Goal: Task Accomplishment & Management: Manage account settings

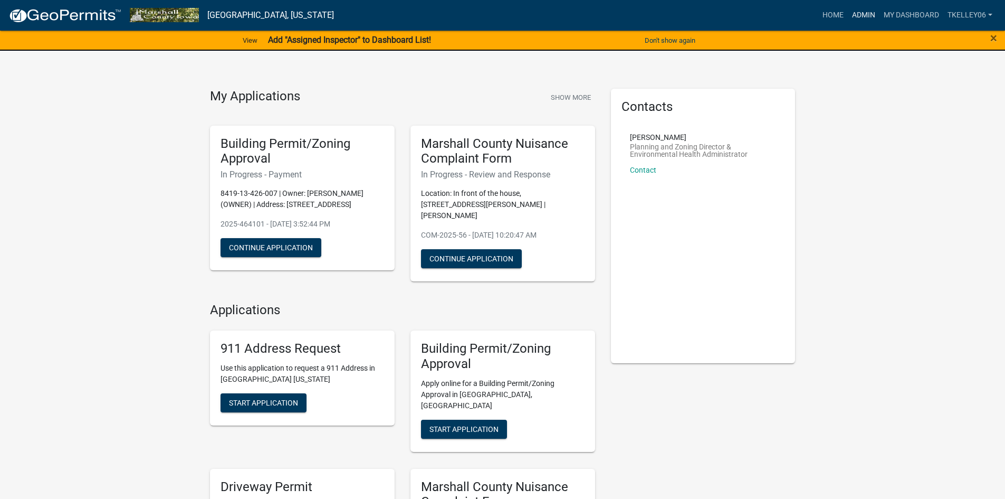
click at [866, 11] on link "Admin" at bounding box center [864, 15] width 32 height 20
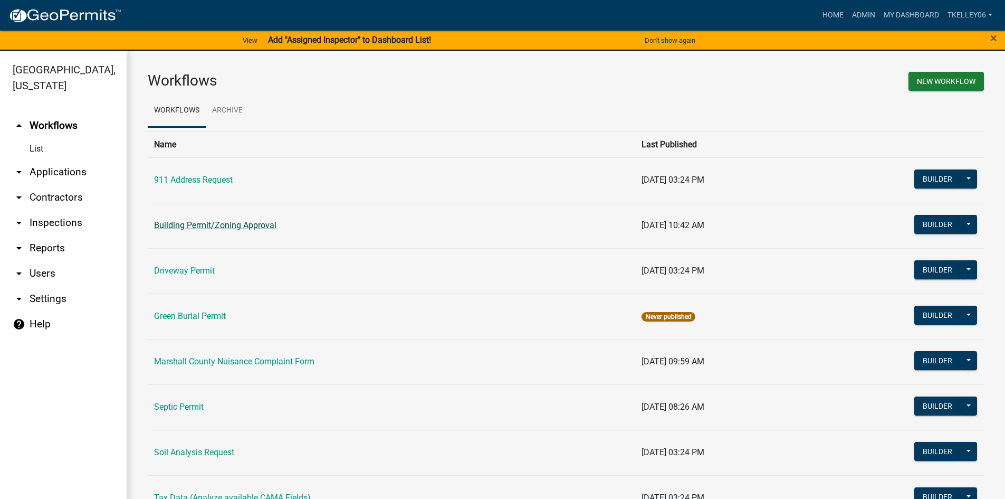
click at [200, 229] on link "Building Permit/Zoning Approval" at bounding box center [215, 225] width 122 height 10
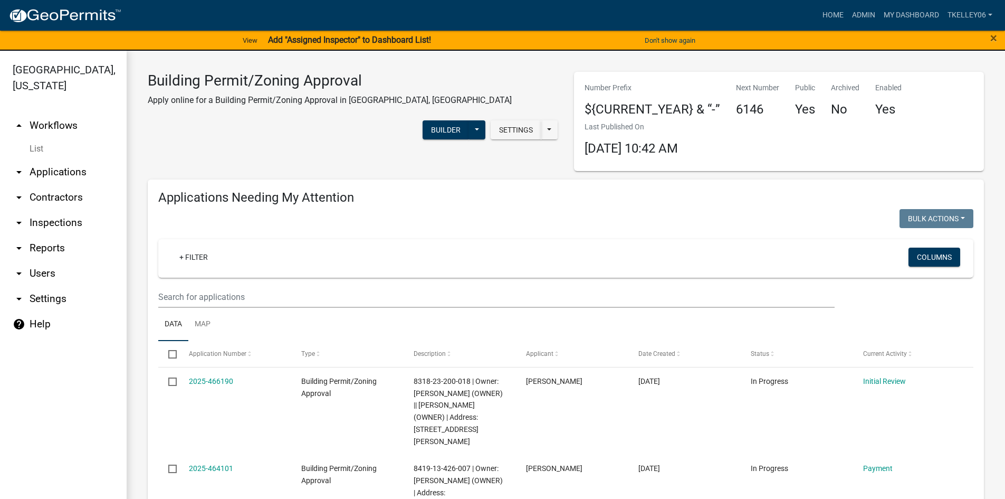
select select "3: 100"
click at [79, 159] on link "arrow_drop_down Applications" at bounding box center [63, 171] width 127 height 25
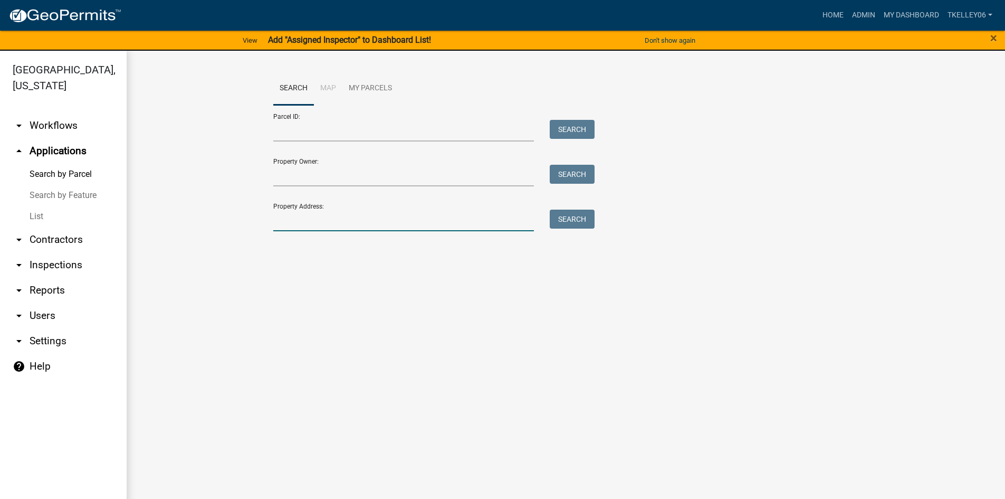
click at [300, 226] on input "Property Address:" at bounding box center [403, 221] width 261 height 22
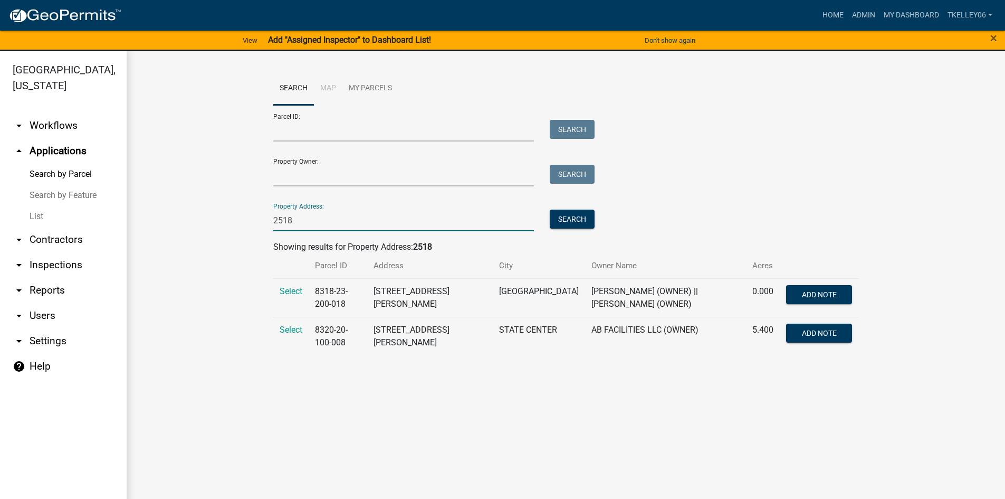
type input "2518"
click at [287, 296] on td "Select" at bounding box center [290, 297] width 35 height 39
click at [287, 291] on span "Select" at bounding box center [291, 291] width 23 height 10
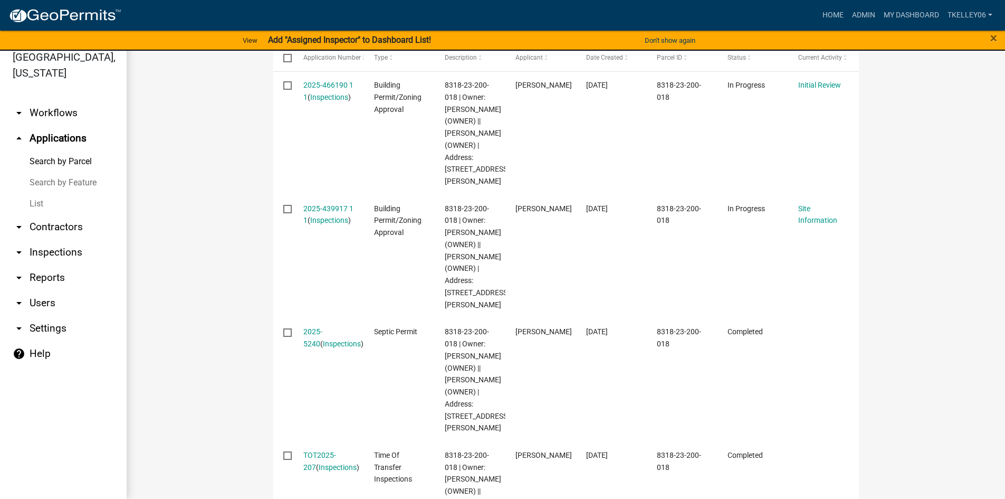
scroll to position [359, 0]
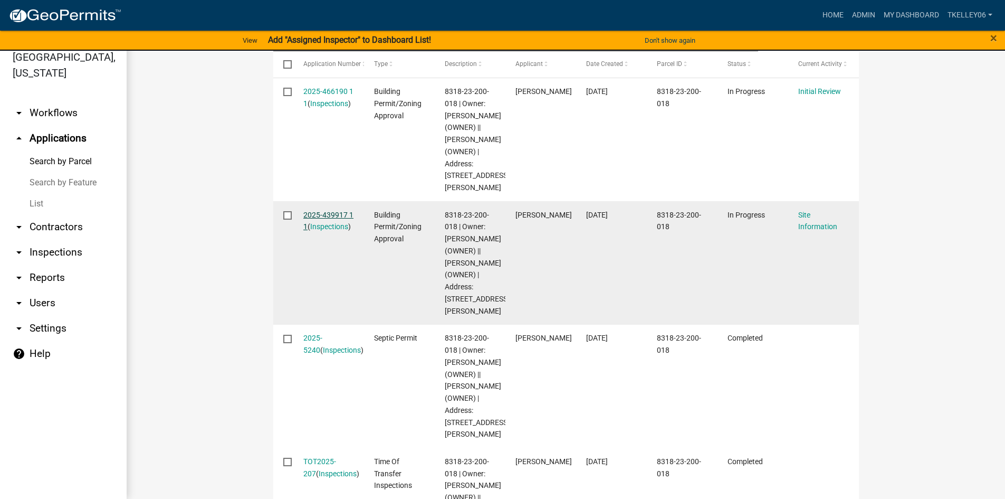
click at [325, 222] on link "2025-439917 1 1" at bounding box center [328, 221] width 50 height 21
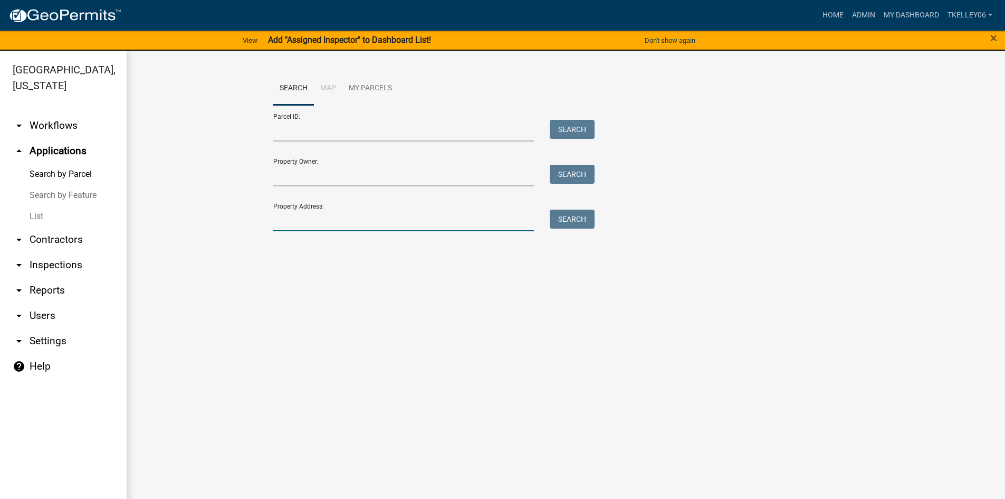
click at [301, 229] on input "Property Address:" at bounding box center [403, 221] width 261 height 22
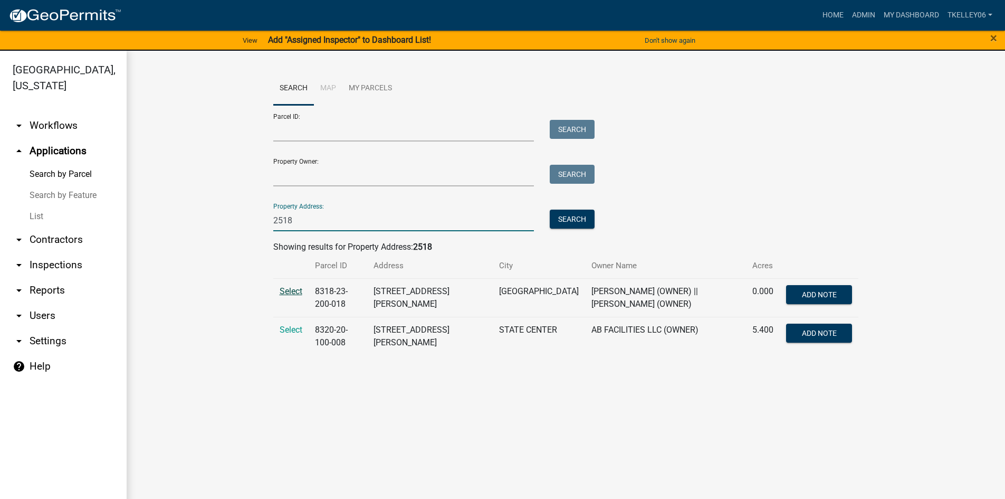
type input "2518"
click at [293, 293] on span "Select" at bounding box center [291, 291] width 23 height 10
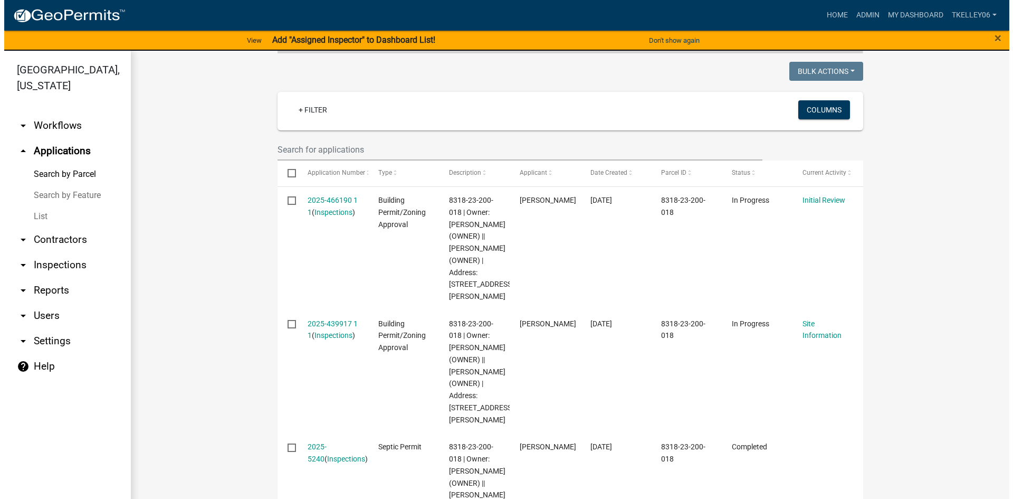
scroll to position [264, 0]
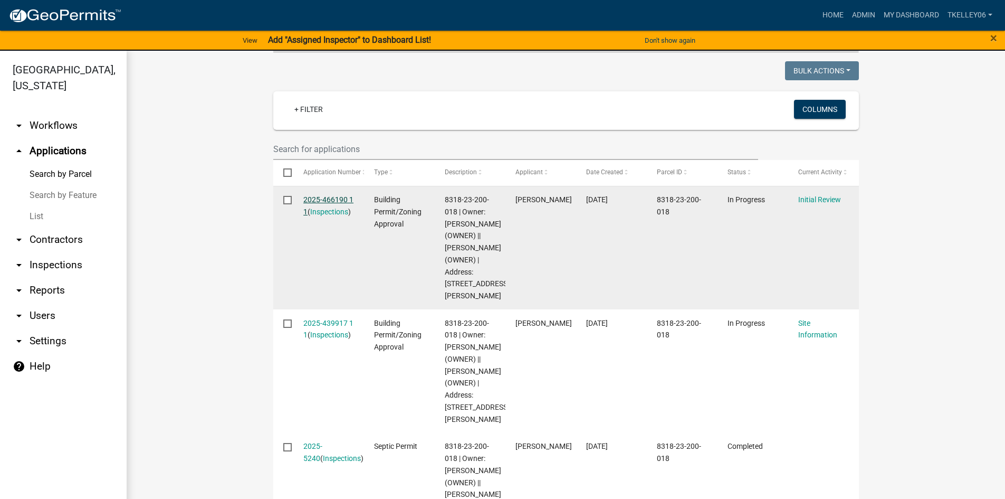
click at [321, 200] on link "2025-466190 1 1" at bounding box center [328, 205] width 50 height 21
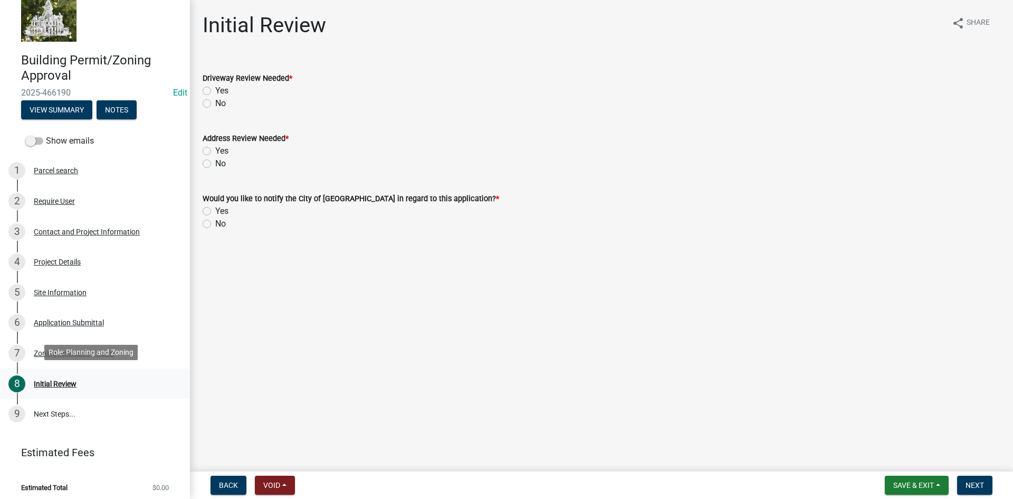
scroll to position [27, 0]
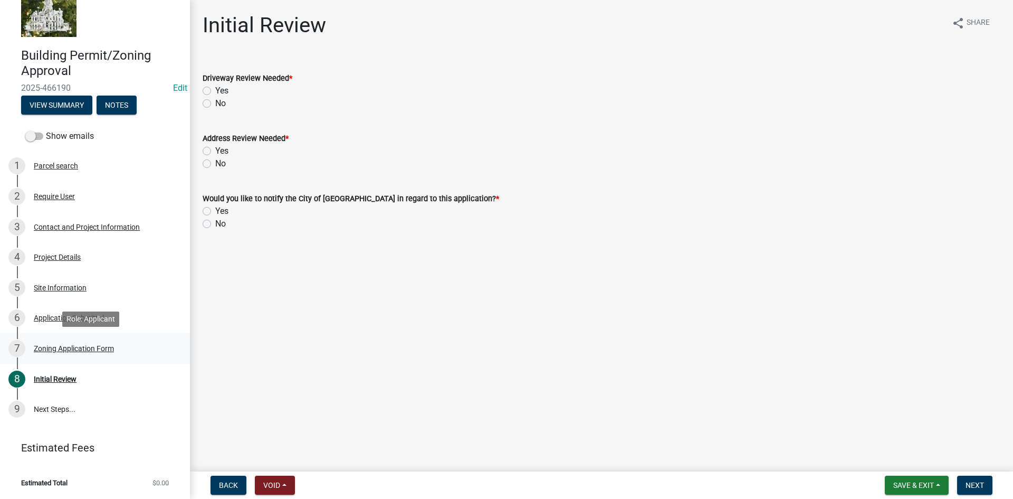
click at [58, 346] on div "Zoning Application Form" at bounding box center [74, 348] width 80 height 7
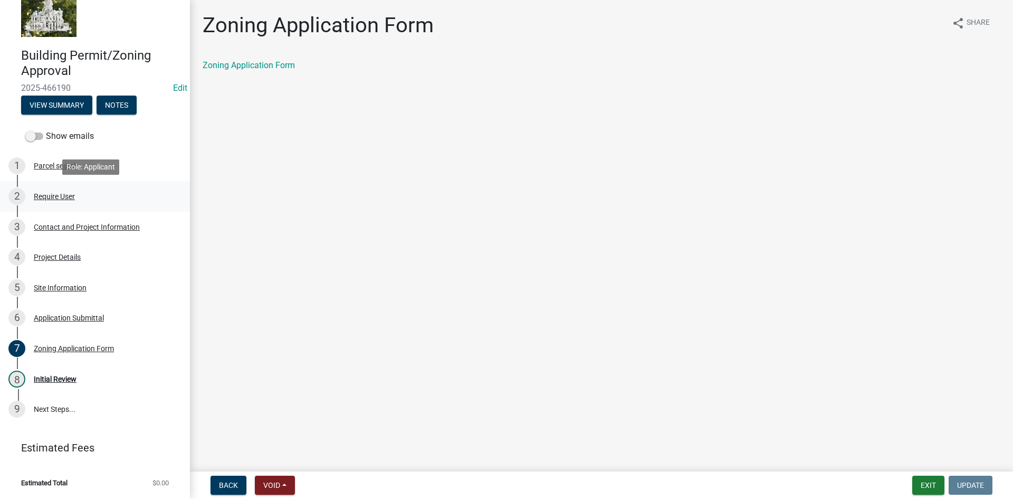
click at [43, 202] on div "2 Require User" at bounding box center [90, 196] width 165 height 17
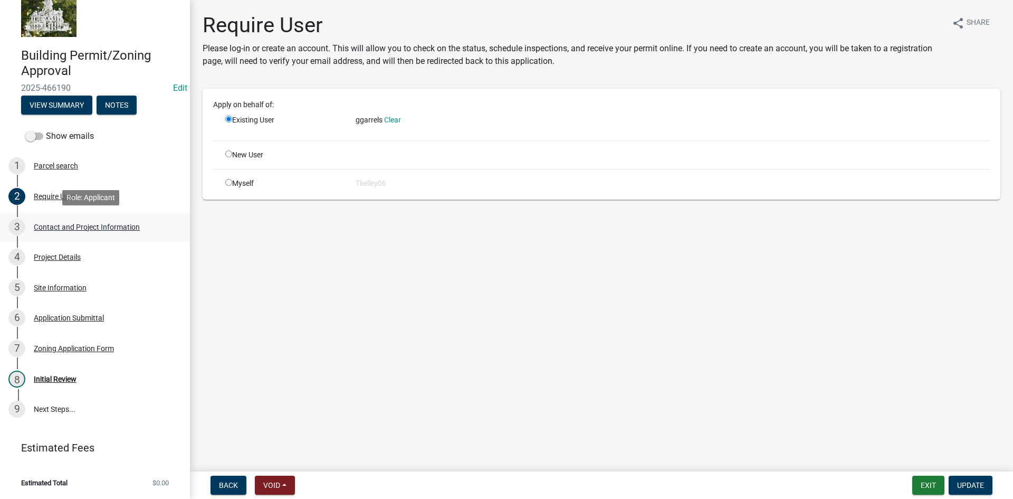
click at [51, 225] on div "Contact and Project Information" at bounding box center [87, 226] width 106 height 7
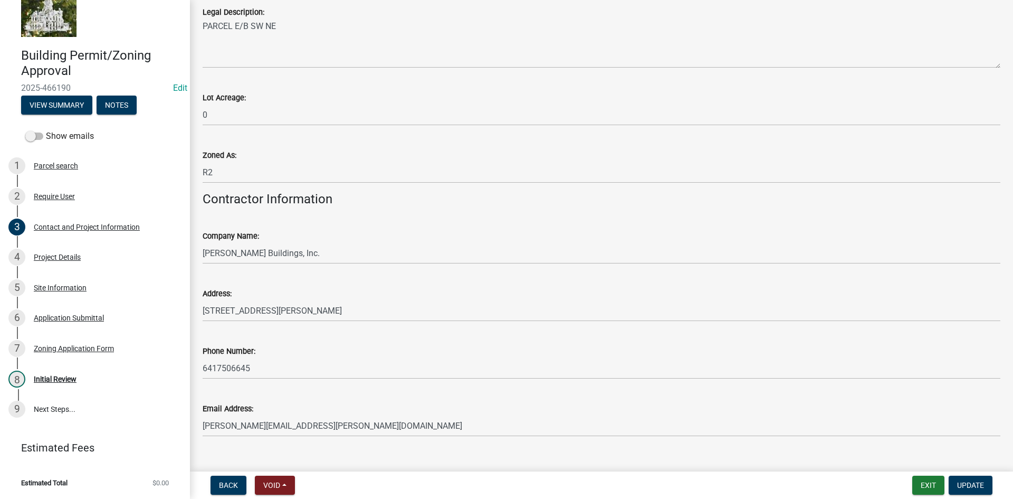
scroll to position [886, 0]
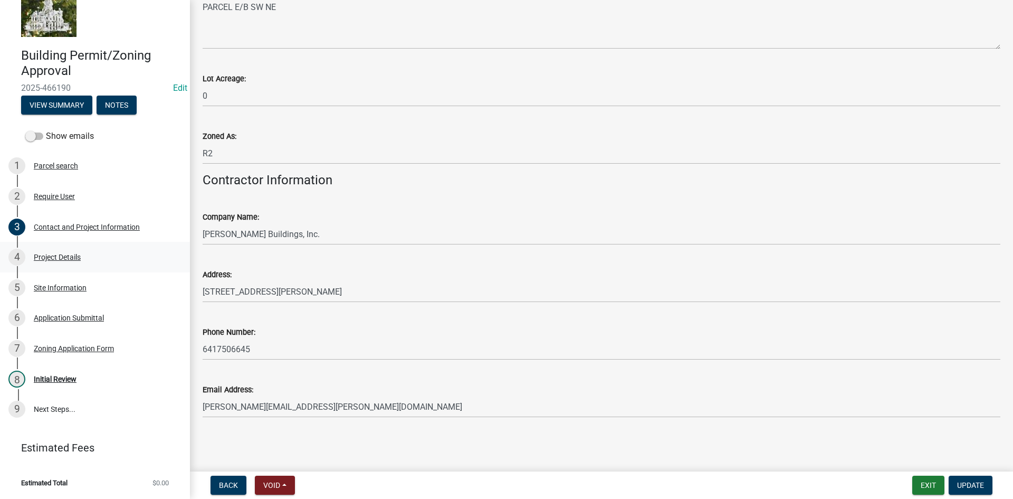
click at [42, 251] on div "4 Project Details" at bounding box center [90, 257] width 165 height 17
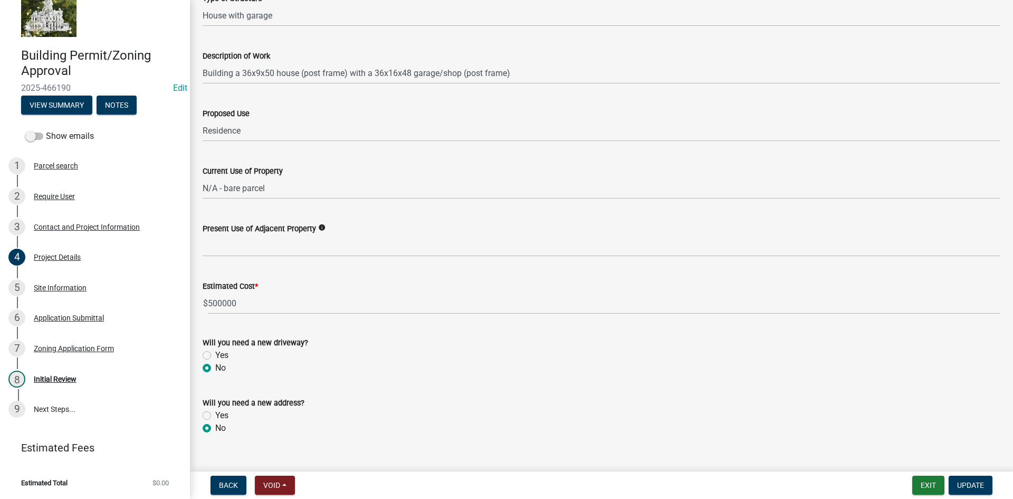
scroll to position [287, 0]
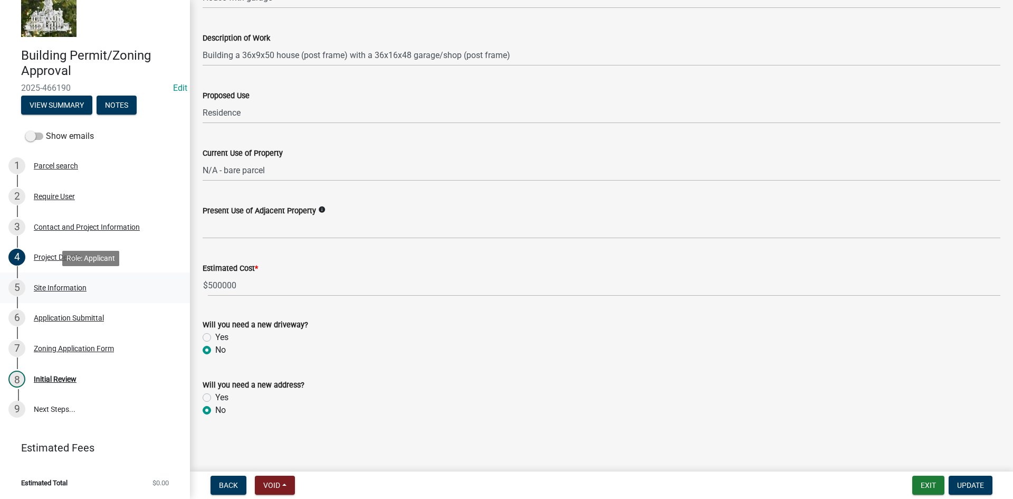
click at [60, 292] on div "5 Site Information" at bounding box center [90, 287] width 165 height 17
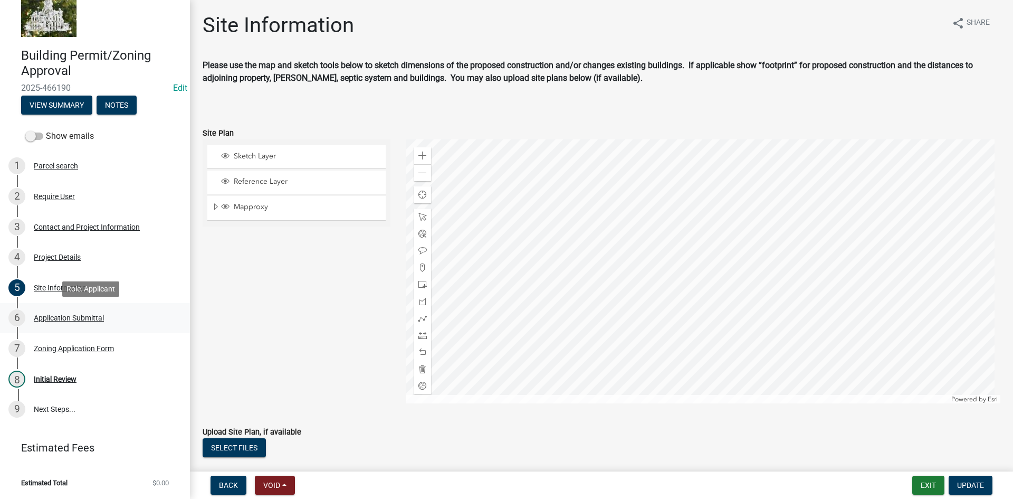
click at [59, 314] on div "Application Submittal" at bounding box center [69, 317] width 70 height 7
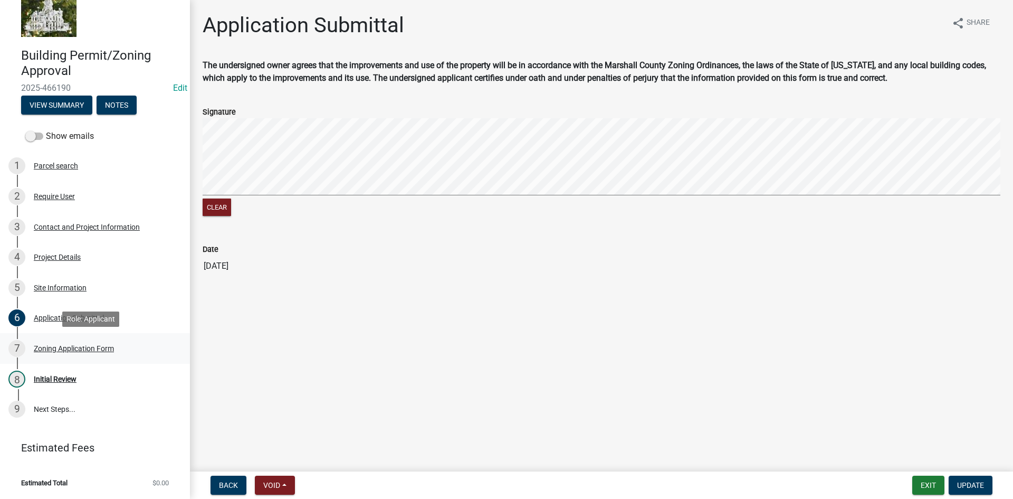
click at [57, 343] on div "7 Zoning Application Form" at bounding box center [90, 348] width 165 height 17
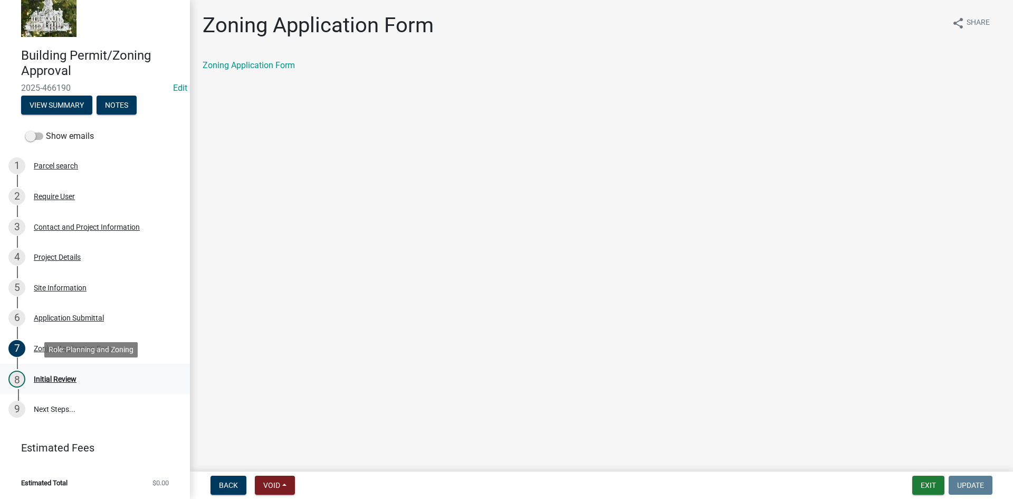
click at [51, 379] on div "Initial Review" at bounding box center [55, 378] width 43 height 7
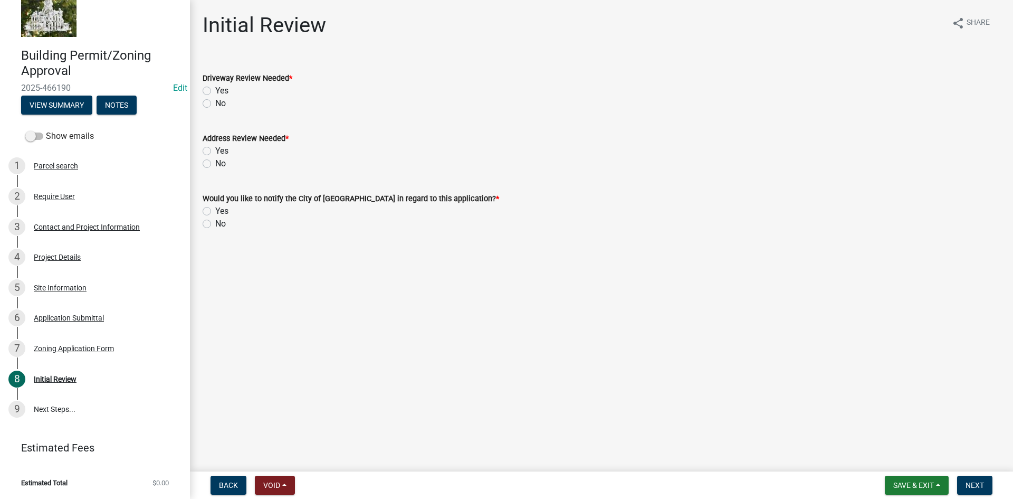
click at [215, 106] on label "No" at bounding box center [220, 103] width 11 height 13
click at [215, 104] on input "No" at bounding box center [218, 100] width 7 height 7
radio input "true"
click at [212, 165] on div "No" at bounding box center [602, 163] width 798 height 13
click at [215, 167] on label "No" at bounding box center [220, 163] width 11 height 13
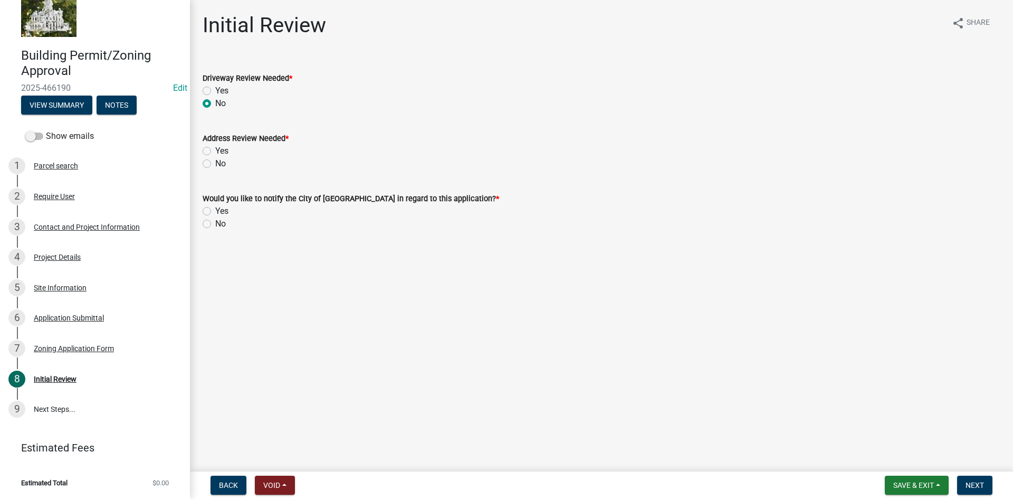
click at [215, 164] on input "No" at bounding box center [218, 160] width 7 height 7
radio input "true"
click at [215, 223] on label "No" at bounding box center [220, 223] width 11 height 13
click at [215, 223] on input "No" at bounding box center [218, 220] width 7 height 7
radio input "true"
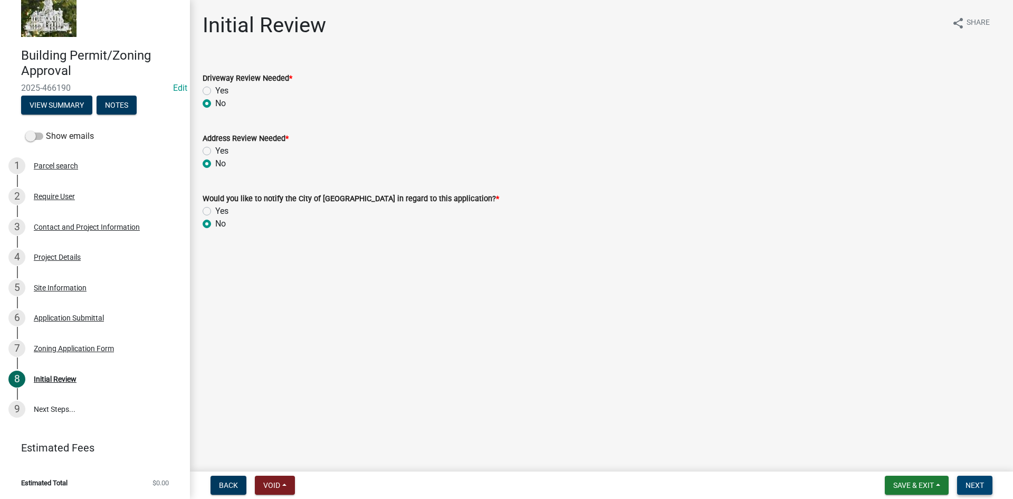
click at [973, 480] on button "Next" at bounding box center [974, 485] width 35 height 19
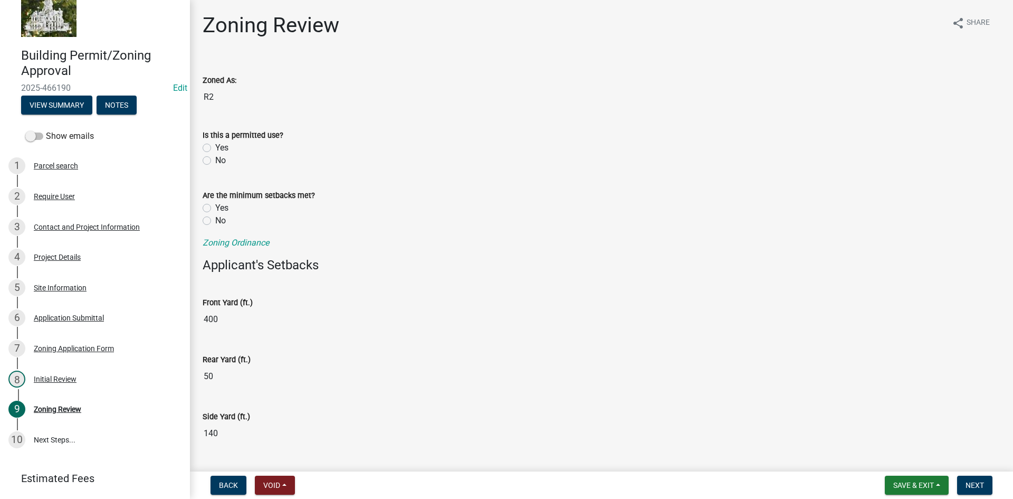
click at [215, 146] on label "Yes" at bounding box center [221, 147] width 13 height 13
click at [215, 146] on input "Yes" at bounding box center [218, 144] width 7 height 7
radio input "true"
click at [215, 204] on label "Yes" at bounding box center [221, 208] width 13 height 13
click at [215, 204] on input "Yes" at bounding box center [218, 205] width 7 height 7
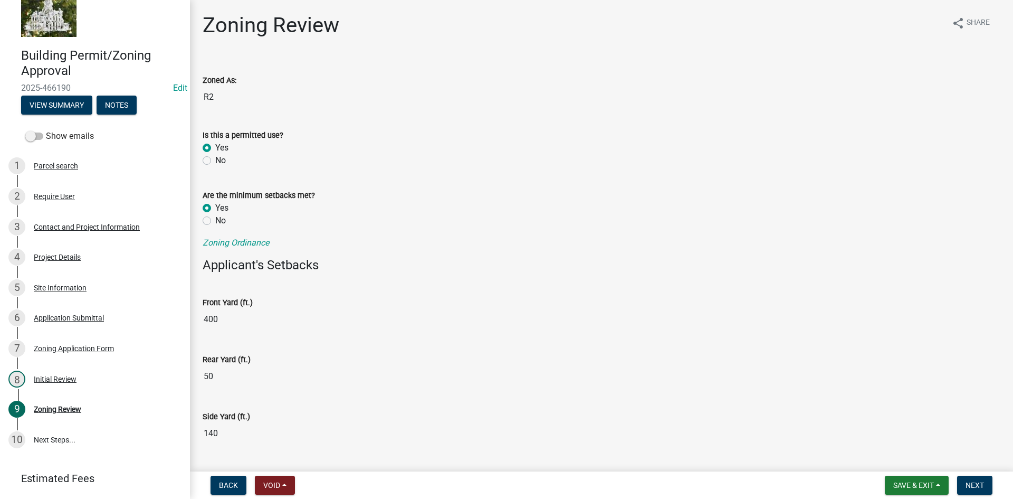
radio input "true"
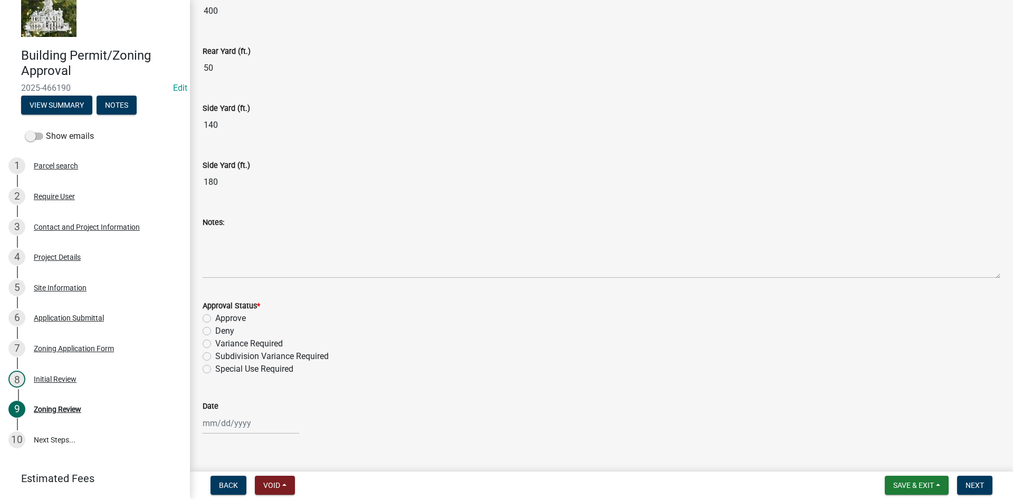
scroll to position [317, 0]
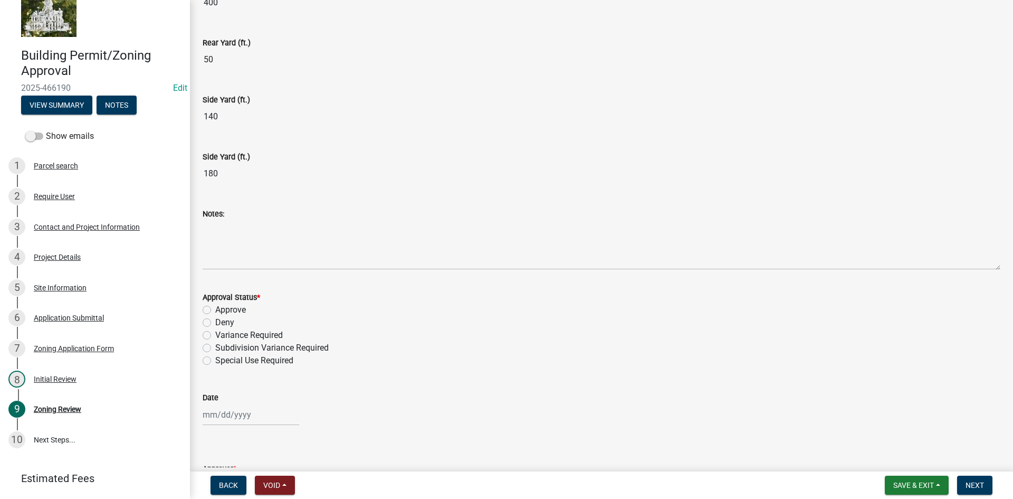
click at [215, 309] on label "Approve" at bounding box center [230, 309] width 31 height 13
click at [215, 309] on input "Approve" at bounding box center [218, 306] width 7 height 7
radio input "true"
click at [220, 413] on div at bounding box center [251, 415] width 97 height 22
select select "8"
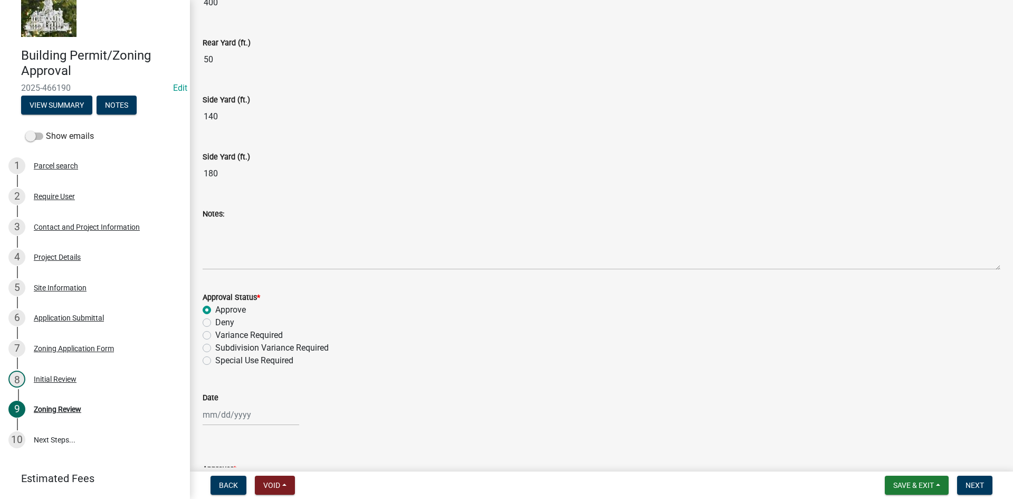
select select "2025"
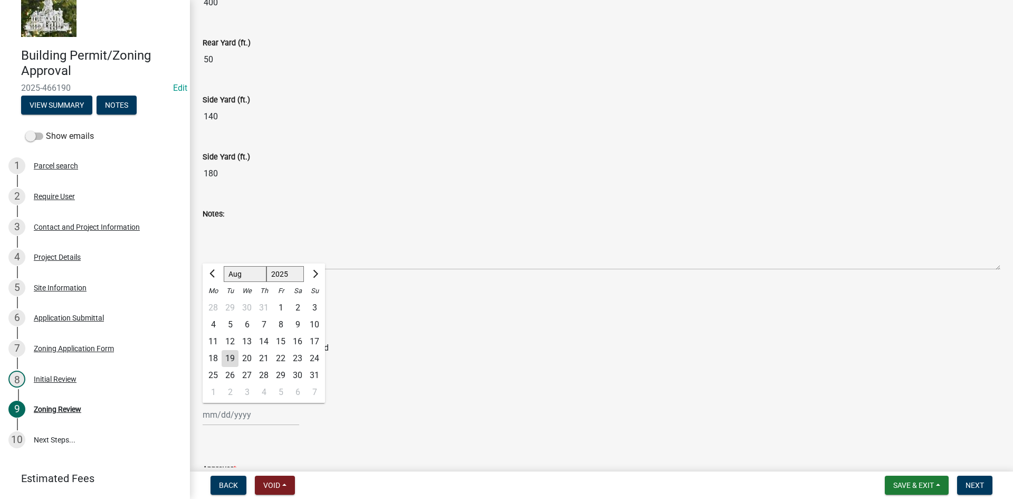
click at [229, 363] on div "19" at bounding box center [230, 358] width 17 height 17
type input "[DATE]"
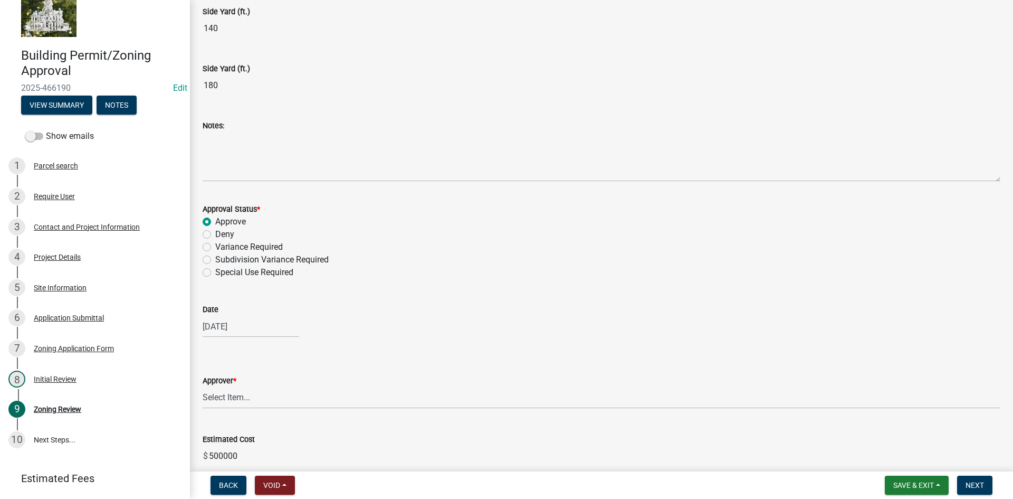
scroll to position [512, 0]
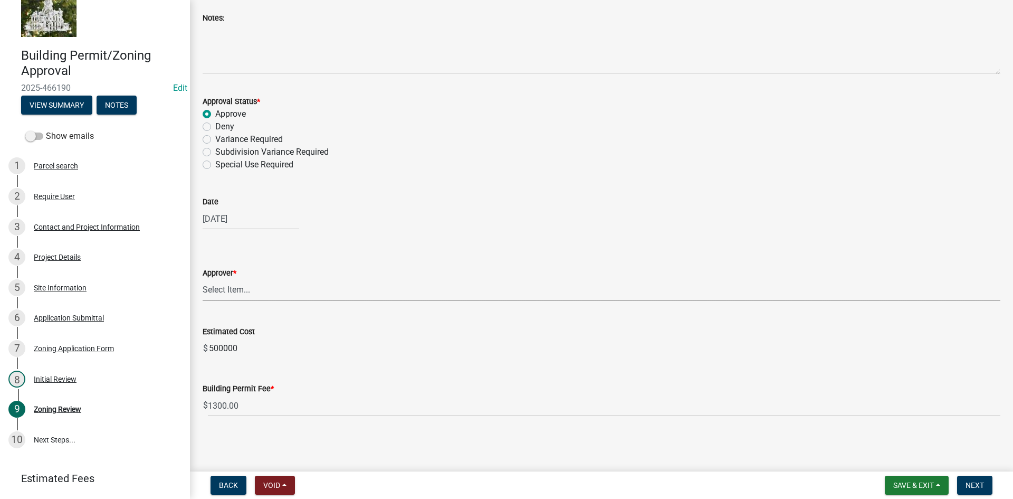
click at [255, 291] on select "Select Item... [PERSON_NAME] Taveis [PERSON_NAME] [PERSON_NAME]" at bounding box center [602, 290] width 798 height 22
click at [203, 279] on select "Select Item... [PERSON_NAME] Taveis [PERSON_NAME] [PERSON_NAME]" at bounding box center [602, 290] width 798 height 22
select select "61a96a0a-9003-40ca-83a4-3b4bdf05623d"
click at [981, 484] on span "Next" at bounding box center [975, 485] width 18 height 8
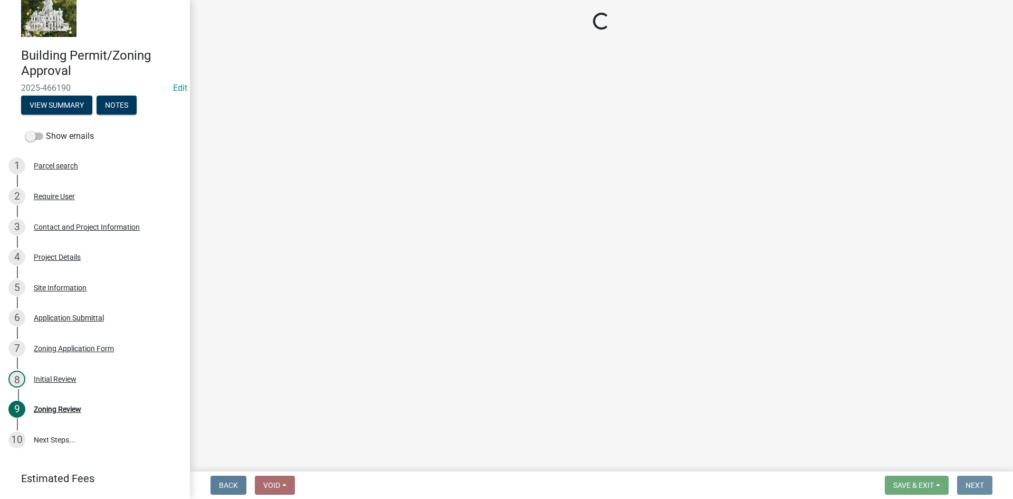
scroll to position [0, 0]
select select "3: 3"
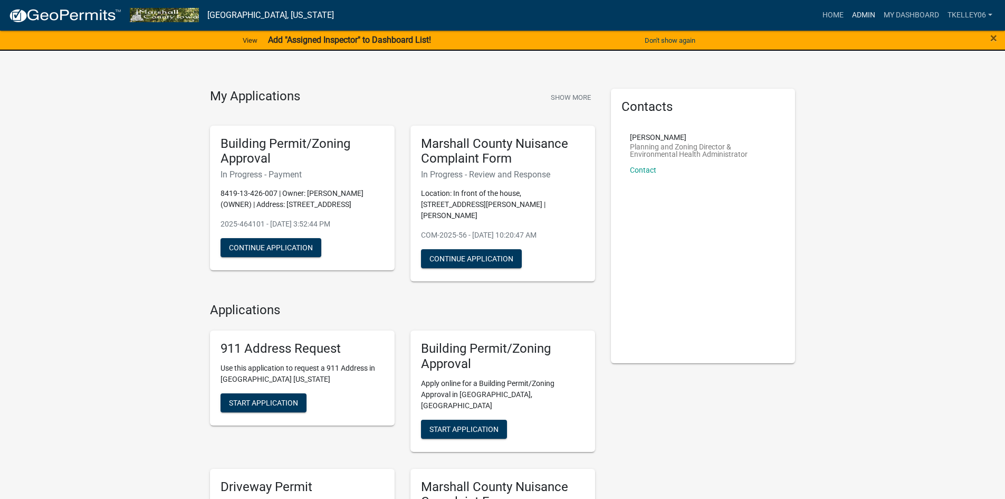
click at [852, 11] on link "Admin" at bounding box center [864, 15] width 32 height 20
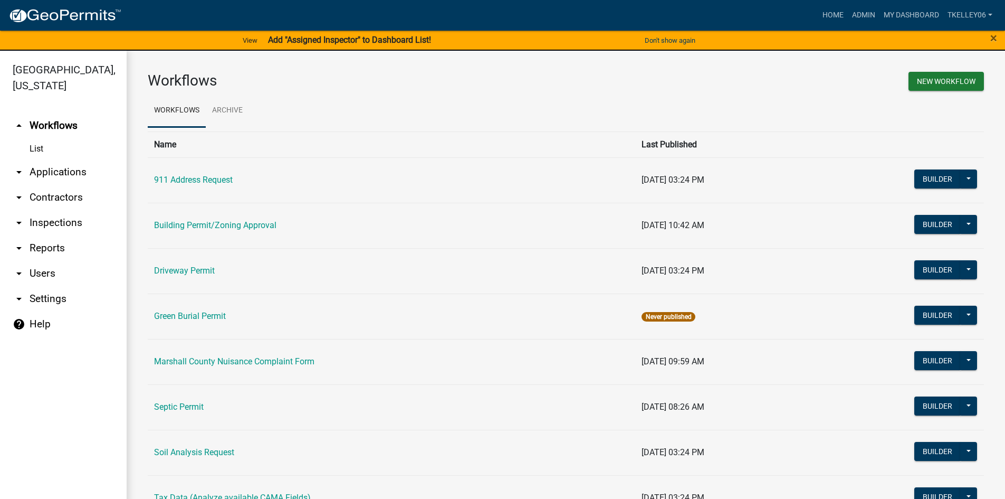
click at [72, 159] on link "arrow_drop_down Applications" at bounding box center [63, 171] width 127 height 25
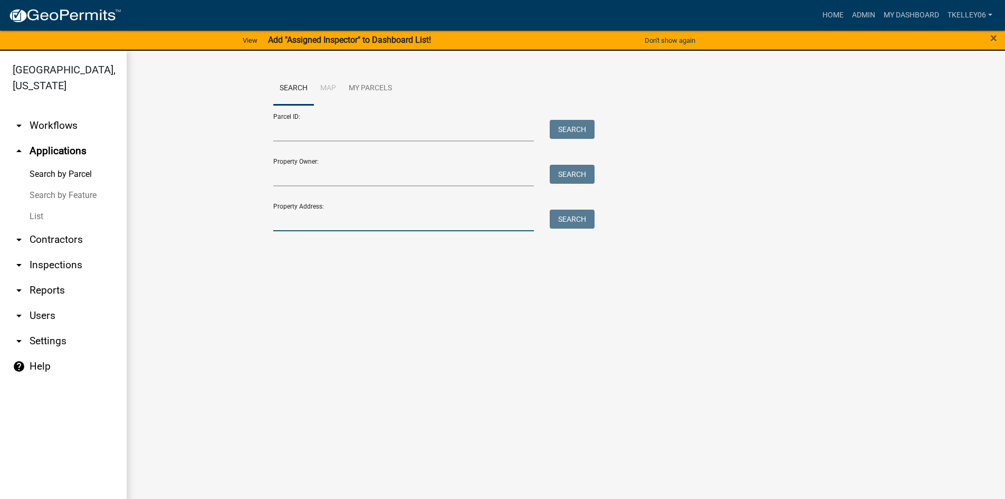
click at [291, 224] on input "Property Address:" at bounding box center [403, 221] width 261 height 22
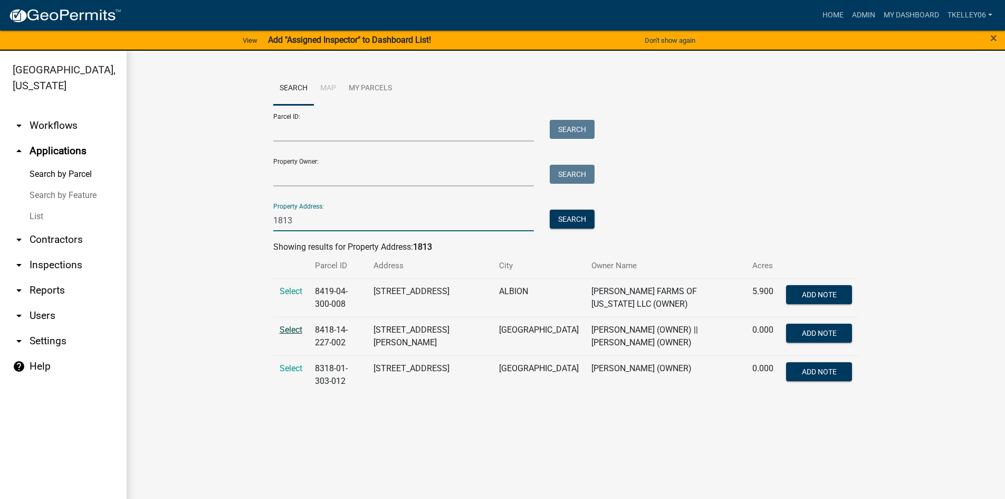
type input "1813"
click at [292, 331] on span "Select" at bounding box center [291, 330] width 23 height 10
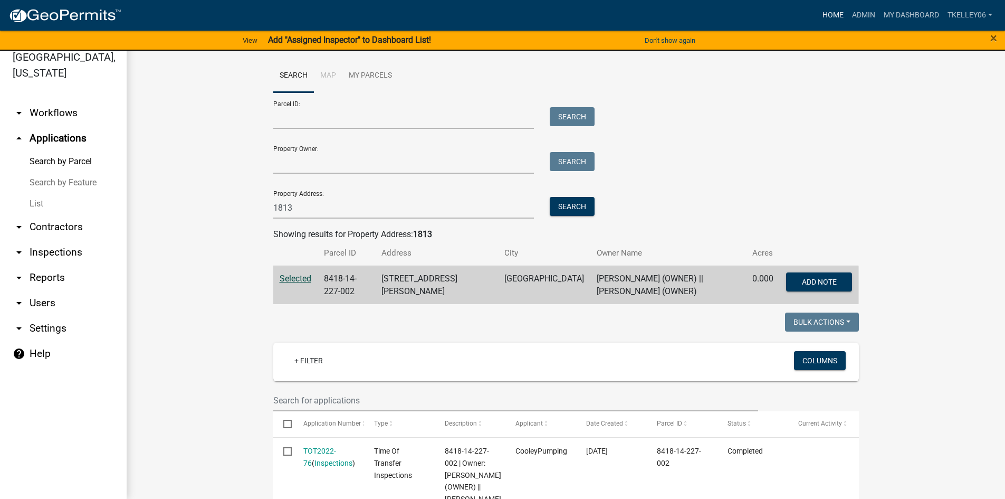
click at [834, 10] on link "Home" at bounding box center [834, 15] width 30 height 20
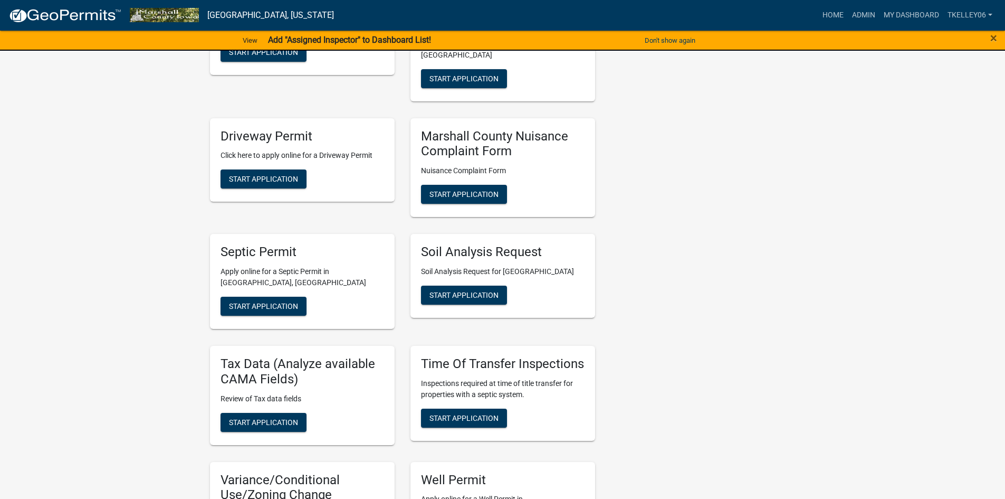
scroll to position [422, 0]
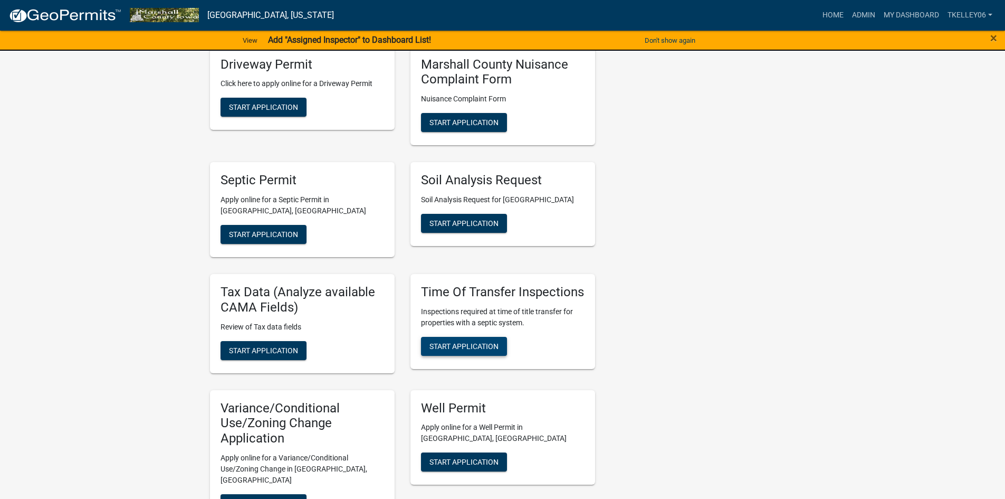
click at [488, 337] on button "Start Application" at bounding box center [464, 346] width 86 height 19
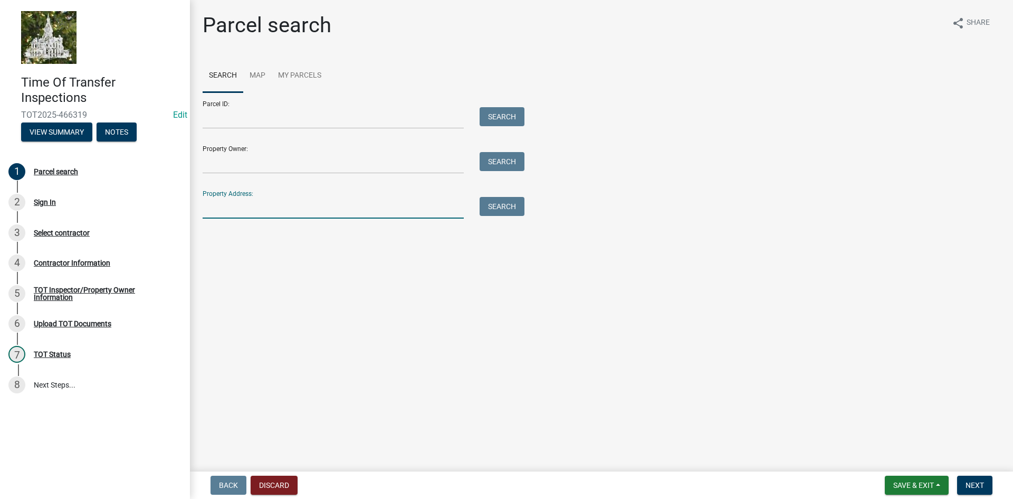
click at [242, 208] on input "Property Address:" at bounding box center [333, 208] width 261 height 22
type input "1813"
click at [498, 206] on button "Search" at bounding box center [502, 206] width 45 height 19
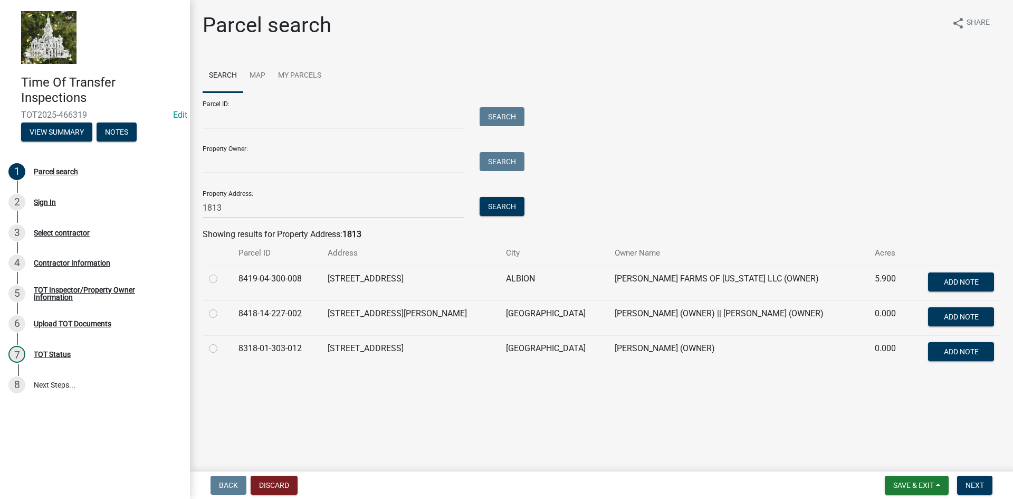
click at [222, 307] on label at bounding box center [222, 307] width 0 height 0
click at [222, 314] on input "radio" at bounding box center [225, 310] width 7 height 7
radio input "true"
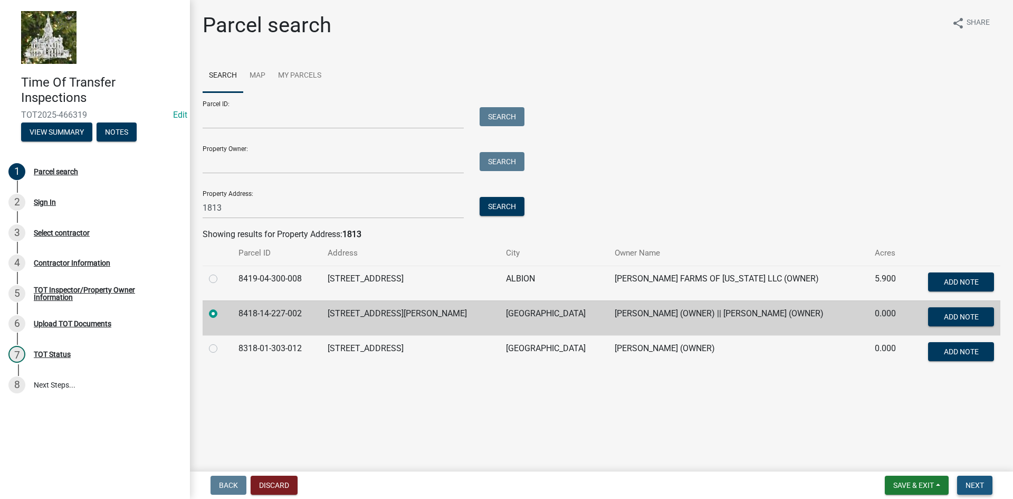
click at [966, 481] on span "Next" at bounding box center [975, 485] width 18 height 8
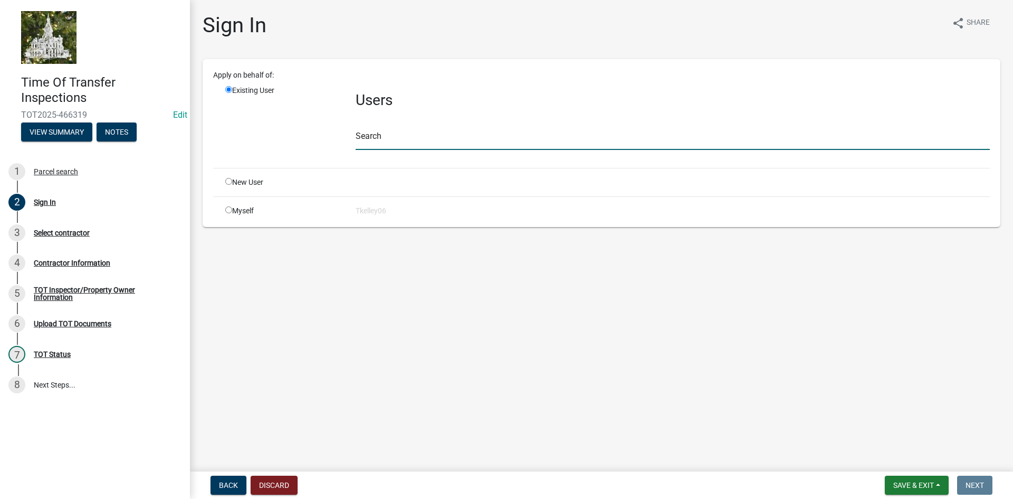
click at [364, 144] on input "text" at bounding box center [673, 139] width 634 height 22
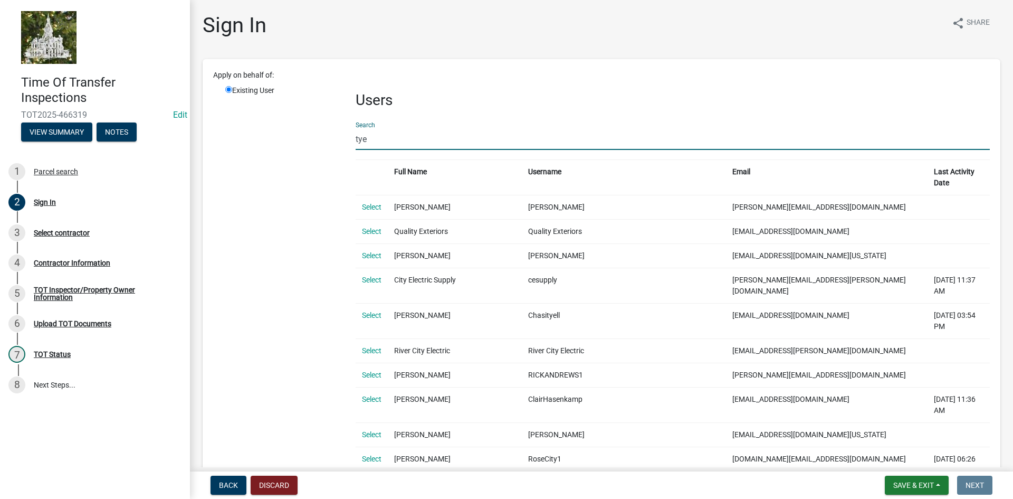
type input "Tye"
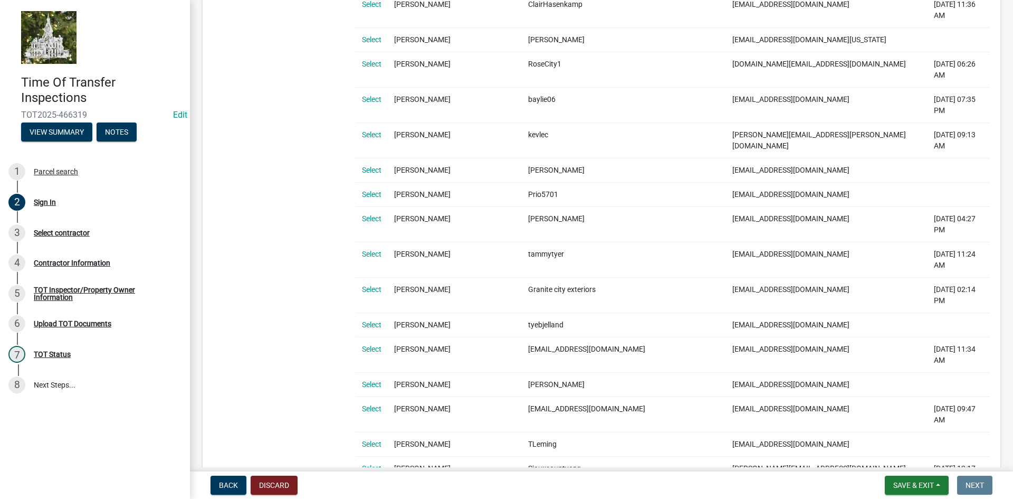
scroll to position [422, 0]
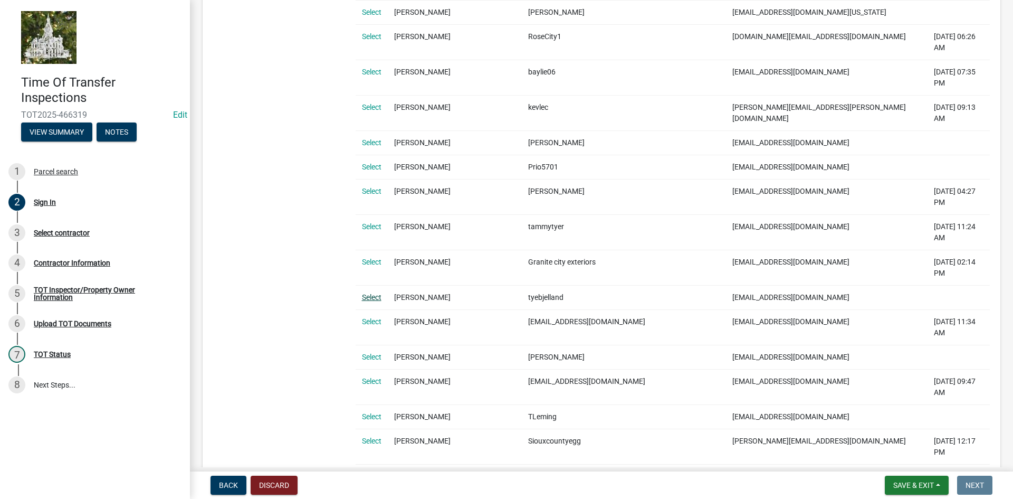
click at [368, 293] on link "Select" at bounding box center [372, 297] width 20 height 8
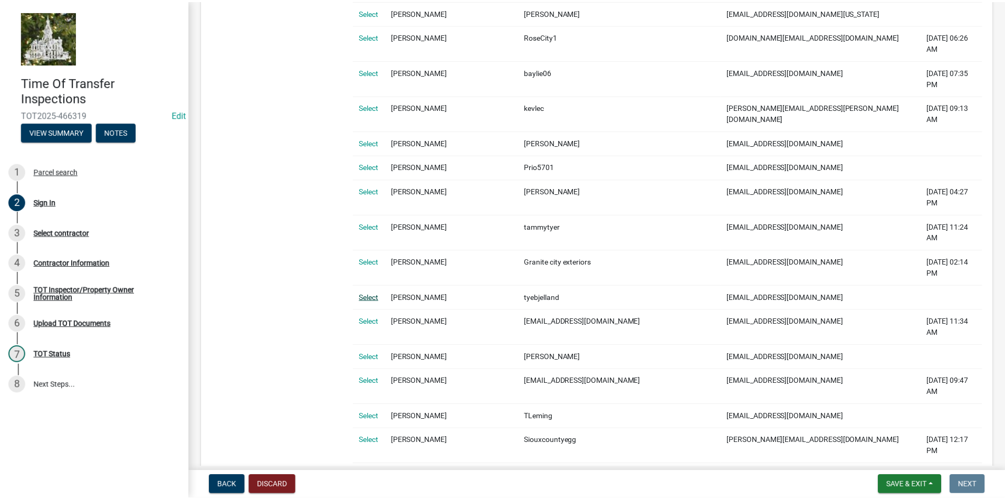
scroll to position [0, 0]
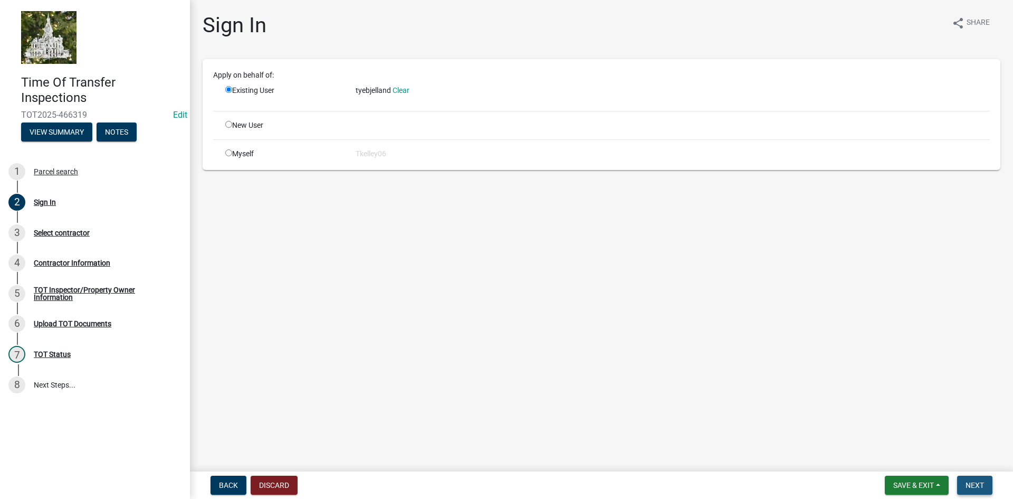
click at [971, 483] on span "Next" at bounding box center [975, 485] width 18 height 8
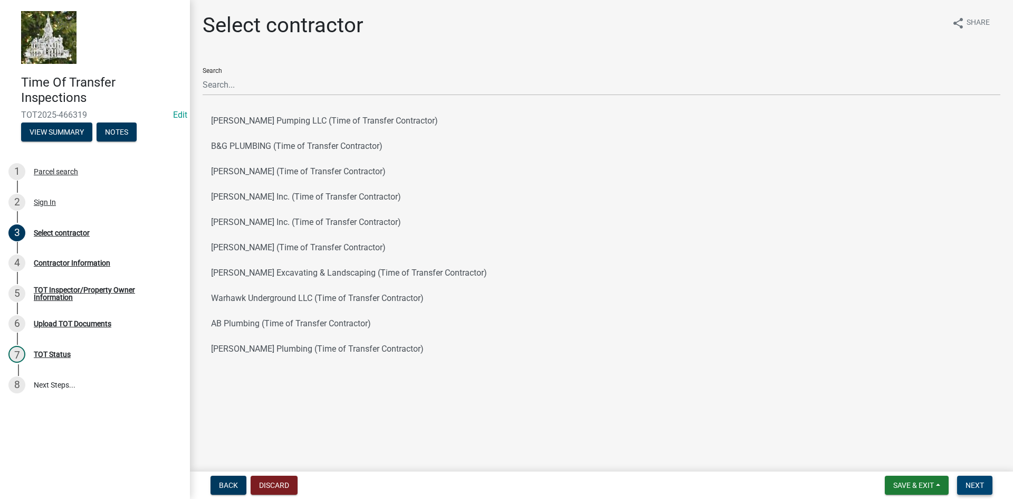
click at [973, 485] on span "Next" at bounding box center [975, 485] width 18 height 8
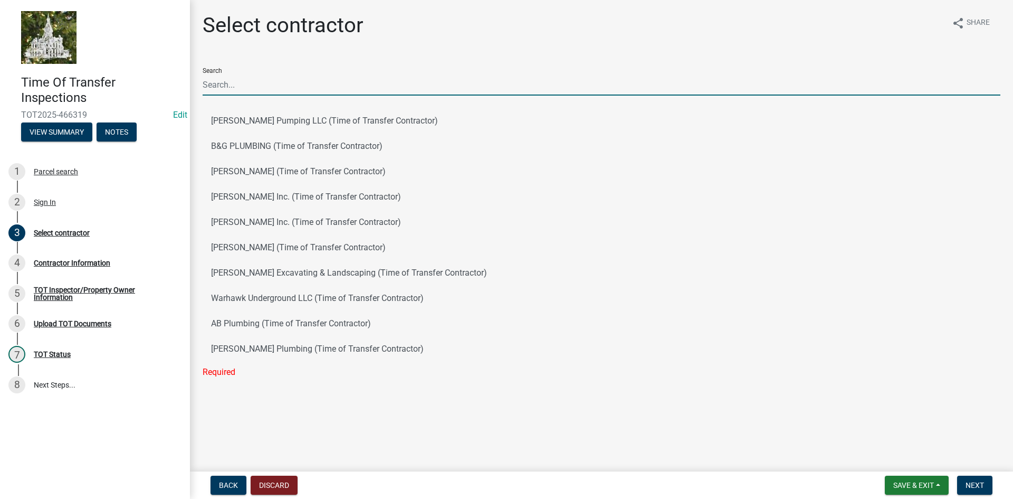
click at [218, 85] on input "Search" at bounding box center [602, 85] width 798 height 22
click at [261, 384] on wm-data-entity-input "Search Cooley Pumping LLC (Time of Transfer Contractor) B&G PLUMBING (Time of T…" at bounding box center [602, 223] width 798 height 328
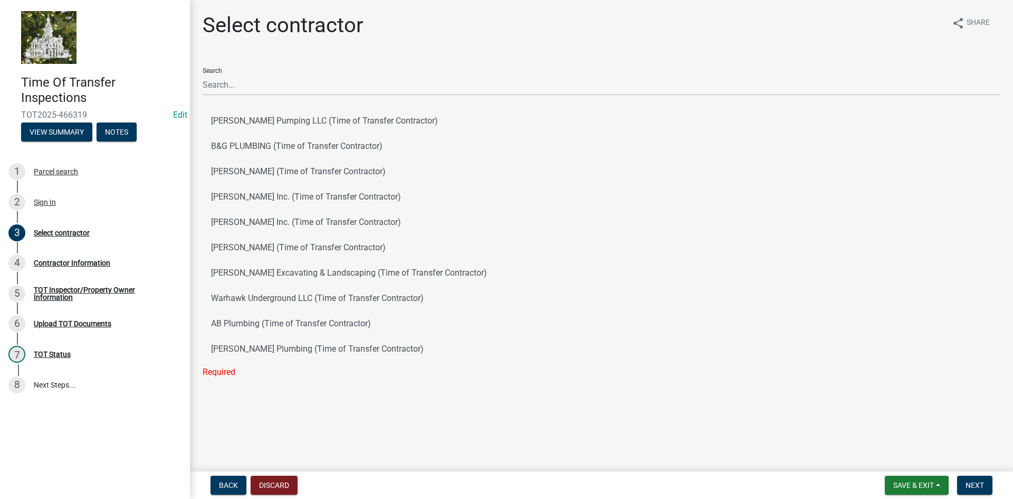
click at [231, 383] on wm-data-entity-input "Search Cooley Pumping LLC (Time of Transfer Contractor) B&G PLUMBING (Time of T…" at bounding box center [602, 223] width 798 height 328
click at [220, 378] on wm-data-entity-input "Search Cooley Pumping LLC (Time of Transfer Contractor) B&G PLUMBING (Time of T…" at bounding box center [602, 223] width 798 height 328
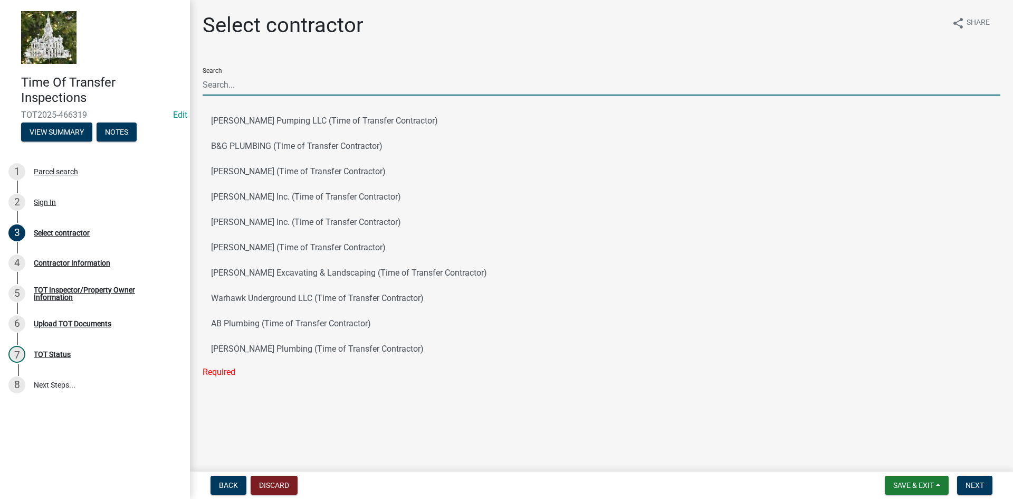
click at [224, 91] on input "Search" at bounding box center [602, 85] width 798 height 22
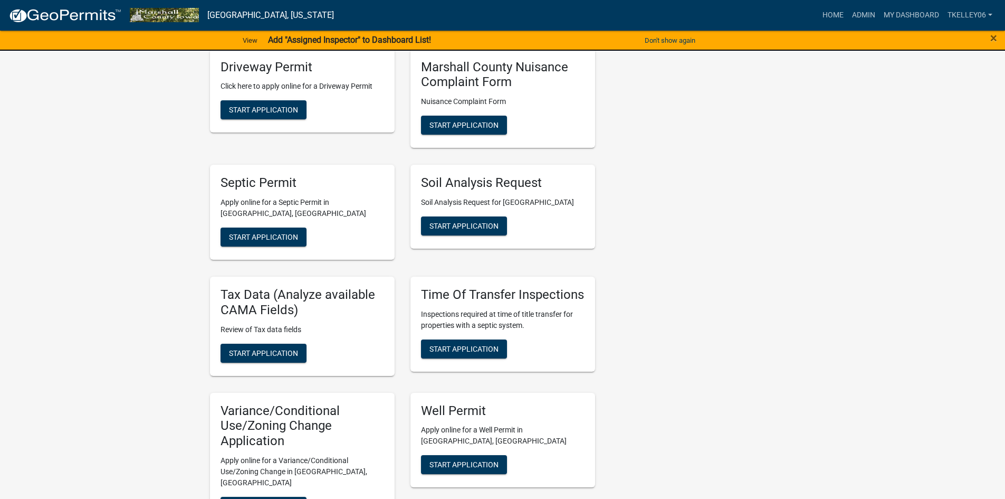
scroll to position [422, 0]
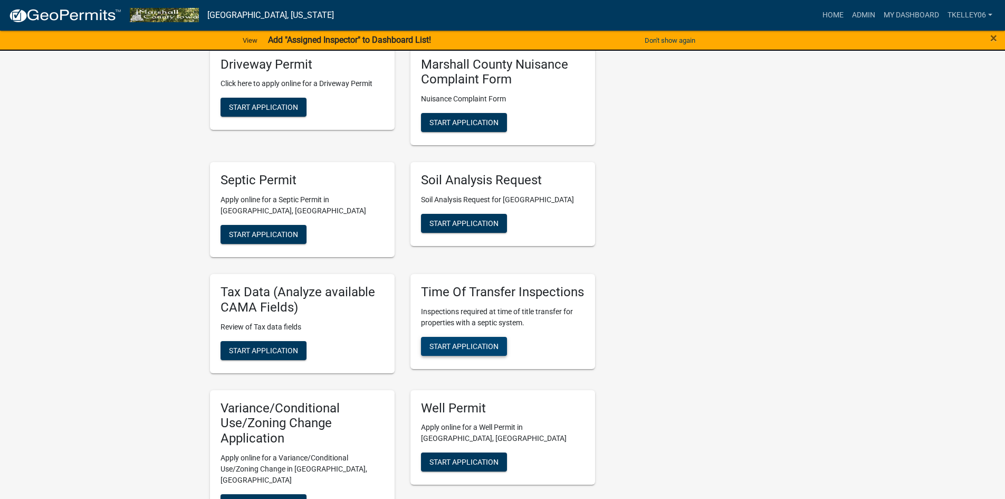
click at [465, 341] on span "Start Application" at bounding box center [464, 345] width 69 height 8
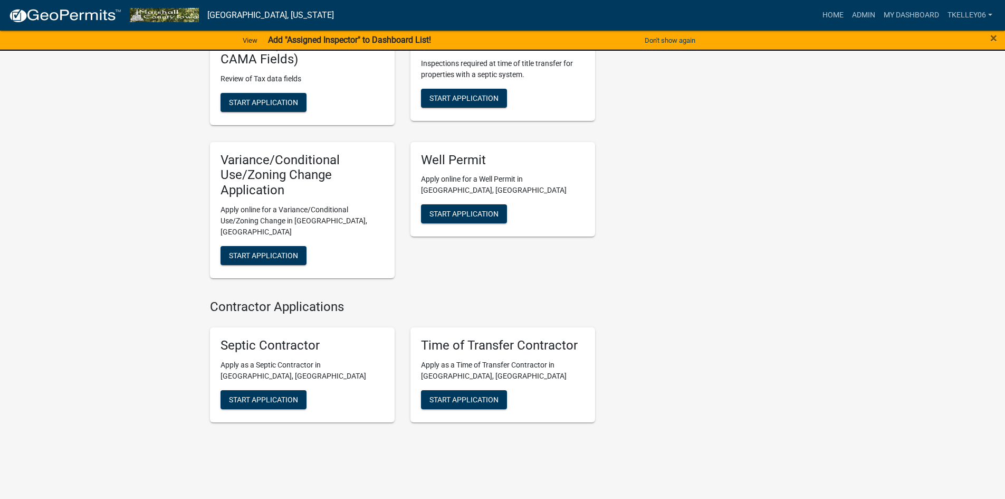
scroll to position [662, 0]
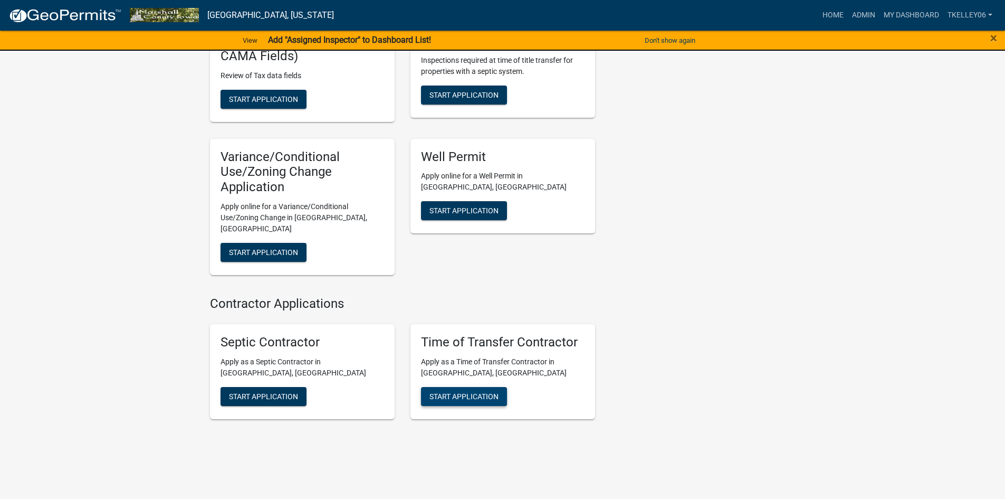
click at [466, 392] on span "Start Application" at bounding box center [464, 396] width 69 height 8
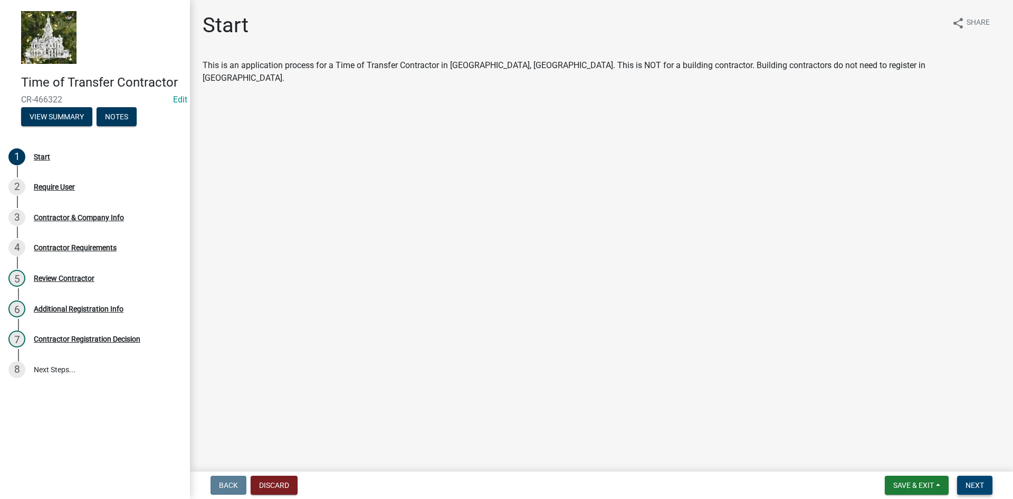
click at [970, 481] on span "Next" at bounding box center [975, 485] width 18 height 8
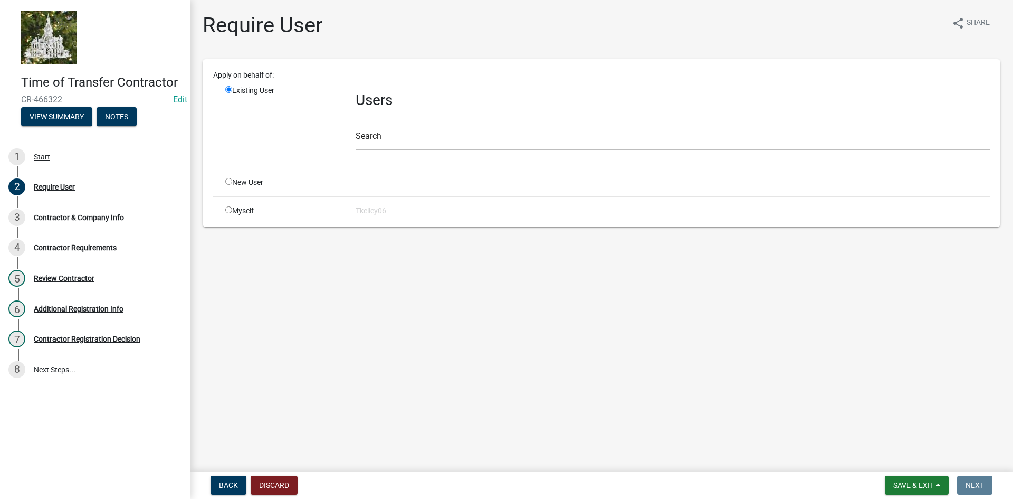
click at [384, 122] on div "Search" at bounding box center [673, 131] width 634 height 36
click at [379, 134] on input "text" at bounding box center [673, 139] width 634 height 22
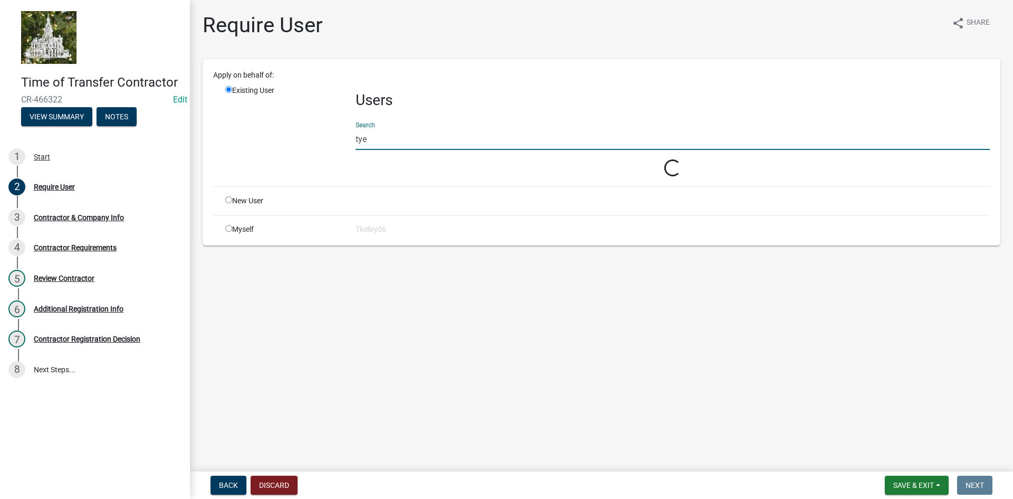
type input "tye"
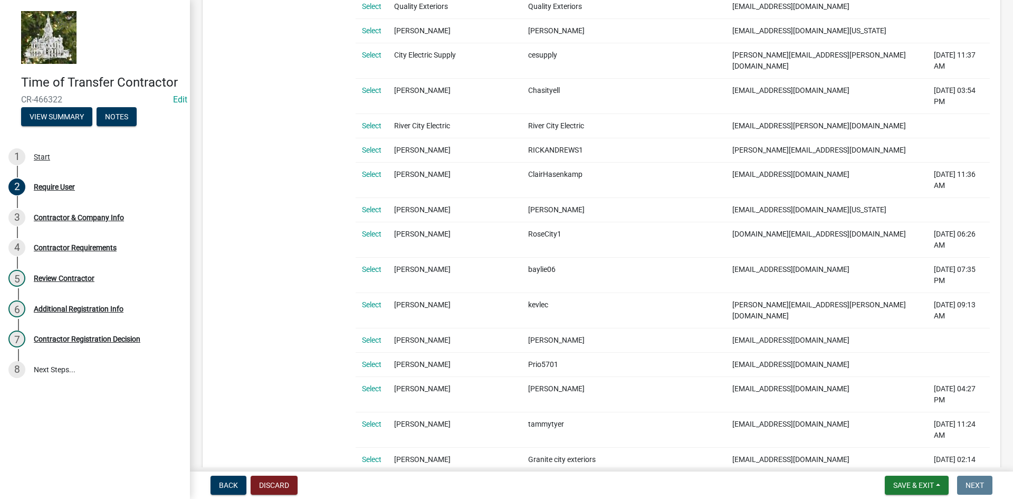
scroll to position [264, 0]
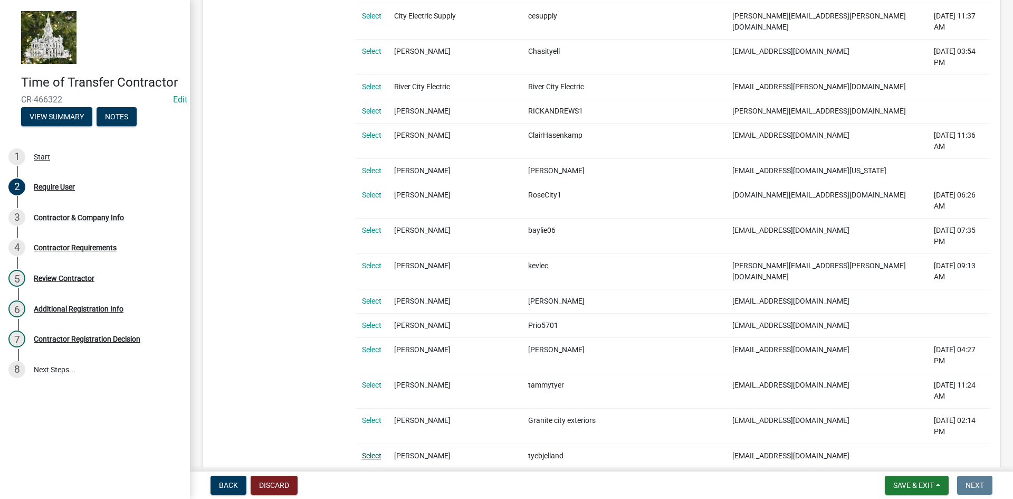
click at [365, 451] on link "Select" at bounding box center [372, 455] width 20 height 8
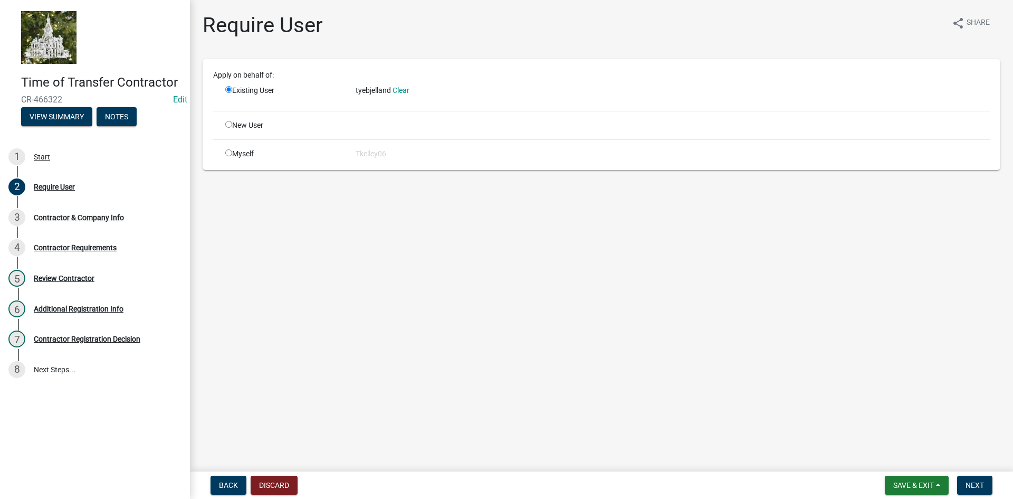
scroll to position [0, 0]
click at [967, 482] on span "Next" at bounding box center [975, 485] width 18 height 8
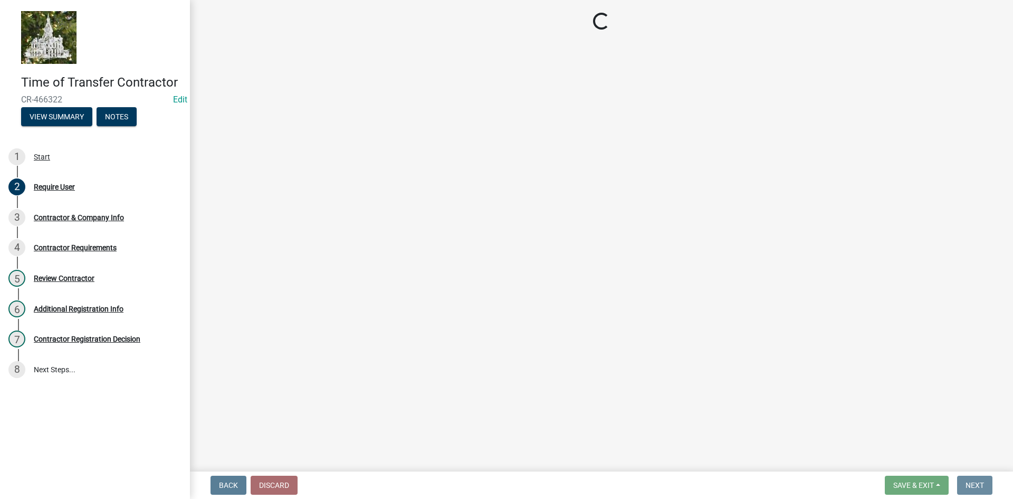
select select "IA"
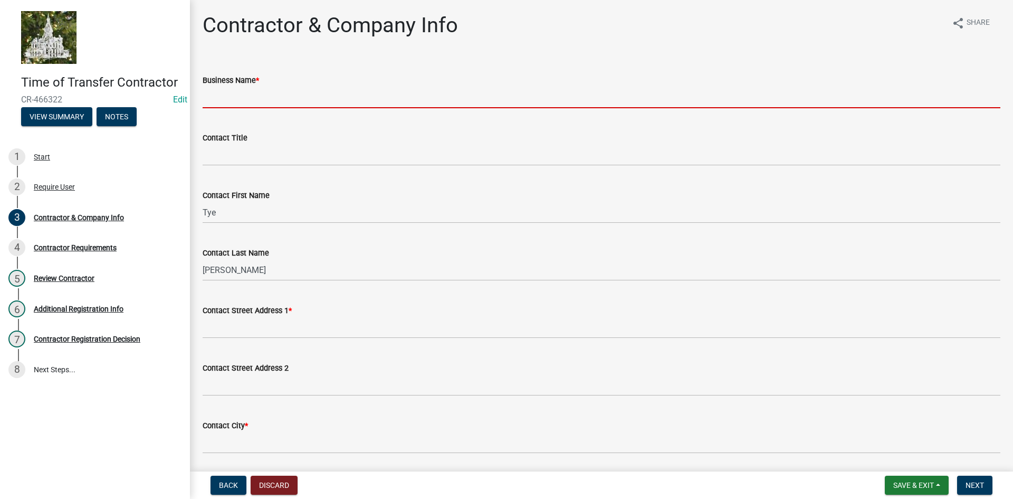
click at [241, 104] on input "Business Name *" at bounding box center [602, 98] width 798 height 22
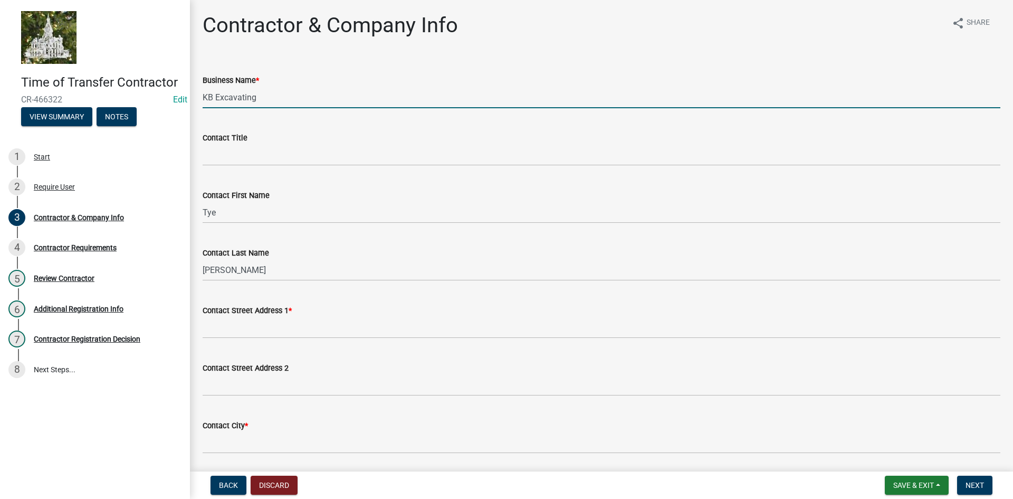
type input "KB Excavating"
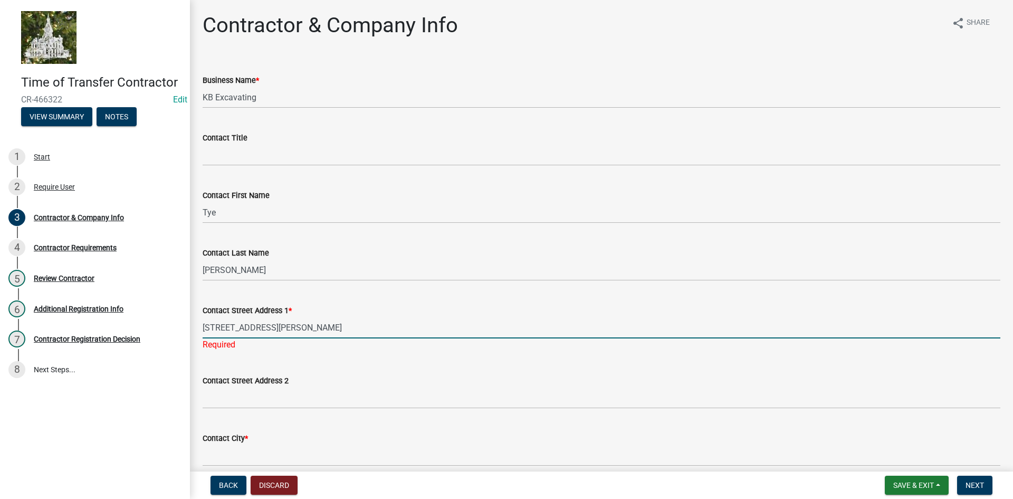
type input "306 Pembleton Drive"
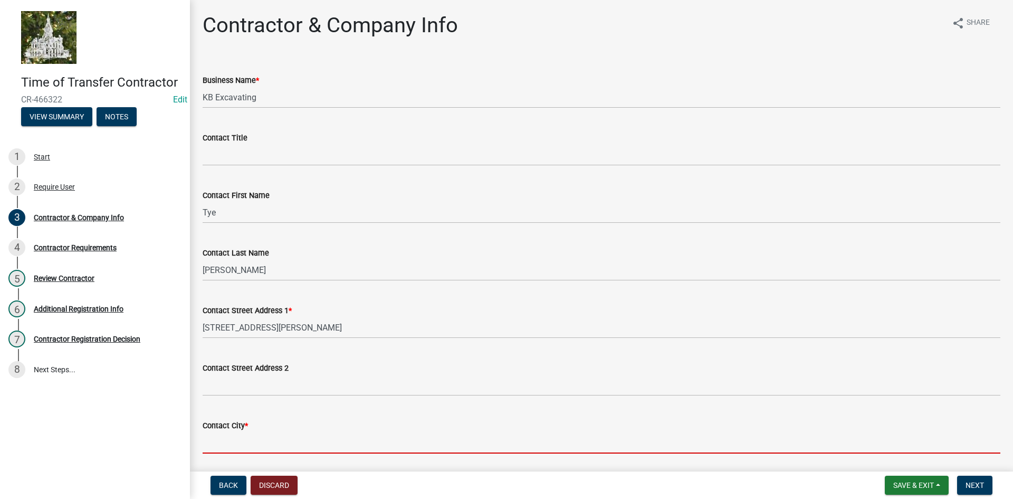
click at [231, 434] on input "Contact City *" at bounding box center [602, 443] width 798 height 22
type input "Marshalltown"
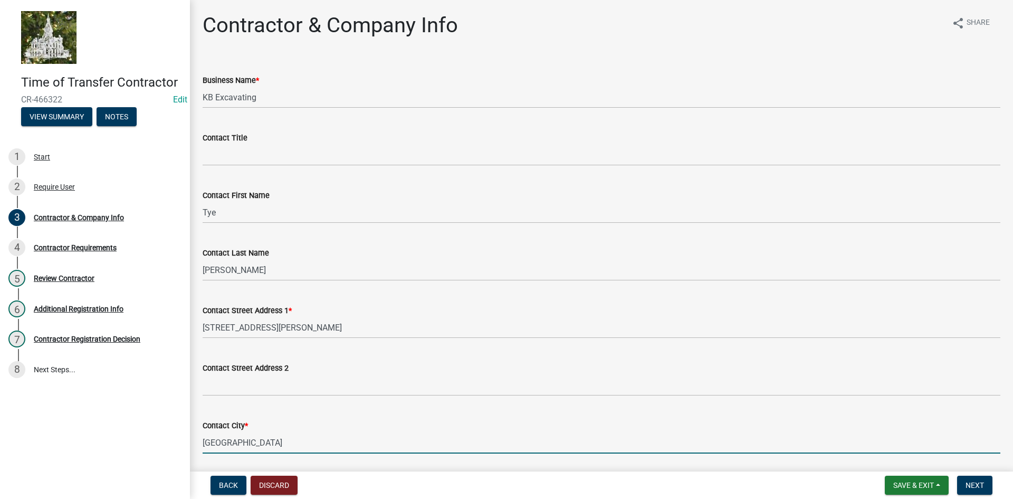
type input "50158"
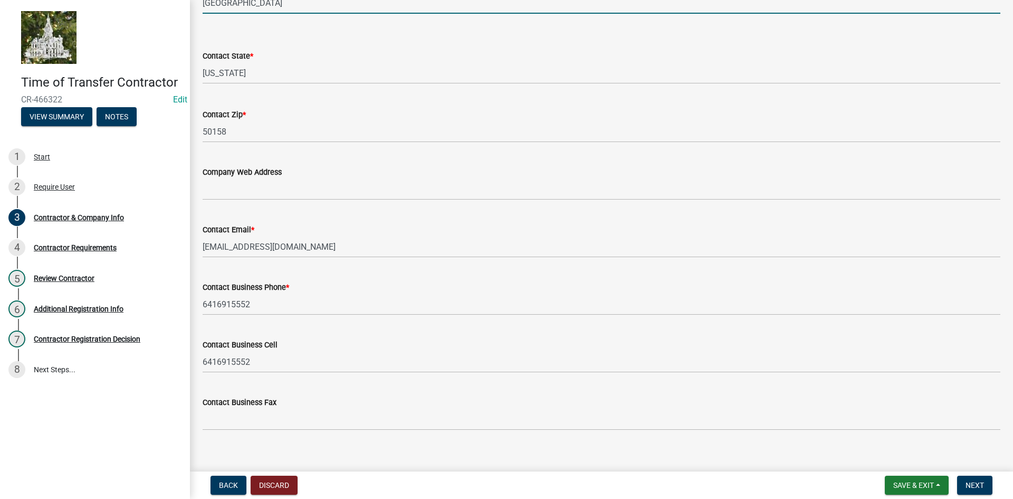
scroll to position [452, 0]
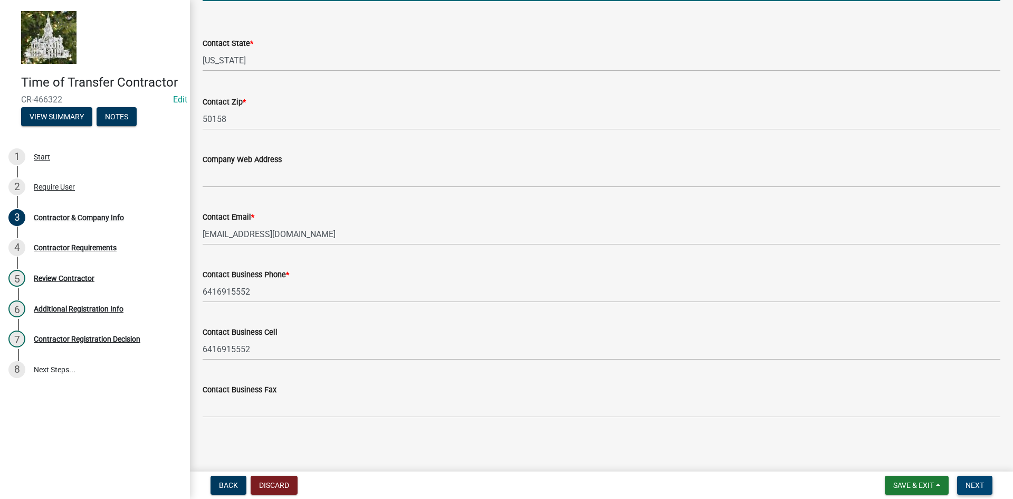
click at [976, 483] on span "Next" at bounding box center [975, 485] width 18 height 8
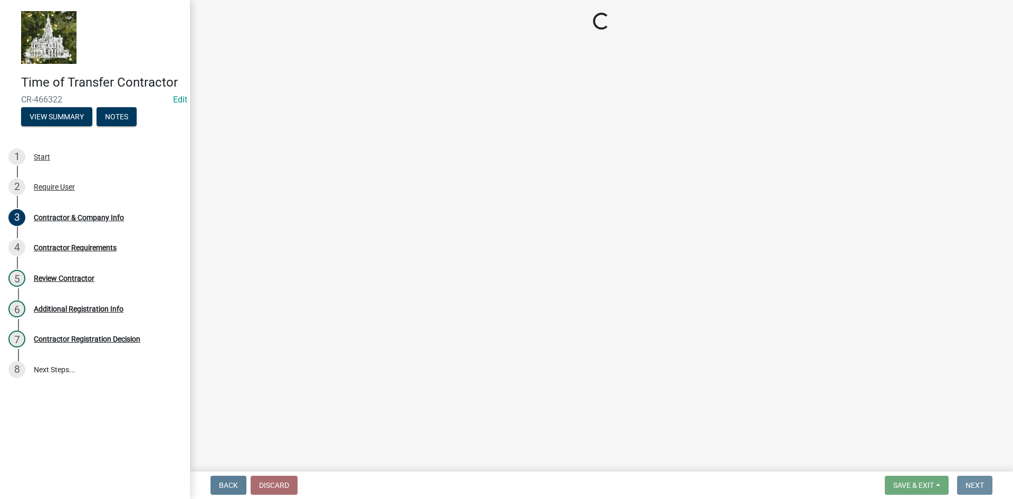
scroll to position [0, 0]
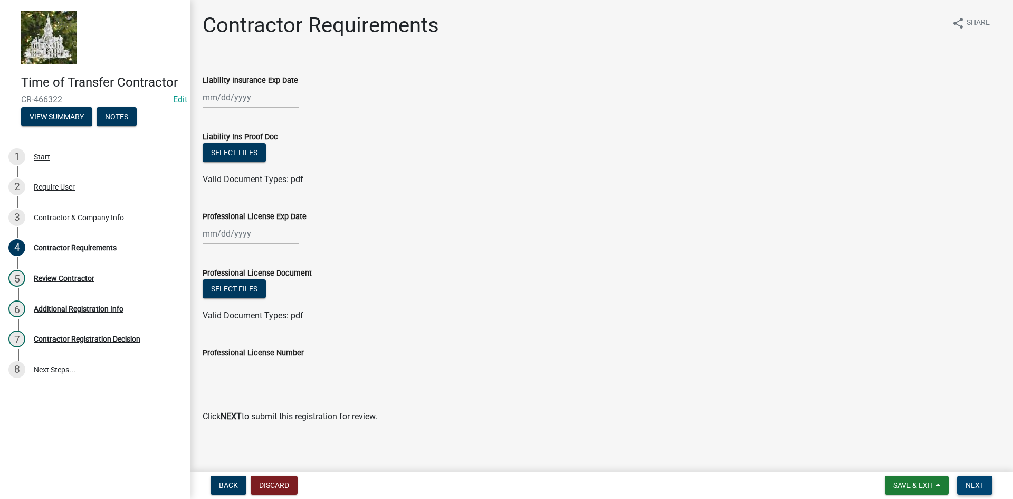
click at [970, 481] on span "Next" at bounding box center [975, 485] width 18 height 8
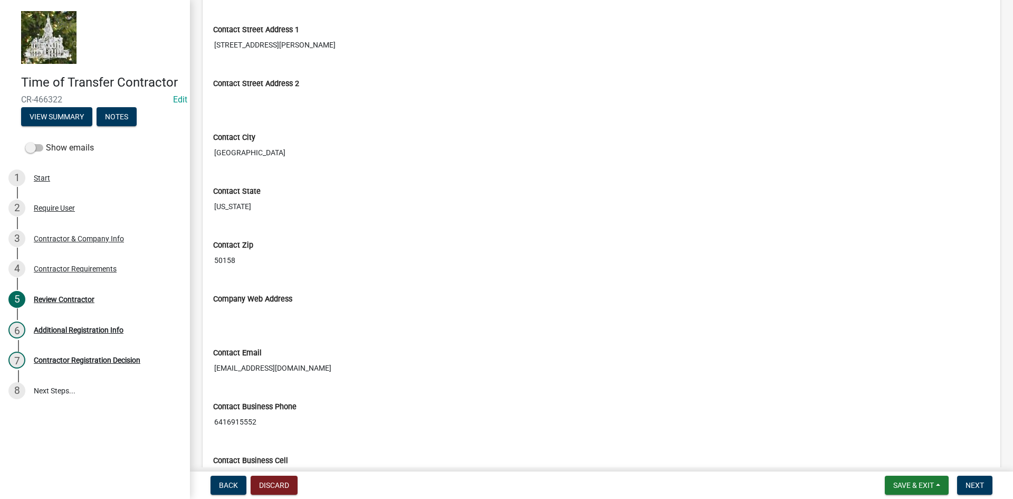
scroll to position [317, 0]
click at [972, 482] on span "Next" at bounding box center [975, 485] width 18 height 8
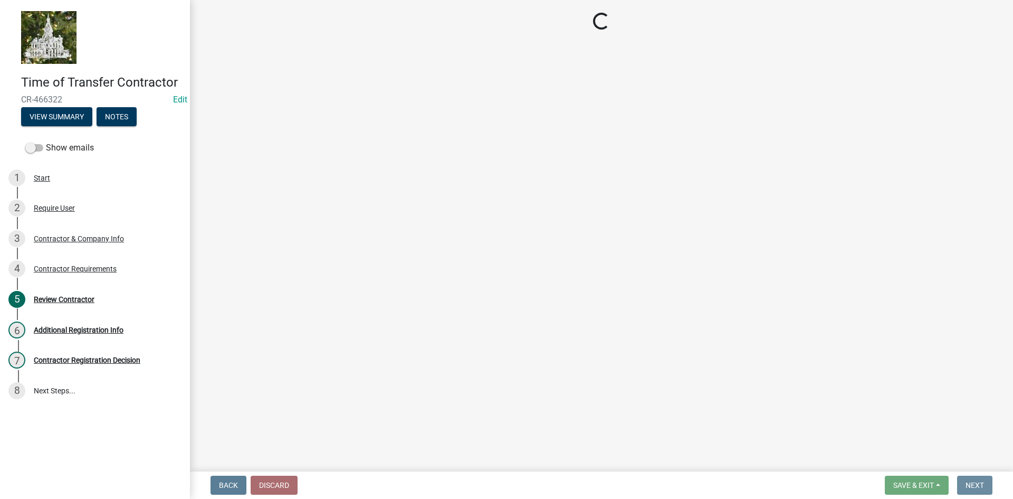
scroll to position [0, 0]
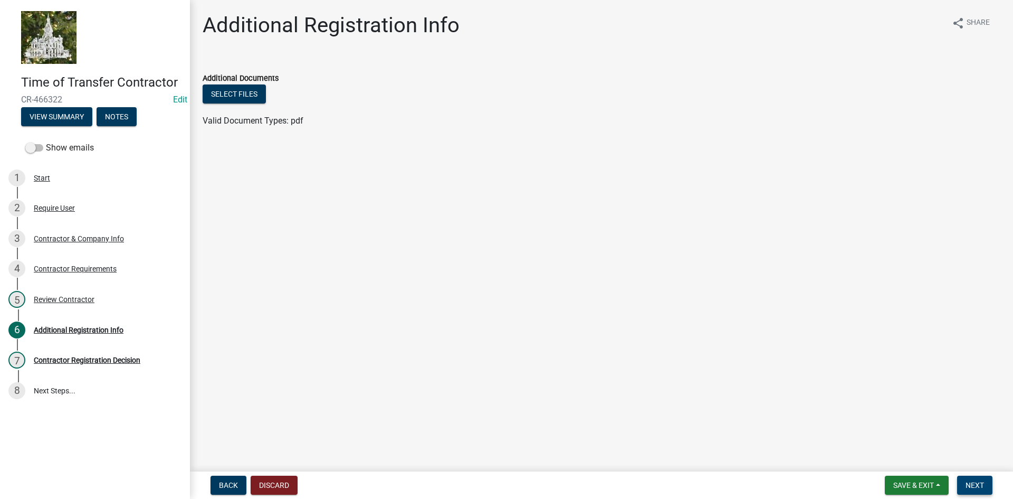
click at [982, 489] on span "Next" at bounding box center [975, 485] width 18 height 8
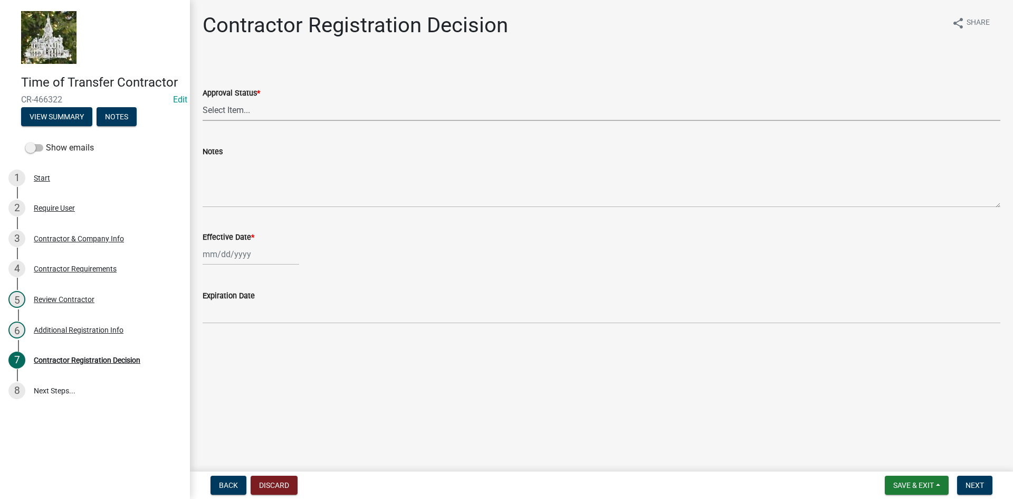
click at [243, 110] on select "Select Item... Approved Denied" at bounding box center [602, 110] width 798 height 22
click at [203, 99] on select "Select Item... Approved Denied" at bounding box center [602, 110] width 798 height 22
select select "4b86b809-39dd-4c68-9f3d-fdb3e7050482"
click at [247, 255] on div at bounding box center [251, 254] width 97 height 22
select select "8"
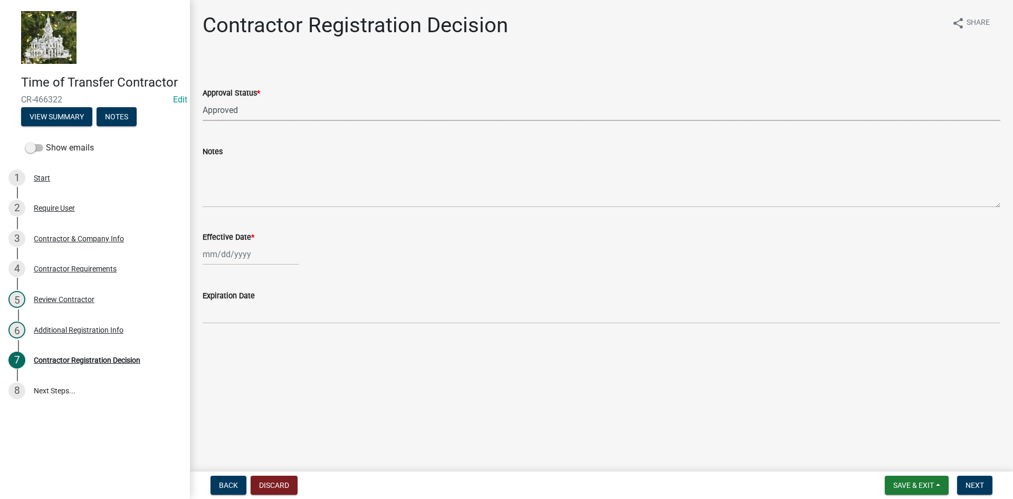
select select "2025"
click at [229, 359] on div "19" at bounding box center [230, 361] width 17 height 17
type input "[DATE]"
click at [969, 484] on span "Next" at bounding box center [975, 485] width 18 height 8
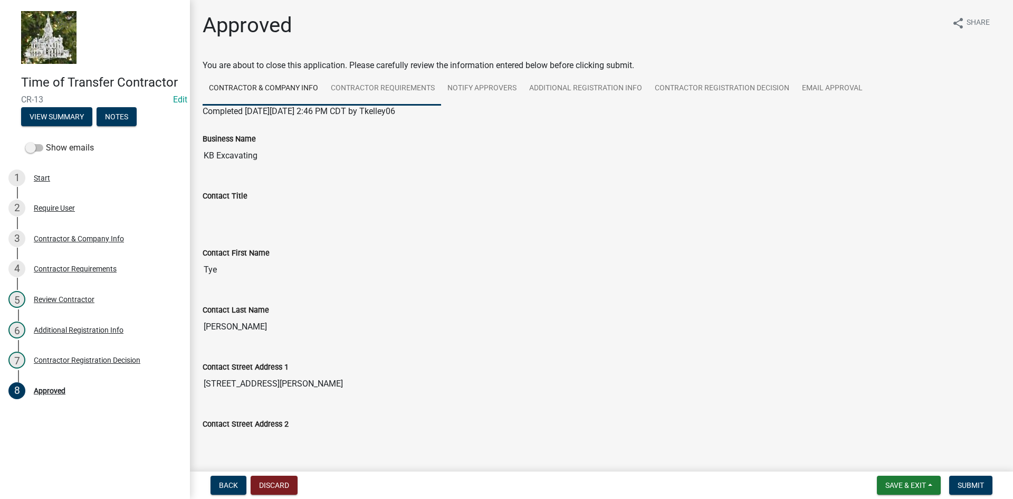
click at [414, 84] on link "Contractor Requirements" at bounding box center [383, 89] width 117 height 34
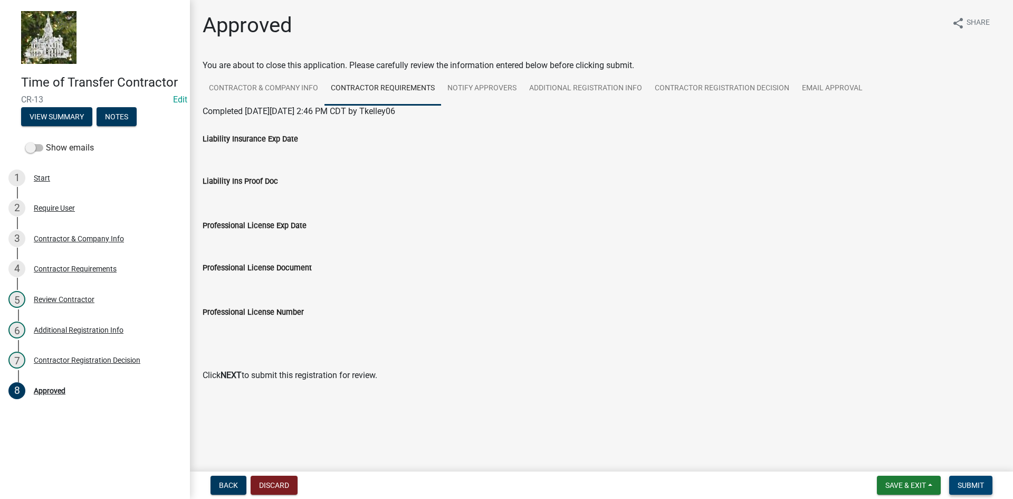
click at [968, 486] on span "Submit" at bounding box center [971, 485] width 26 height 8
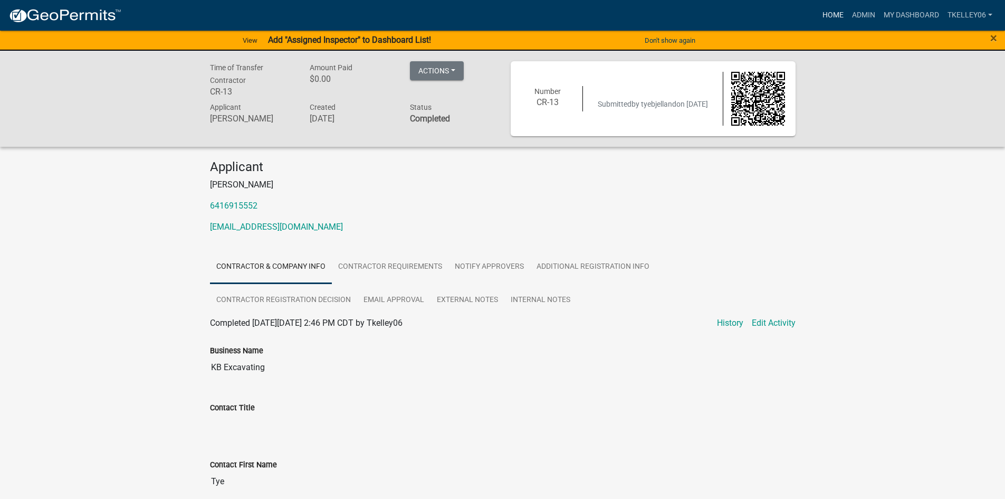
click at [836, 17] on link "Home" at bounding box center [834, 15] width 30 height 20
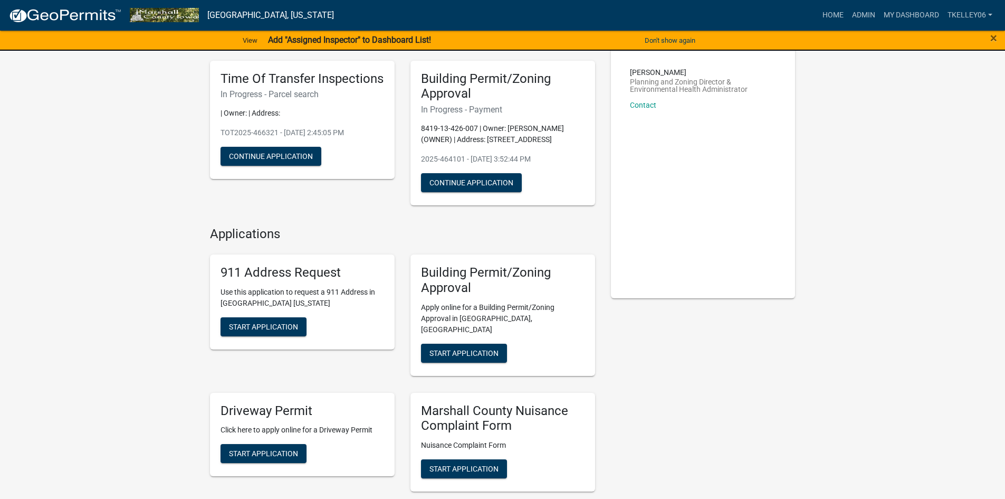
scroll to position [53, 0]
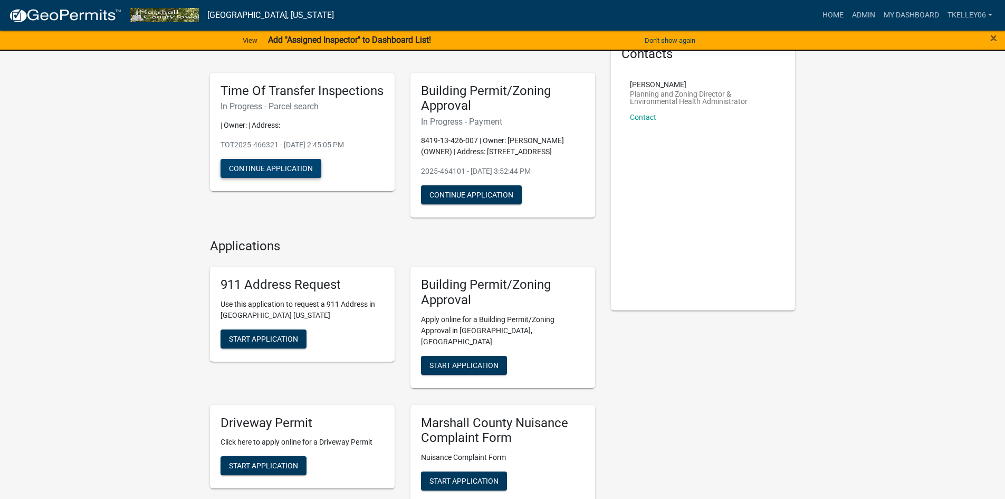
click at [293, 172] on button "Continue Application" at bounding box center [271, 168] width 101 height 19
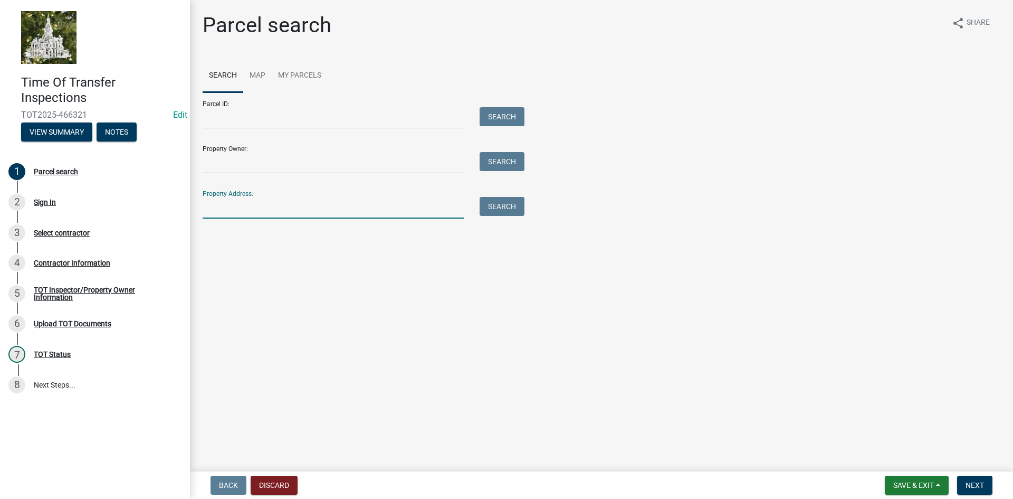
click at [263, 212] on input "Property Address:" at bounding box center [333, 208] width 261 height 22
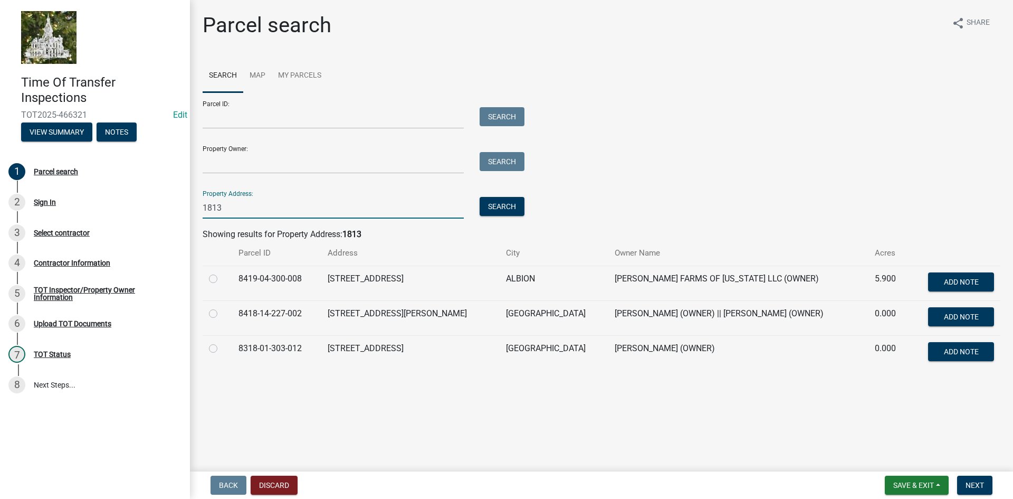
type input "1813"
click at [222, 307] on label at bounding box center [222, 307] width 0 height 0
click at [222, 314] on input "radio" at bounding box center [225, 310] width 7 height 7
radio input "true"
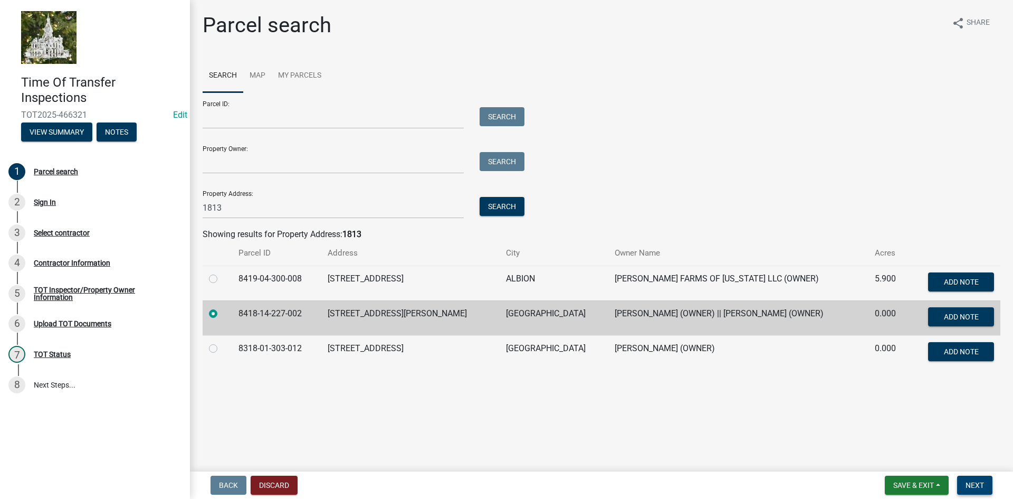
click at [976, 486] on span "Next" at bounding box center [975, 485] width 18 height 8
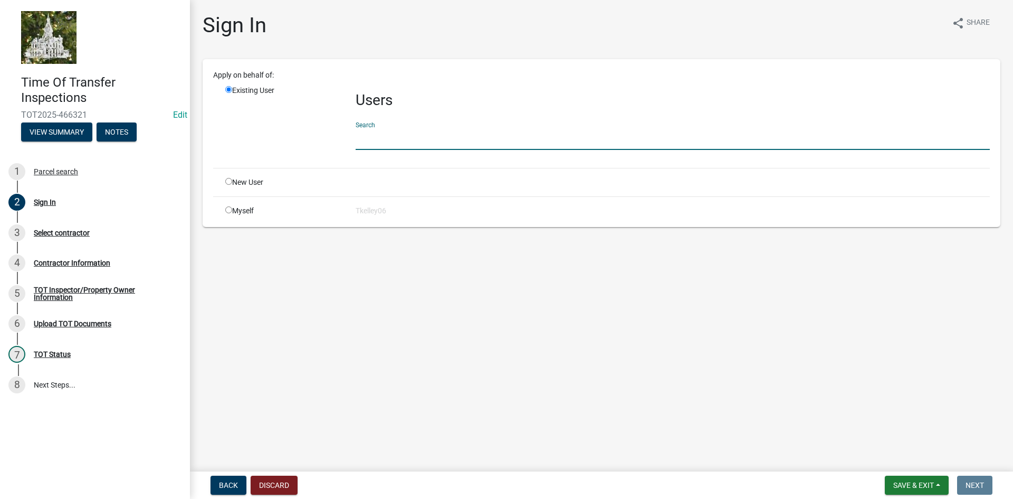
click at [375, 144] on input "text" at bounding box center [673, 139] width 634 height 22
type input "R"
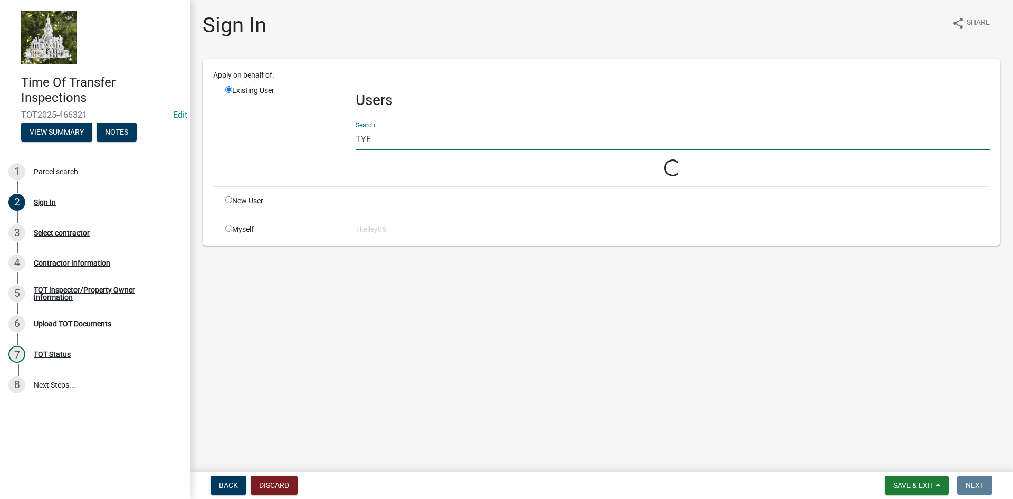
type input "tye"
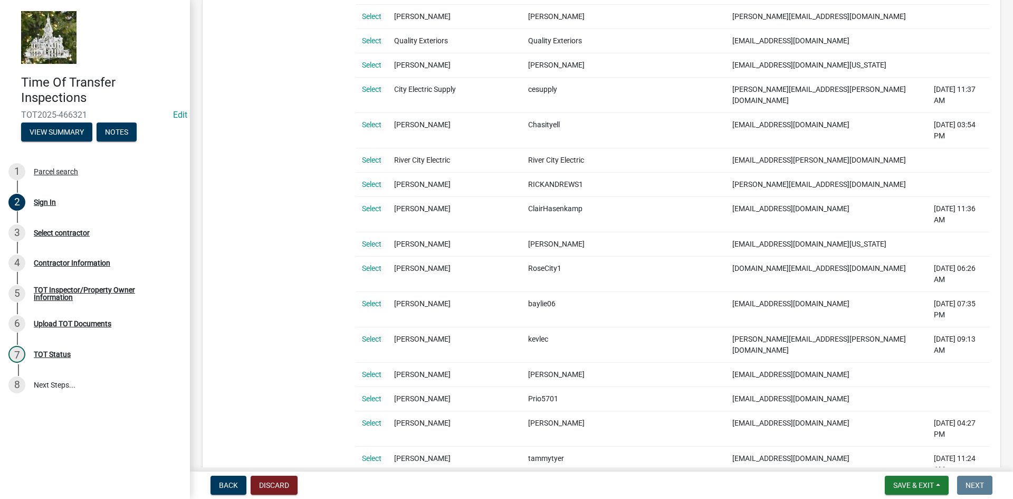
scroll to position [211, 0]
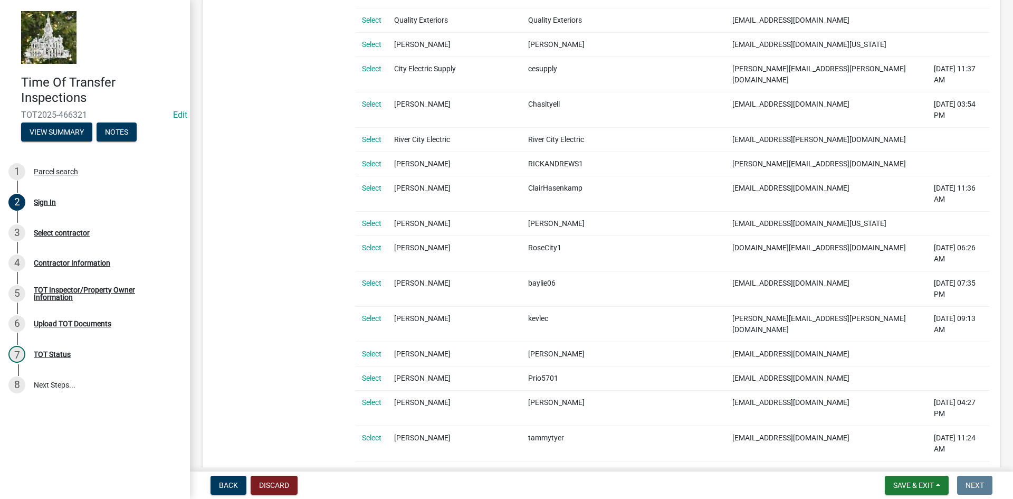
drag, startPoint x: 375, startPoint y: 396, endPoint x: 381, endPoint y: 397, distance: 6.5
click at [375, 498] on link "Select" at bounding box center [372, 508] width 20 height 8
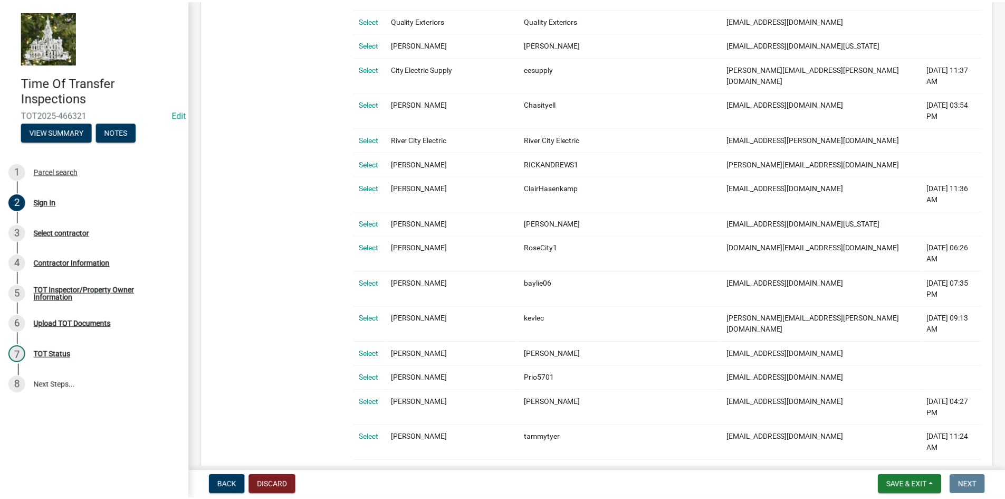
scroll to position [0, 0]
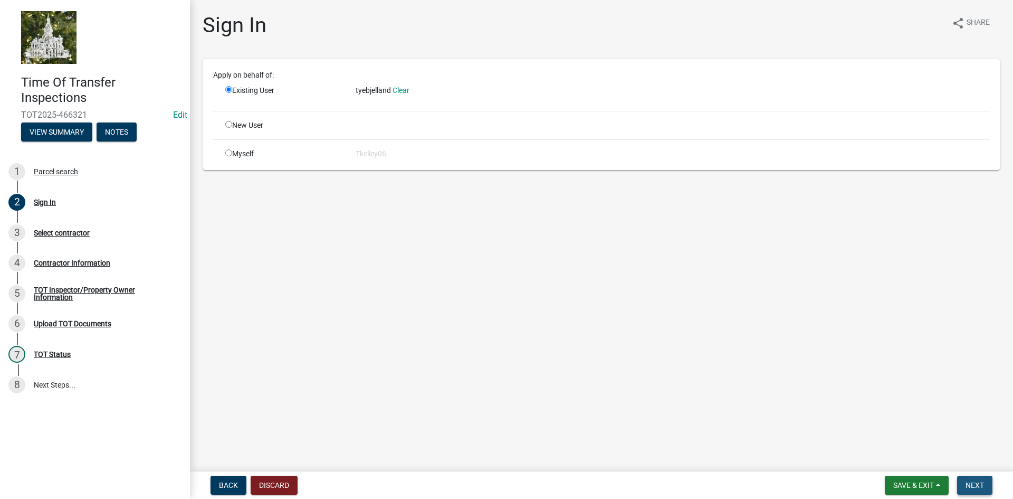
click at [972, 481] on span "Next" at bounding box center [975, 485] width 18 height 8
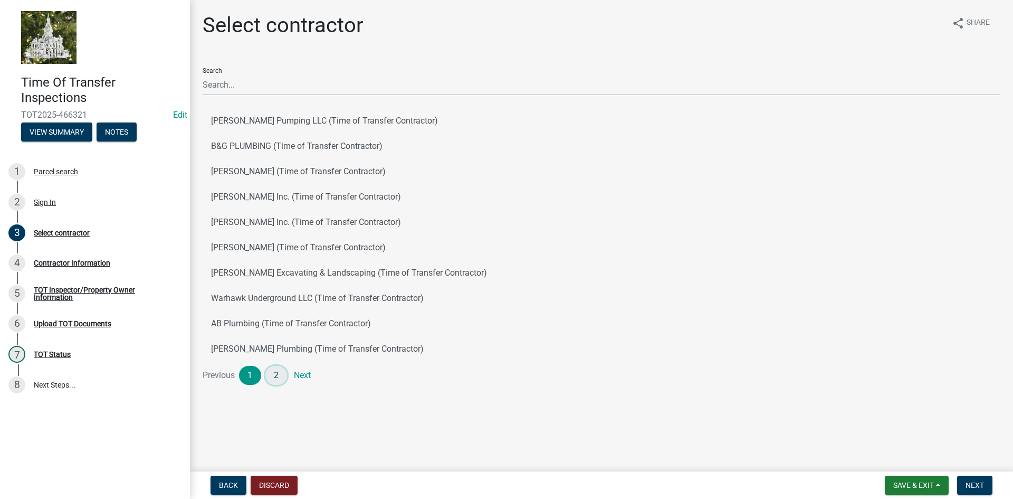
click at [275, 374] on link "2" at bounding box center [276, 375] width 22 height 19
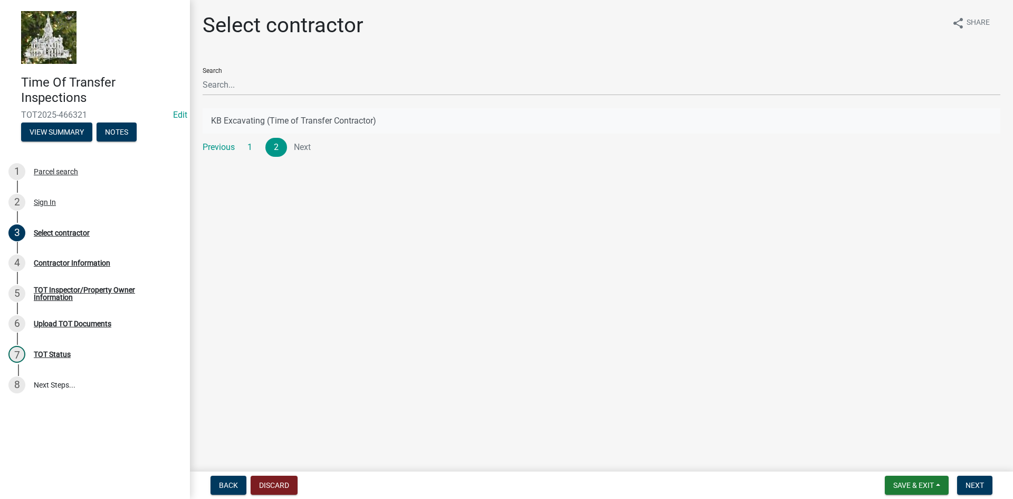
click at [246, 123] on button "KB Excavating (Time of Transfer Contractor)" at bounding box center [602, 120] width 798 height 25
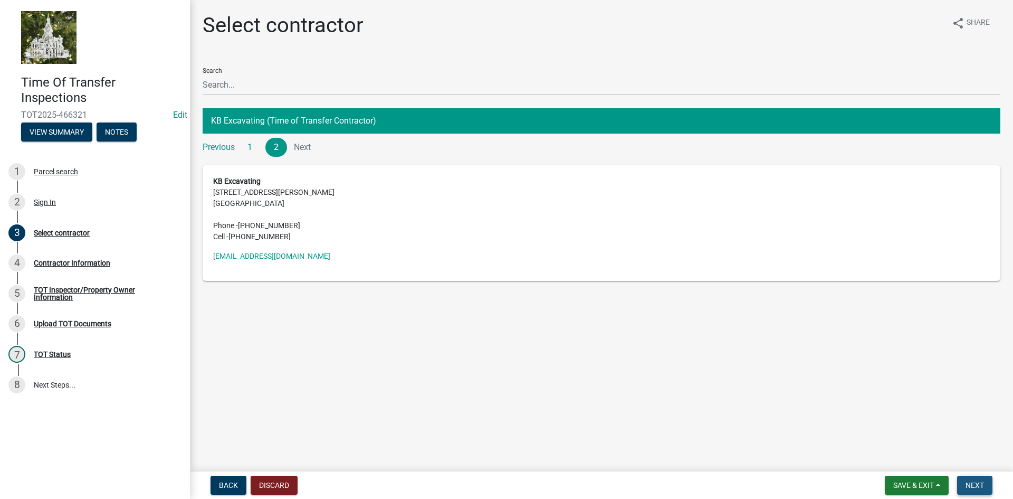
click at [964, 484] on button "Next" at bounding box center [974, 485] width 35 height 19
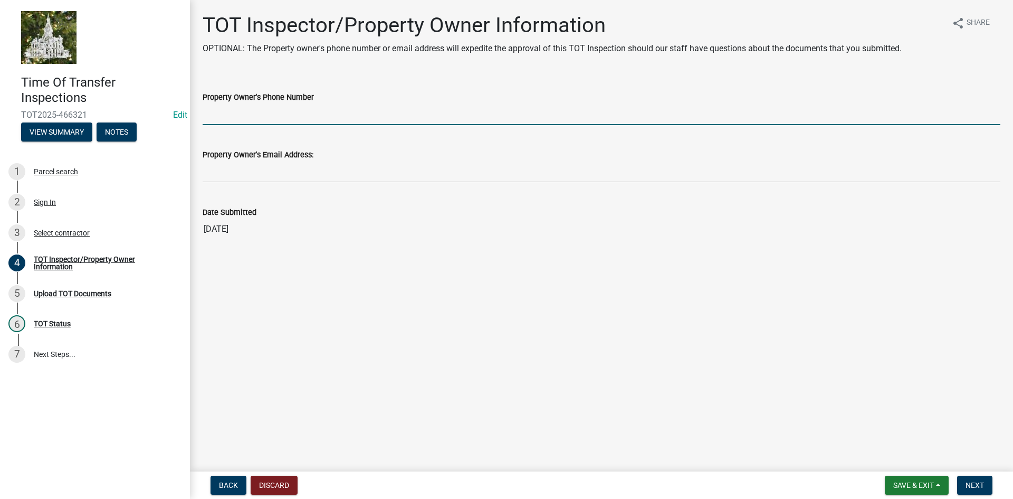
click at [267, 114] on input "Property Owner's Phone Number" at bounding box center [602, 114] width 798 height 22
type input "641-758-9154"
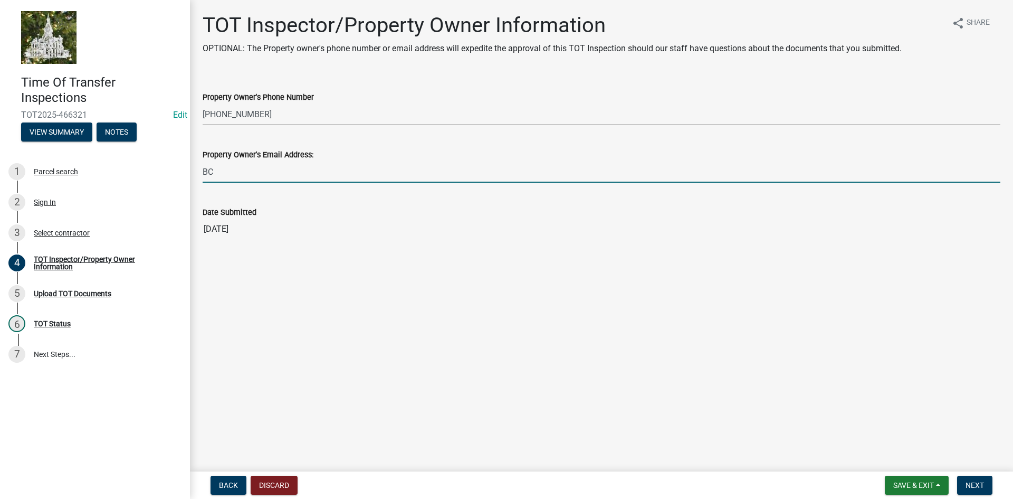
type input "B"
type input "bcole1529@icloud.com"
click at [974, 481] on span "Next" at bounding box center [975, 485] width 18 height 8
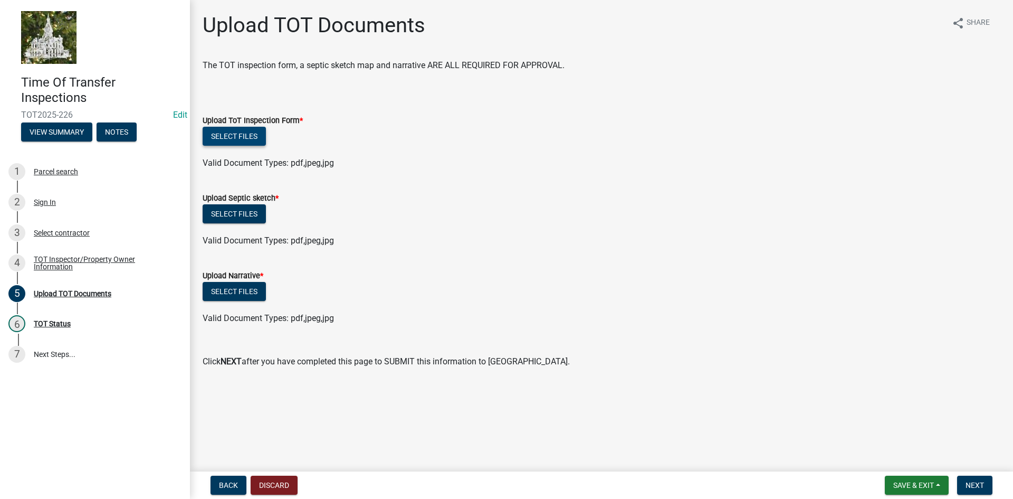
click at [230, 134] on button "Select files" at bounding box center [234, 136] width 63 height 19
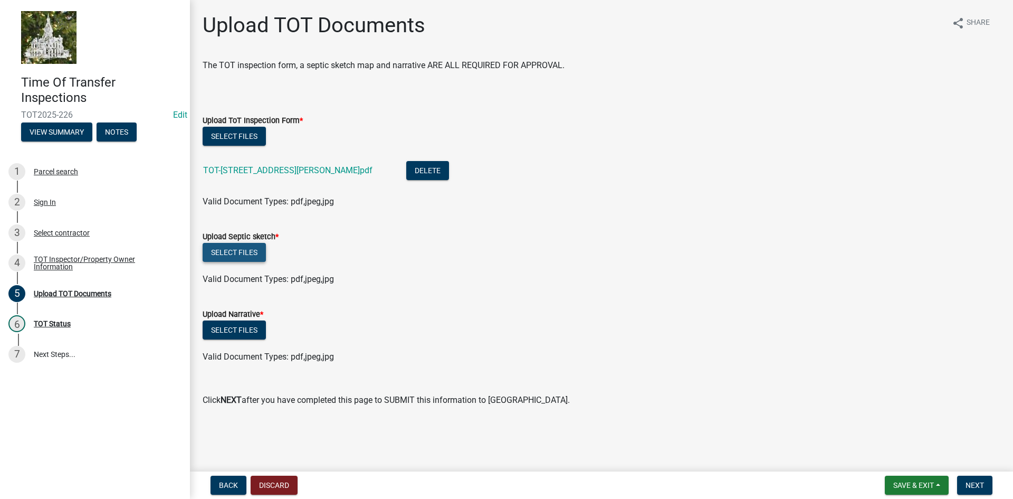
click at [251, 249] on button "Select files" at bounding box center [234, 252] width 63 height 19
click at [914, 484] on span "Save & Exit" at bounding box center [913, 485] width 41 height 8
click at [908, 463] on button "Save & Exit" at bounding box center [906, 457] width 84 height 25
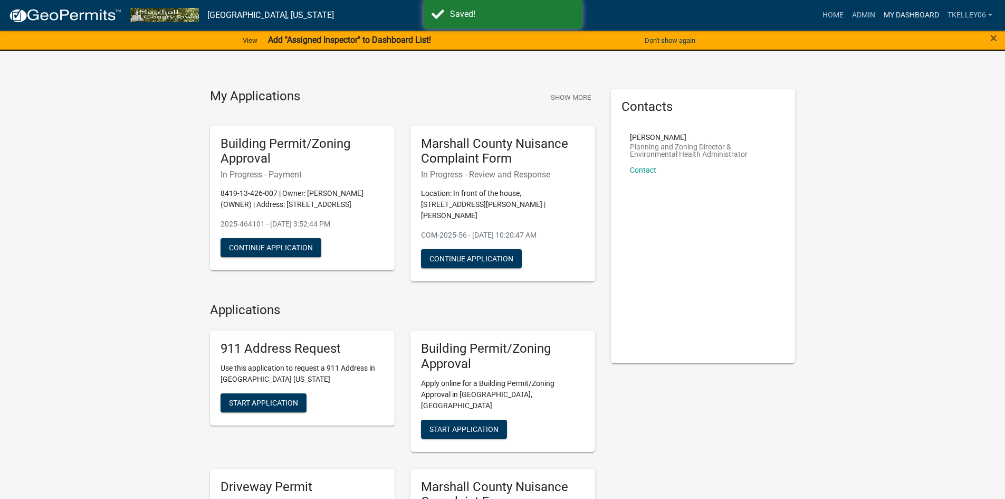
click at [904, 16] on link "My Dashboard" at bounding box center [912, 15] width 64 height 20
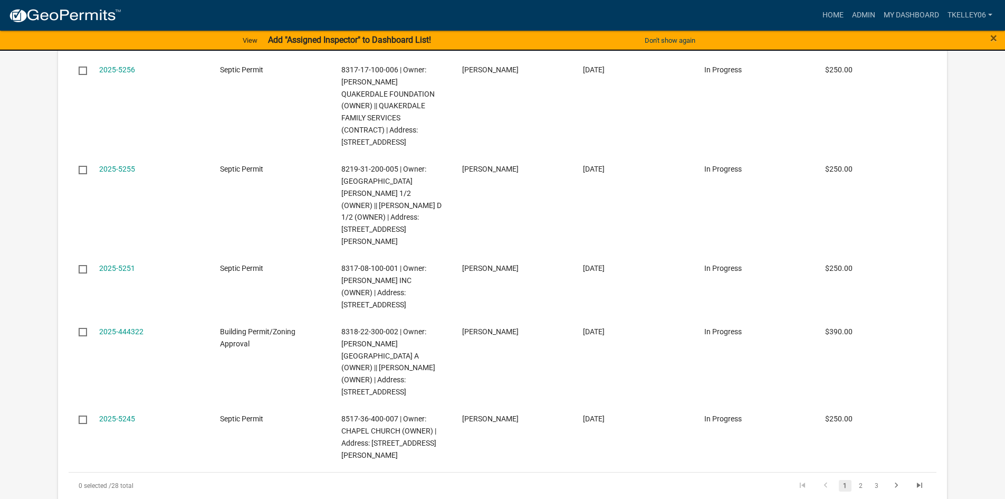
scroll to position [2580, 0]
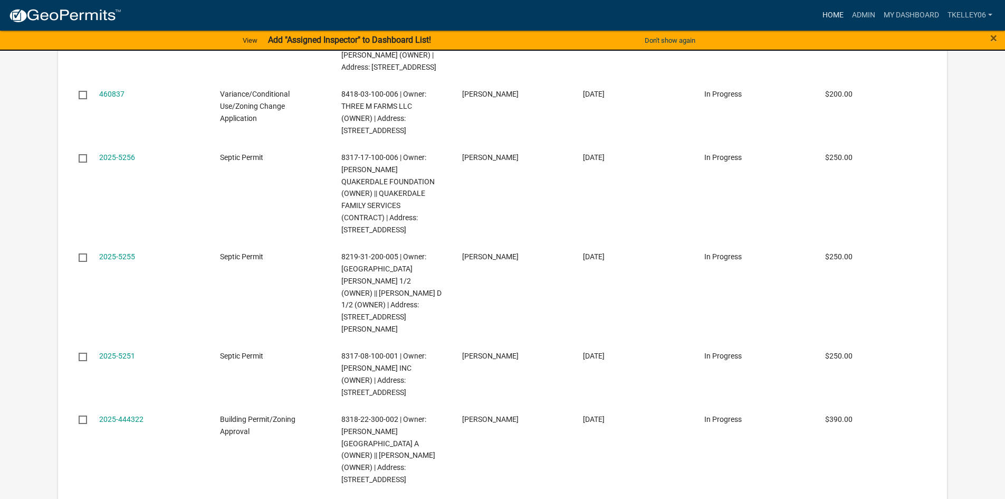
click at [840, 11] on link "Home" at bounding box center [834, 15] width 30 height 20
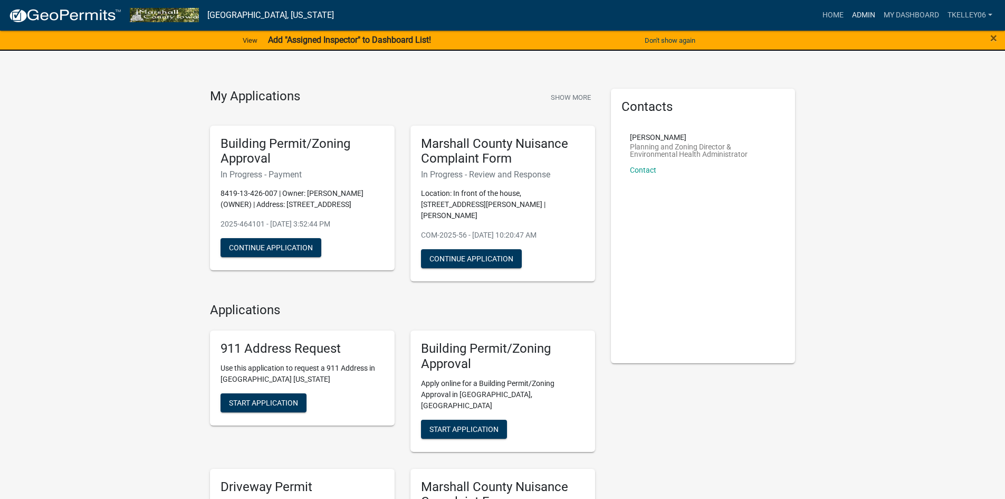
click at [871, 16] on link "Admin" at bounding box center [864, 15] width 32 height 20
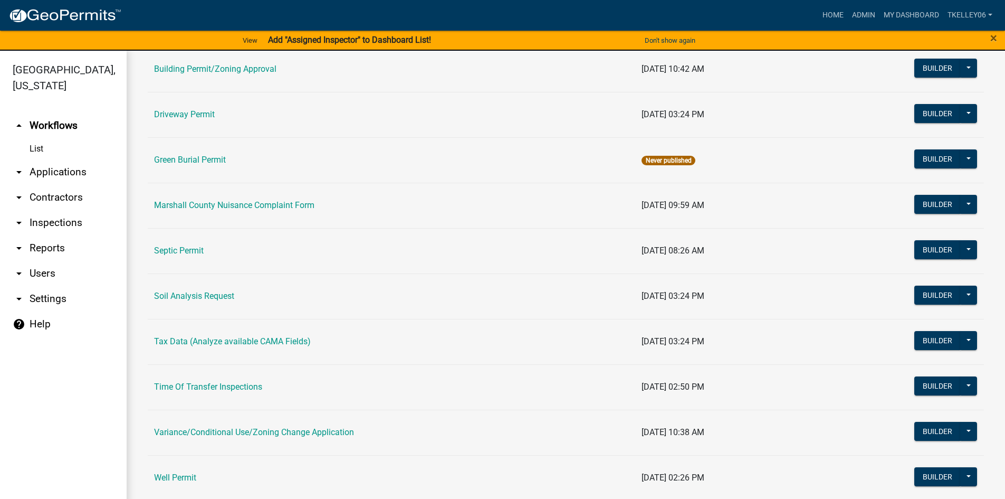
scroll to position [158, 0]
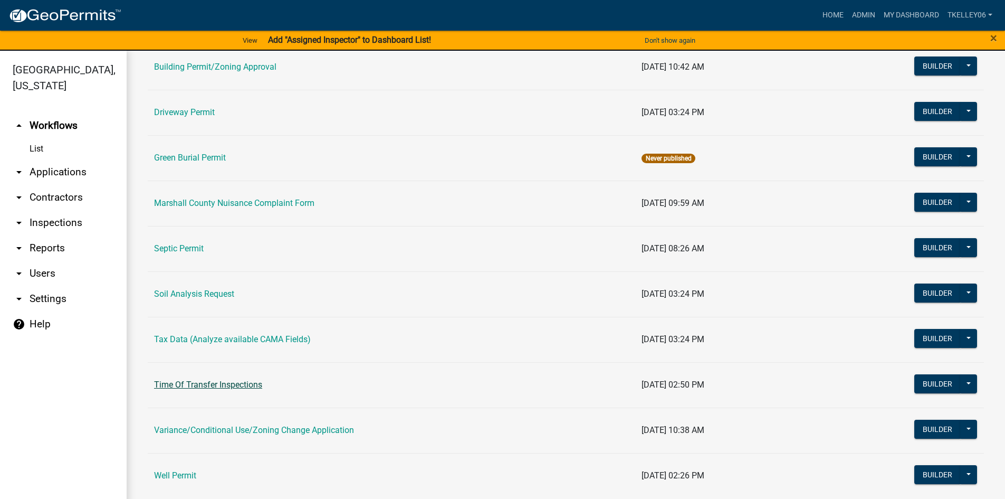
click at [202, 385] on link "Time Of Transfer Inspections" at bounding box center [208, 384] width 108 height 10
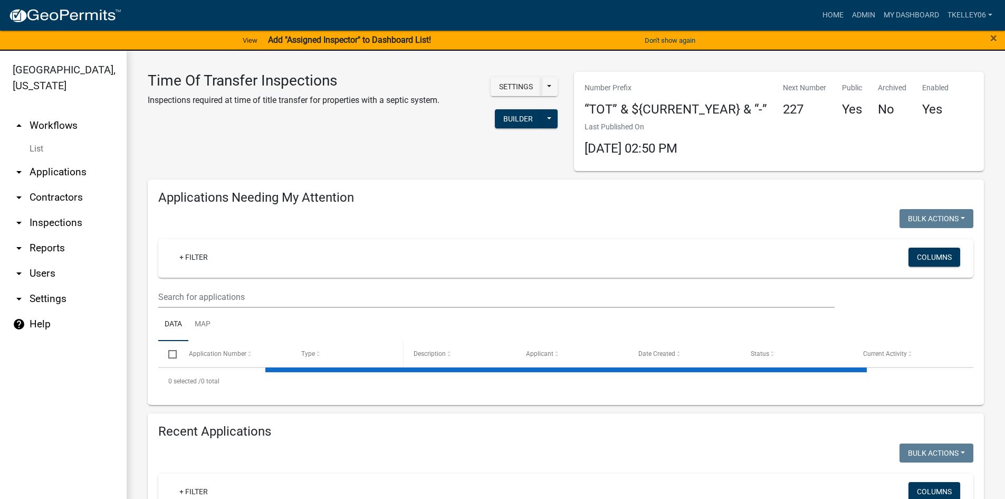
select select "3: 100"
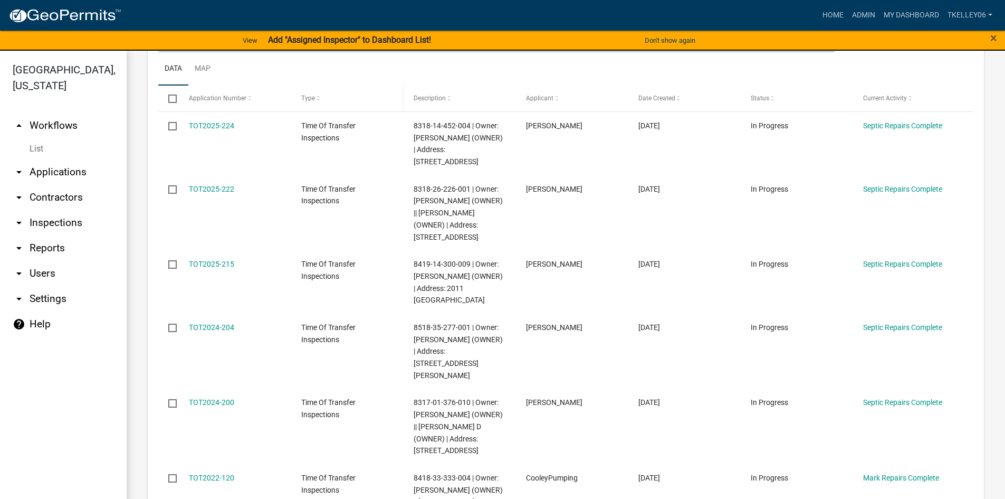
scroll to position [369, 0]
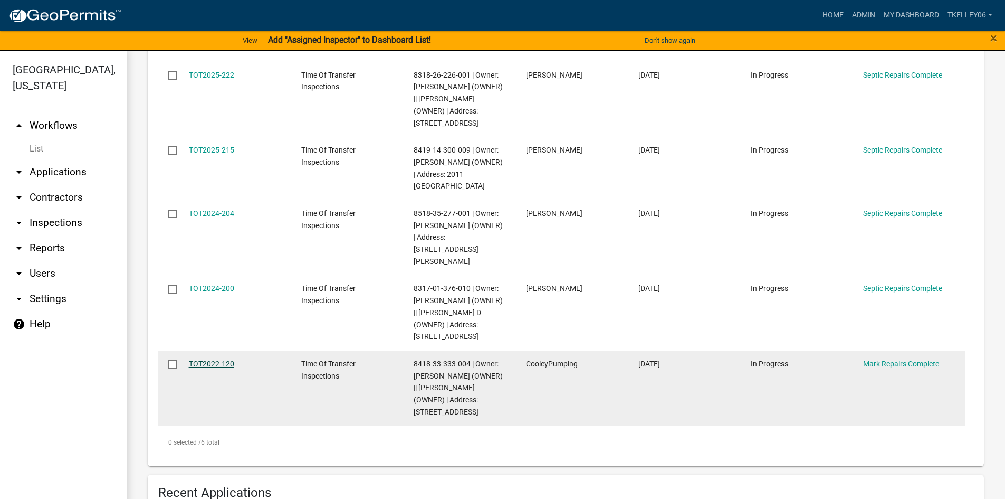
click at [211, 364] on link "TOT2022-120" at bounding box center [211, 363] width 45 height 8
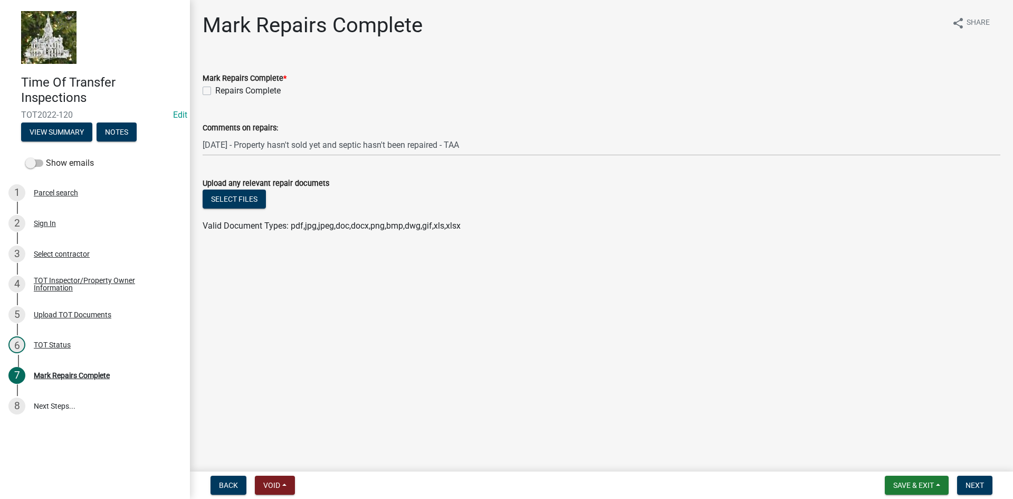
click at [215, 87] on label "Repairs Complete" at bounding box center [247, 90] width 65 height 13
click at [215, 87] on input "Repairs Complete" at bounding box center [218, 87] width 7 height 7
checkbox input "true"
click at [232, 196] on button "Select files" at bounding box center [234, 198] width 63 height 19
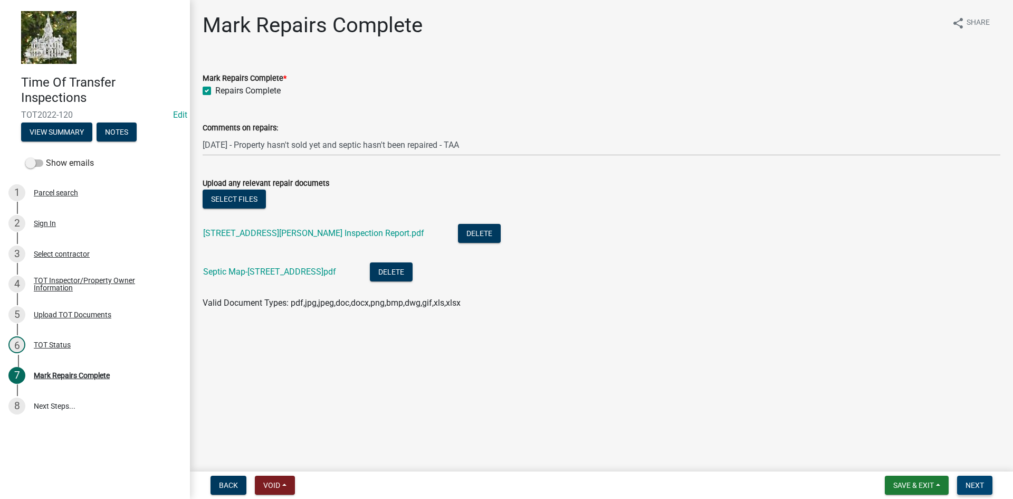
click at [970, 483] on span "Next" at bounding box center [975, 485] width 18 height 8
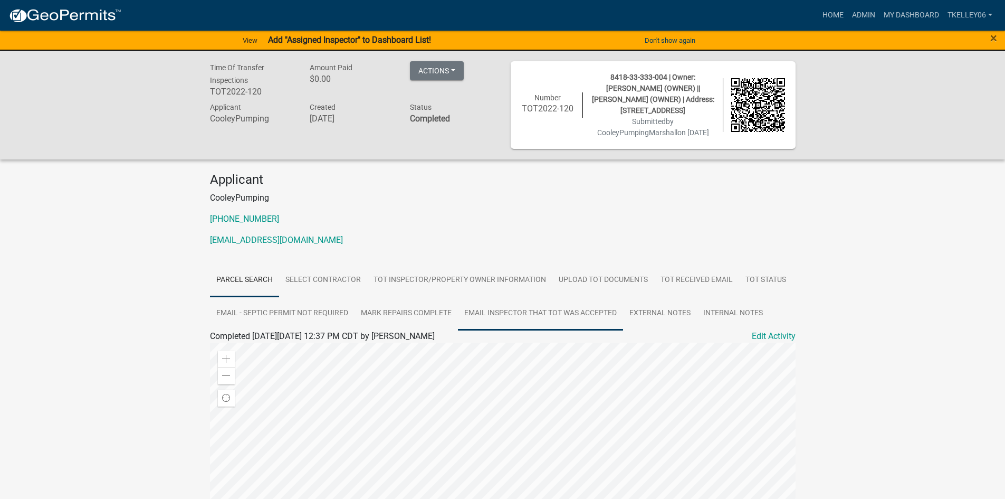
click at [586, 322] on link "Email Inspector that TOT was accepted" at bounding box center [540, 314] width 165 height 34
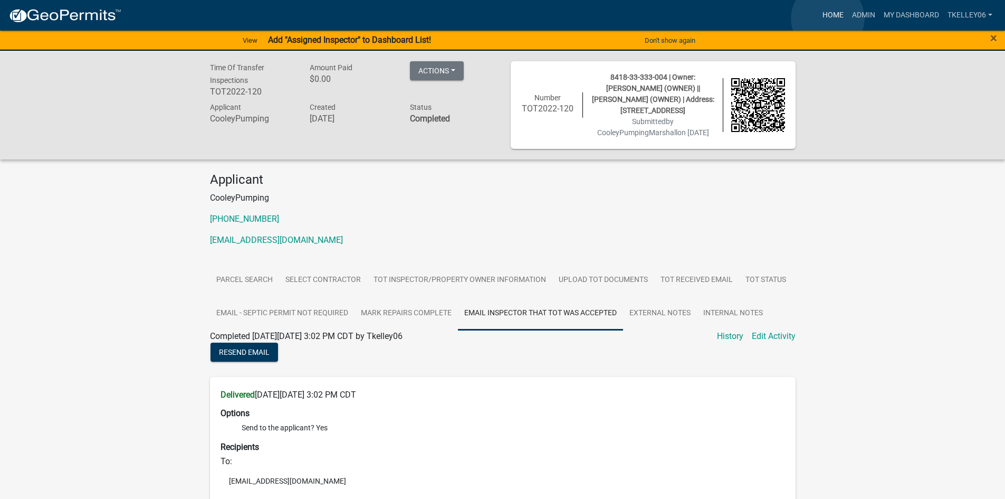
click at [828, 18] on link "Home" at bounding box center [834, 15] width 30 height 20
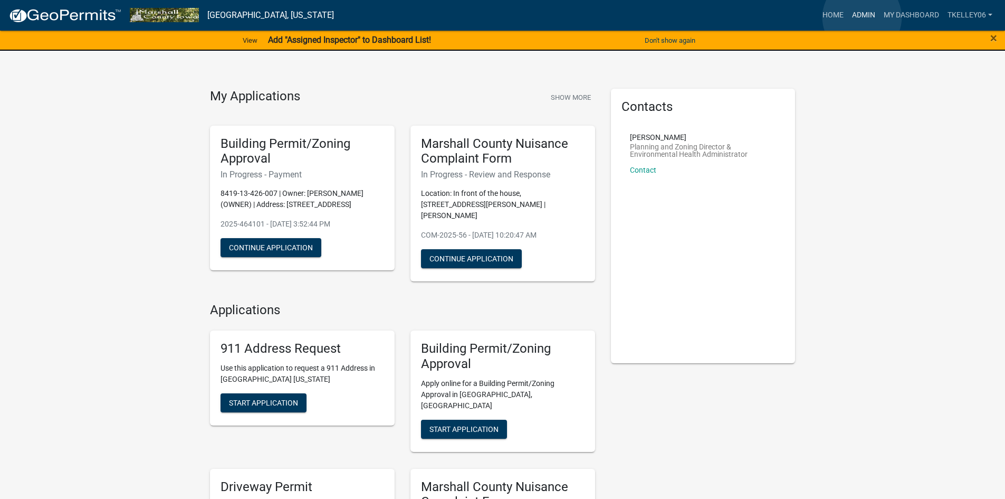
click at [862, 17] on link "Admin" at bounding box center [864, 15] width 32 height 20
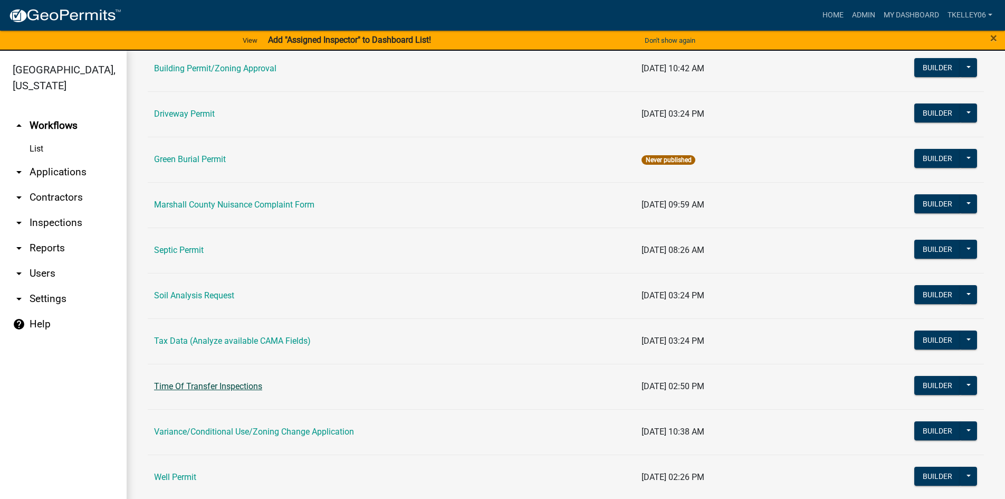
scroll to position [158, 0]
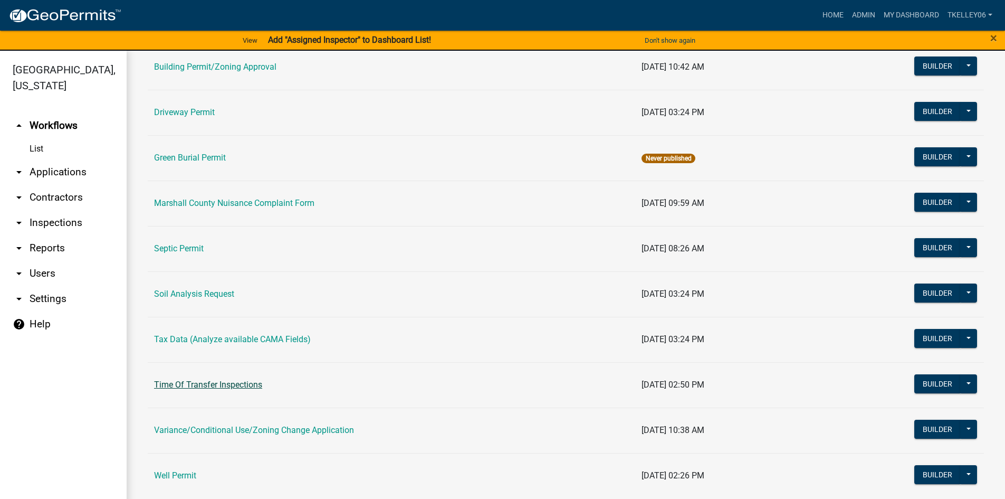
click at [223, 387] on link "Time Of Transfer Inspections" at bounding box center [208, 384] width 108 height 10
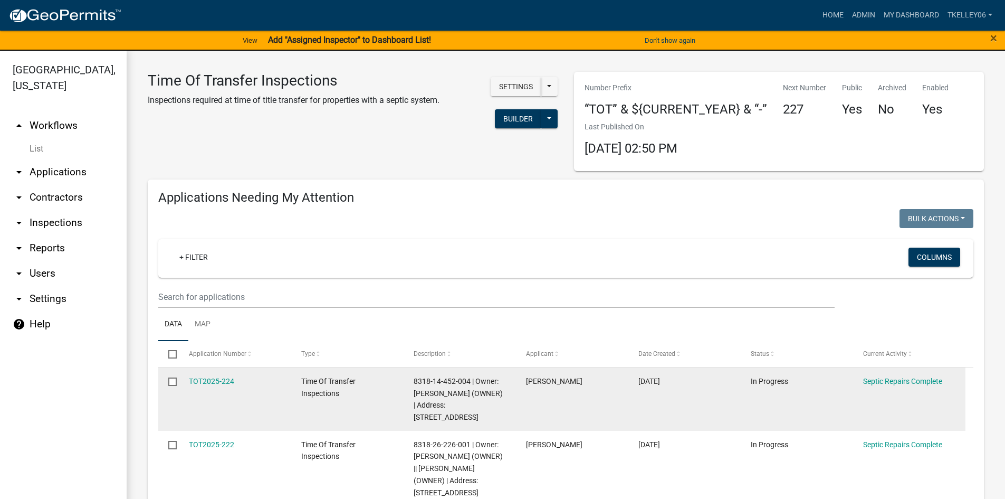
select select "3: 100"
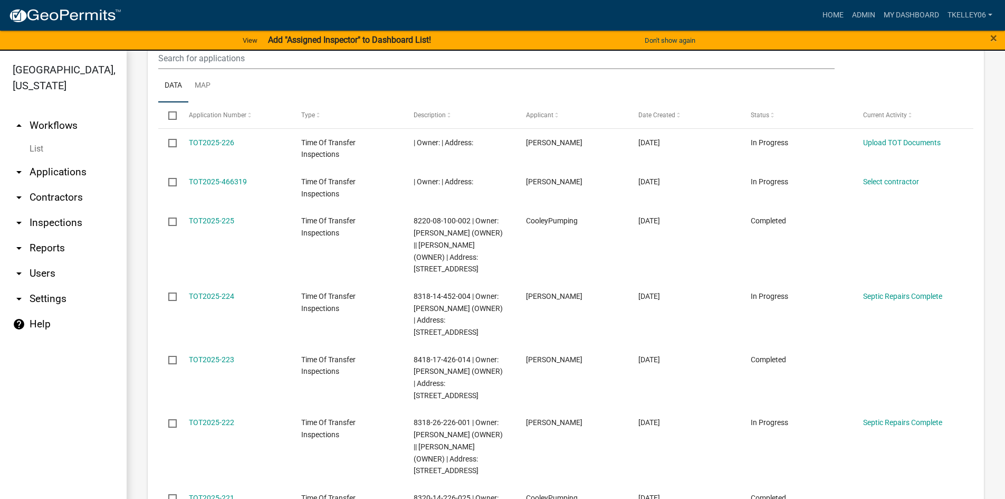
scroll to position [844, 0]
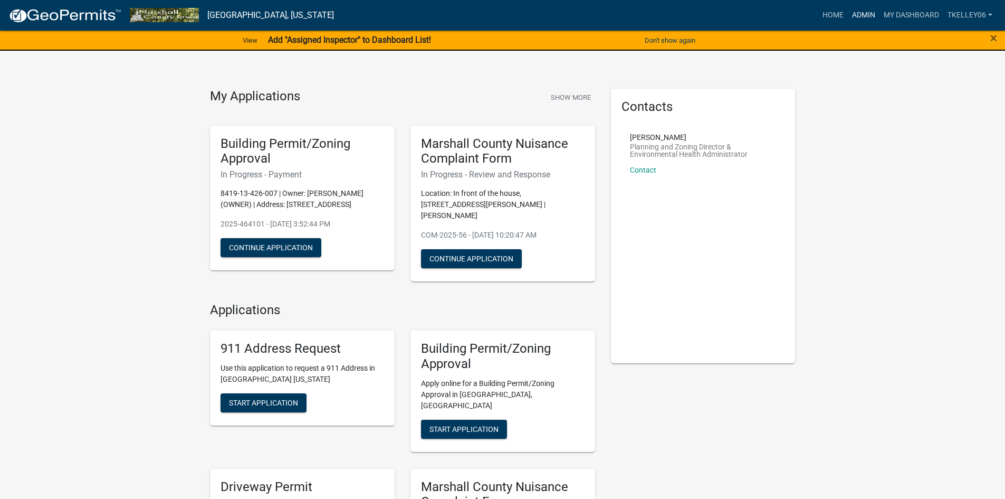
click at [858, 12] on link "Admin" at bounding box center [864, 15] width 32 height 20
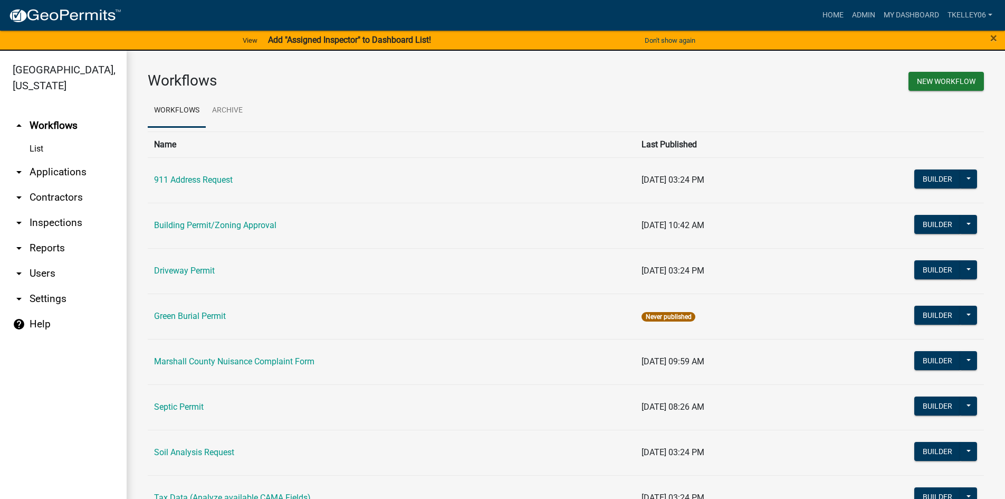
click at [64, 159] on link "arrow_drop_down Applications" at bounding box center [63, 171] width 127 height 25
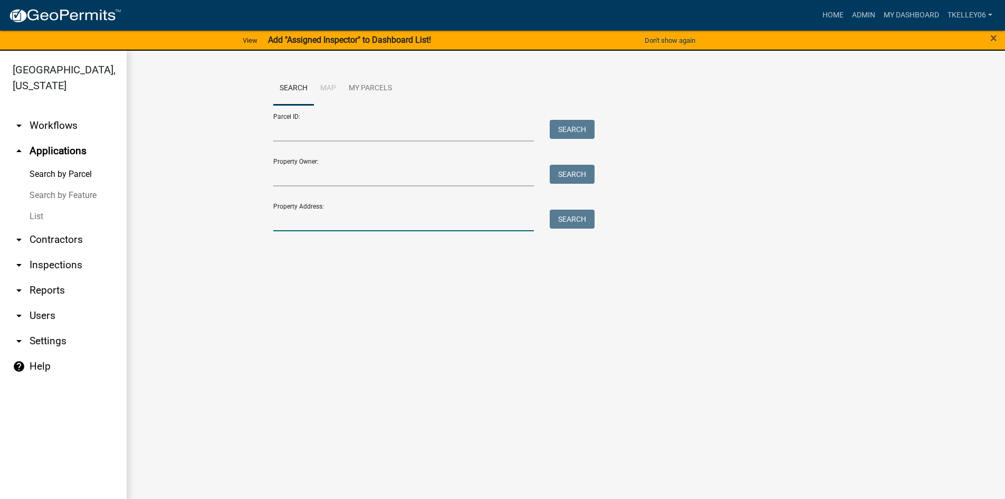
click at [341, 219] on input "Property Address:" at bounding box center [403, 221] width 261 height 22
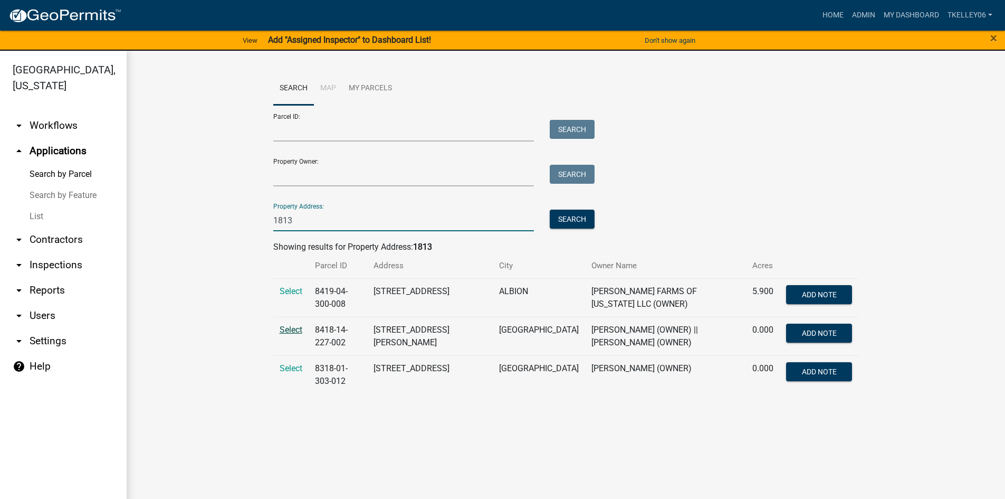
type input "1813"
click at [292, 325] on span "Select" at bounding box center [291, 330] width 23 height 10
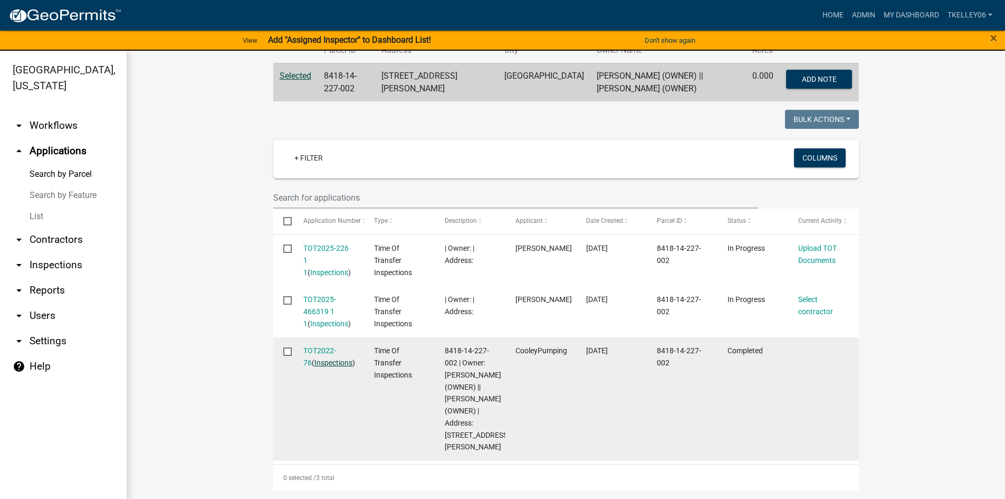
scroll to position [216, 0]
click at [318, 352] on link "TOT2022-76" at bounding box center [319, 356] width 33 height 21
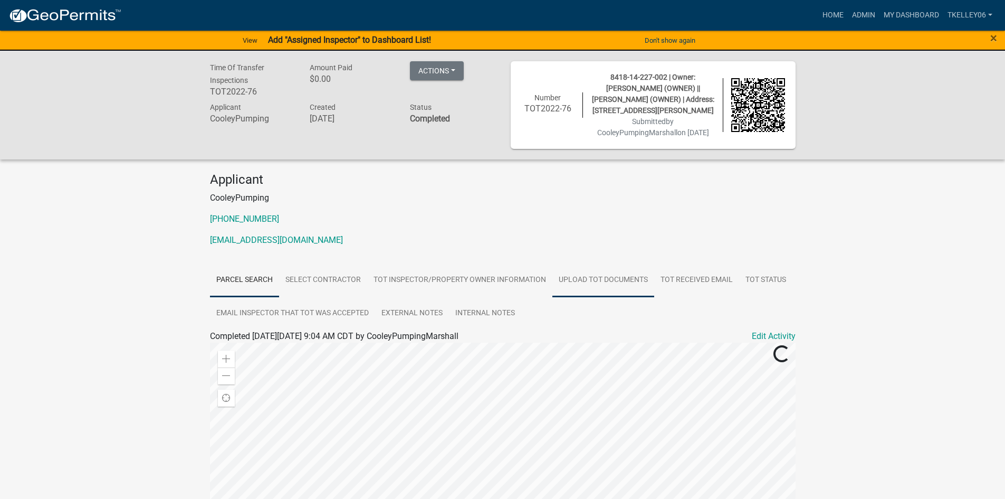
click at [592, 277] on link "Upload TOT Documents" at bounding box center [604, 280] width 102 height 34
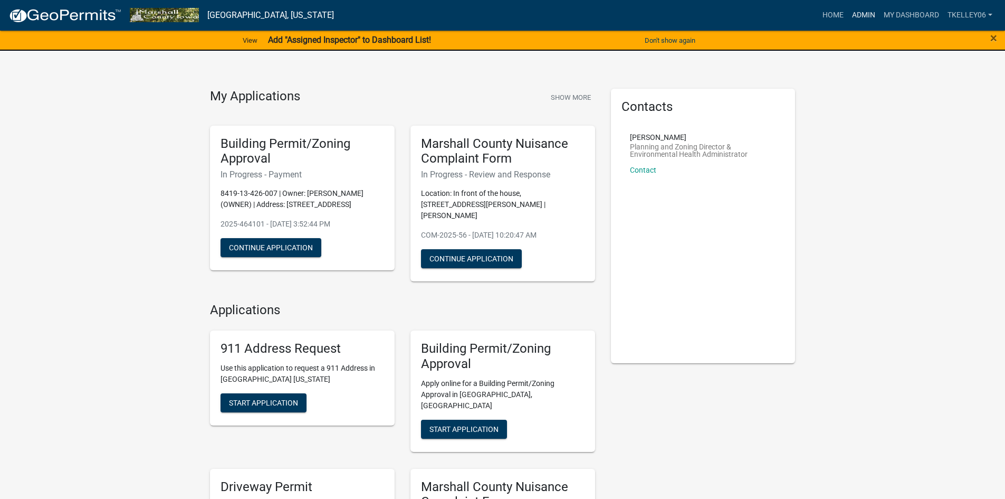
click at [861, 15] on link "Admin" at bounding box center [864, 15] width 32 height 20
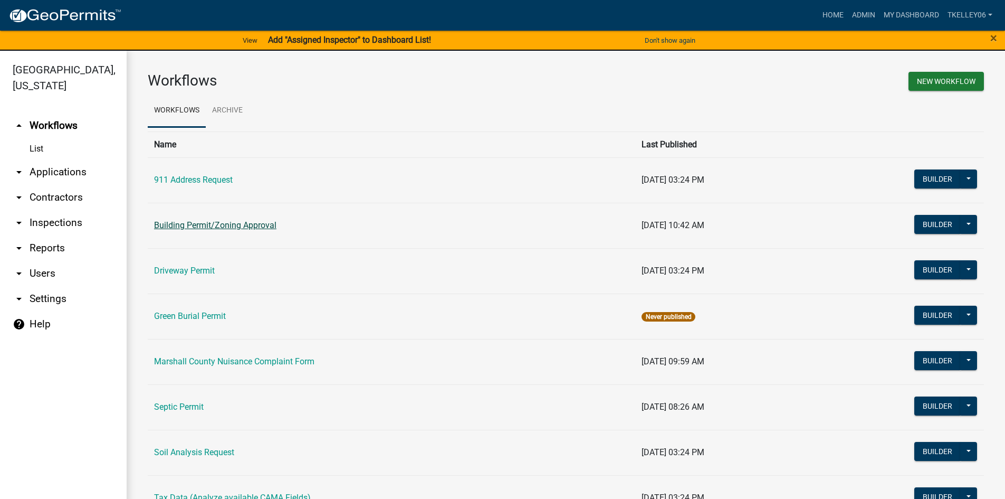
click at [200, 224] on link "Building Permit/Zoning Approval" at bounding box center [215, 225] width 122 height 10
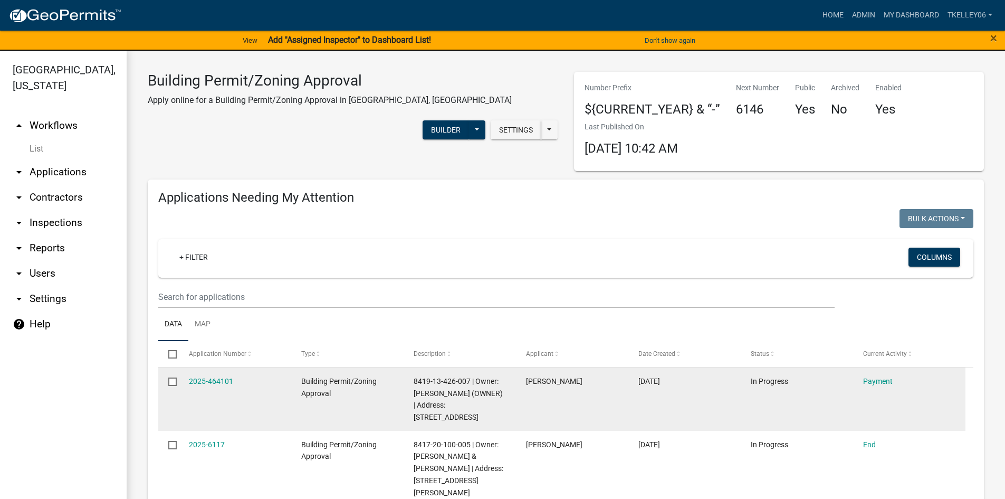
select select "3: 100"
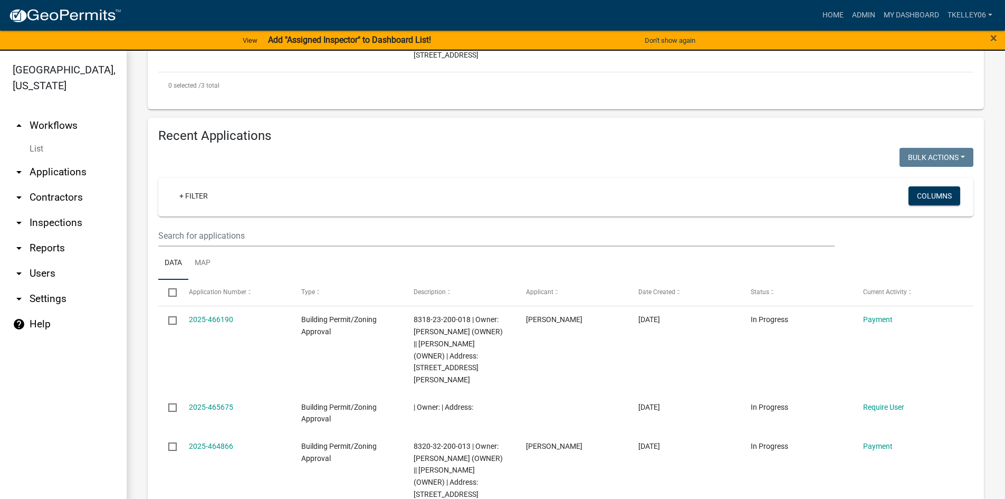
scroll to position [528, 0]
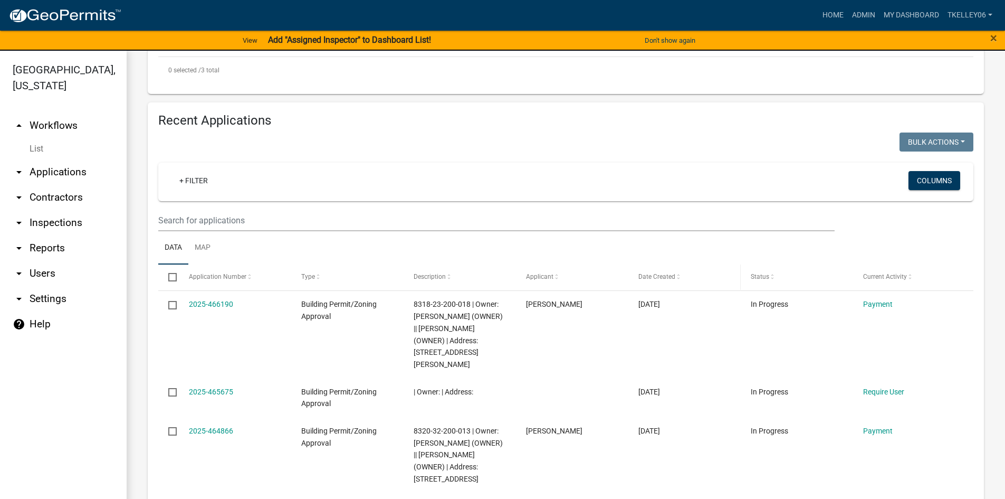
click at [677, 273] on span at bounding box center [679, 276] width 6 height 7
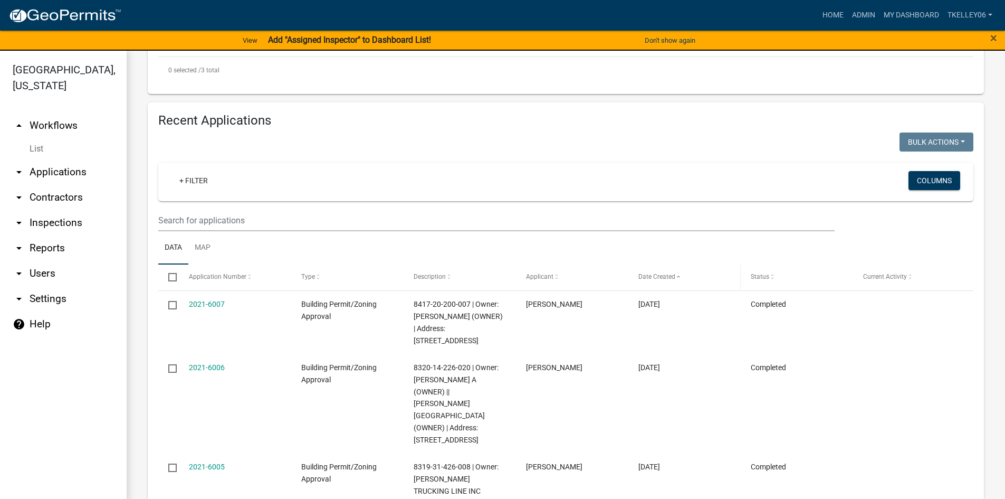
click at [677, 273] on span at bounding box center [679, 276] width 6 height 7
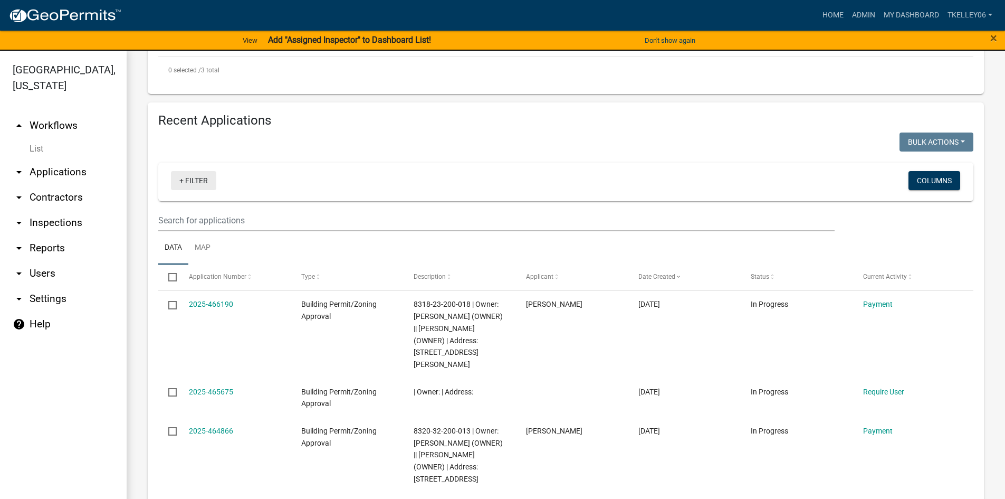
click at [202, 171] on link "+ Filter" at bounding box center [193, 180] width 45 height 19
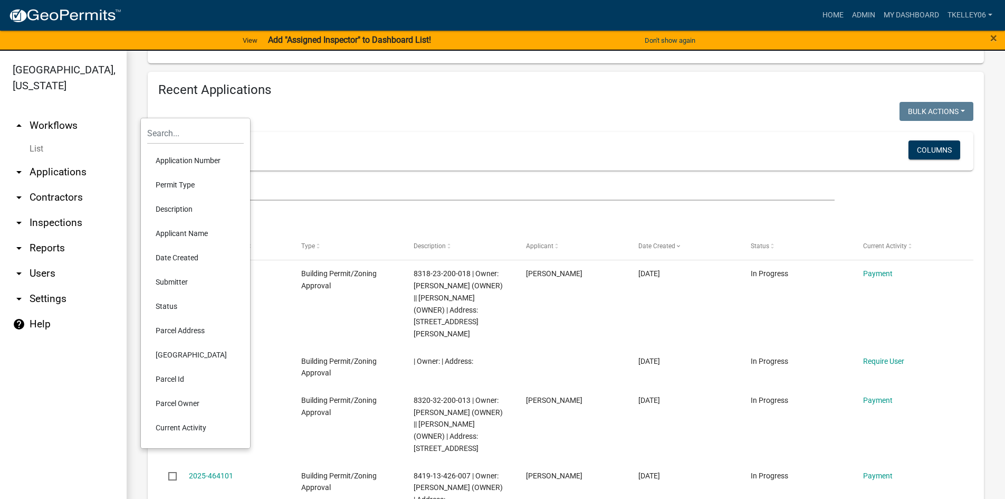
scroll to position [581, 0]
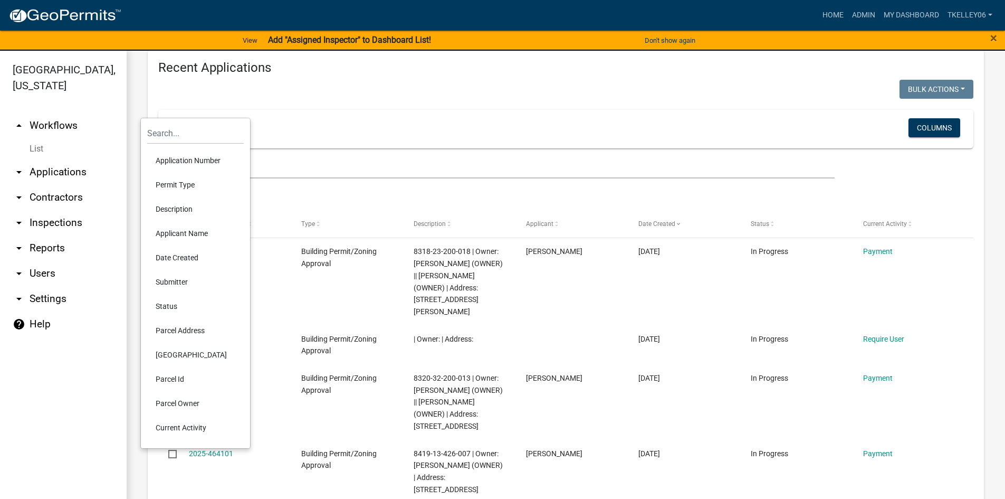
click at [183, 258] on li "Date Created" at bounding box center [195, 257] width 97 height 24
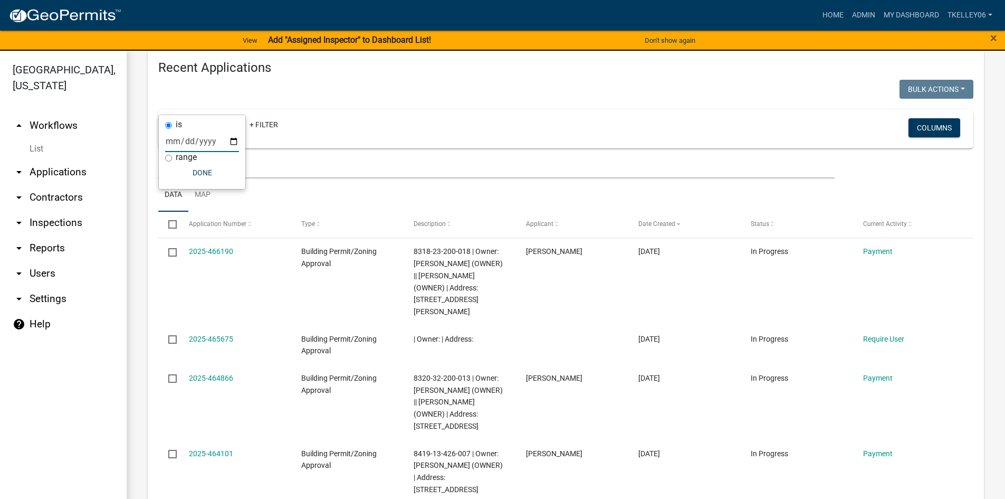
click at [172, 141] on input "date" at bounding box center [202, 141] width 74 height 22
click at [169, 159] on input "range" at bounding box center [168, 158] width 7 height 7
radio input "true"
click at [206, 156] on select "Today Yesterday Current Week Previous Week Current Month Last Month Current Cal…" at bounding box center [238, 152] width 106 height 22
select select "custom"
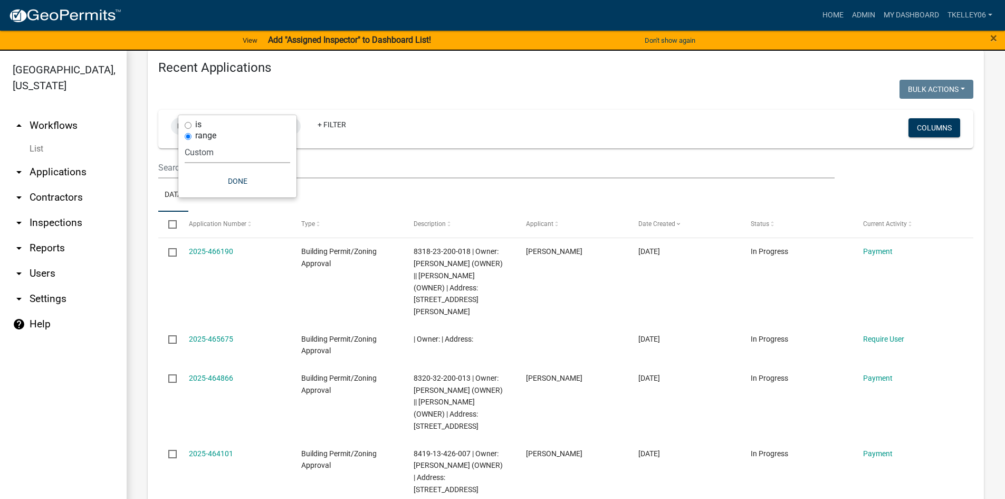
click at [185, 141] on select "Today Yesterday Current Week Previous Week Current Month Last Month Current Cal…" at bounding box center [238, 152] width 106 height 22
click at [204, 196] on input "date" at bounding box center [238, 197] width 106 height 22
type input "2025-04-22"
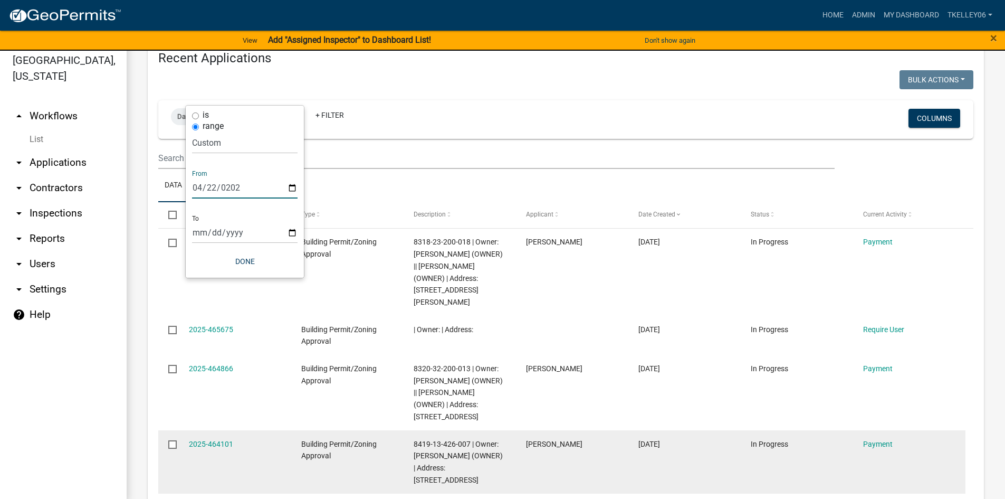
scroll to position [13, 0]
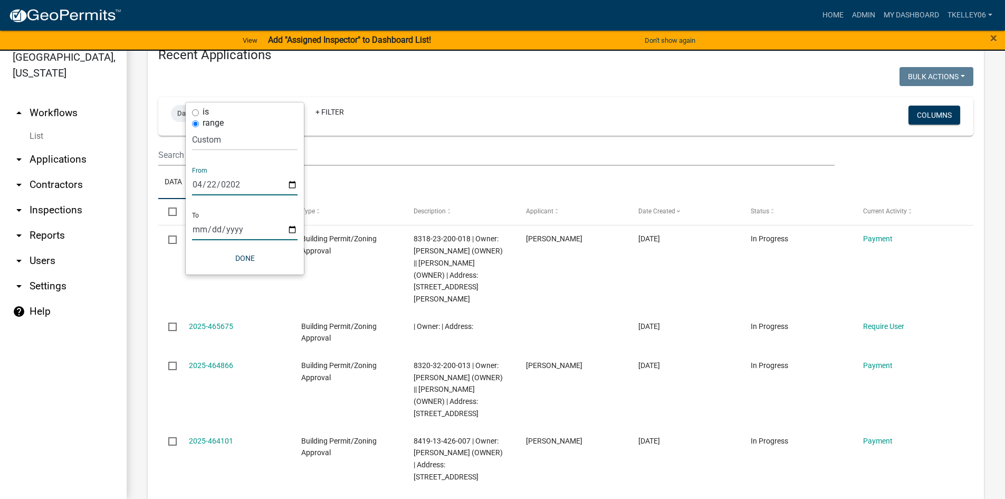
click at [200, 232] on input "date" at bounding box center [245, 229] width 106 height 22
type input "2025-08-19"
click at [256, 255] on button "Done" at bounding box center [252, 258] width 106 height 19
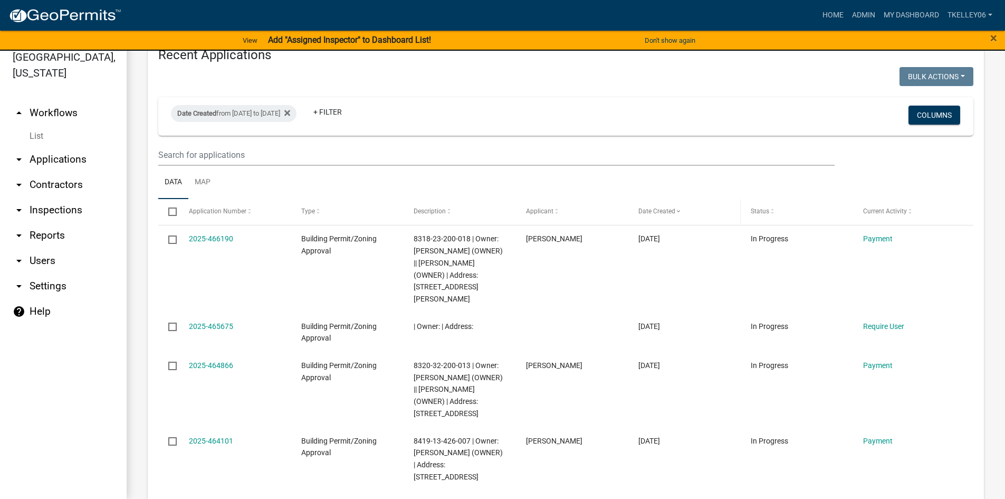
click at [678, 208] on span at bounding box center [679, 211] width 6 height 7
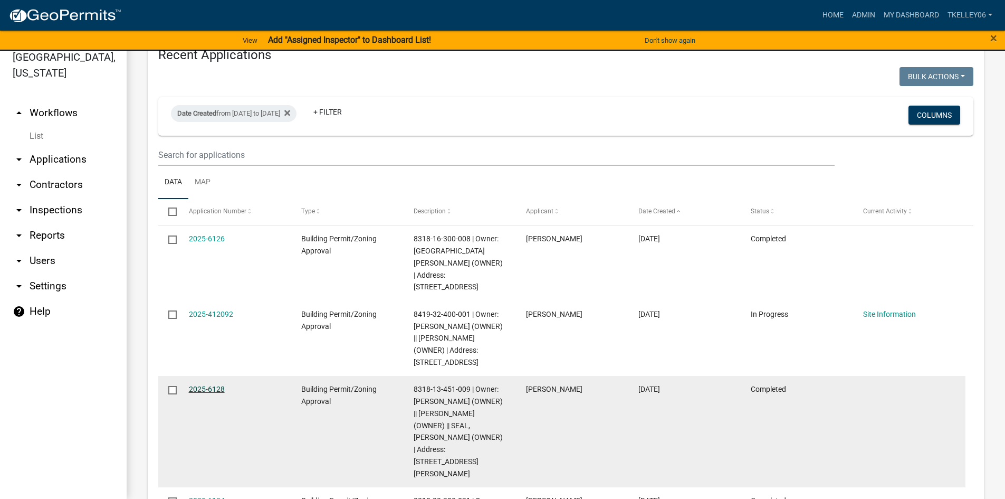
click at [214, 385] on link "2025-6128" at bounding box center [207, 389] width 36 height 8
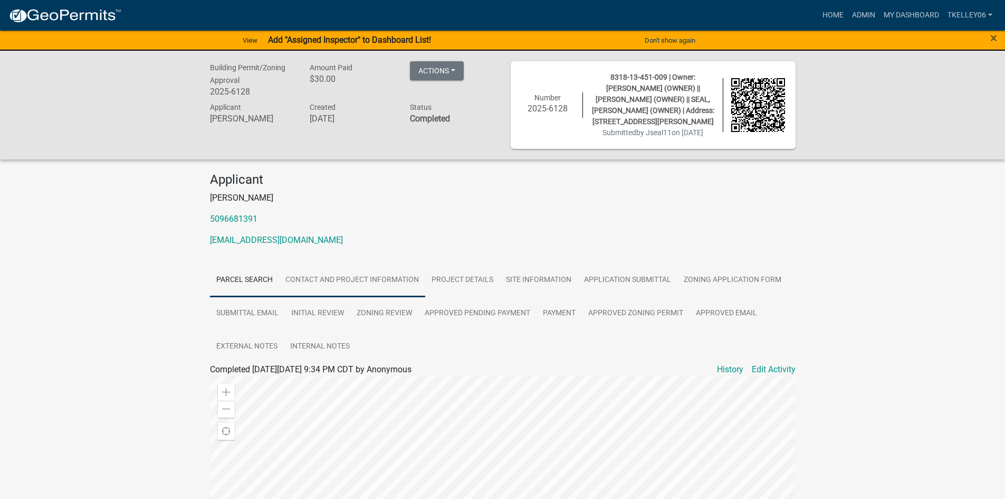
click at [353, 266] on link "Contact and Project Information" at bounding box center [352, 280] width 146 height 34
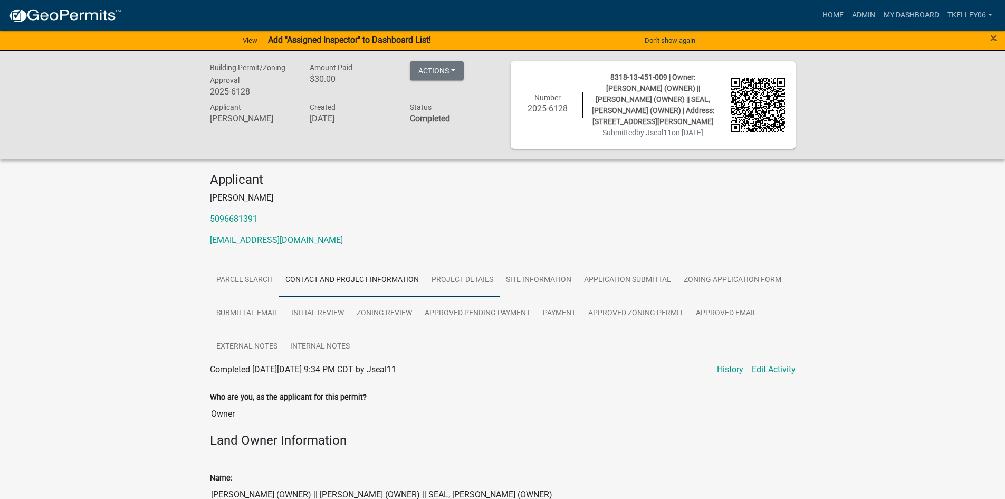
click at [449, 269] on link "Project Details" at bounding box center [462, 280] width 74 height 34
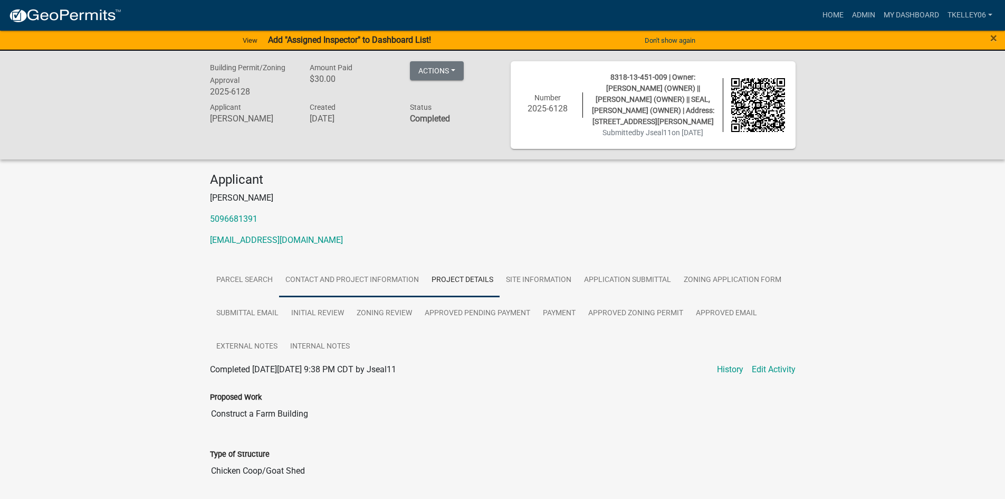
click at [339, 277] on link "Contact and Project Information" at bounding box center [352, 280] width 146 height 34
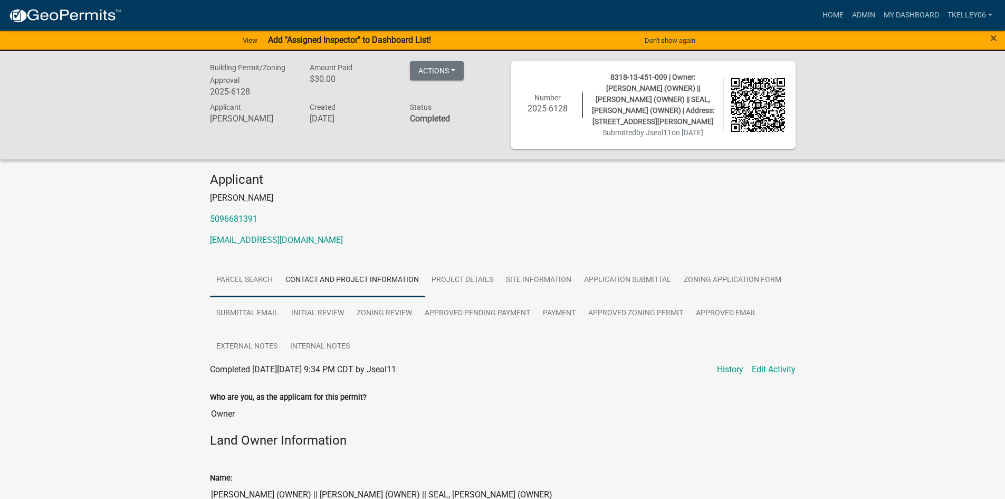
click at [259, 263] on link "Parcel search" at bounding box center [244, 280] width 69 height 34
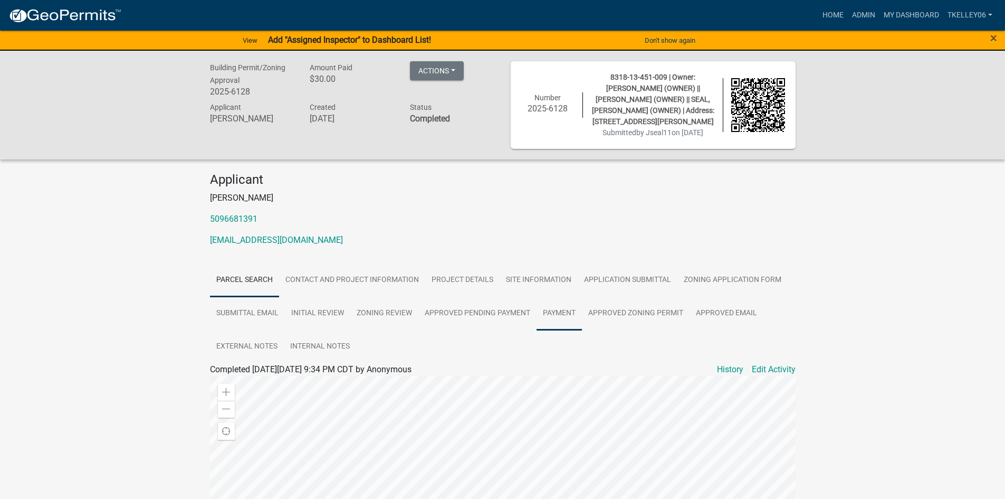
click at [551, 305] on link "Payment" at bounding box center [559, 314] width 45 height 34
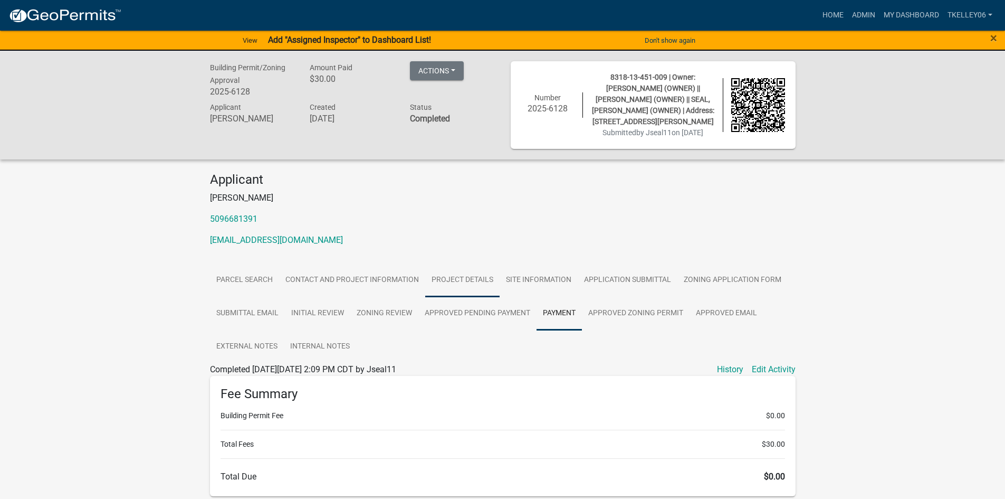
click at [477, 270] on link "Project Details" at bounding box center [462, 280] width 74 height 34
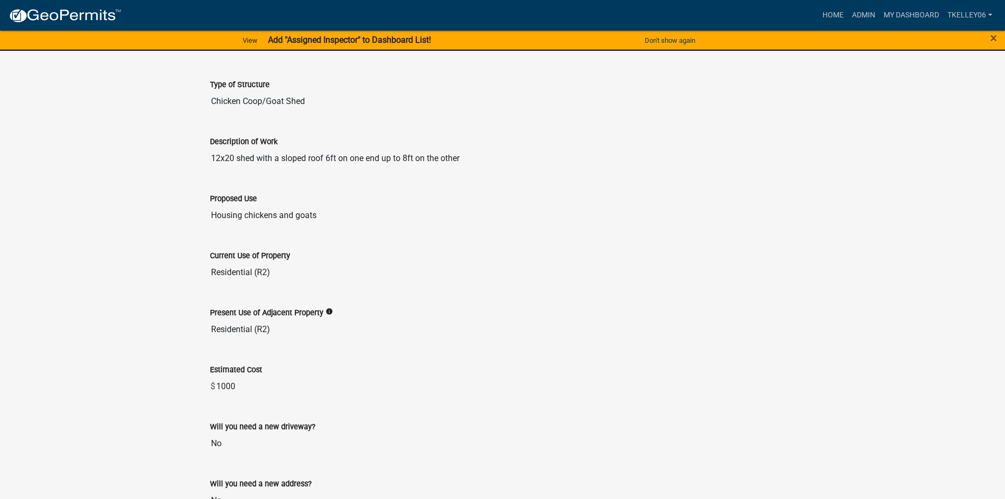
scroll to position [423, 0]
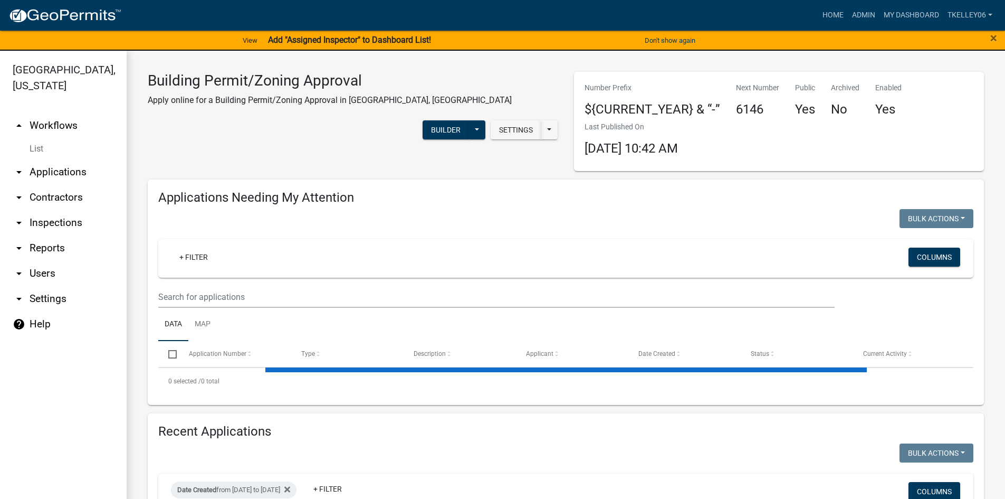
select select "3: 100"
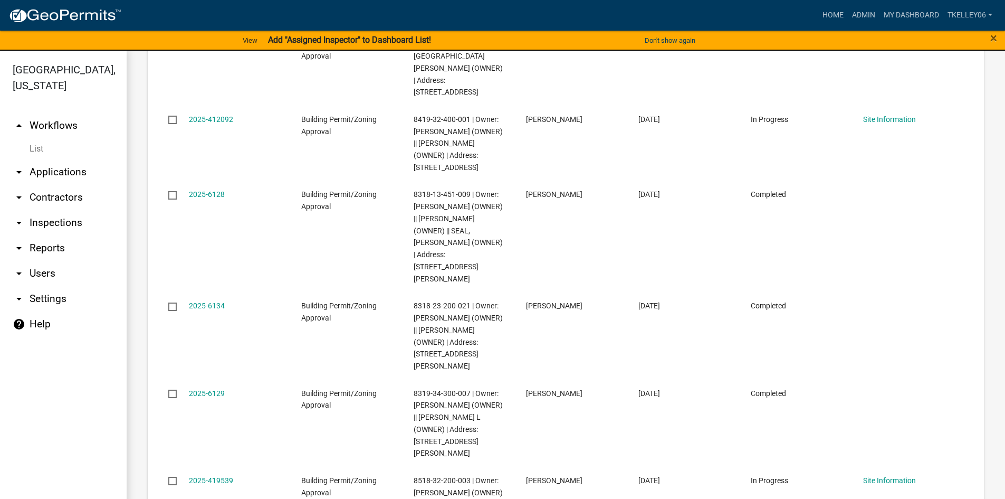
scroll to position [844, 0]
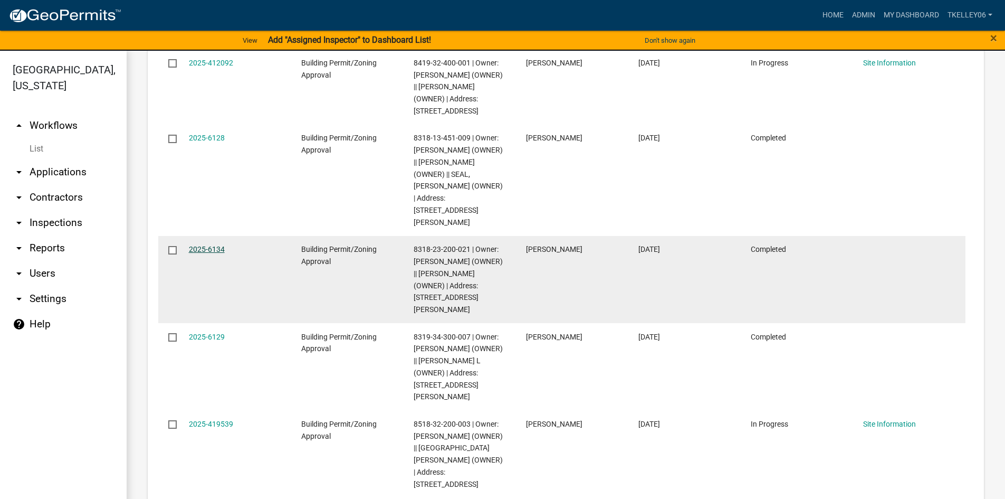
click at [199, 245] on link "2025-6134" at bounding box center [207, 249] width 36 height 8
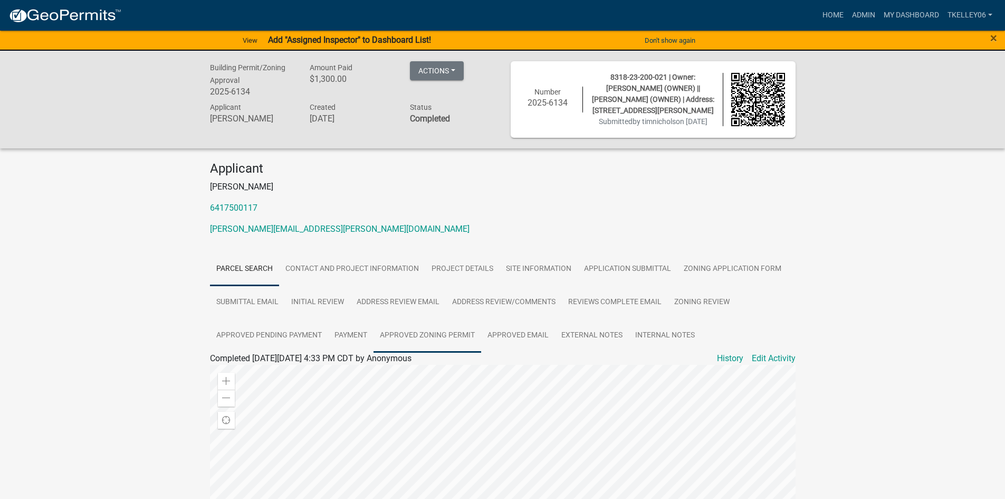
click at [416, 337] on link "Approved Zoning Permit" at bounding box center [428, 336] width 108 height 34
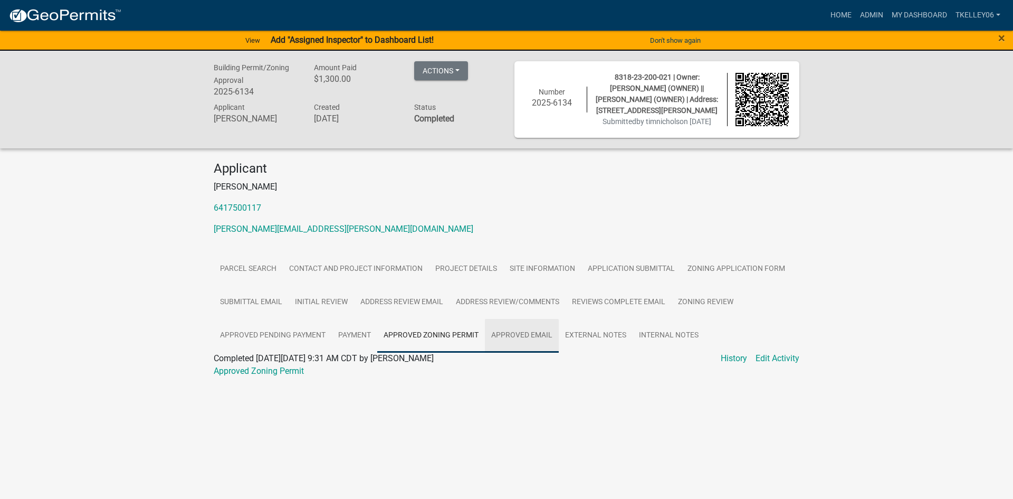
click at [540, 335] on link "Approved Email" at bounding box center [522, 336] width 74 height 34
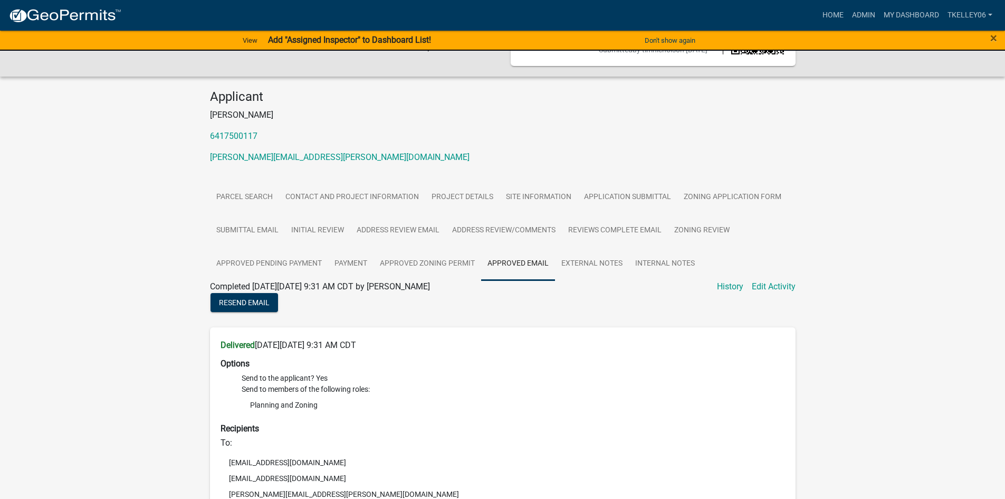
scroll to position [106, 0]
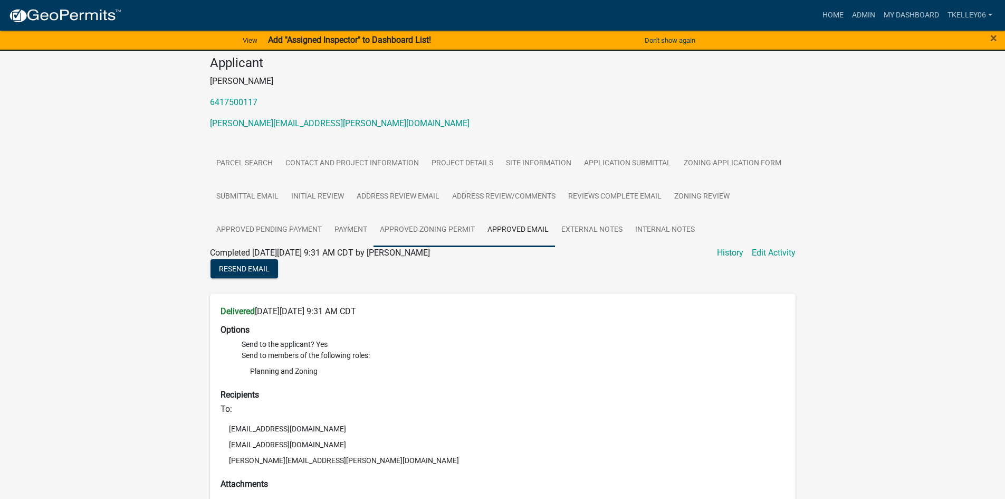
click at [432, 225] on link "Approved Zoning Permit" at bounding box center [428, 230] width 108 height 34
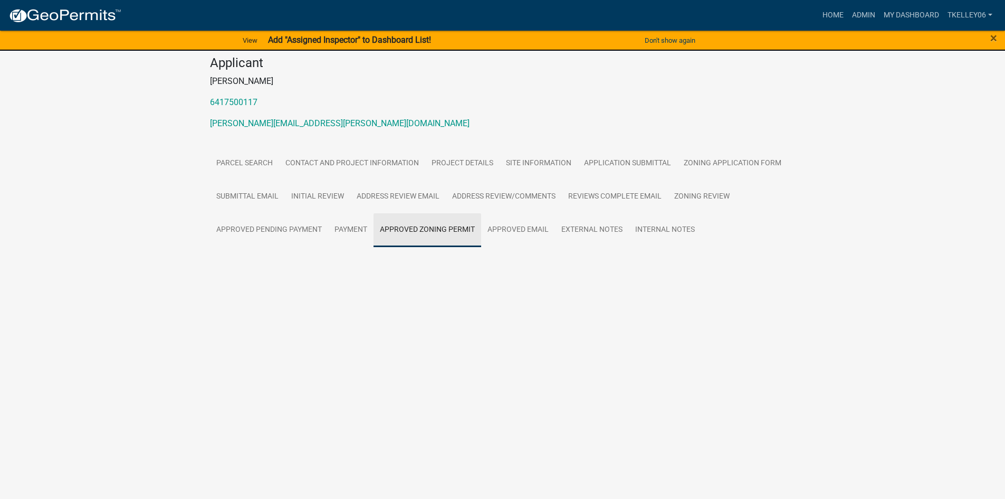
scroll to position [0, 0]
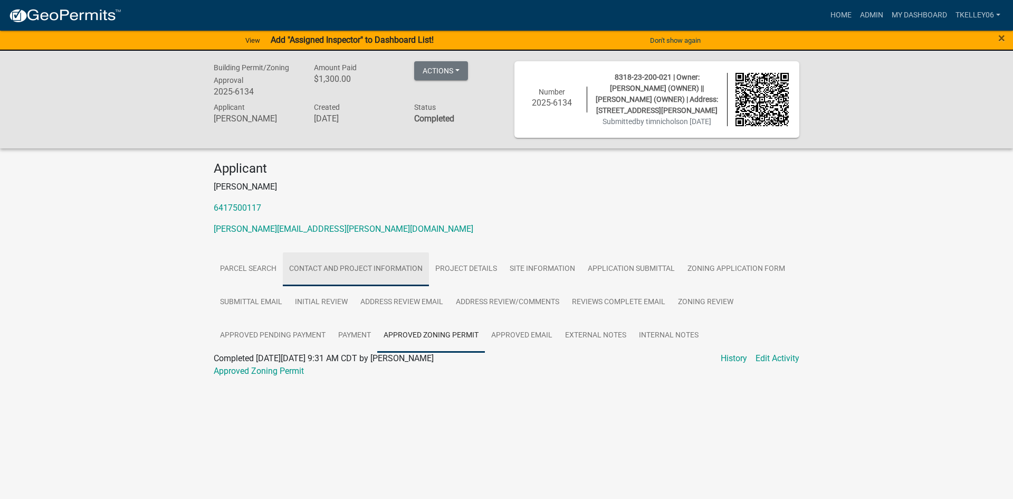
click at [356, 263] on link "Contact and Project Information" at bounding box center [356, 269] width 146 height 34
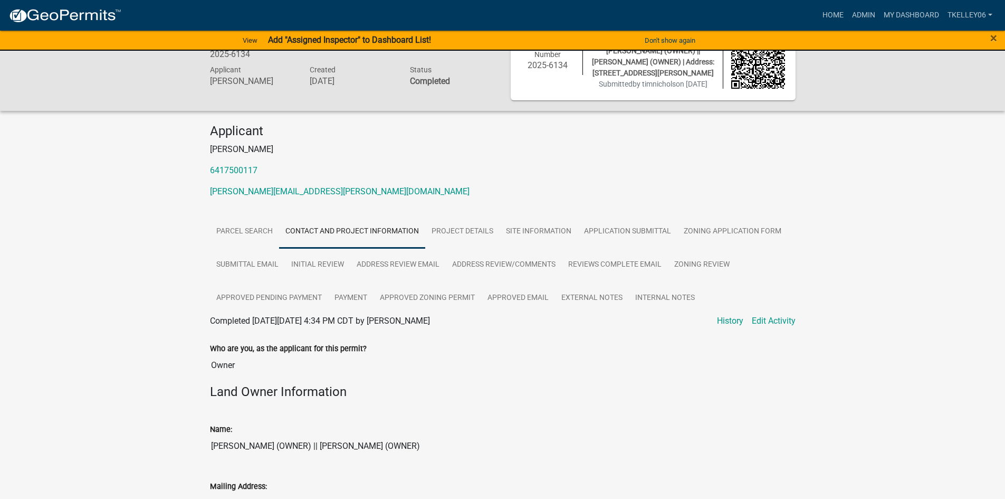
scroll to position [11, 0]
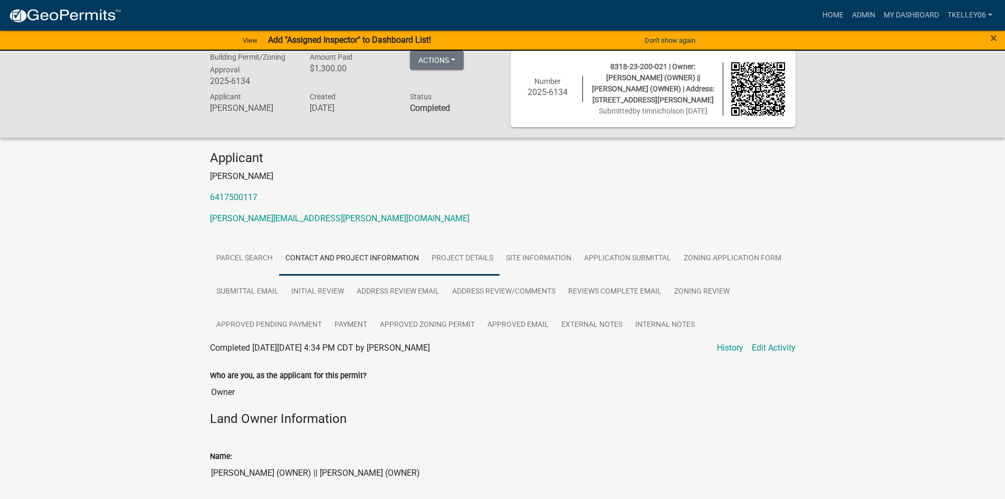
click at [489, 255] on link "Project Details" at bounding box center [462, 259] width 74 height 34
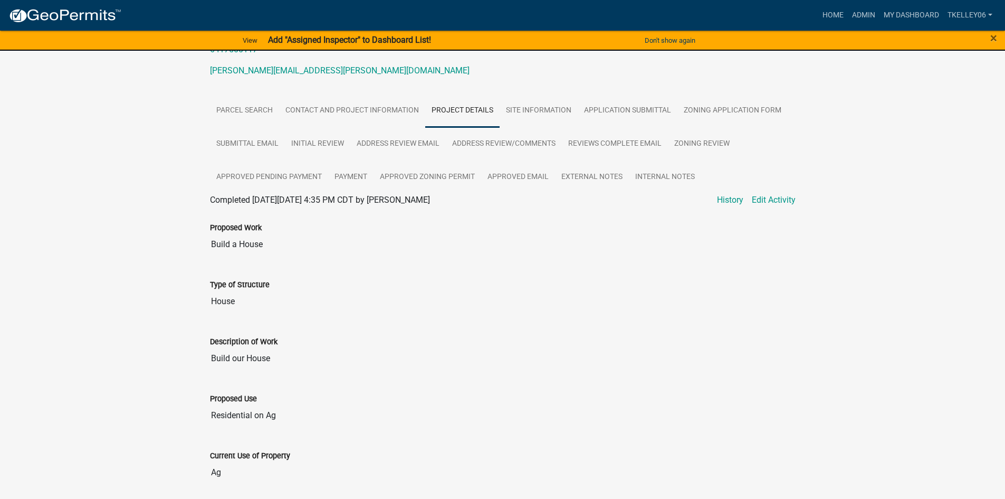
scroll to position [0, 0]
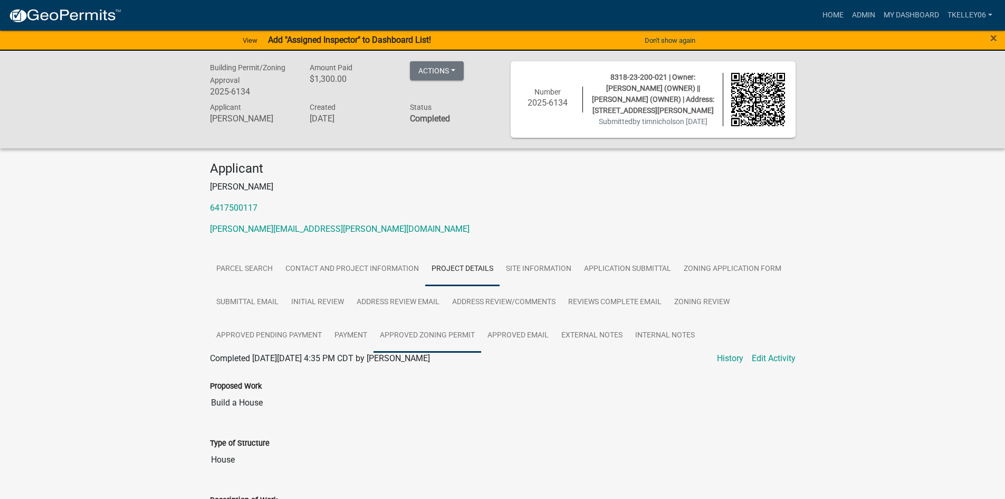
click at [424, 338] on link "Approved Zoning Permit" at bounding box center [428, 336] width 108 height 34
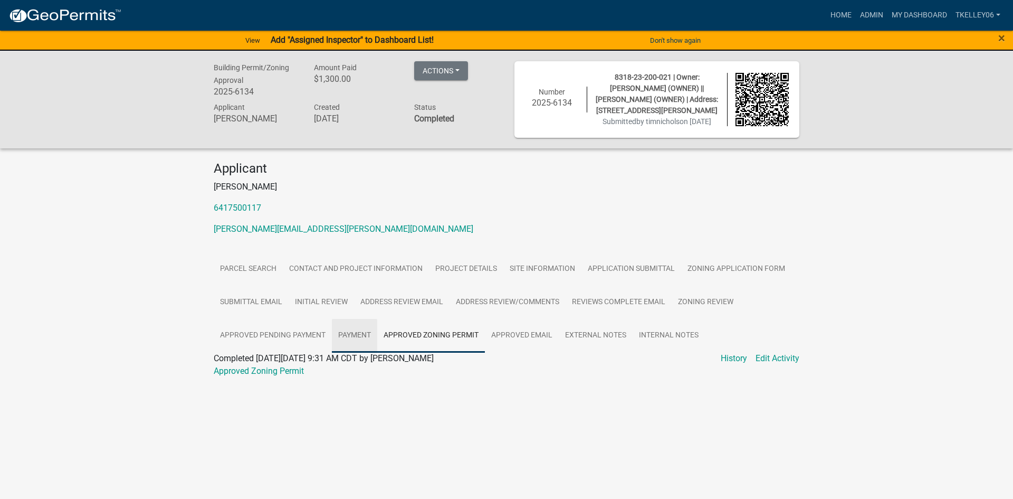
click at [365, 337] on link "Payment" at bounding box center [354, 336] width 45 height 34
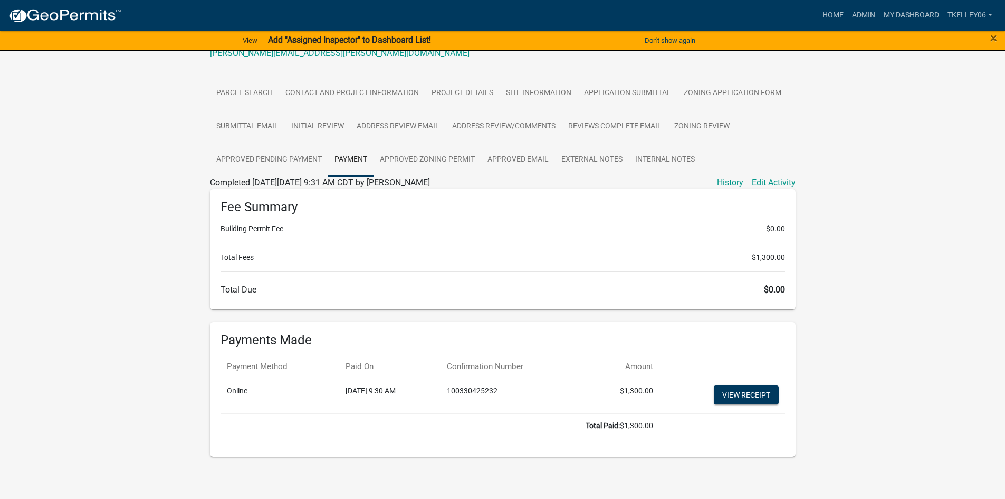
scroll to position [178, 0]
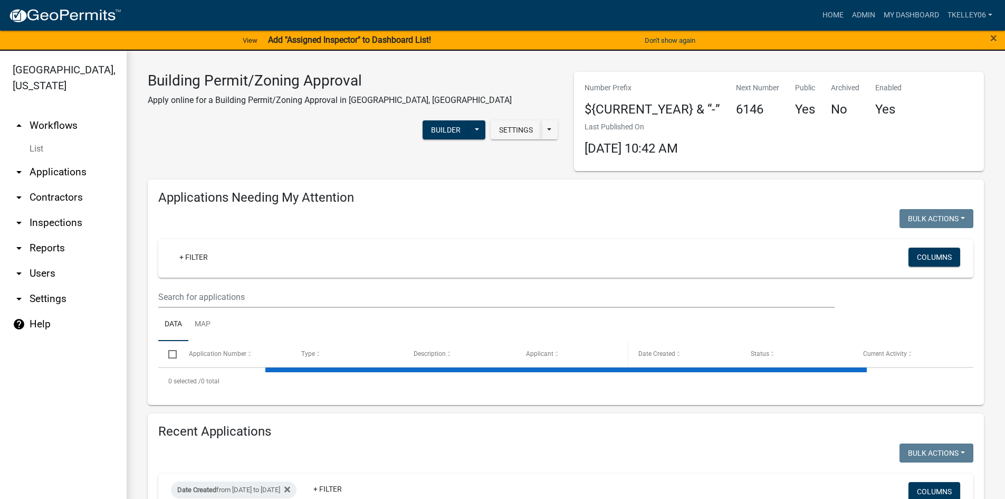
select select "3: 100"
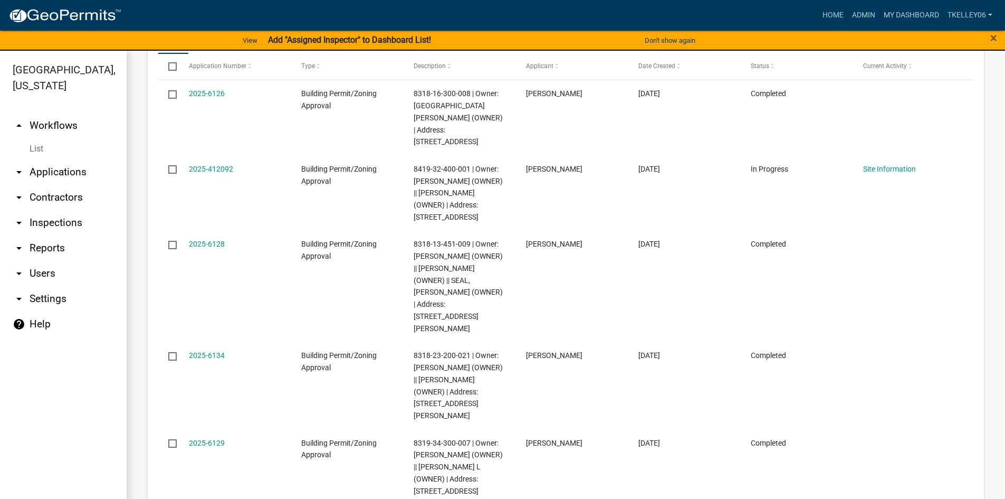
scroll to position [739, 0]
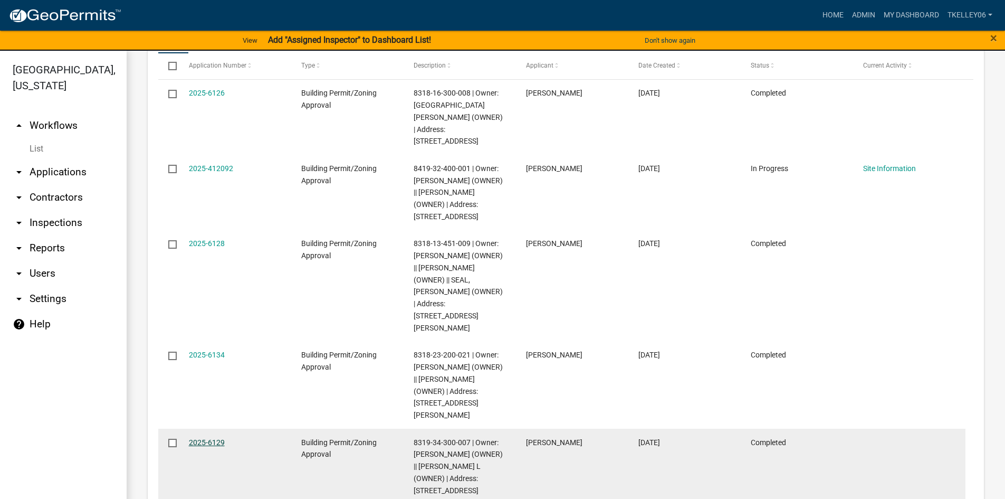
click at [216, 438] on link "2025-6129" at bounding box center [207, 442] width 36 height 8
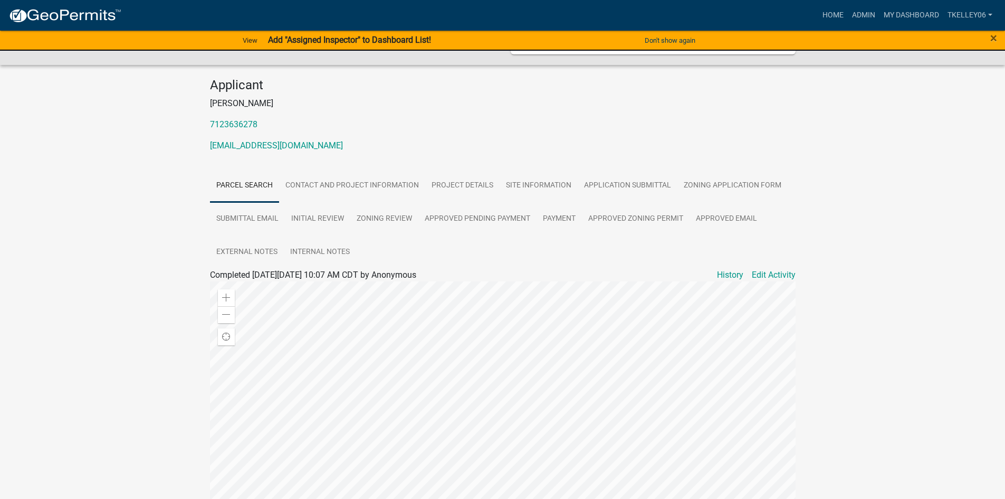
scroll to position [53, 0]
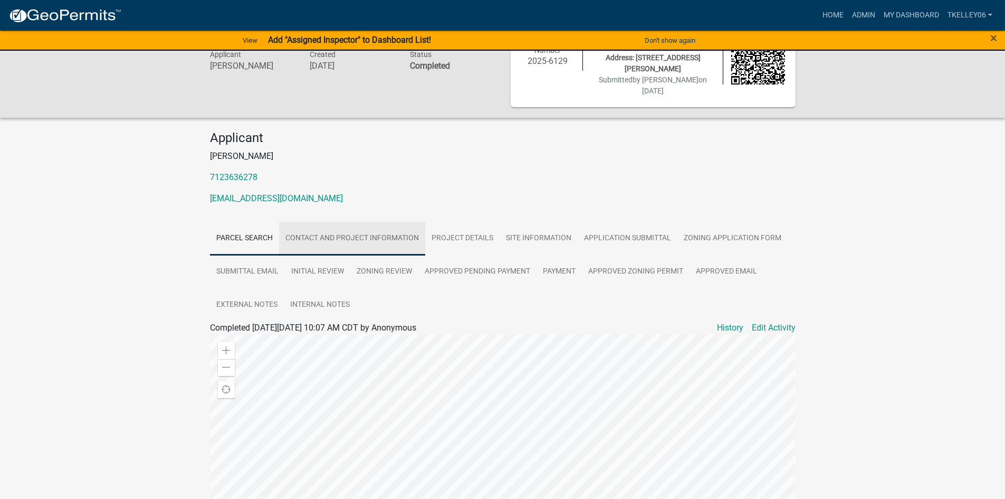
click at [379, 230] on link "Contact and Project Information" at bounding box center [352, 239] width 146 height 34
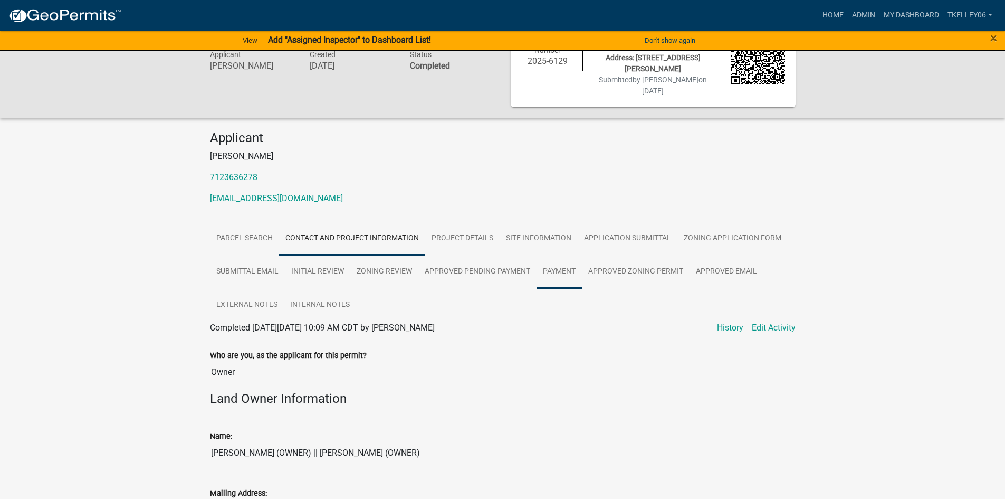
click at [546, 255] on link "Payment" at bounding box center [559, 272] width 45 height 34
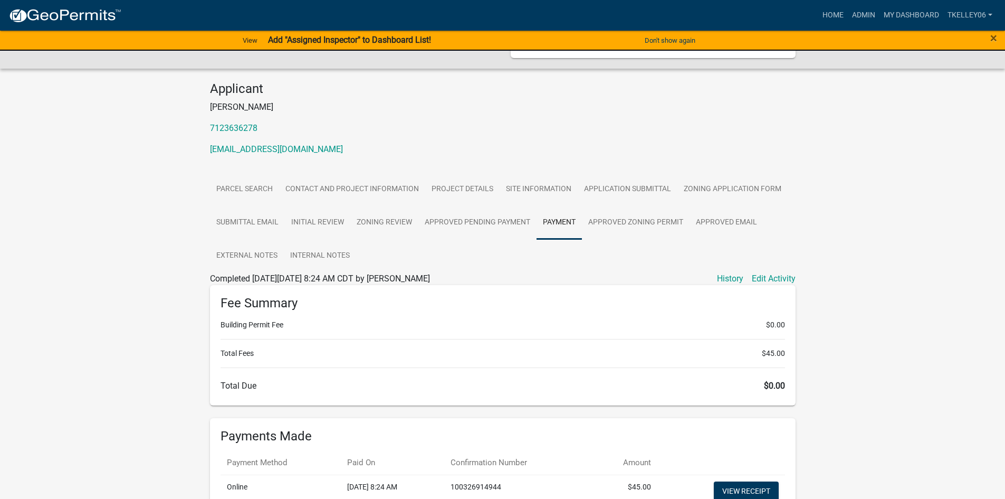
scroll to position [0, 0]
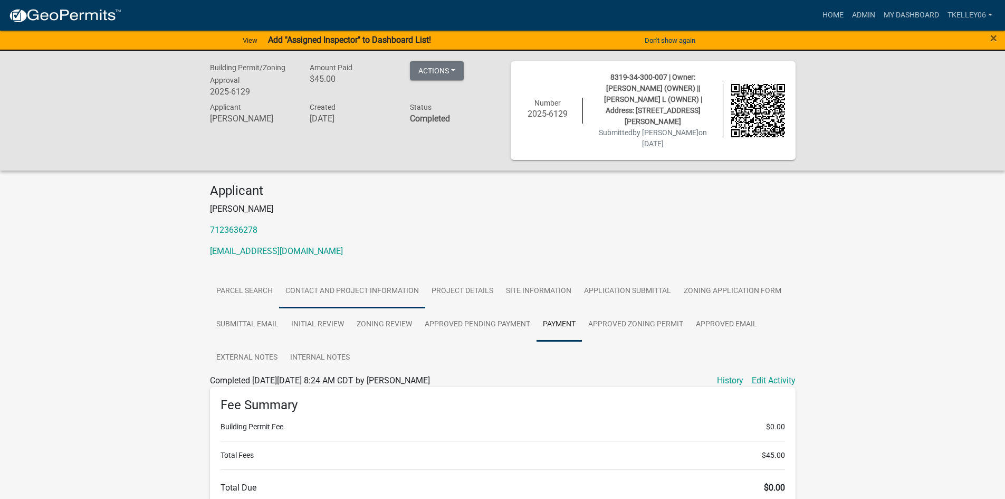
click at [392, 277] on link "Contact and Project Information" at bounding box center [352, 291] width 146 height 34
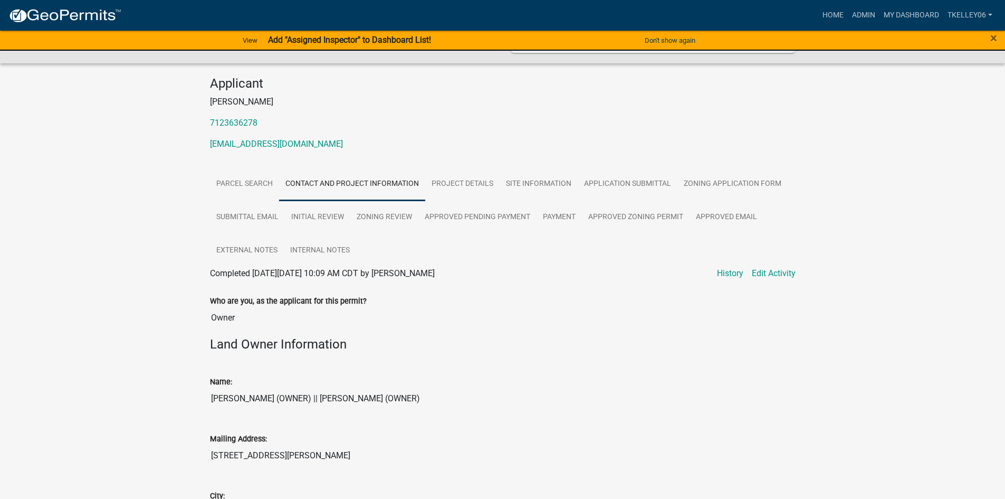
scroll to position [106, 0]
click at [452, 178] on link "Project Details" at bounding box center [462, 186] width 74 height 34
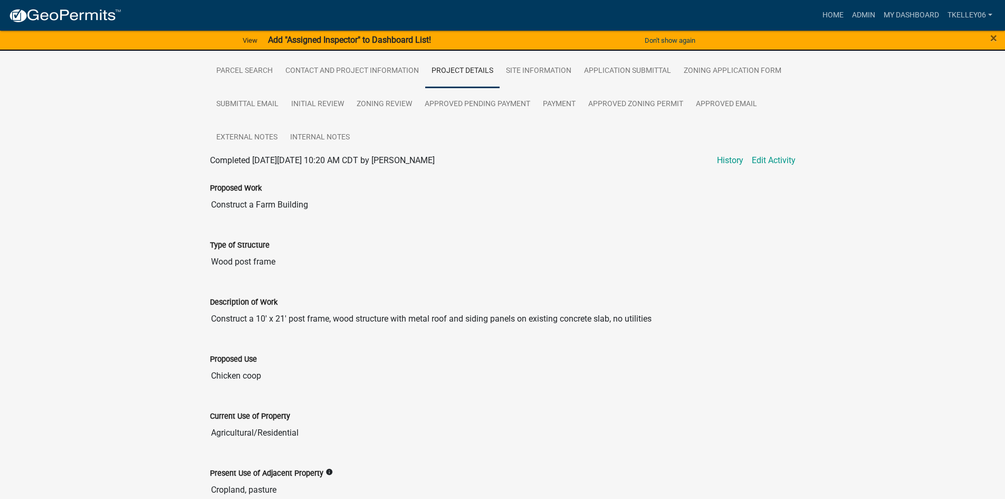
scroll to position [0, 0]
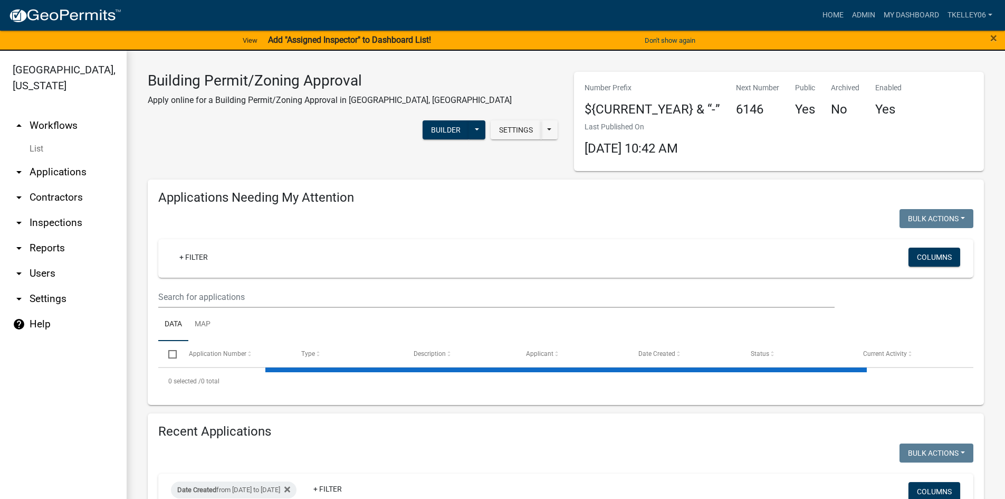
select select "3: 100"
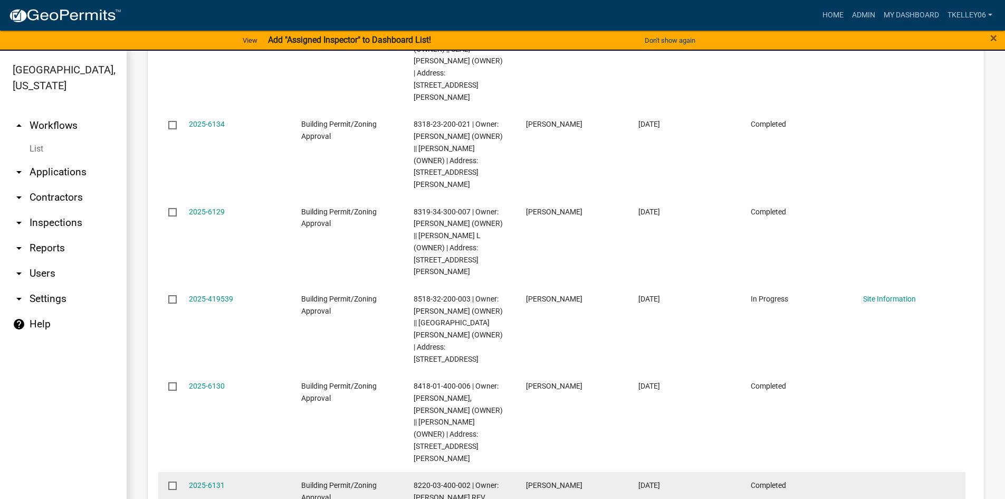
scroll to position [950, 0]
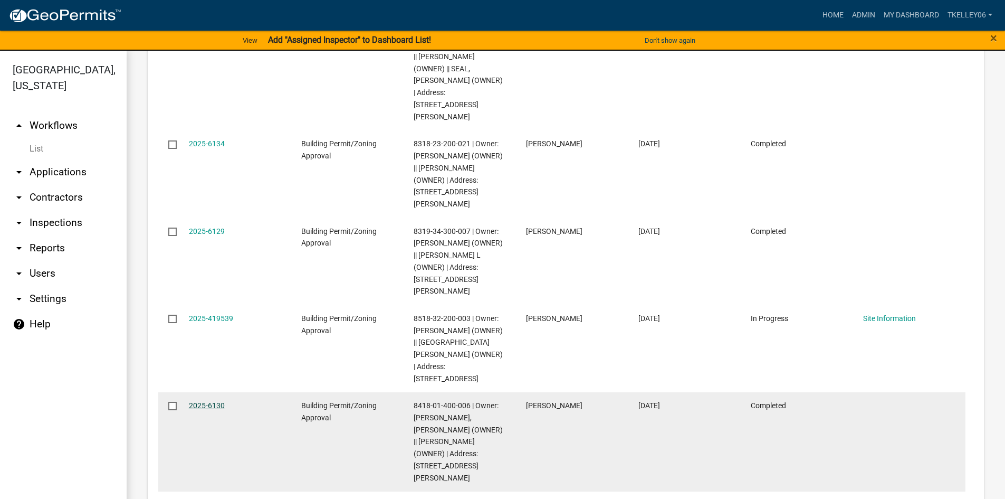
click at [212, 401] on link "2025-6130" at bounding box center [207, 405] width 36 height 8
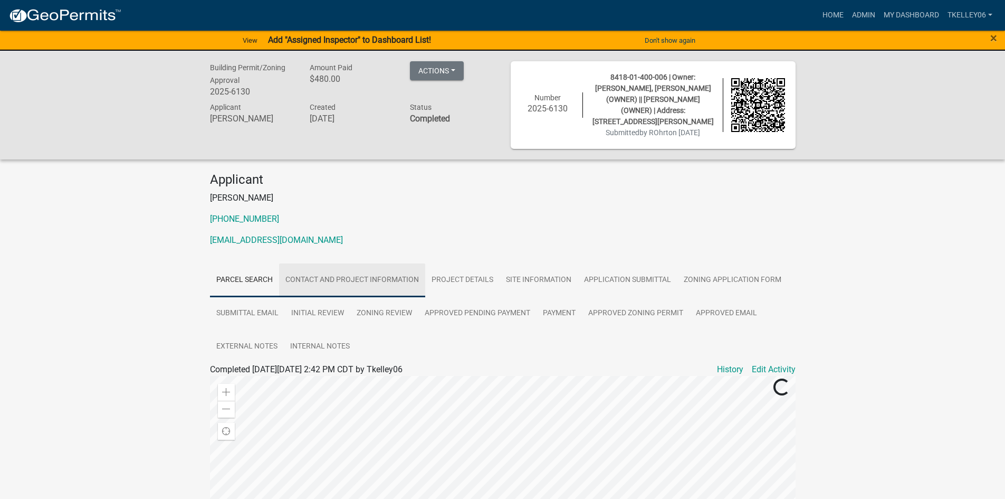
click at [347, 267] on link "Contact and Project Information" at bounding box center [352, 280] width 146 height 34
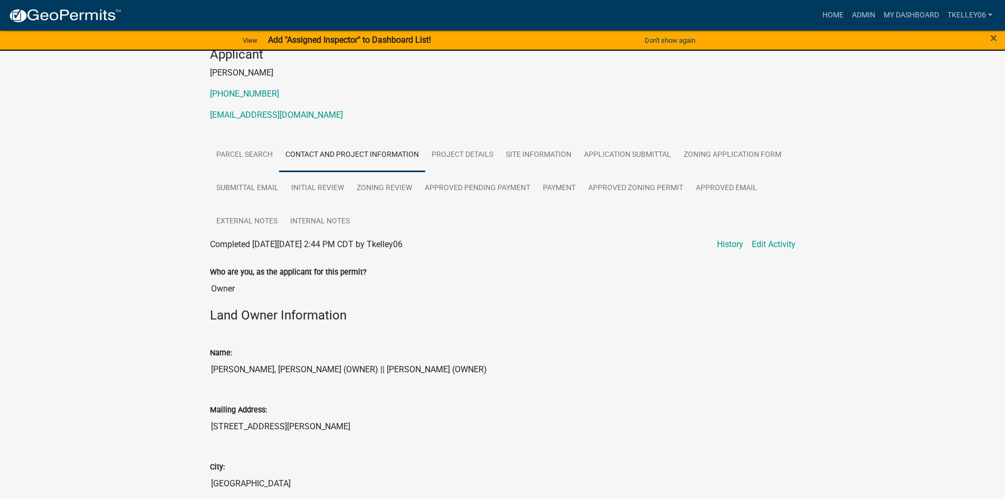
scroll to position [11, 0]
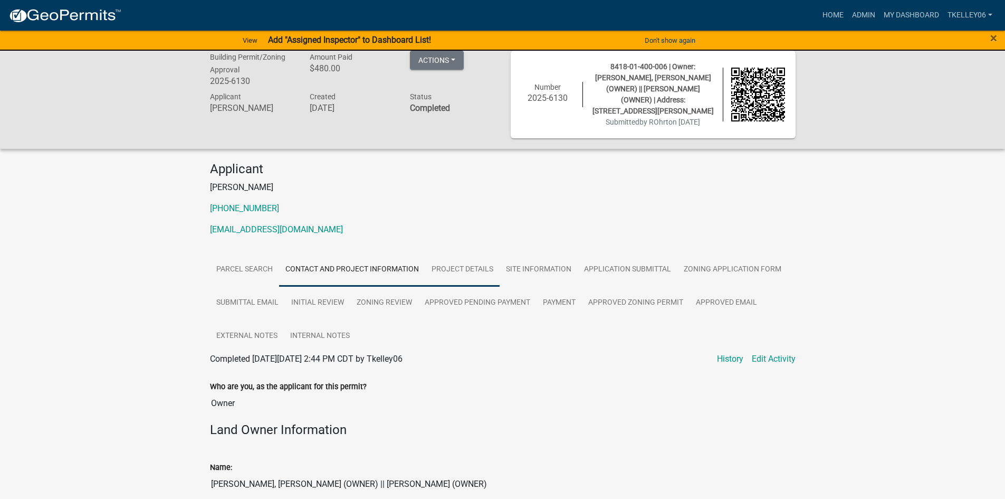
click at [454, 262] on link "Project Details" at bounding box center [462, 270] width 74 height 34
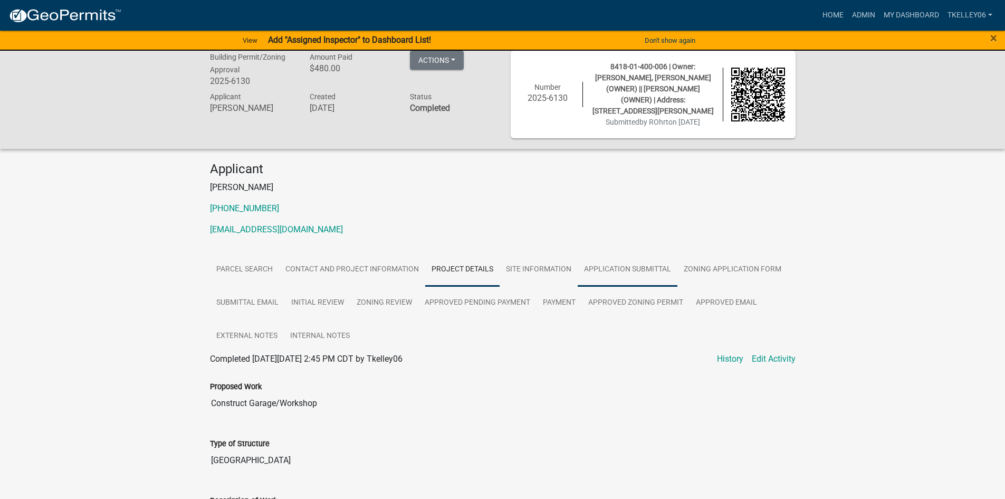
scroll to position [0, 0]
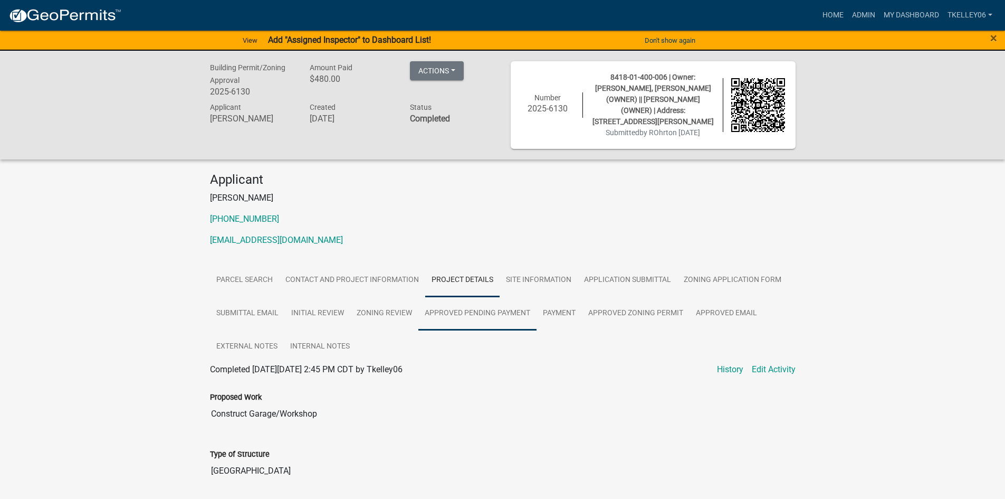
click at [491, 310] on link "Approved Pending Payment" at bounding box center [478, 314] width 118 height 34
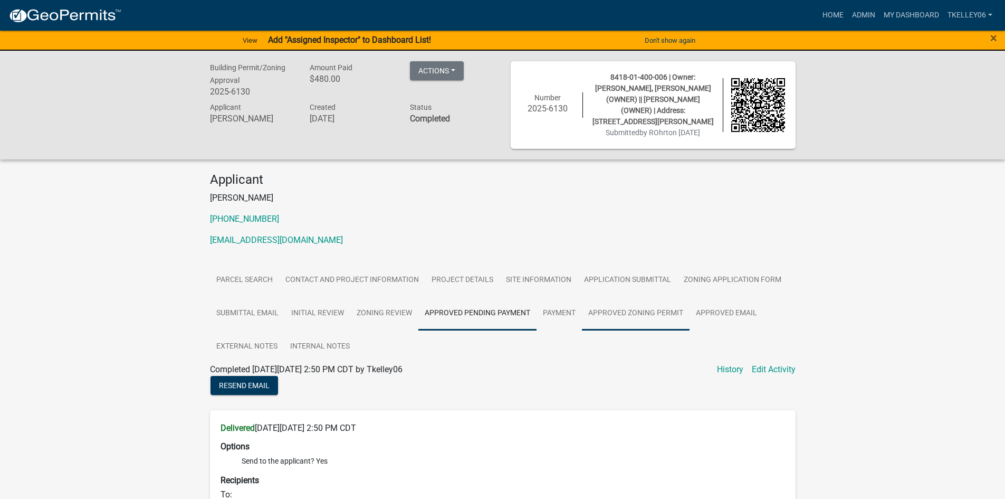
click at [619, 300] on link "Approved Zoning Permit" at bounding box center [636, 314] width 108 height 34
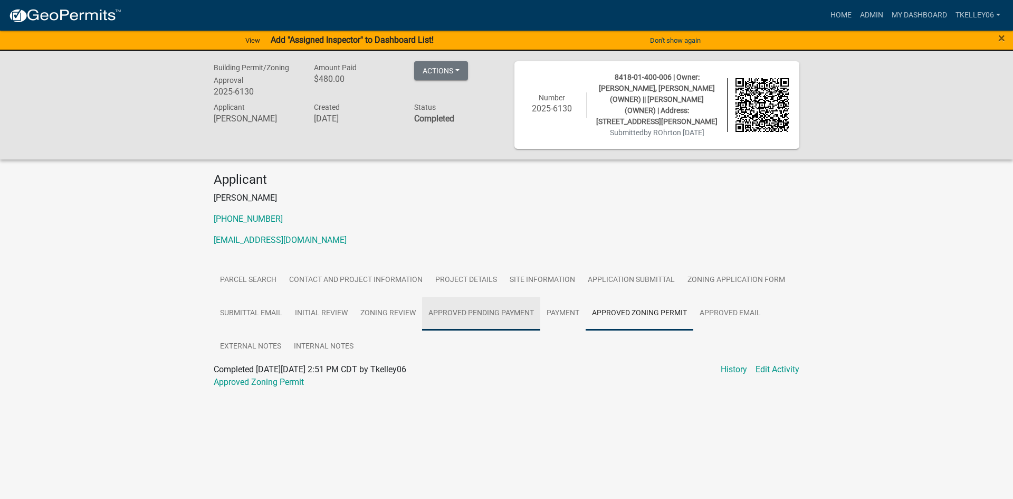
click at [511, 302] on link "Approved Pending Payment" at bounding box center [481, 314] width 118 height 34
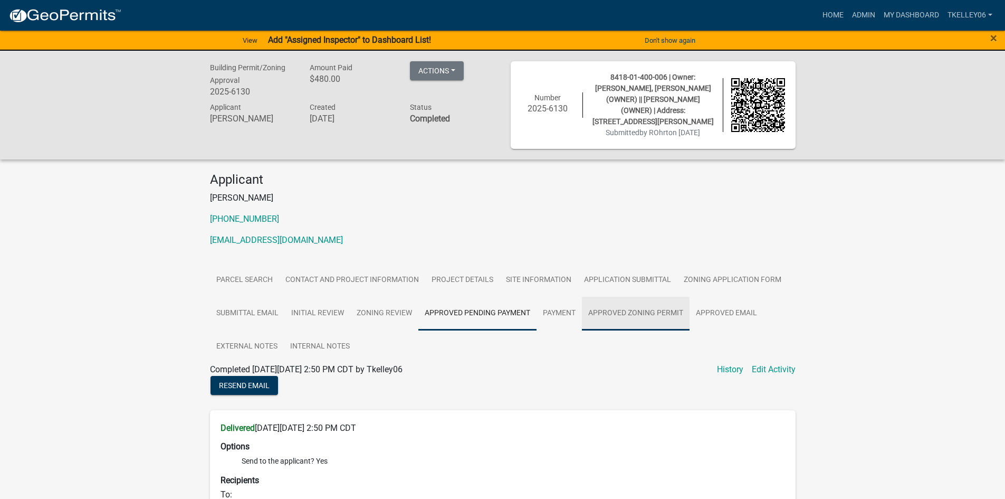
click at [617, 304] on link "Approved Zoning Permit" at bounding box center [636, 314] width 108 height 34
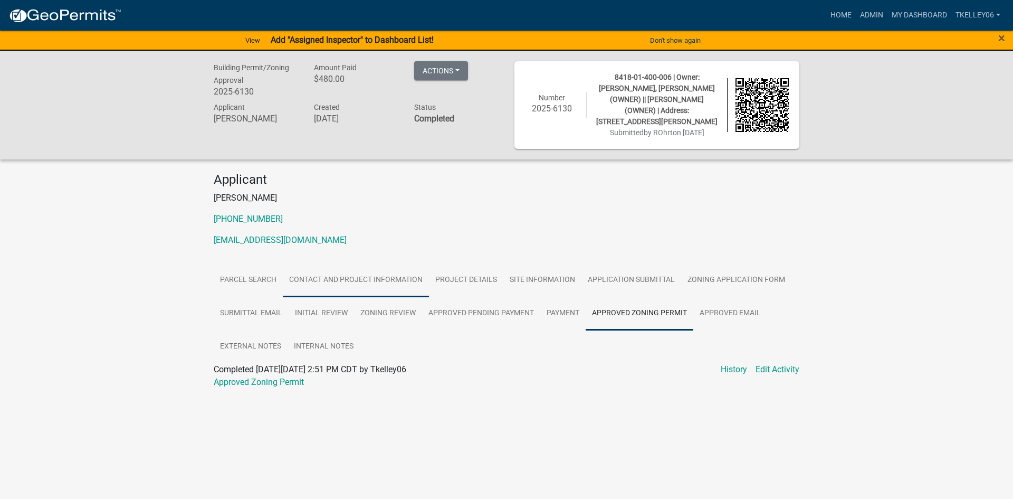
click at [373, 272] on link "Contact and Project Information" at bounding box center [356, 280] width 146 height 34
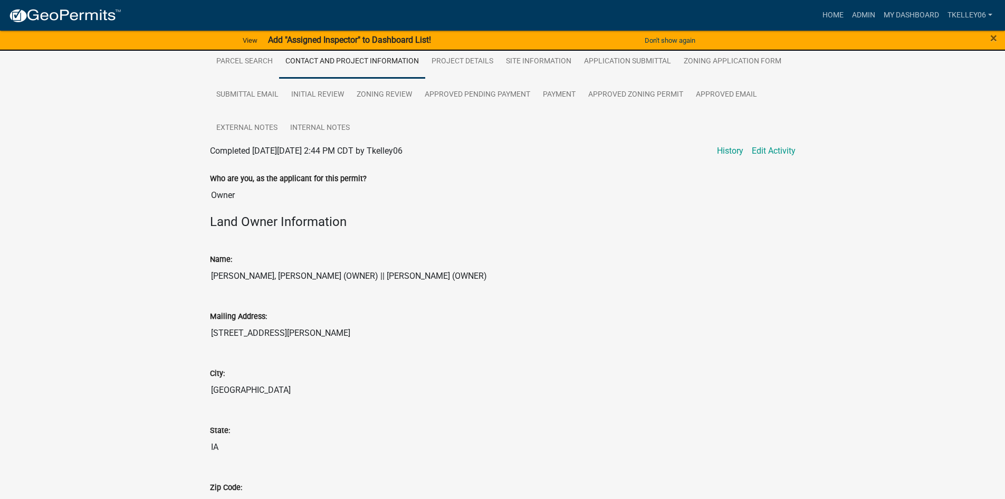
scroll to position [106, 0]
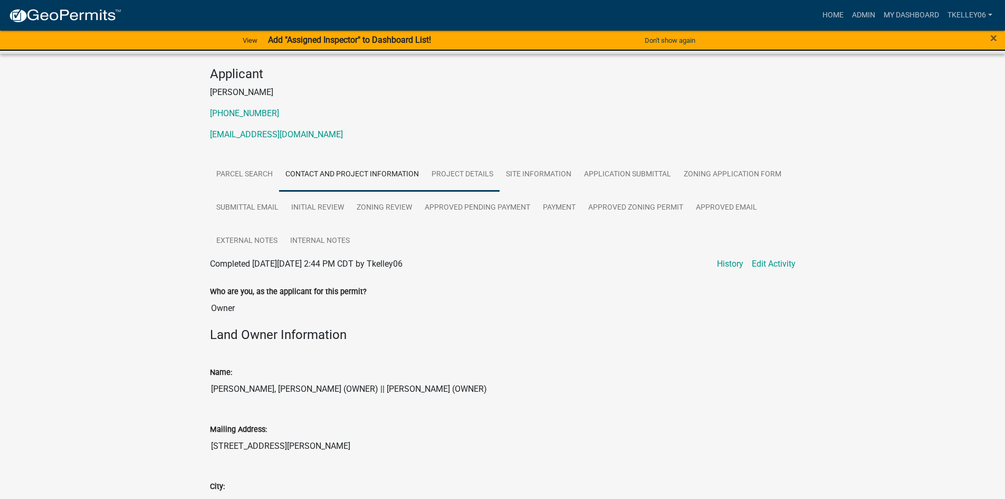
click at [453, 159] on link "Project Details" at bounding box center [462, 175] width 74 height 34
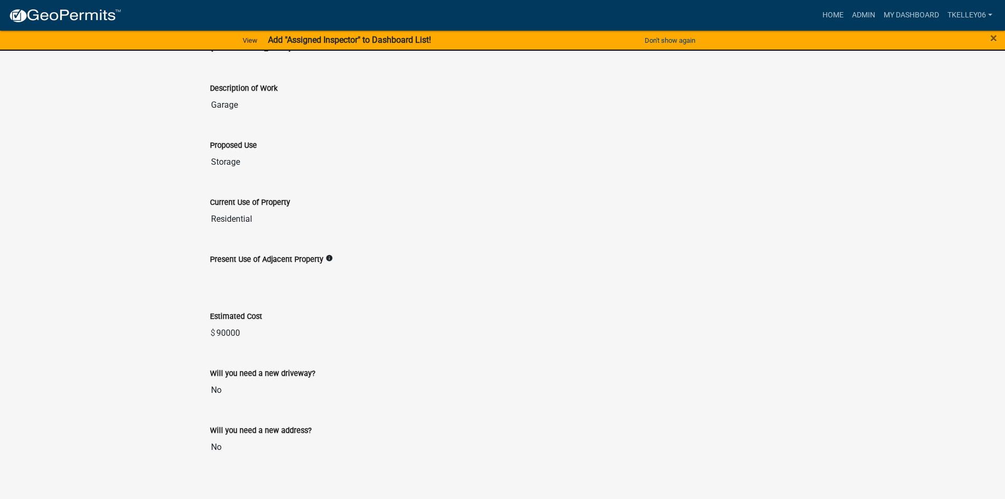
scroll to position [423, 0]
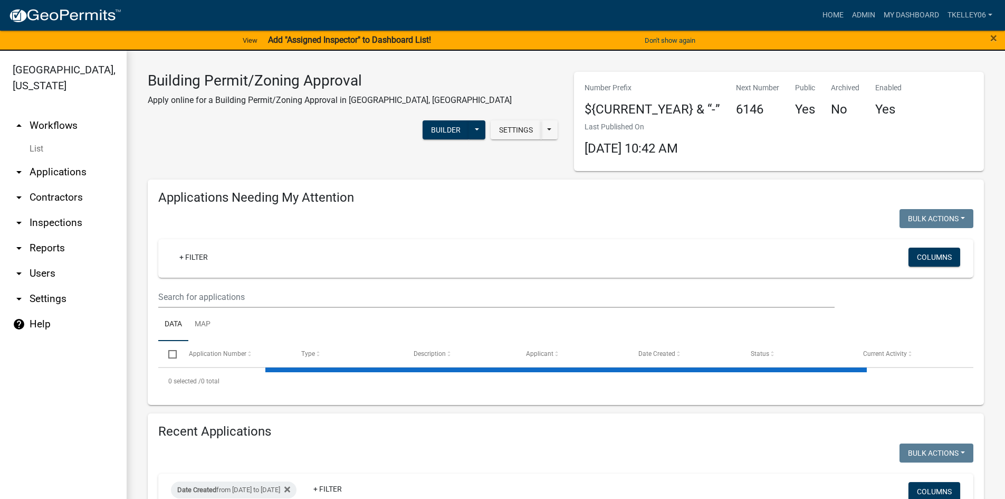
select select "3: 100"
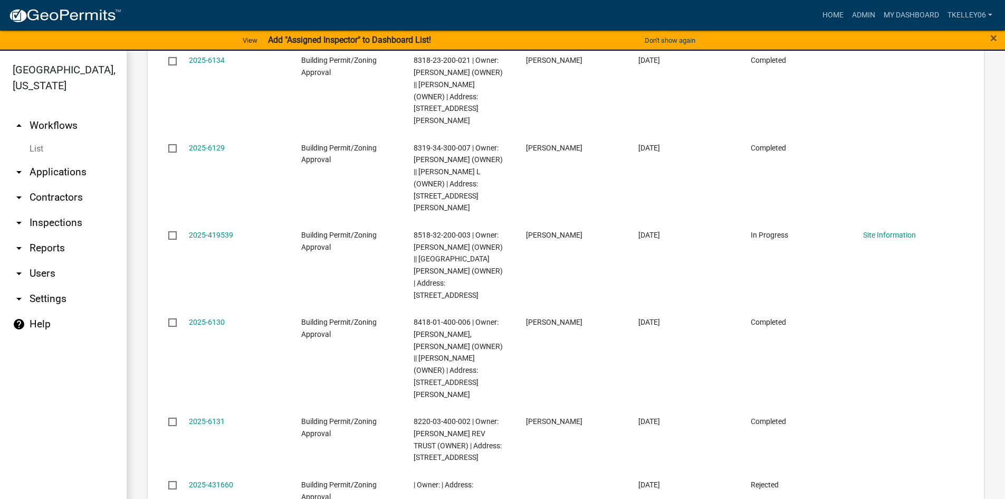
scroll to position [1055, 0]
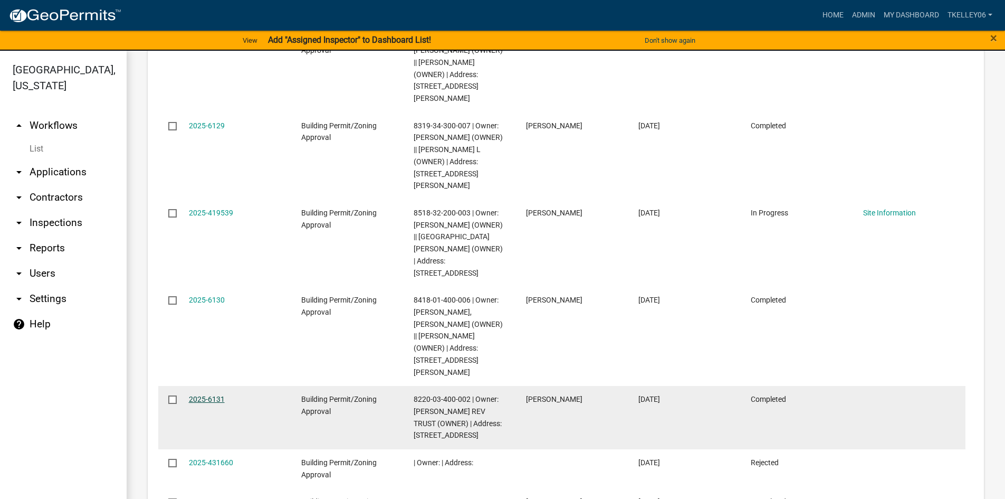
click at [218, 395] on link "2025-6131" at bounding box center [207, 399] width 36 height 8
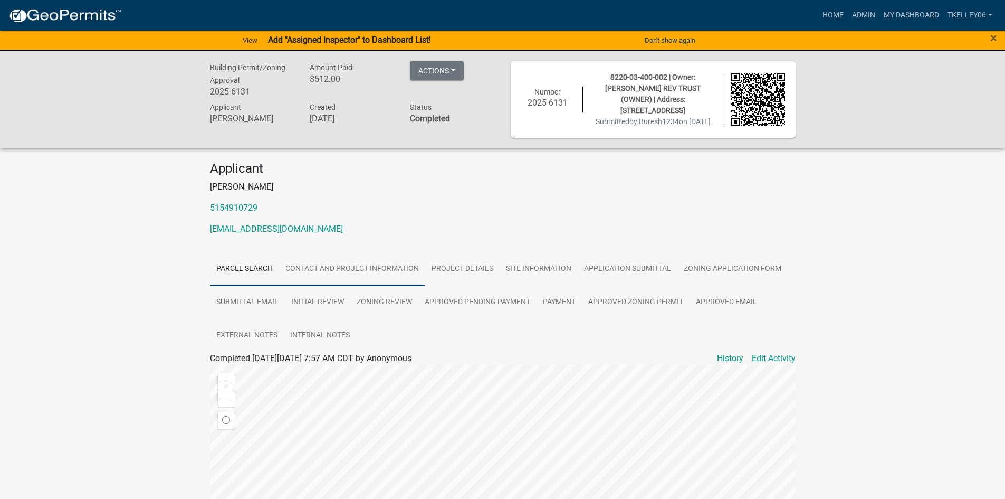
click at [358, 270] on link "Contact and Project Information" at bounding box center [352, 269] width 146 height 34
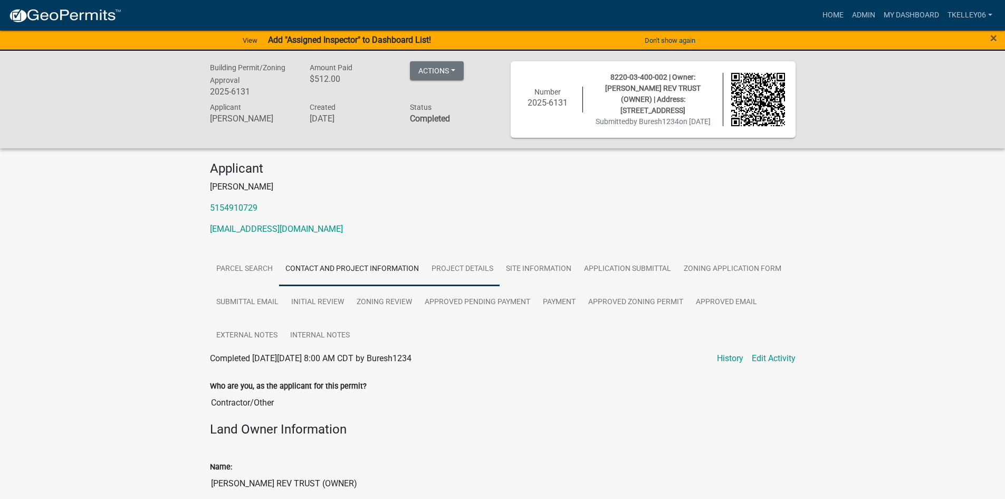
click at [463, 263] on link "Project Details" at bounding box center [462, 269] width 74 height 34
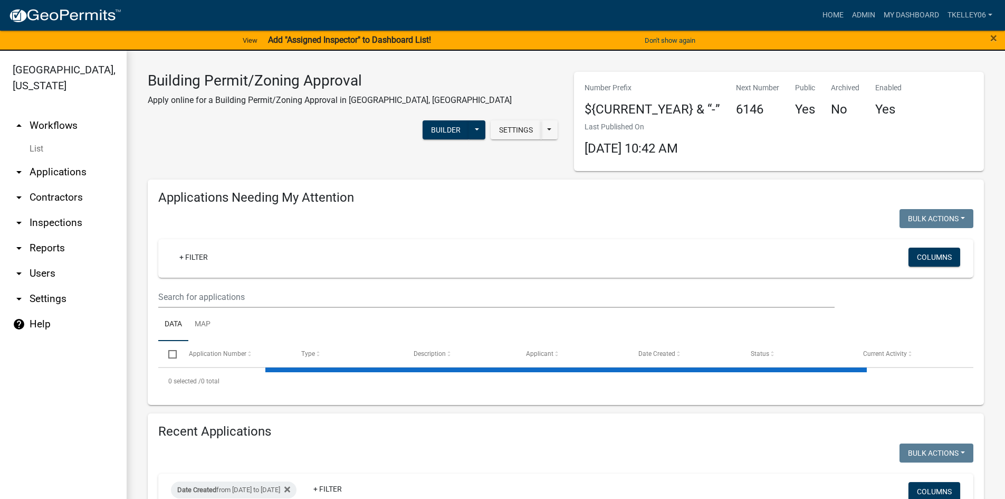
select select "3: 100"
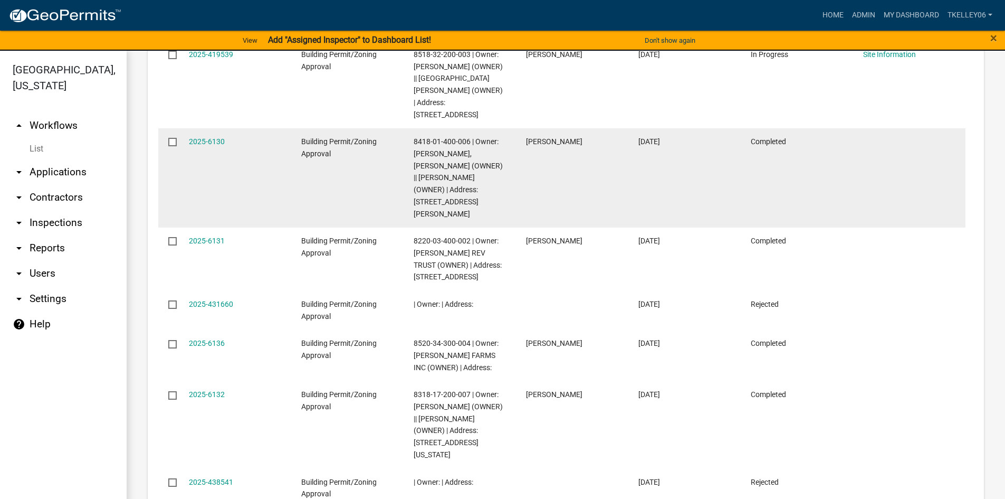
scroll to position [1161, 0]
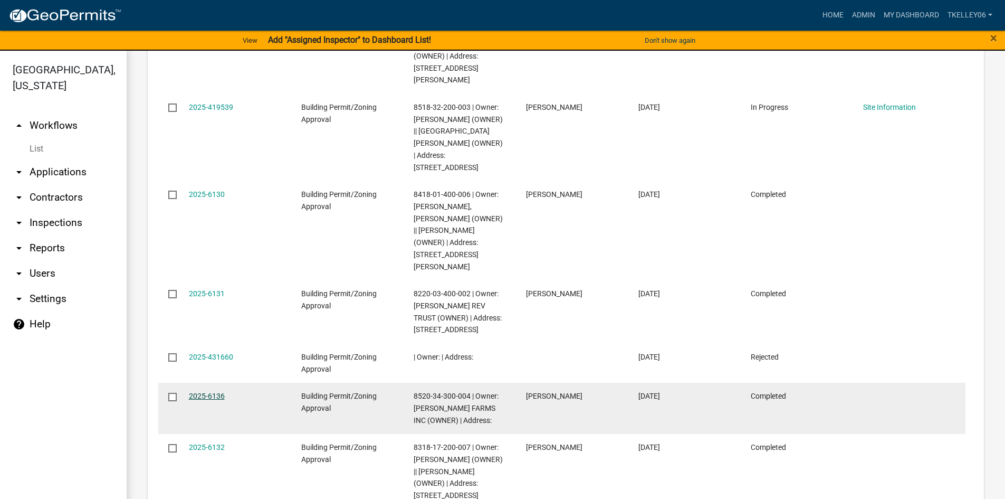
click at [204, 392] on link "2025-6136" at bounding box center [207, 396] width 36 height 8
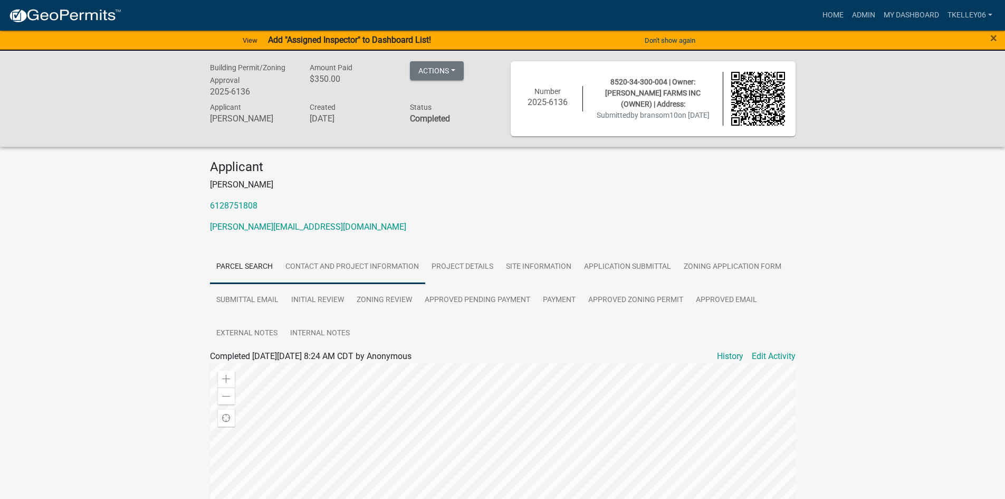
click at [326, 273] on link "Contact and Project Information" at bounding box center [352, 267] width 146 height 34
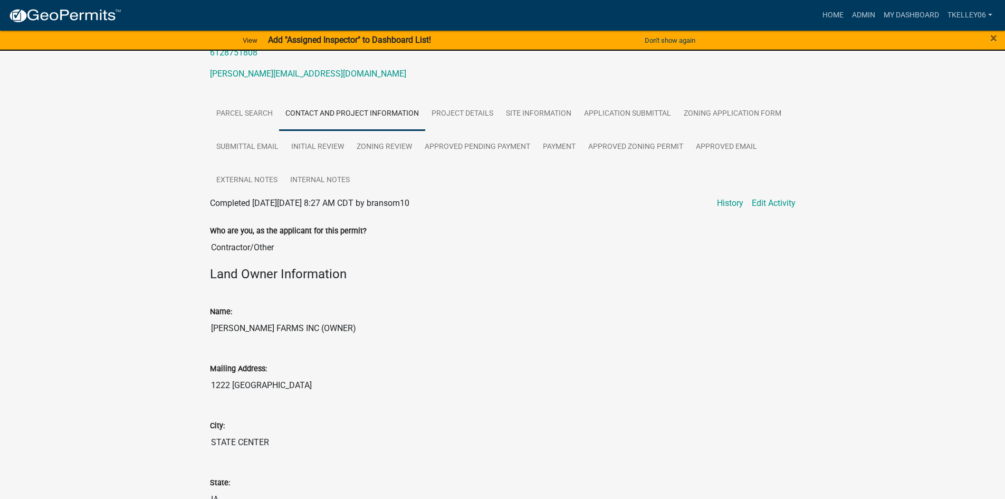
scroll to position [158, 0]
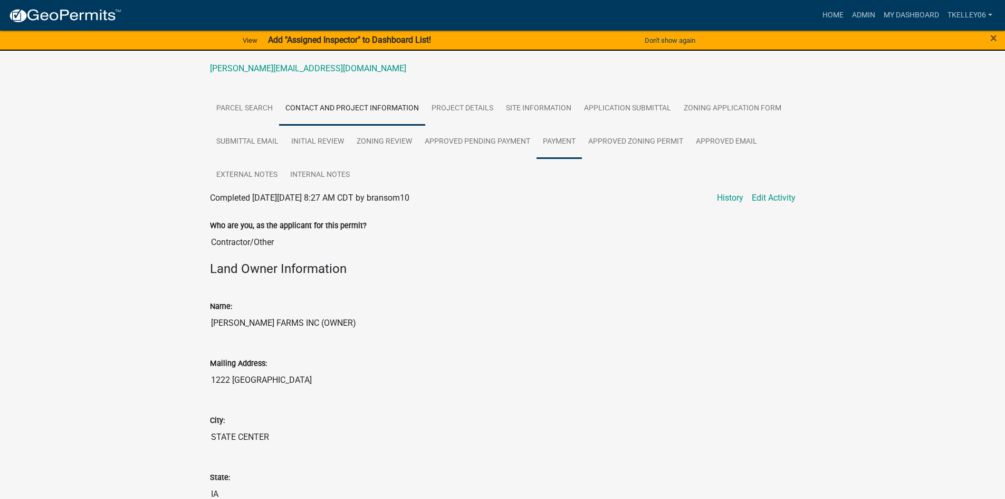
click at [551, 146] on link "Payment" at bounding box center [559, 142] width 45 height 34
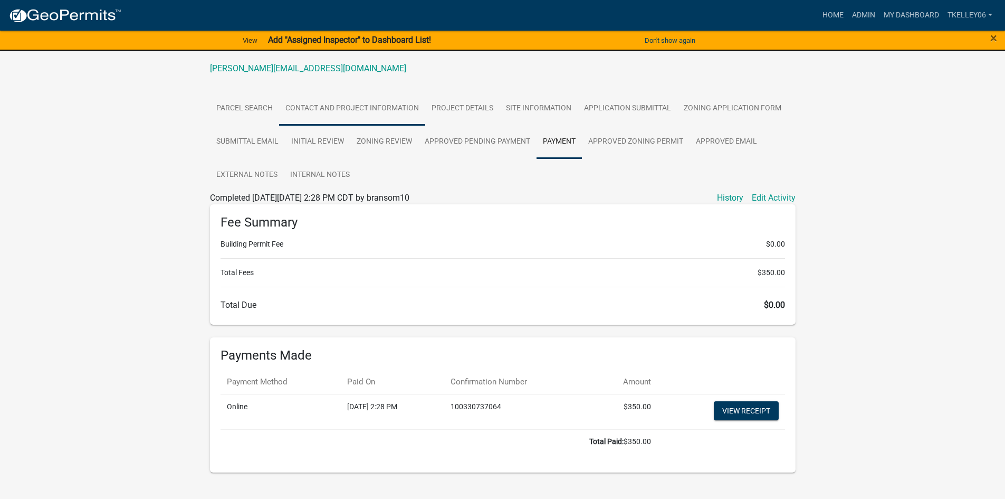
click at [384, 115] on link "Contact and Project Information" at bounding box center [352, 109] width 146 height 34
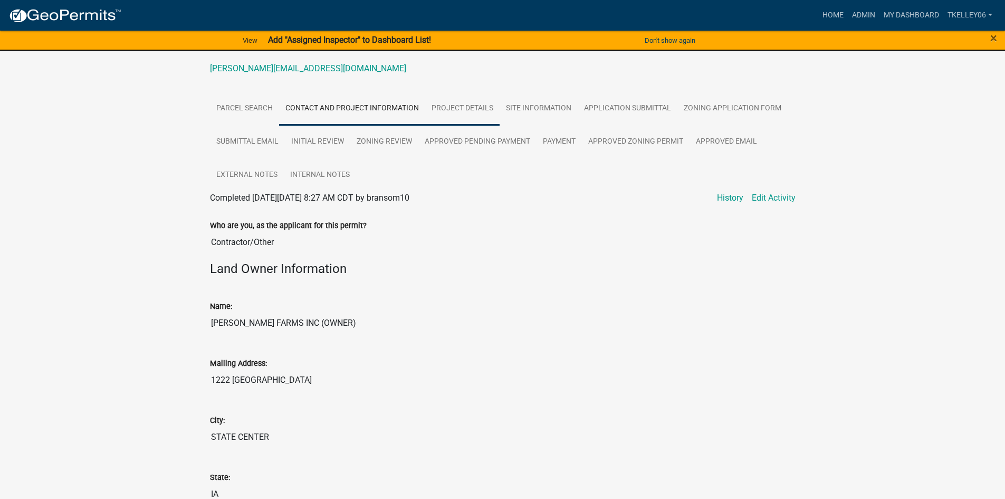
click at [455, 115] on link "Project Details" at bounding box center [462, 109] width 74 height 34
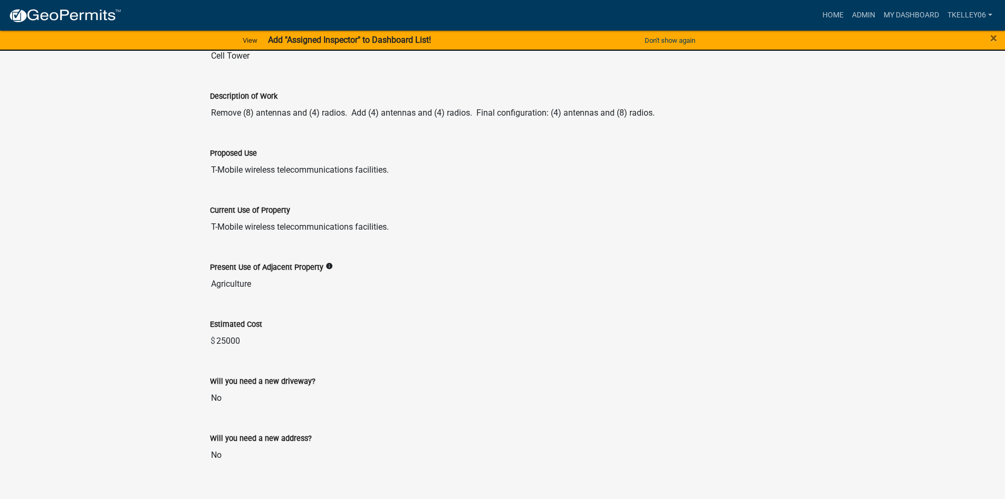
scroll to position [423, 0]
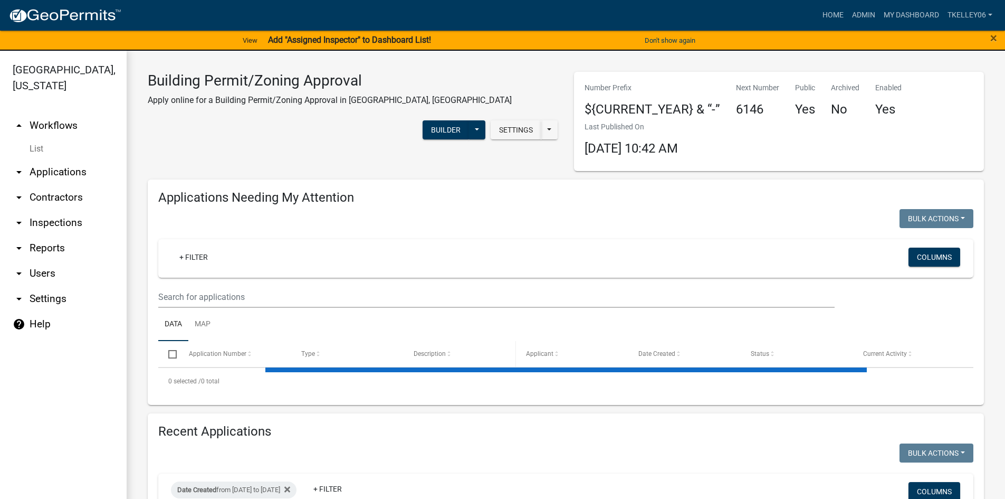
select select "3: 100"
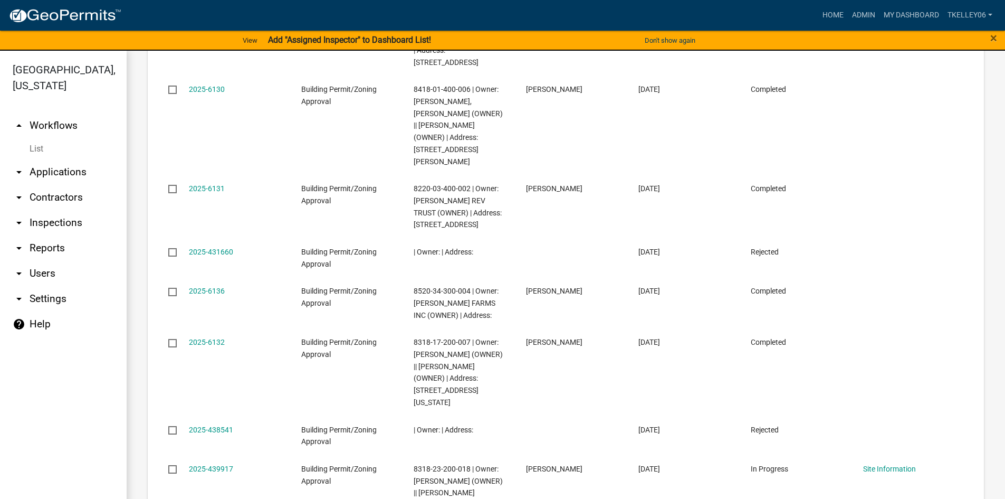
scroll to position [1267, 0]
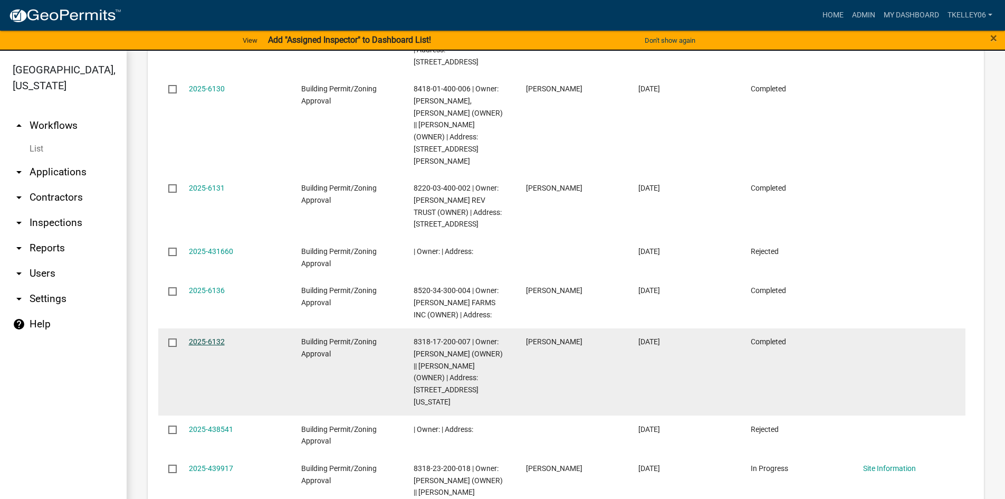
click at [198, 337] on link "2025-6132" at bounding box center [207, 341] width 36 height 8
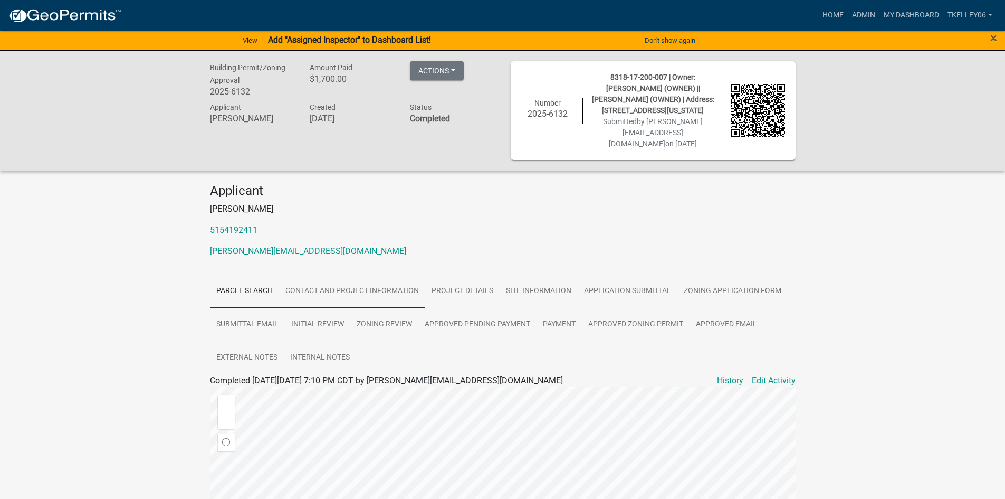
click at [327, 293] on link "Contact and Project Information" at bounding box center [352, 291] width 146 height 34
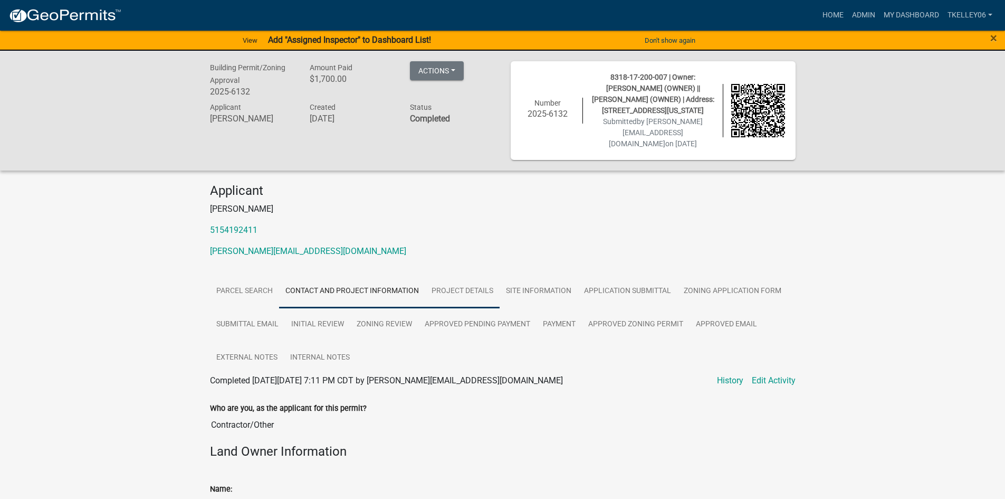
click at [457, 294] on link "Project Details" at bounding box center [462, 291] width 74 height 34
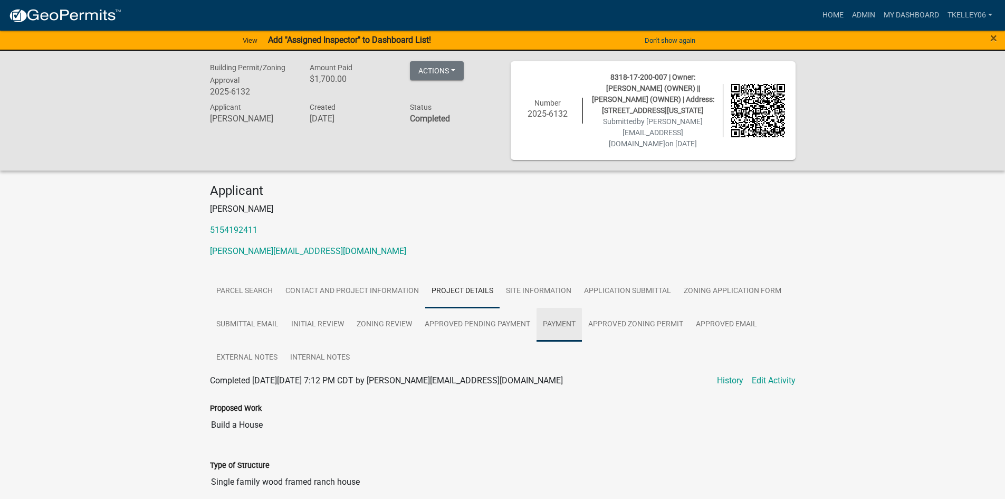
click at [560, 318] on link "Payment" at bounding box center [559, 325] width 45 height 34
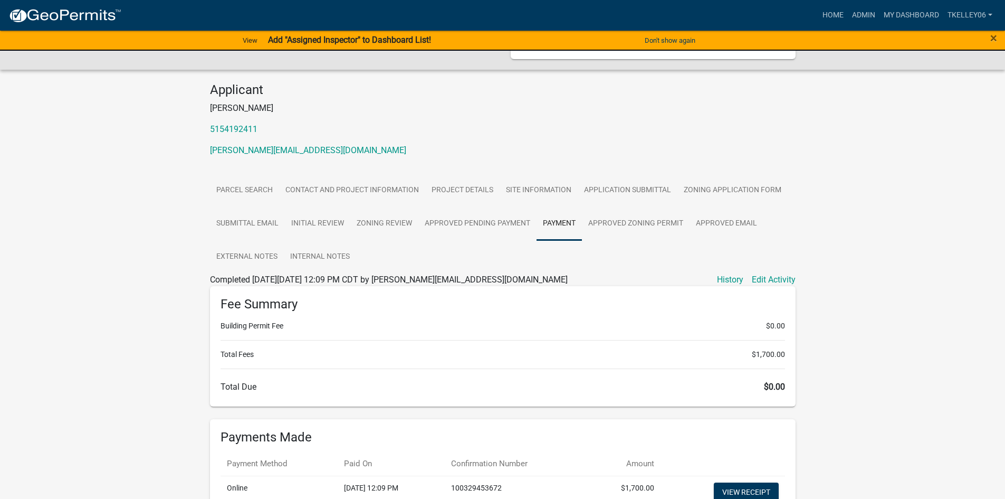
scroll to position [106, 0]
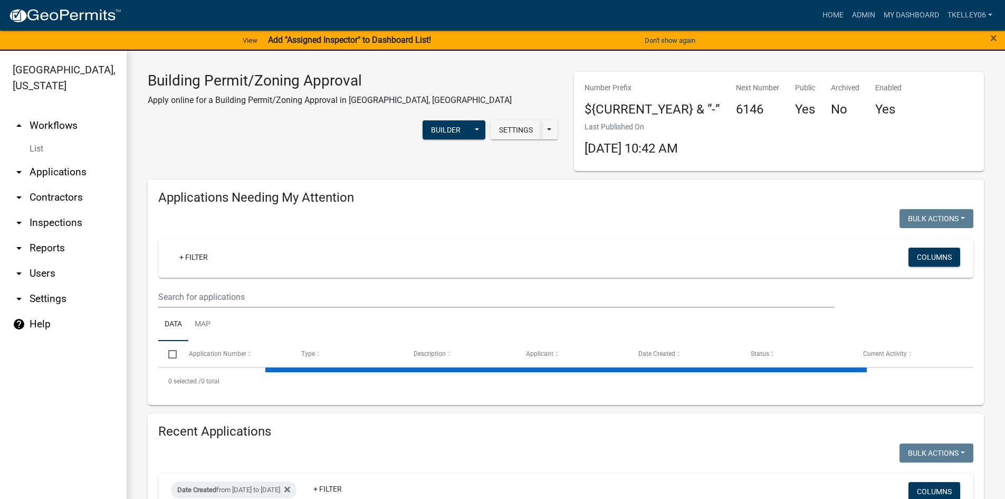
select select "3: 100"
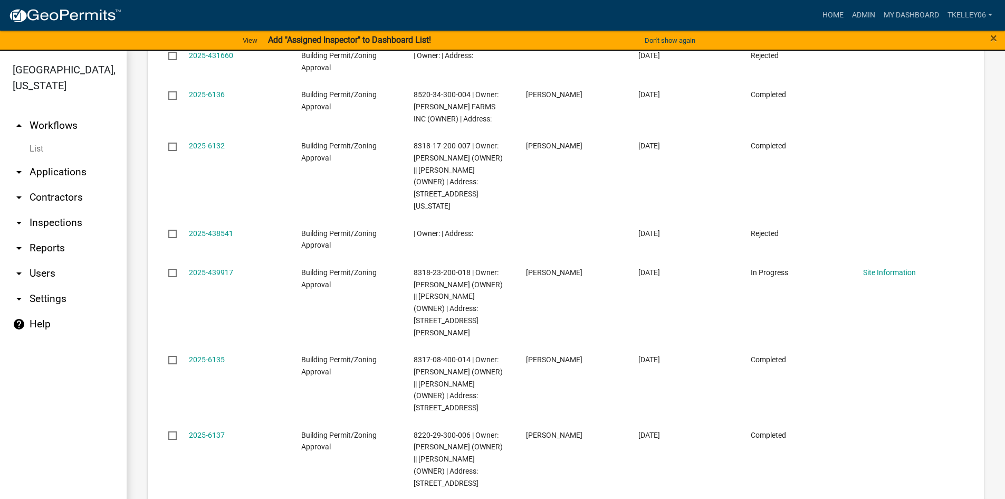
scroll to position [1530, 0]
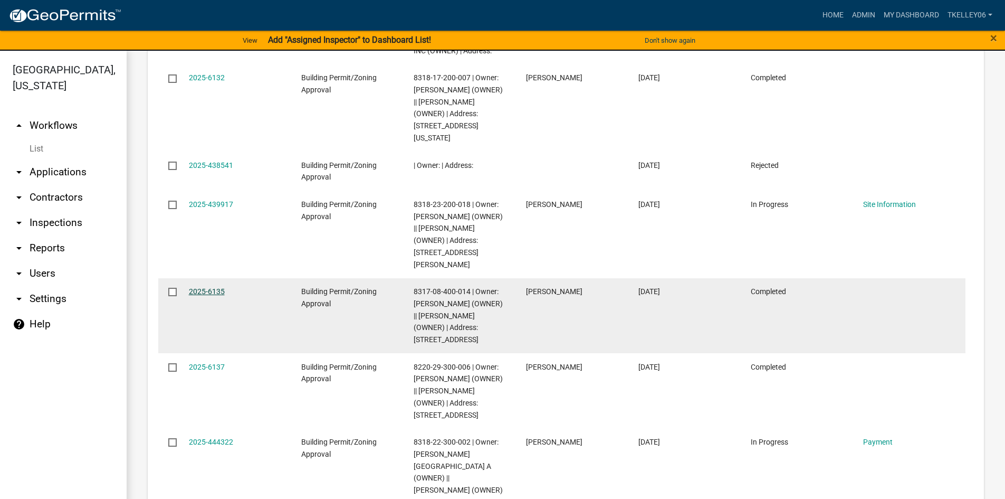
click at [216, 287] on link "2025-6135" at bounding box center [207, 291] width 36 height 8
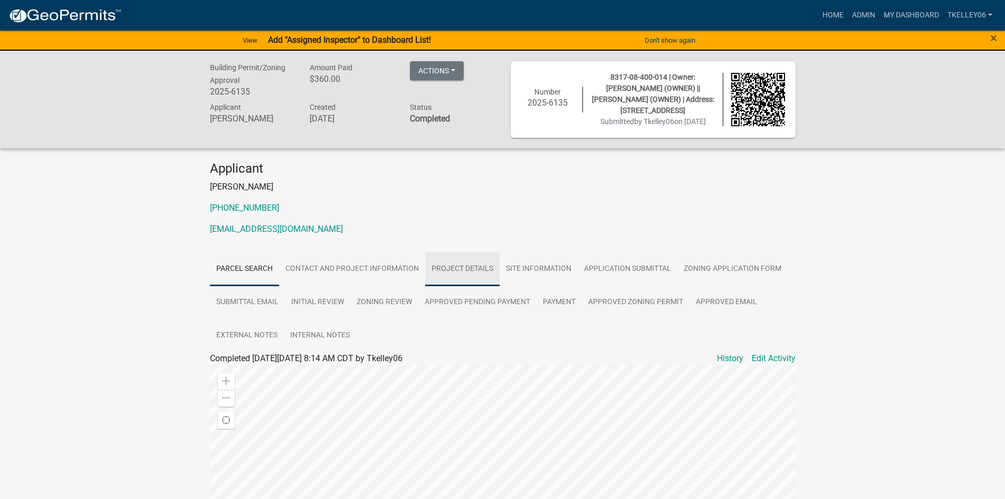
click at [450, 267] on link "Project Details" at bounding box center [462, 269] width 74 height 34
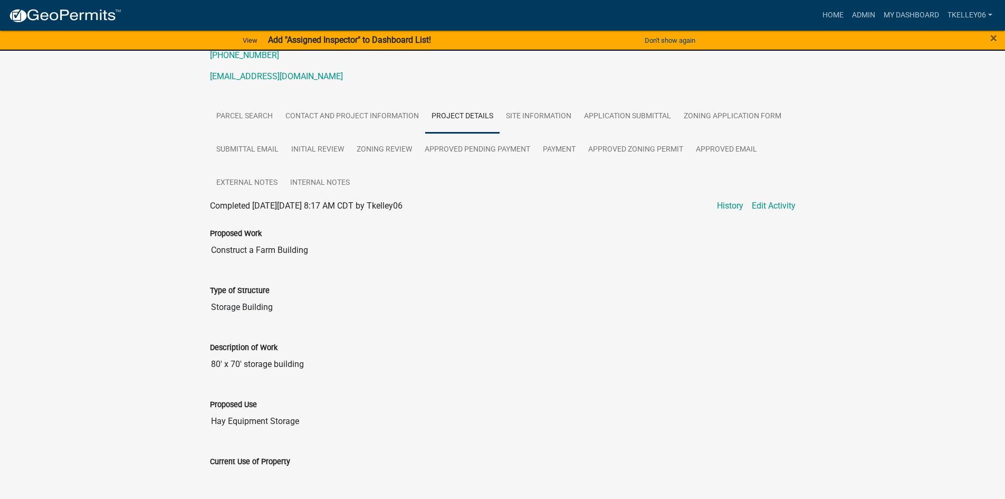
scroll to position [54, 0]
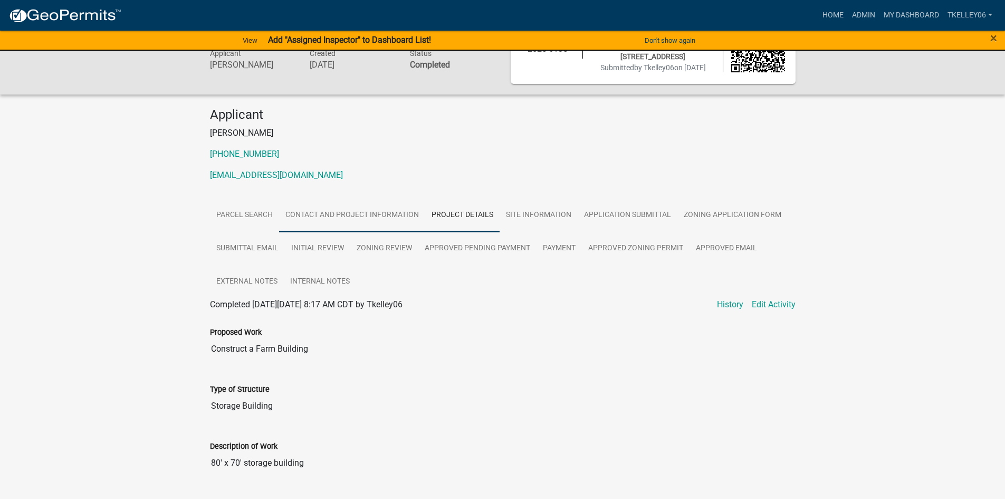
click at [380, 220] on link "Contact and Project Information" at bounding box center [352, 215] width 146 height 34
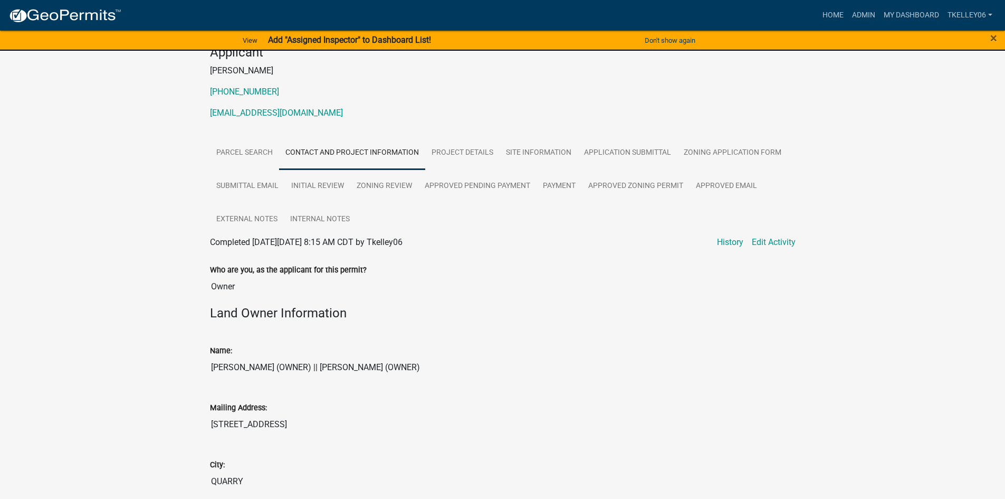
scroll to position [0, 0]
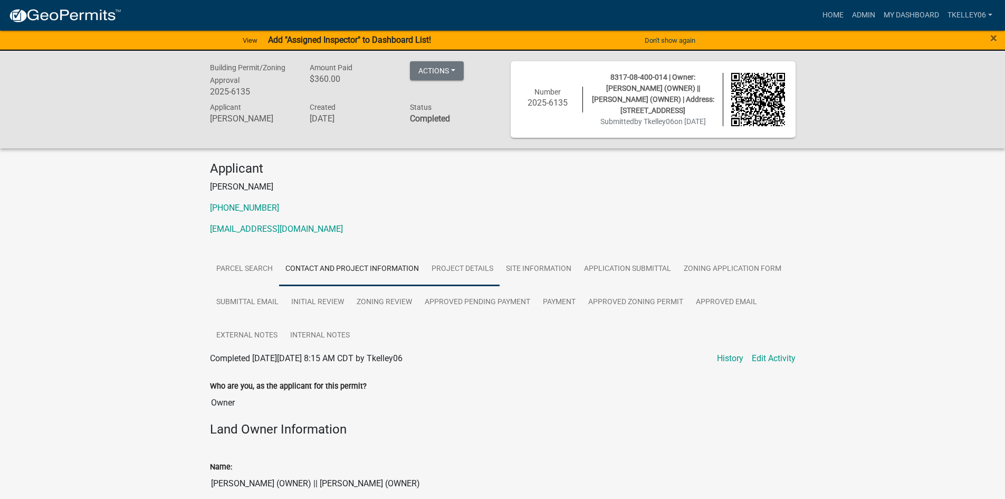
click at [448, 273] on link "Project Details" at bounding box center [462, 269] width 74 height 34
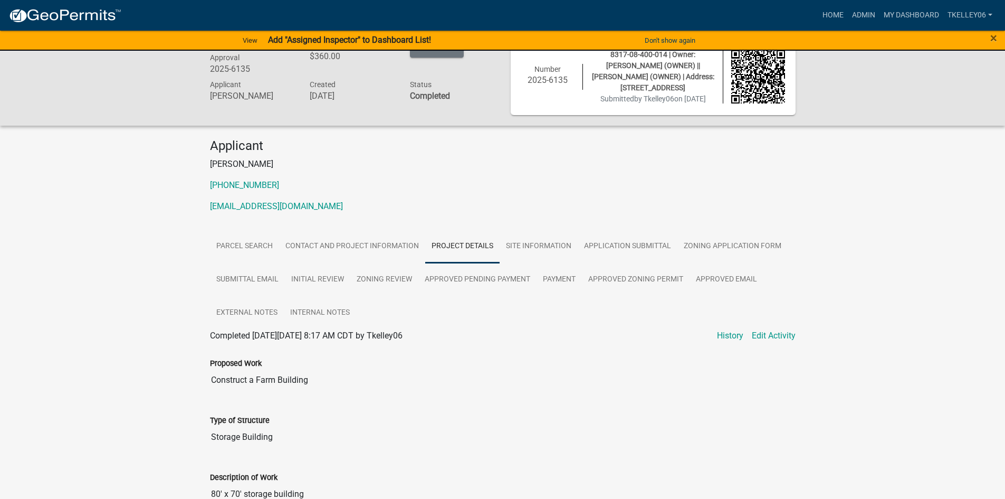
scroll to position [1, 0]
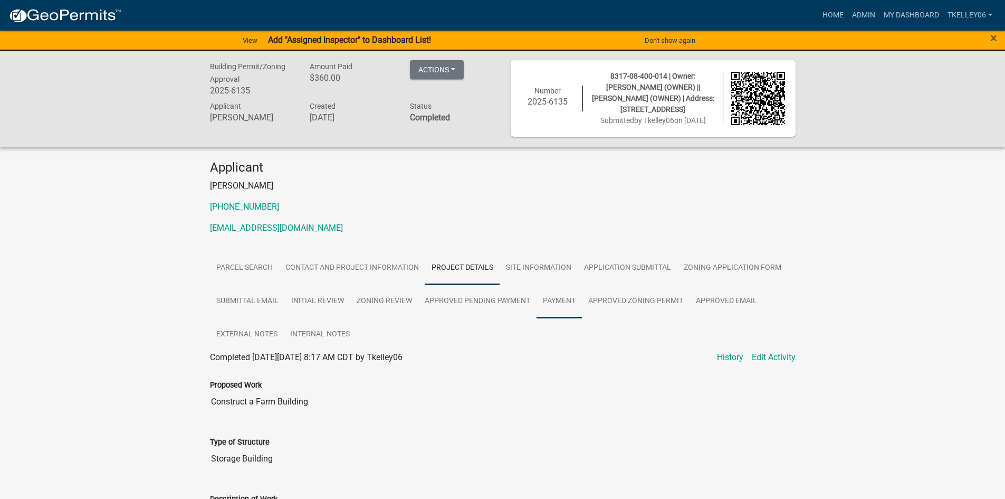
click at [565, 299] on link "Payment" at bounding box center [559, 301] width 45 height 34
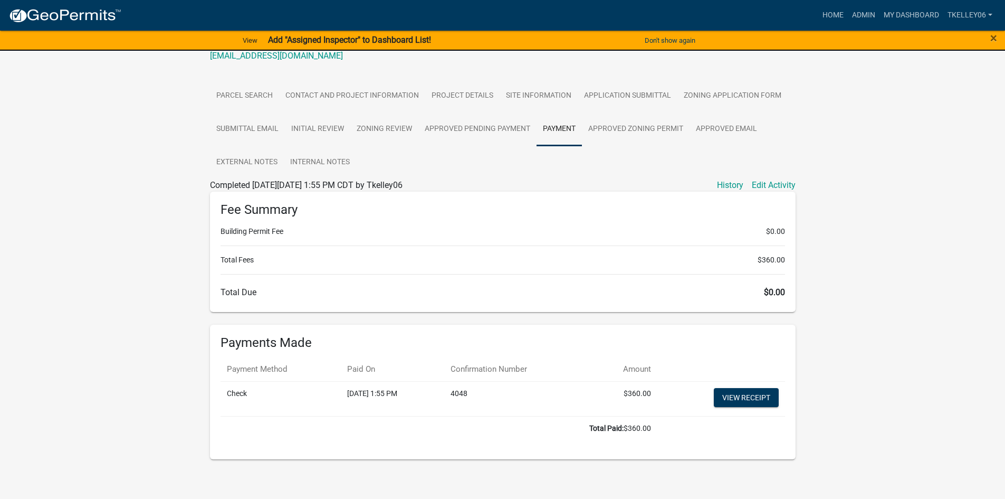
scroll to position [178, 0]
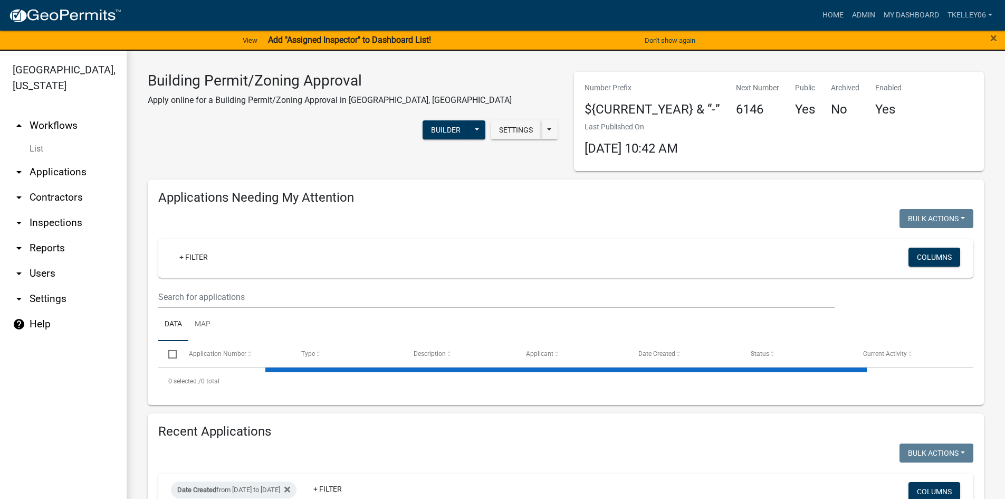
select select "3: 100"
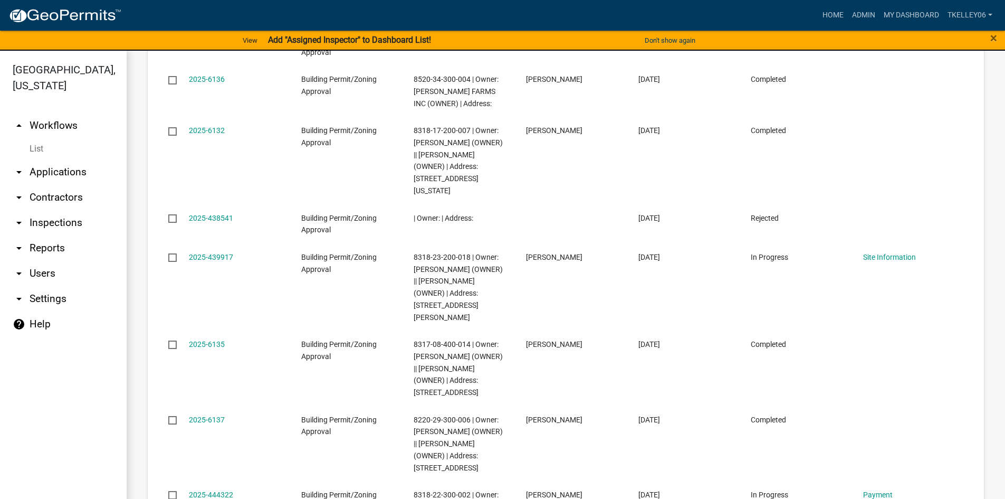
scroll to position [1425, 0]
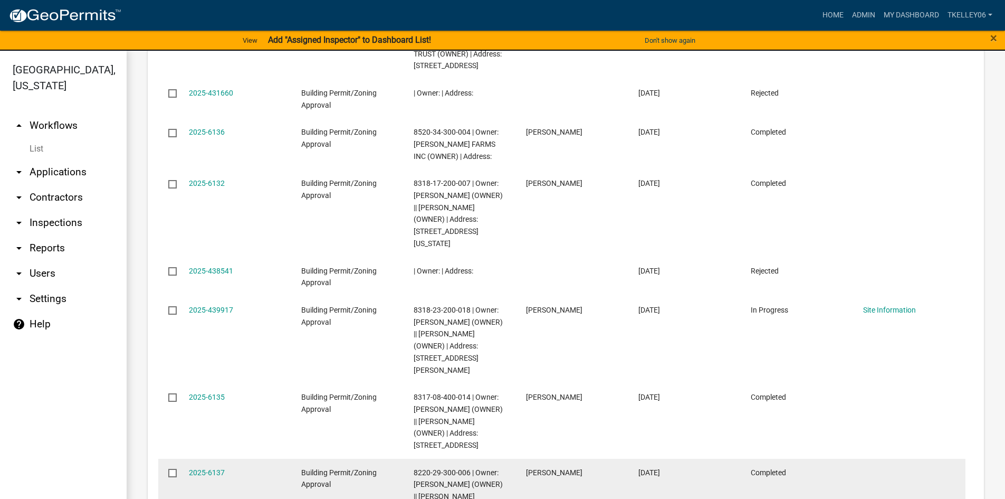
click at [204, 467] on div "2025-6137" at bounding box center [235, 473] width 92 height 12
click at [204, 468] on link "2025-6137" at bounding box center [207, 472] width 36 height 8
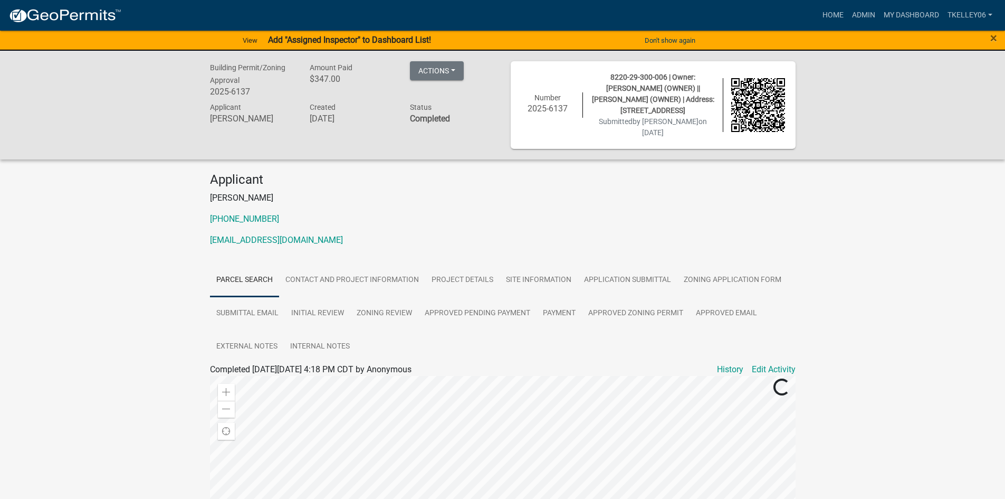
scroll to position [106, 0]
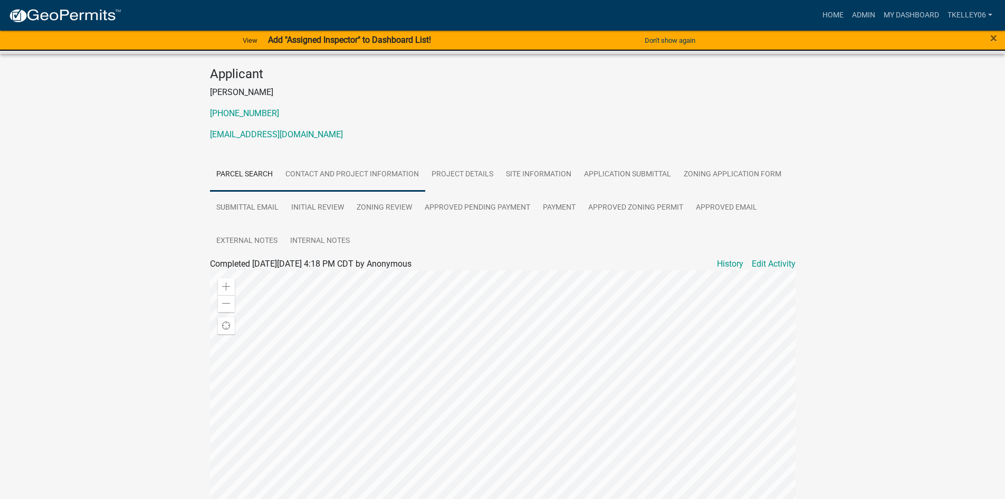
click at [338, 161] on link "Contact and Project Information" at bounding box center [352, 175] width 146 height 34
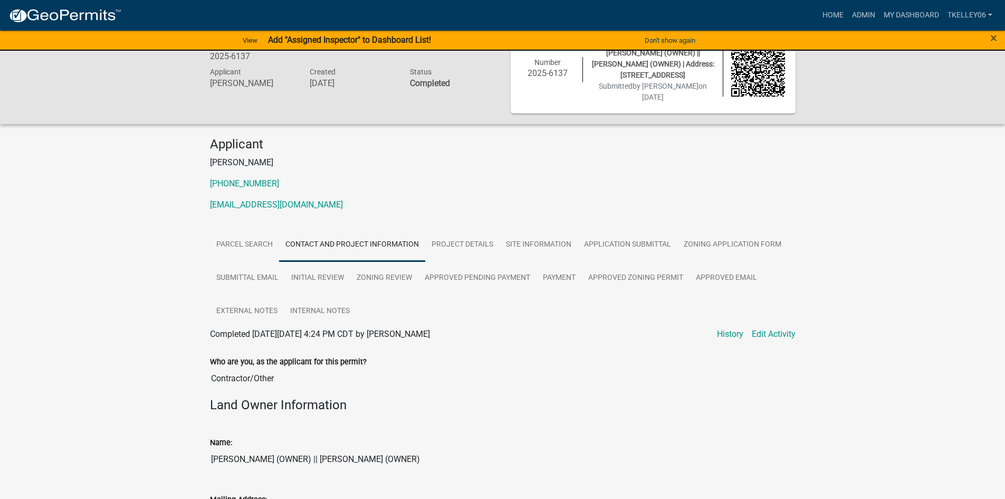
scroll to position [0, 0]
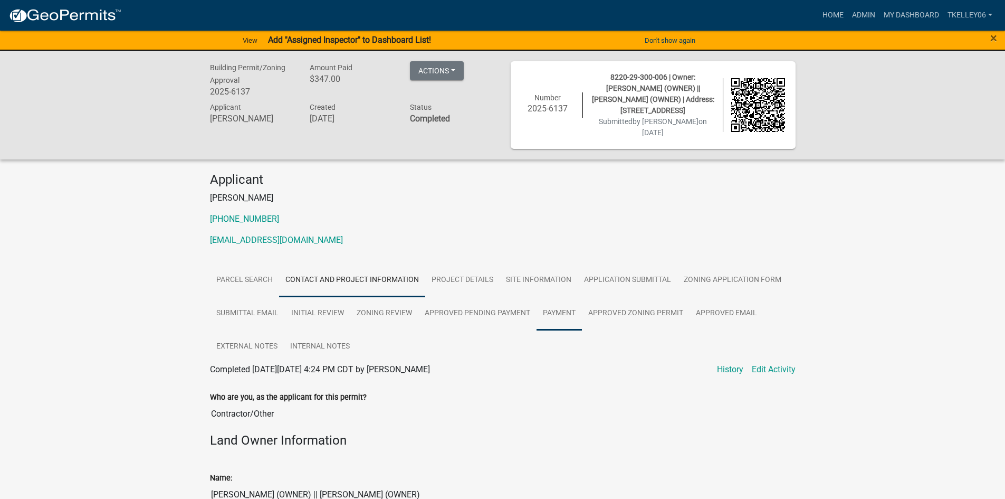
click at [567, 312] on link "Payment" at bounding box center [559, 314] width 45 height 34
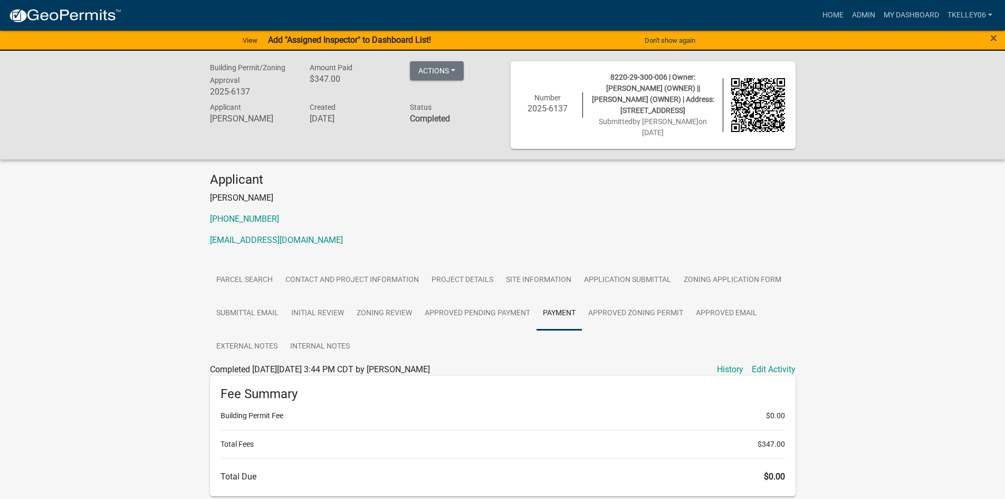
scroll to position [53, 0]
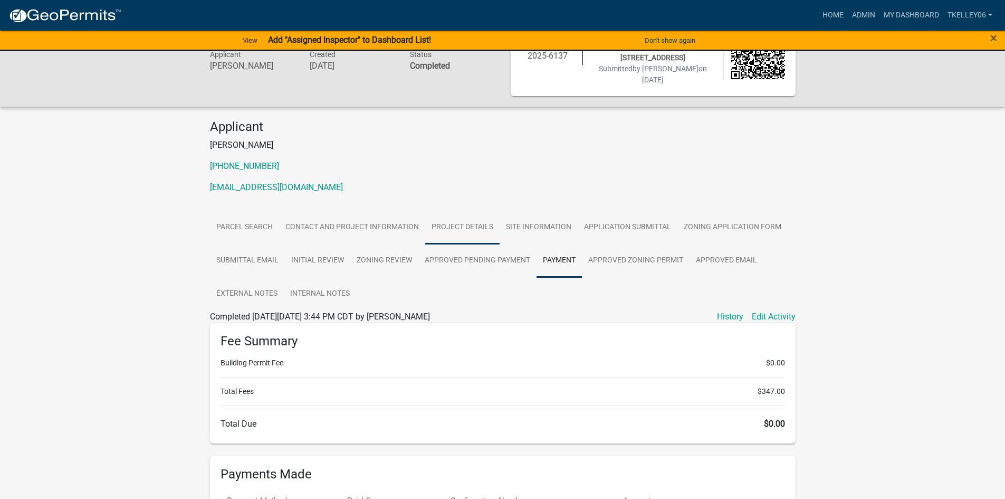
click at [446, 229] on link "Project Details" at bounding box center [462, 228] width 74 height 34
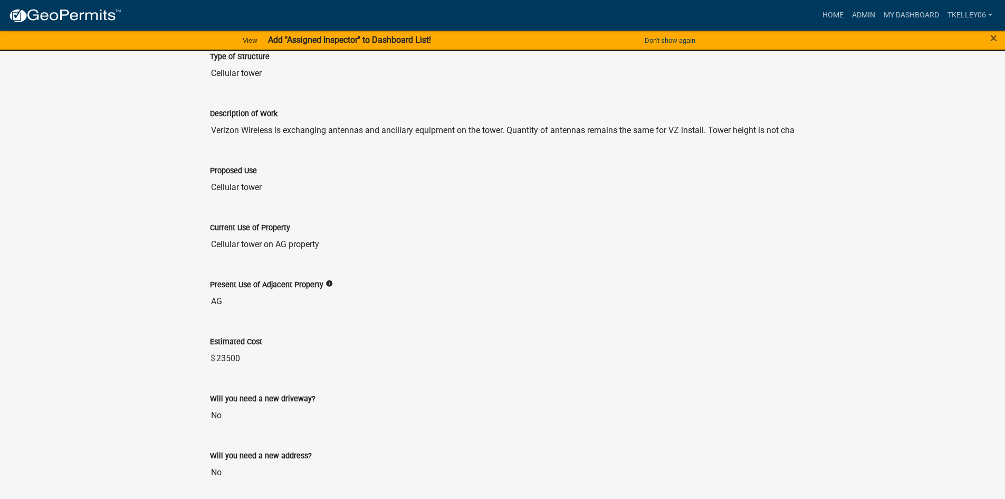
scroll to position [422, 0]
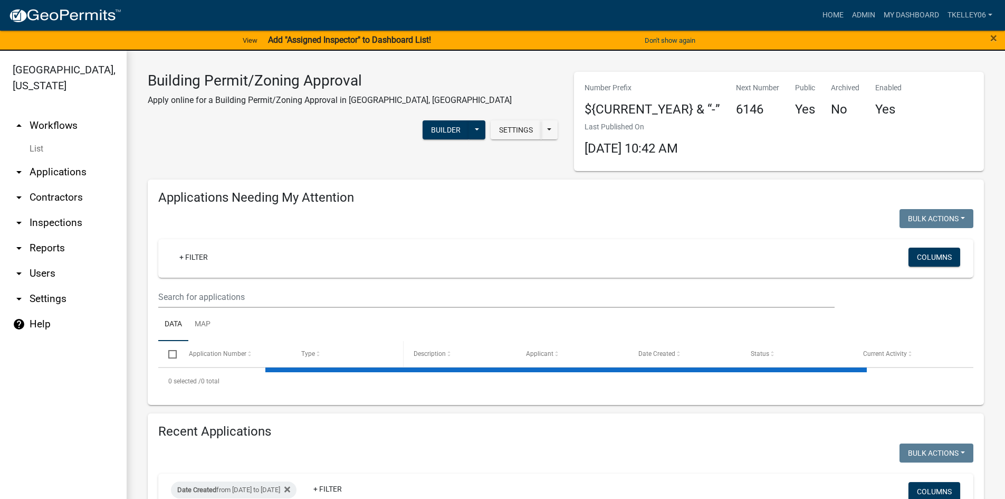
select select "3: 100"
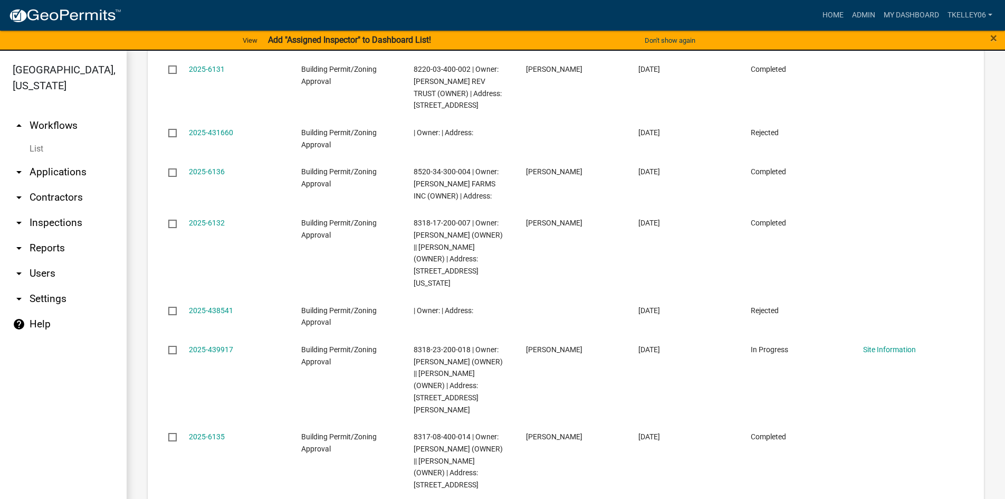
scroll to position [1425, 0]
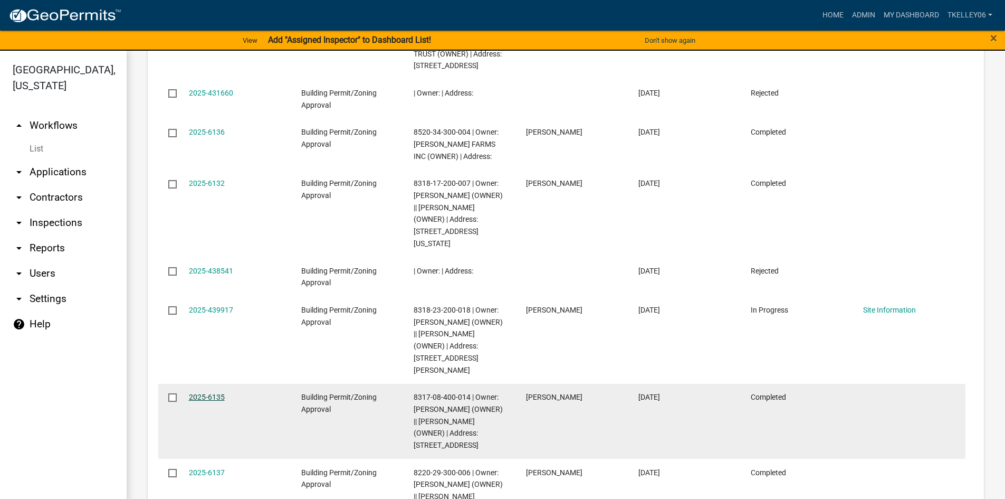
click at [206, 393] on link "2025-6135" at bounding box center [207, 397] width 36 height 8
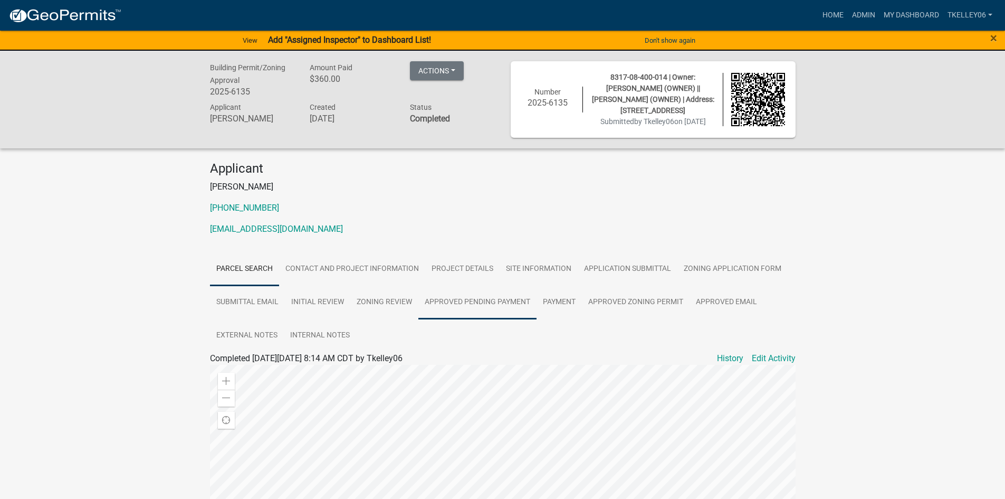
click at [509, 297] on link "Approved Pending Payment" at bounding box center [478, 303] width 118 height 34
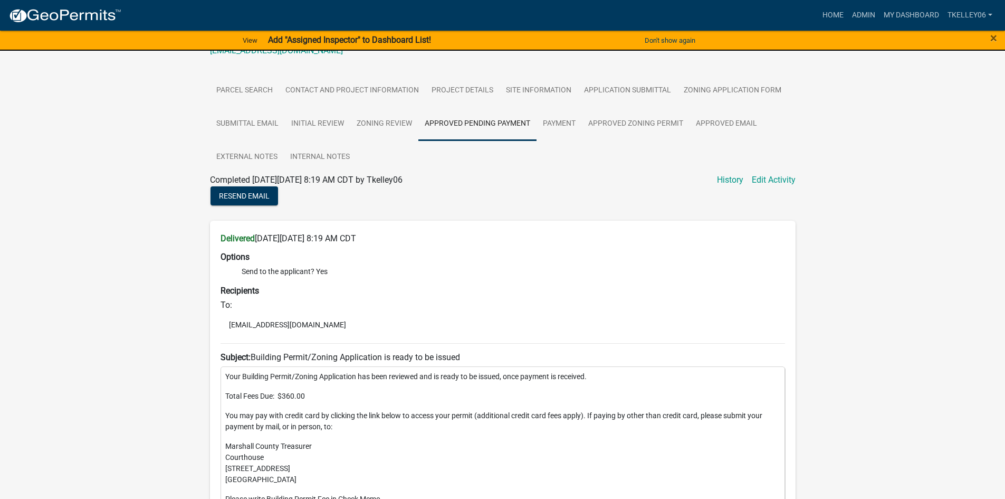
scroll to position [158, 0]
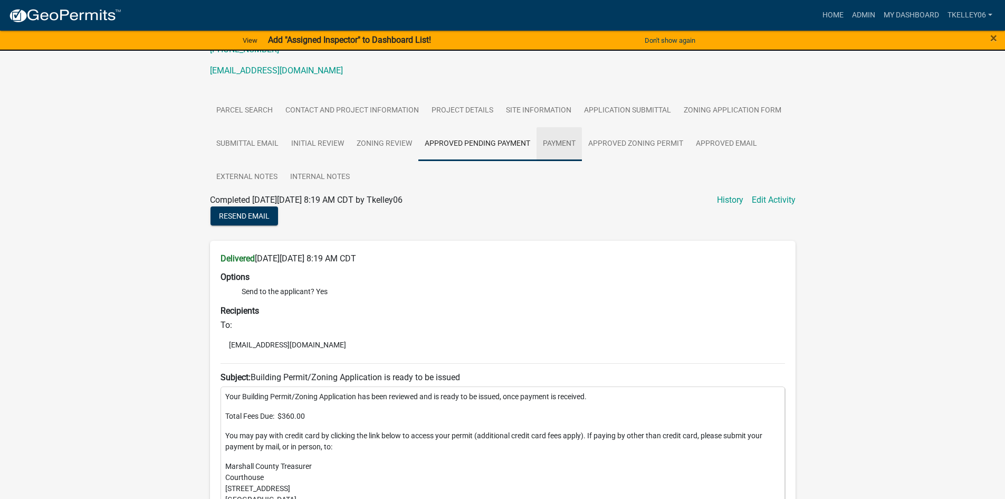
click at [564, 137] on link "Payment" at bounding box center [559, 144] width 45 height 34
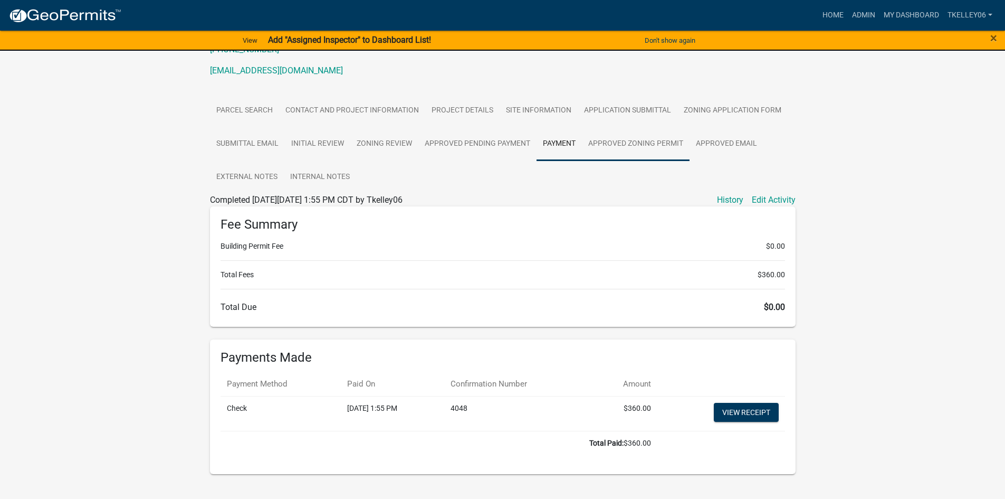
click at [627, 146] on link "Approved Zoning Permit" at bounding box center [636, 144] width 108 height 34
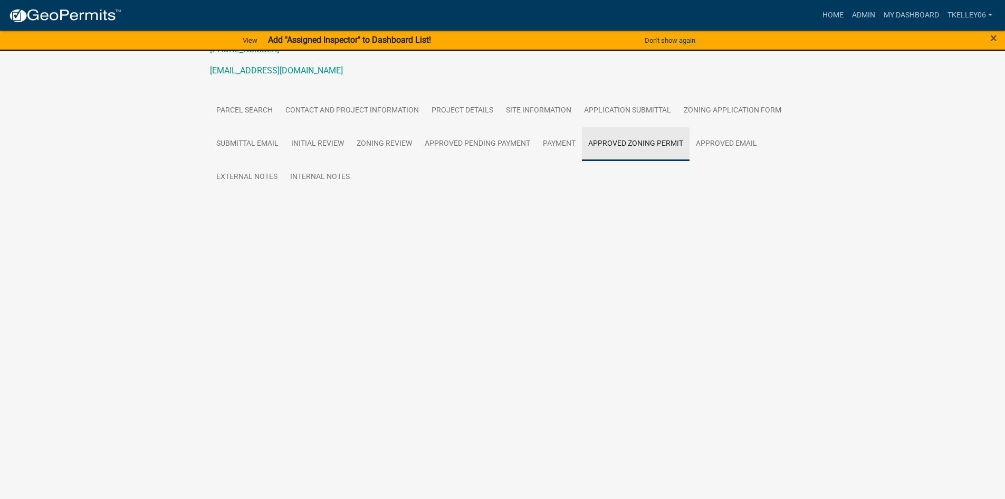
scroll to position [0, 0]
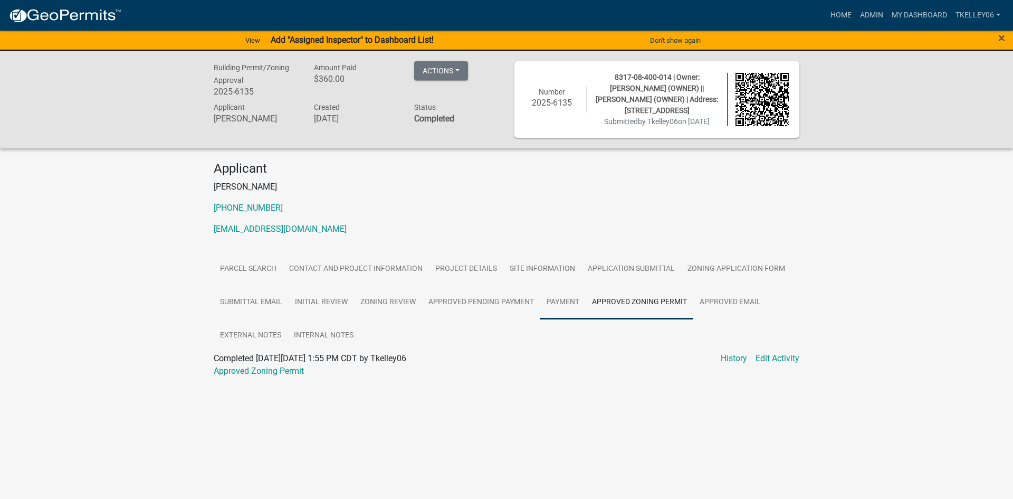
click at [550, 306] on link "Payment" at bounding box center [562, 303] width 45 height 34
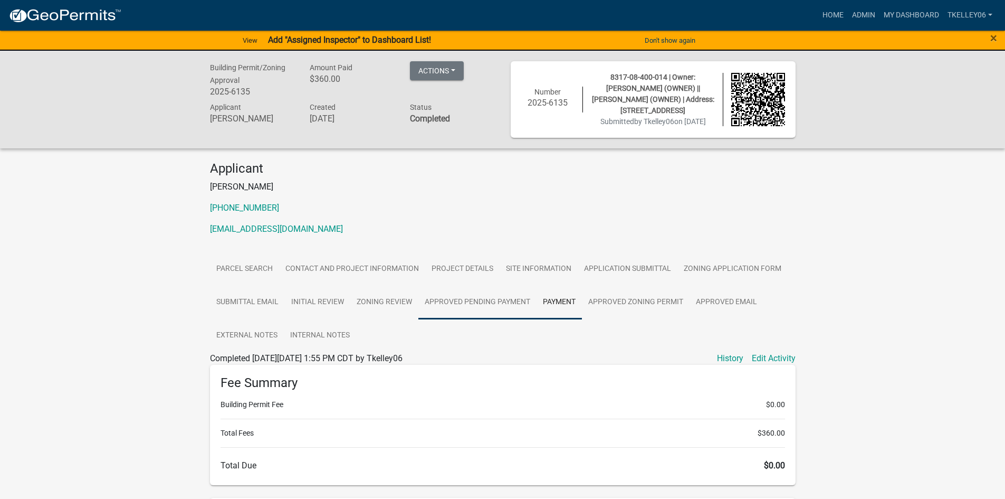
click at [479, 303] on link "Approved Pending Payment" at bounding box center [478, 303] width 118 height 34
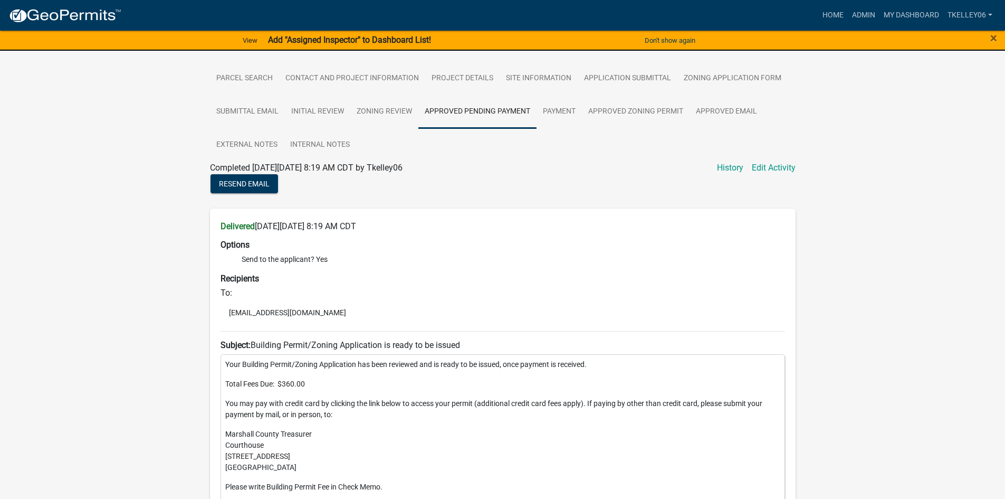
scroll to position [53, 0]
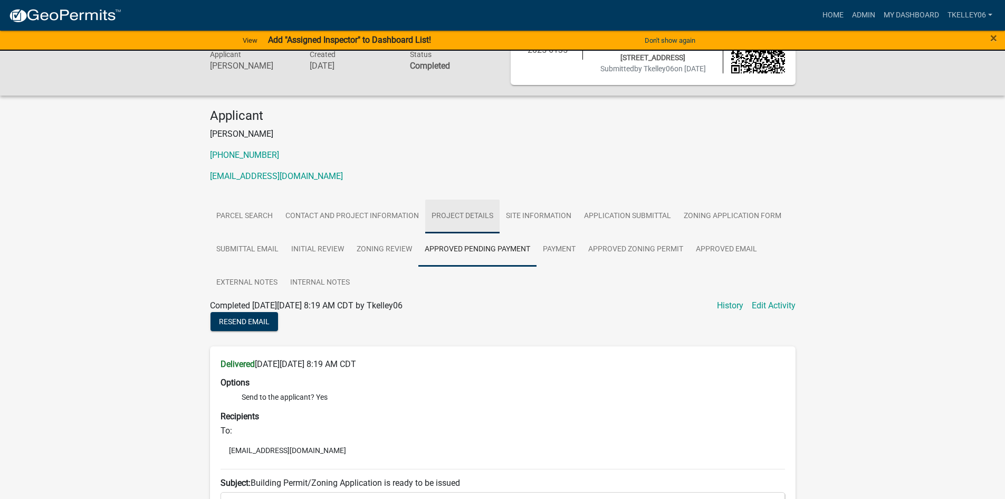
click at [452, 211] on link "Project Details" at bounding box center [462, 216] width 74 height 34
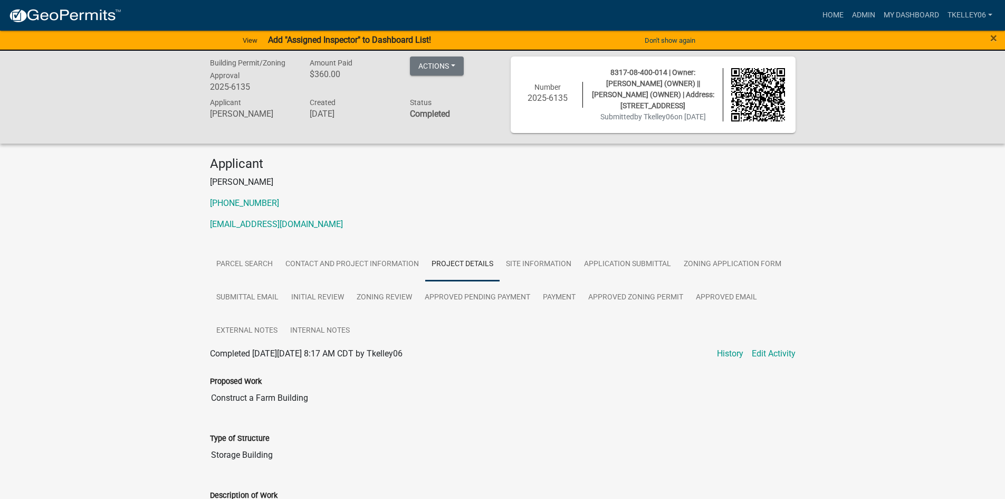
scroll to position [0, 0]
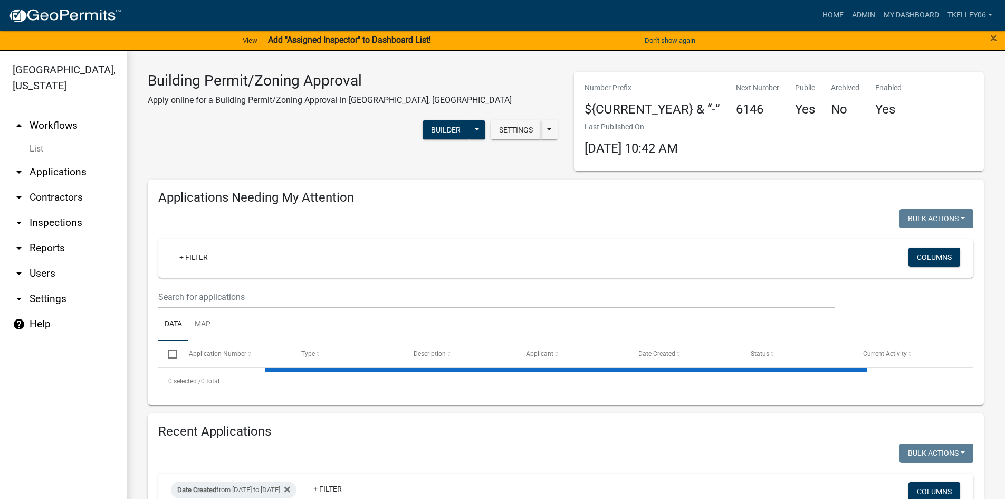
select select "3: 100"
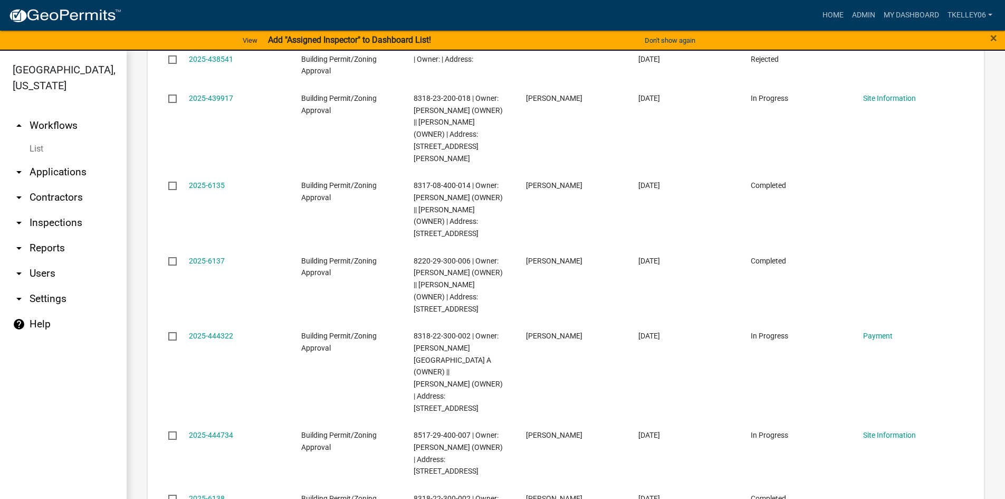
scroll to position [1689, 0]
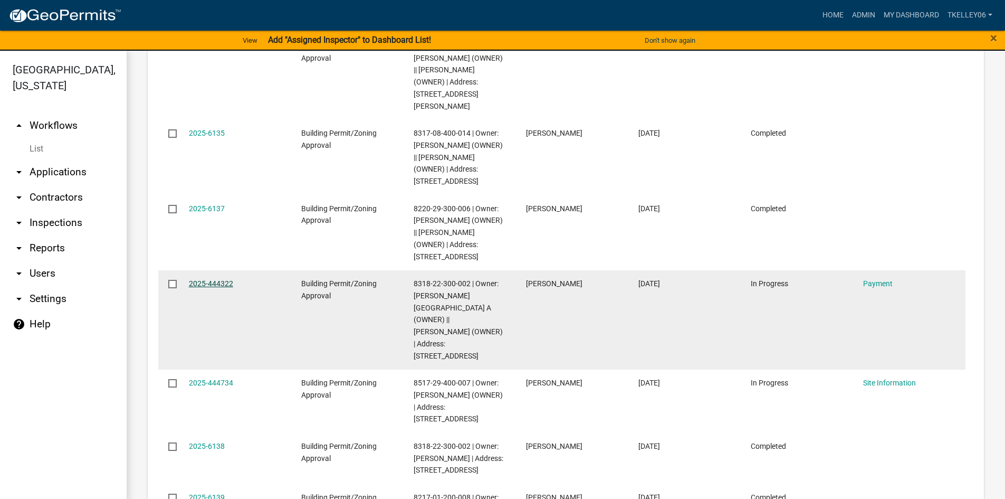
click at [208, 279] on link "2025-444322" at bounding box center [211, 283] width 44 height 8
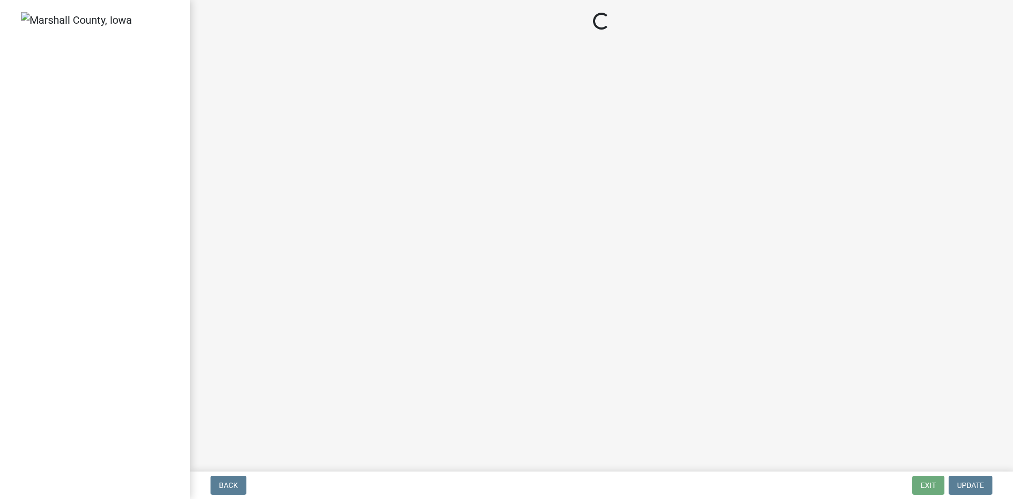
select select "3: 3"
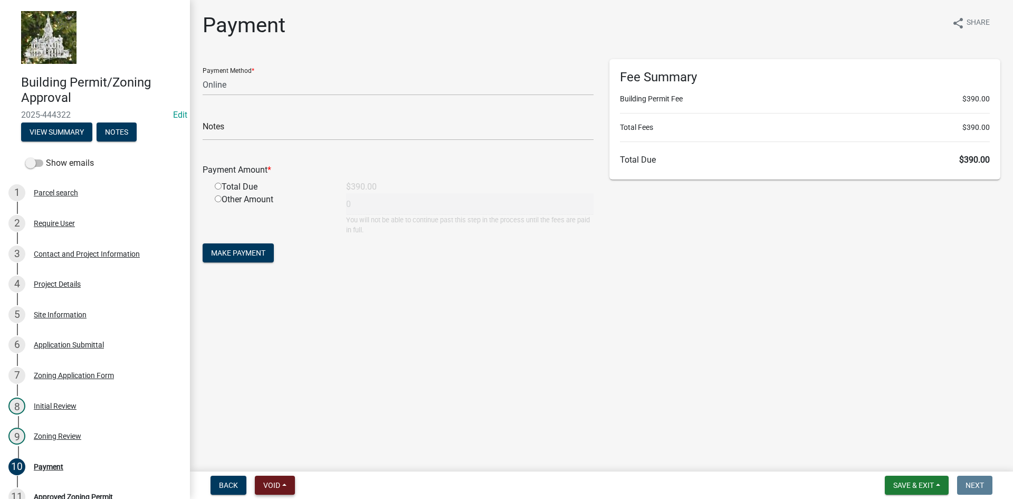
click at [278, 488] on span "Void" at bounding box center [271, 485] width 17 height 8
click at [283, 460] on button "Void" at bounding box center [297, 457] width 84 height 25
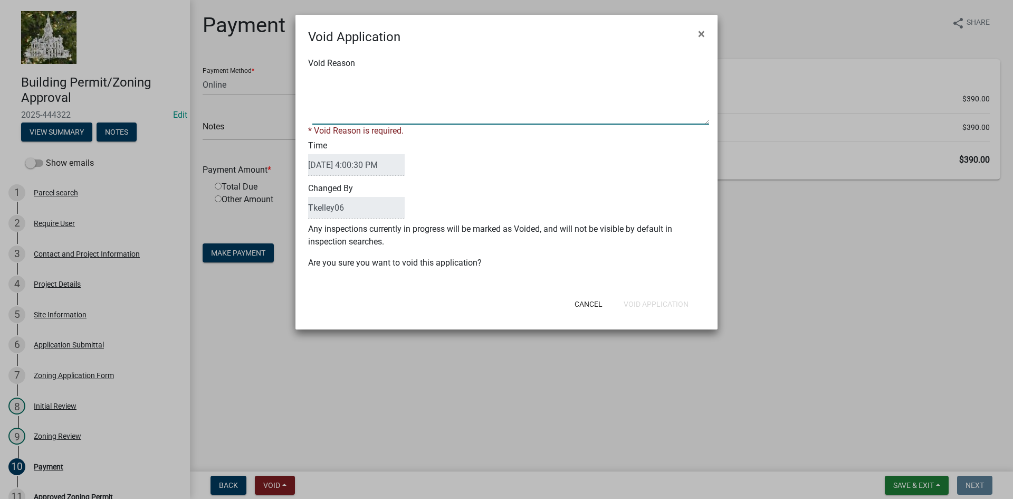
click at [341, 107] on textarea "Void Reason" at bounding box center [510, 98] width 397 height 53
type textarea "Duplicate Permit"
click at [668, 308] on div "Void Application × Void Reason * Void Reason is required. Time 08/19/2025 4:00:…" at bounding box center [507, 172] width 422 height 315
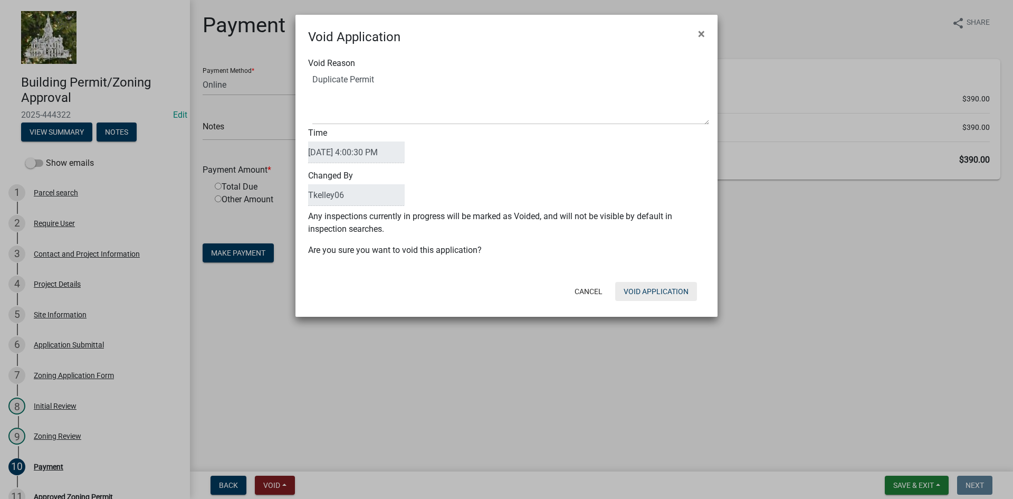
click at [663, 296] on button "Void Application" at bounding box center [656, 291] width 82 height 19
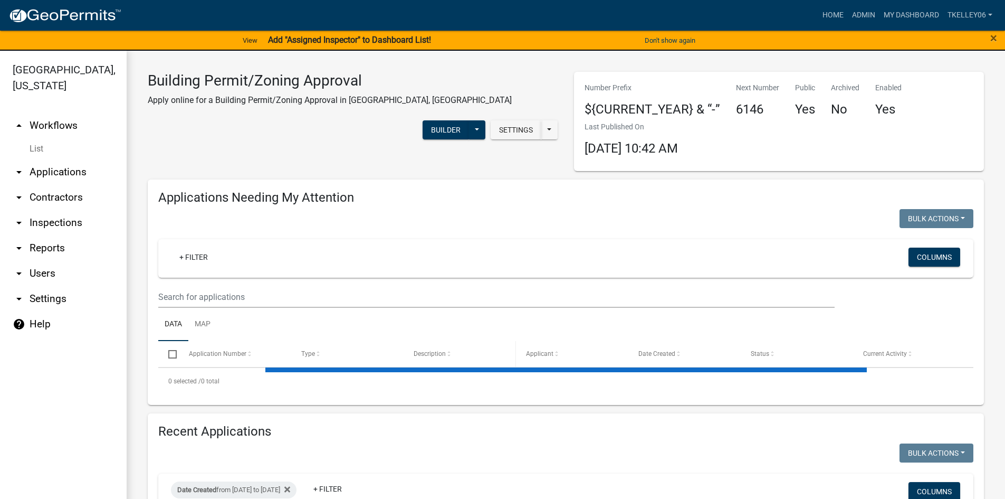
select select "3: 100"
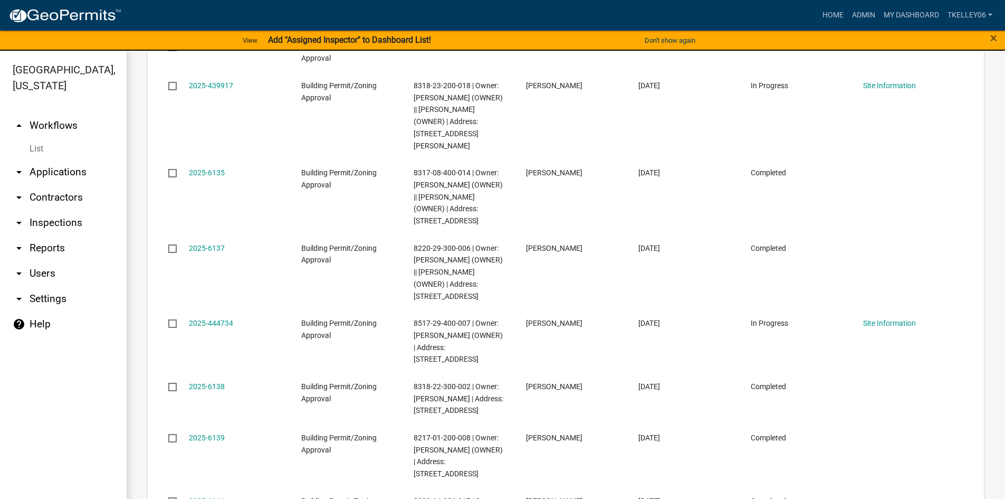
scroll to position [1636, 0]
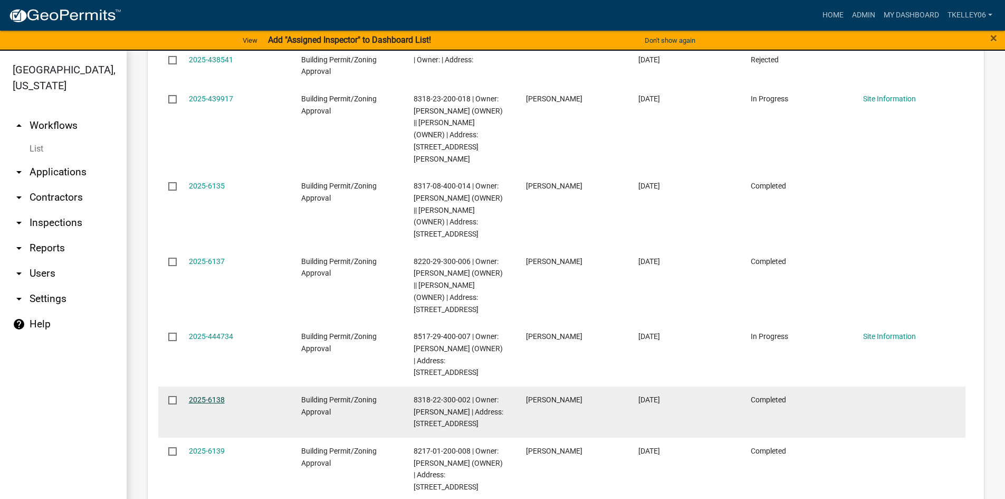
click at [210, 395] on link "2025-6138" at bounding box center [207, 399] width 36 height 8
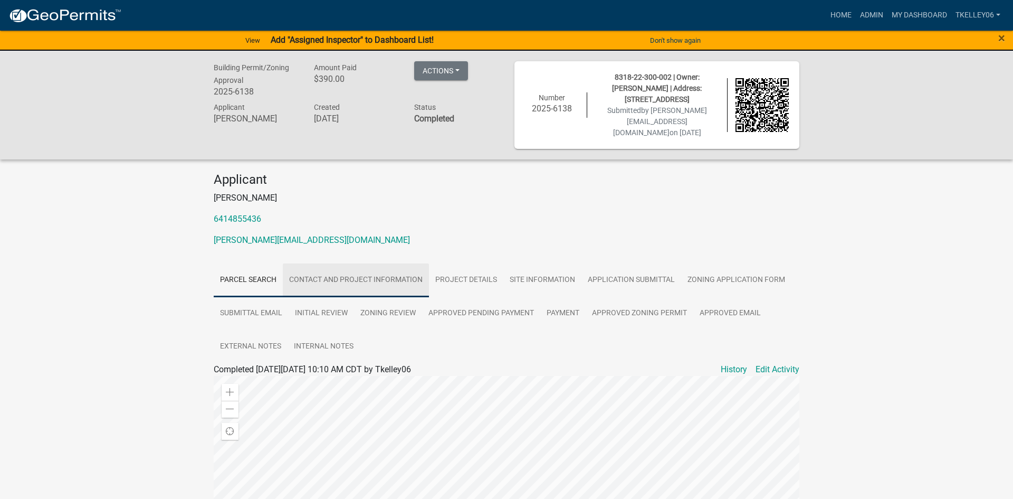
click at [359, 277] on link "Contact and Project Information" at bounding box center [356, 280] width 146 height 34
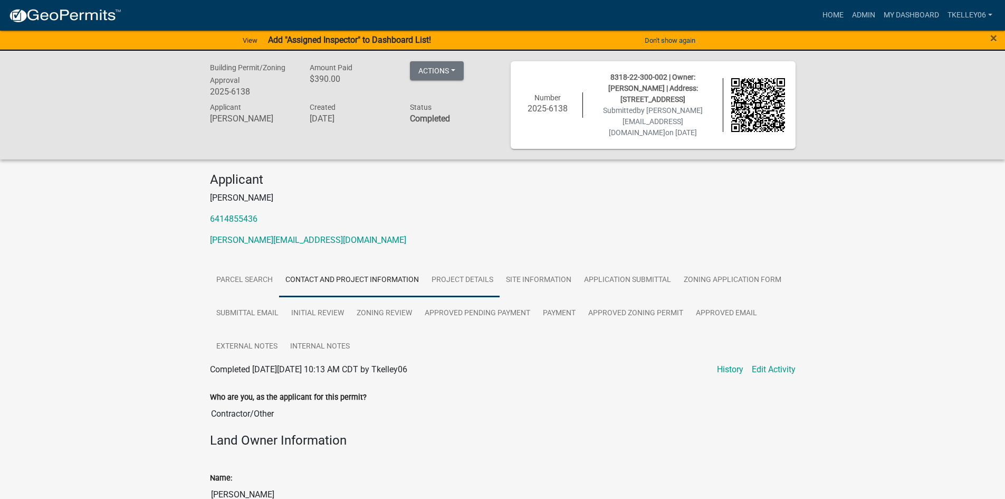
click at [445, 281] on link "Project Details" at bounding box center [462, 280] width 74 height 34
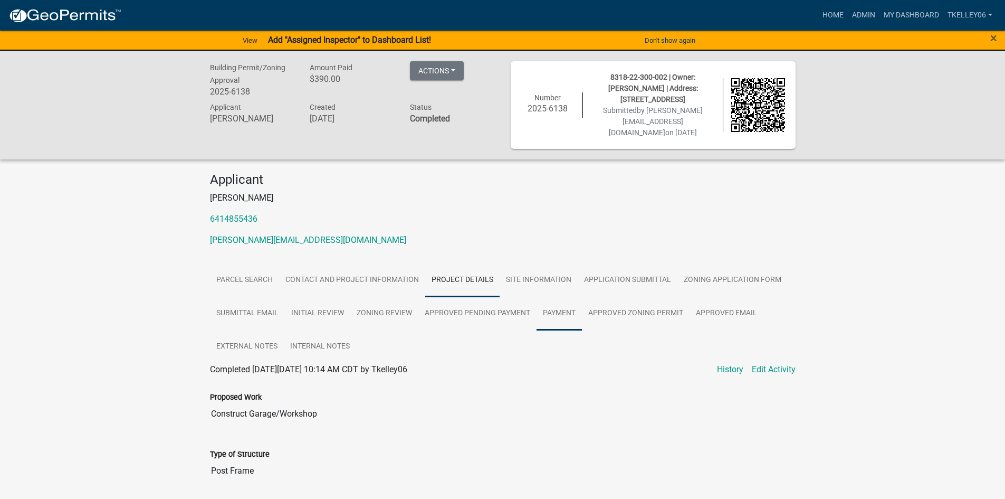
click at [563, 312] on link "Payment" at bounding box center [559, 314] width 45 height 34
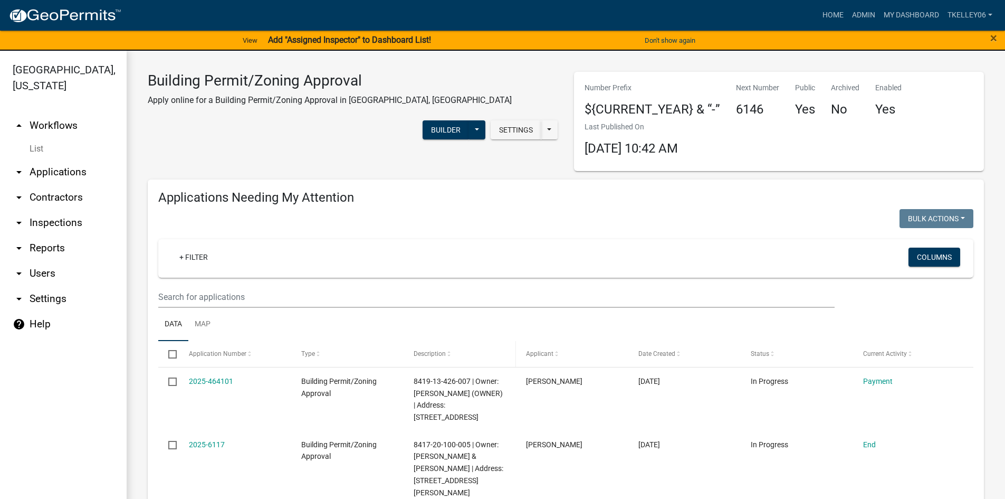
select select "3: 100"
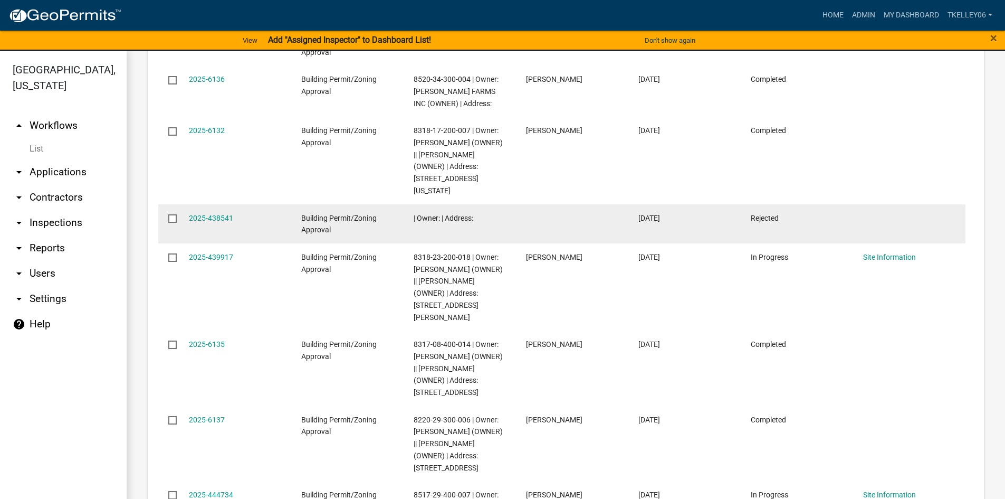
scroll to position [1583, 0]
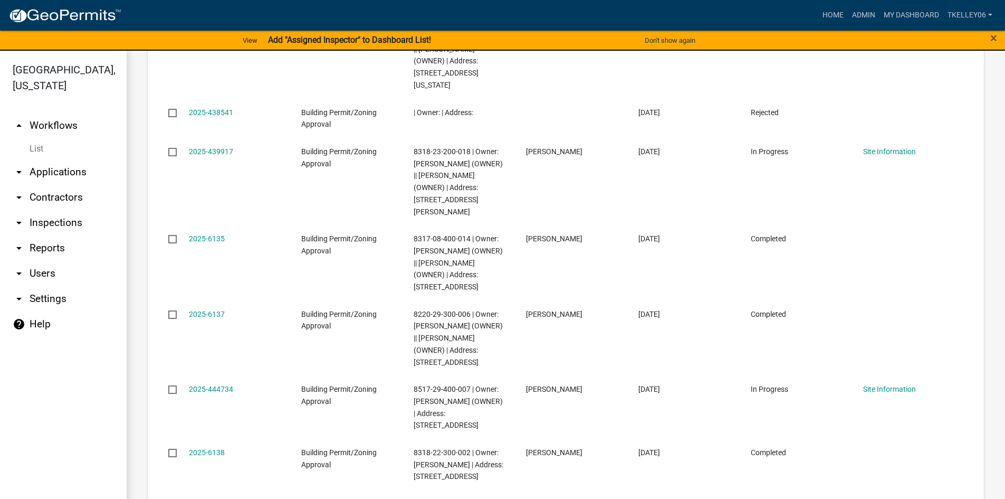
drag, startPoint x: 211, startPoint y: 357, endPoint x: 221, endPoint y: 373, distance: 18.7
click at [211, 498] on link "2025-6139" at bounding box center [207, 503] width 36 height 8
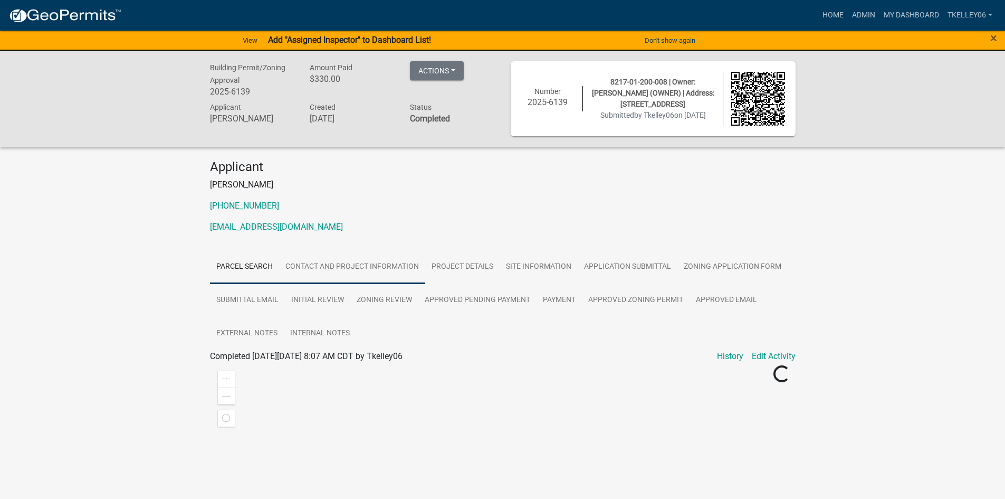
click at [349, 259] on link "Contact and Project Information" at bounding box center [352, 267] width 146 height 34
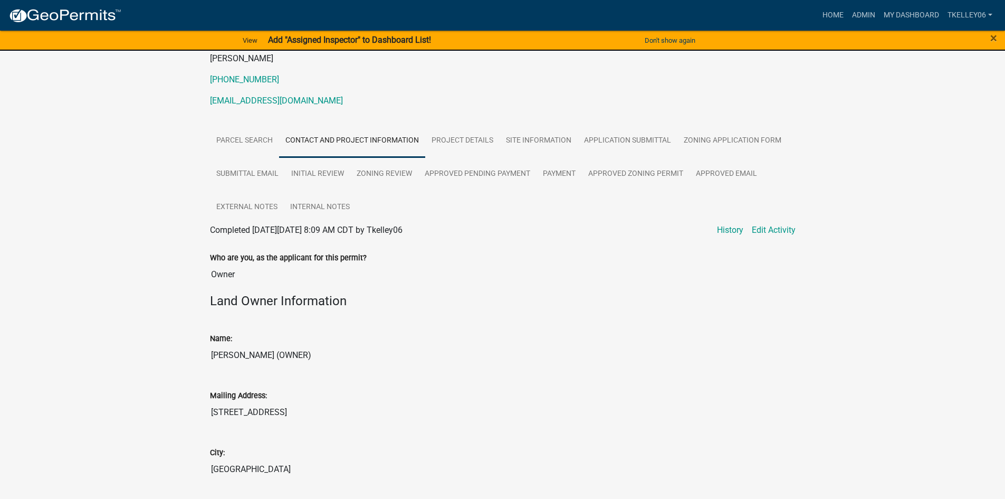
scroll to position [106, 0]
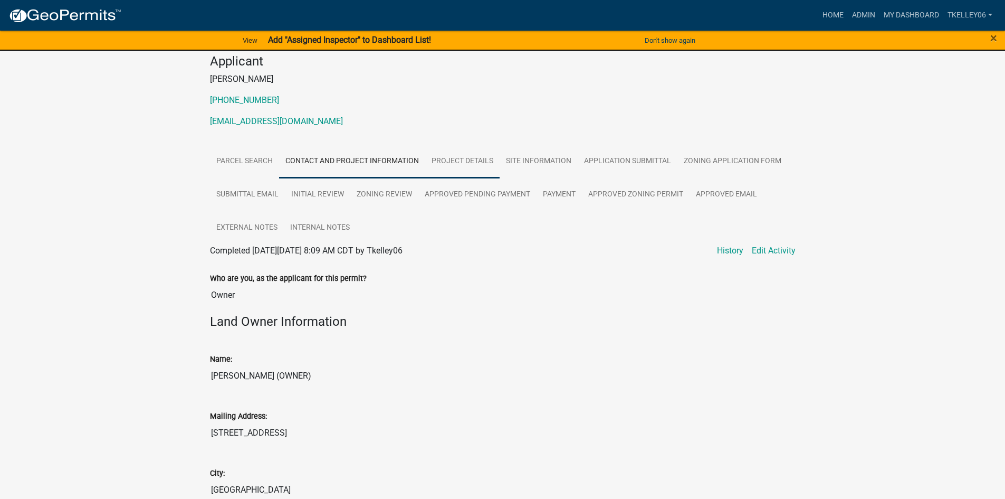
click at [472, 156] on link "Project Details" at bounding box center [462, 162] width 74 height 34
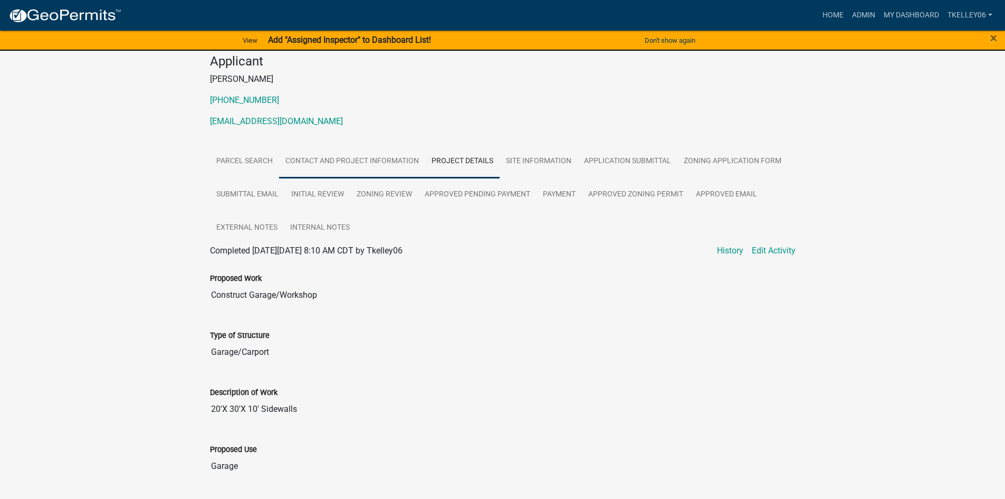
click at [352, 163] on link "Contact and Project Information" at bounding box center [352, 162] width 146 height 34
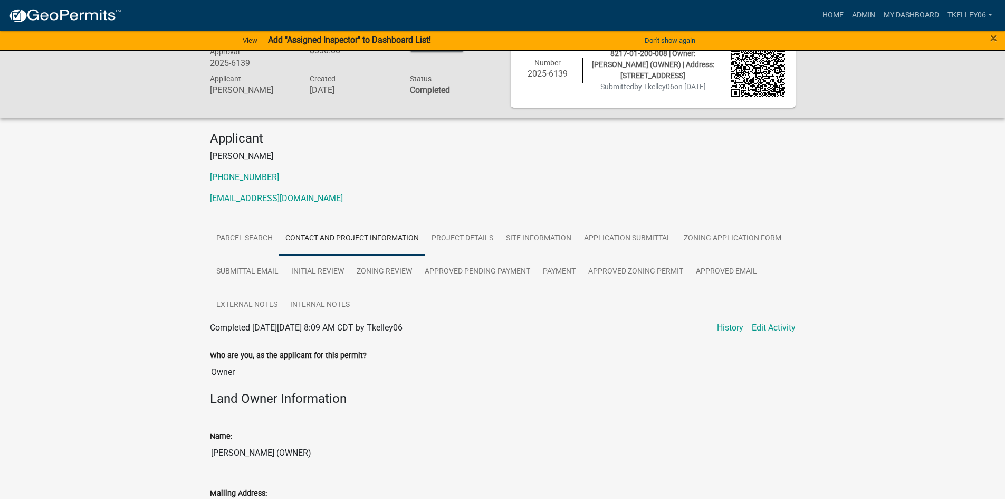
scroll to position [0, 0]
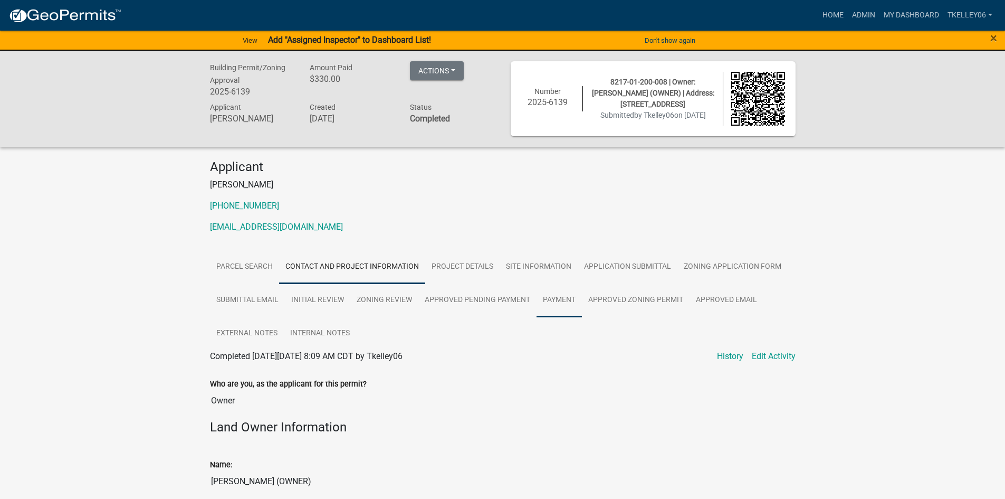
click at [569, 303] on link "Payment" at bounding box center [559, 300] width 45 height 34
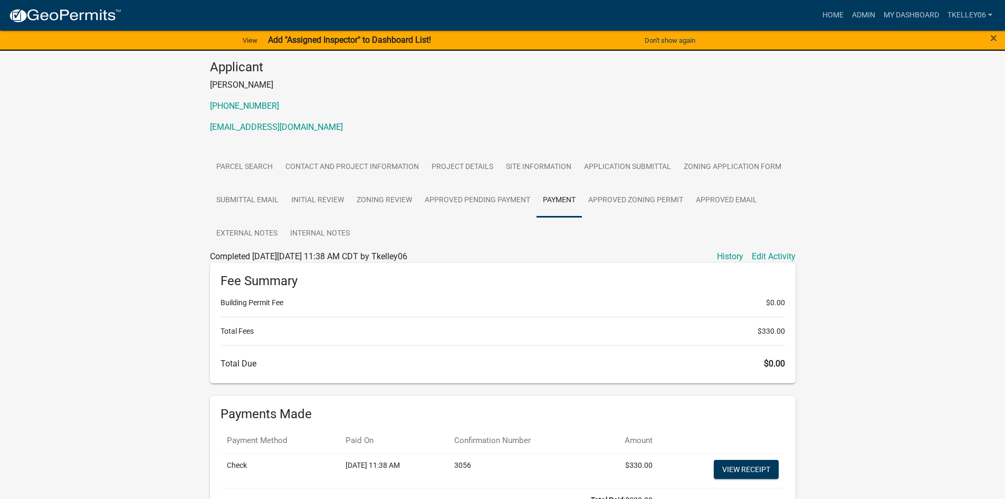
scroll to position [18, 0]
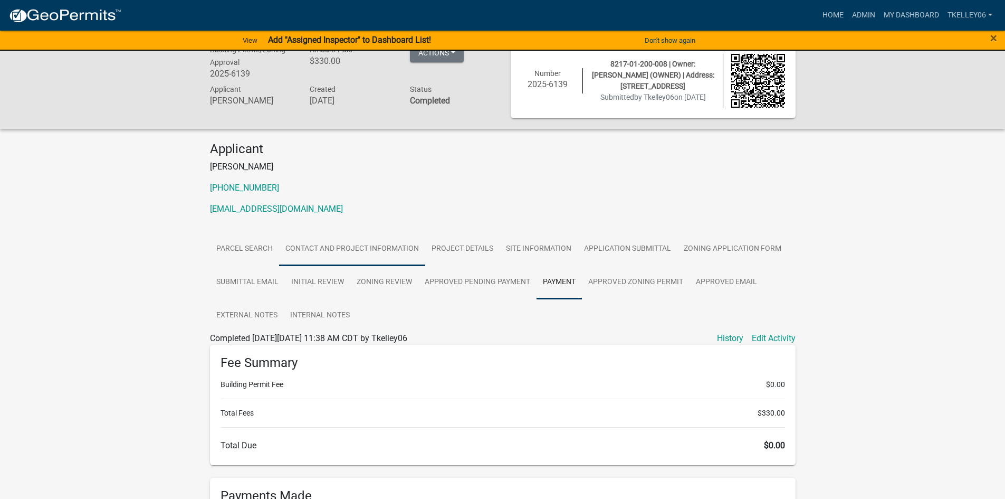
click at [332, 257] on link "Contact and Project Information" at bounding box center [352, 249] width 146 height 34
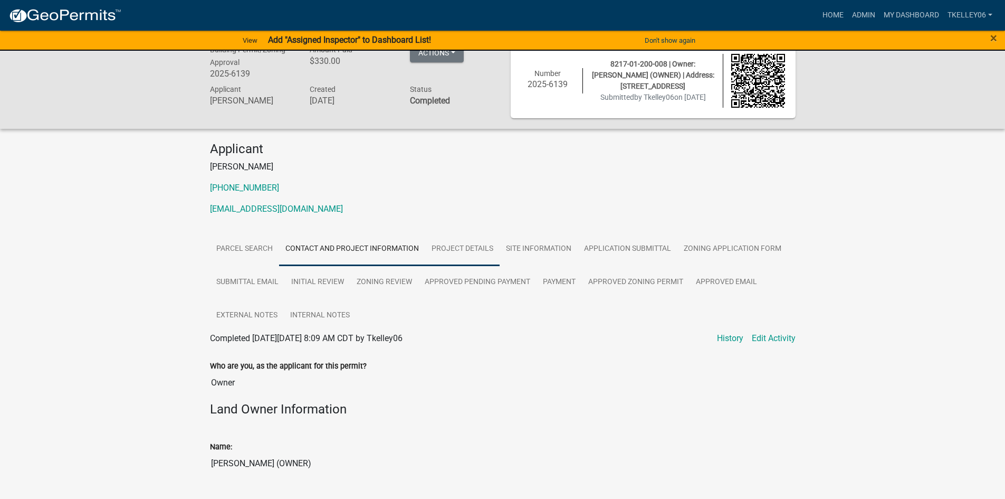
click at [461, 247] on link "Project Details" at bounding box center [462, 249] width 74 height 34
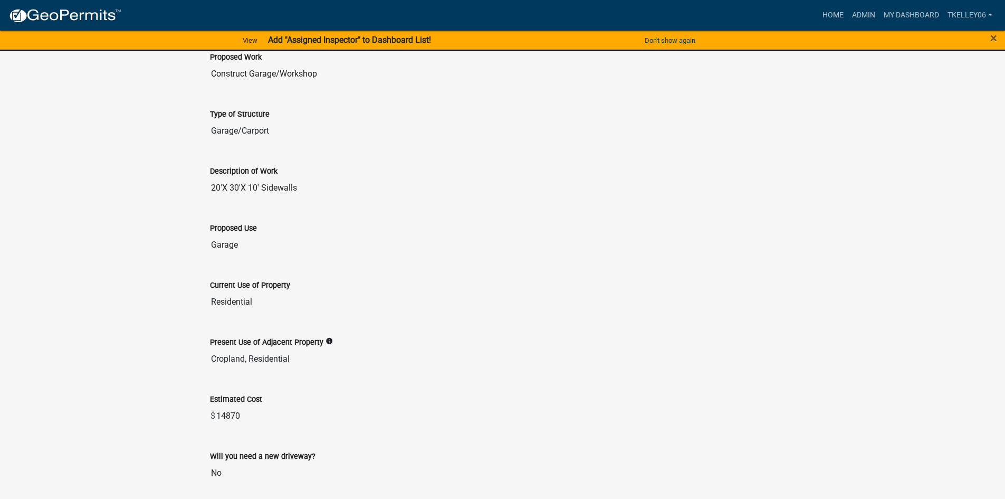
scroll to position [421, 0]
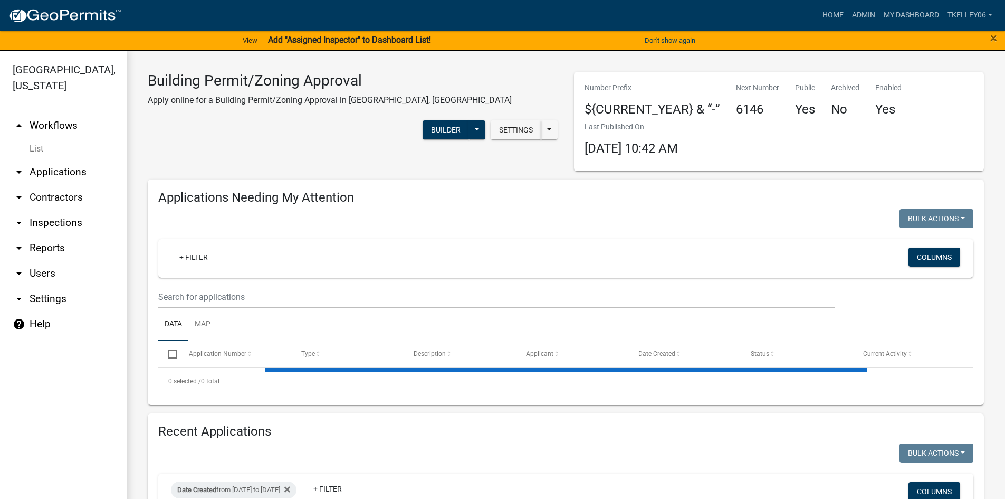
select select "3: 100"
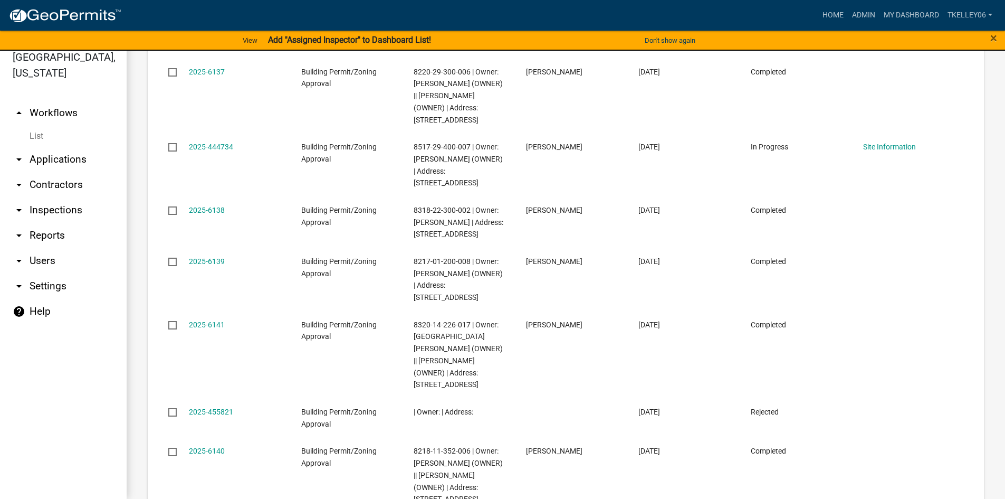
scroll to position [1847, 0]
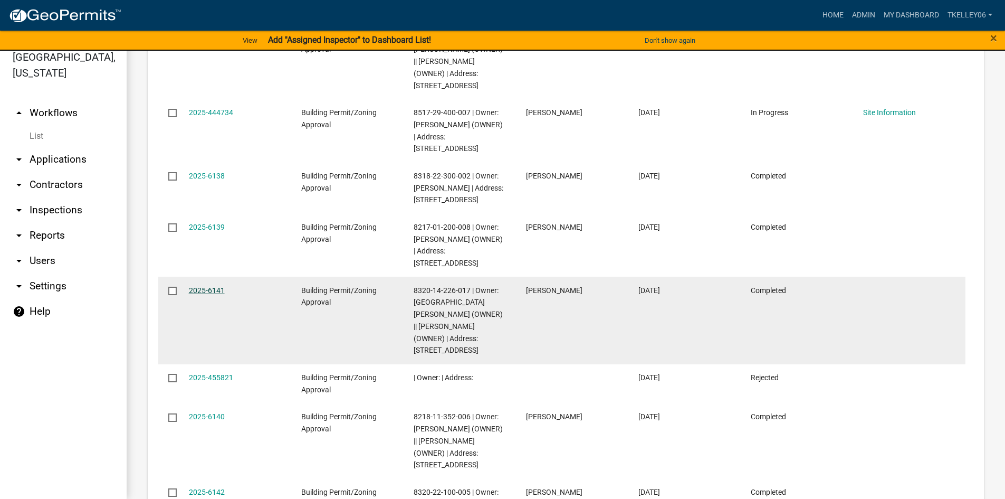
click at [205, 286] on link "2025-6141" at bounding box center [207, 290] width 36 height 8
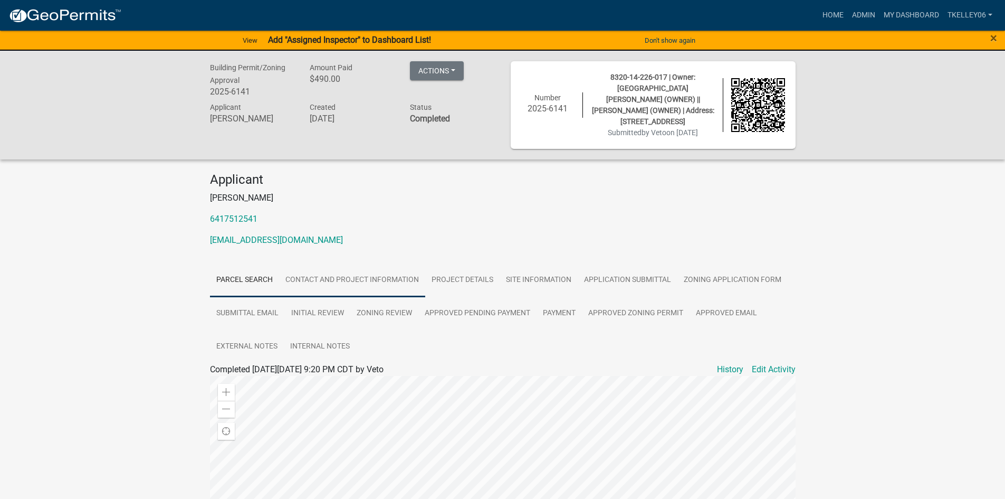
click at [345, 263] on link "Contact and Project Information" at bounding box center [352, 280] width 146 height 34
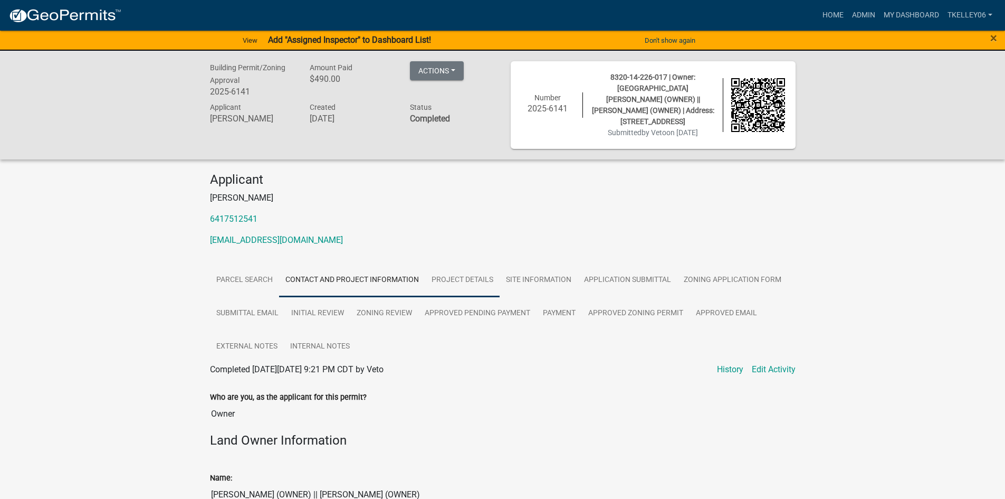
click at [463, 271] on link "Project Details" at bounding box center [462, 280] width 74 height 34
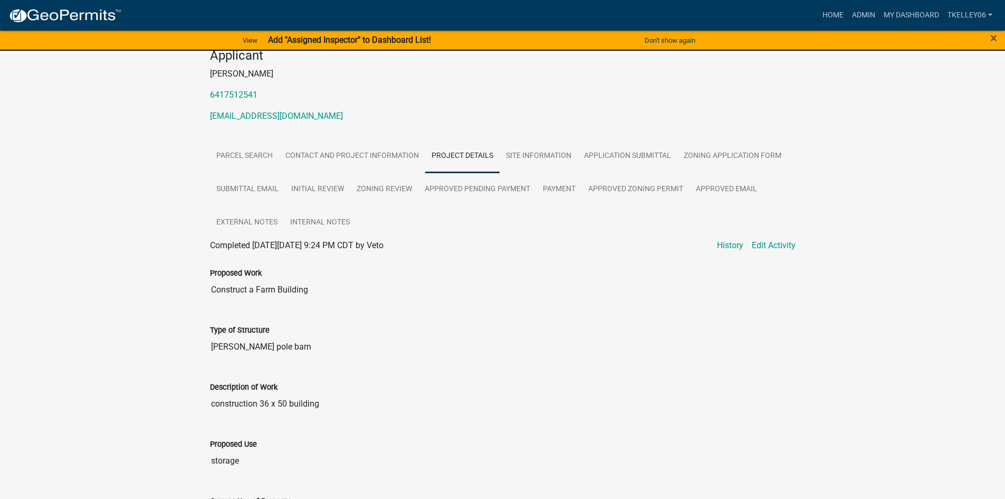
scroll to position [1, 0]
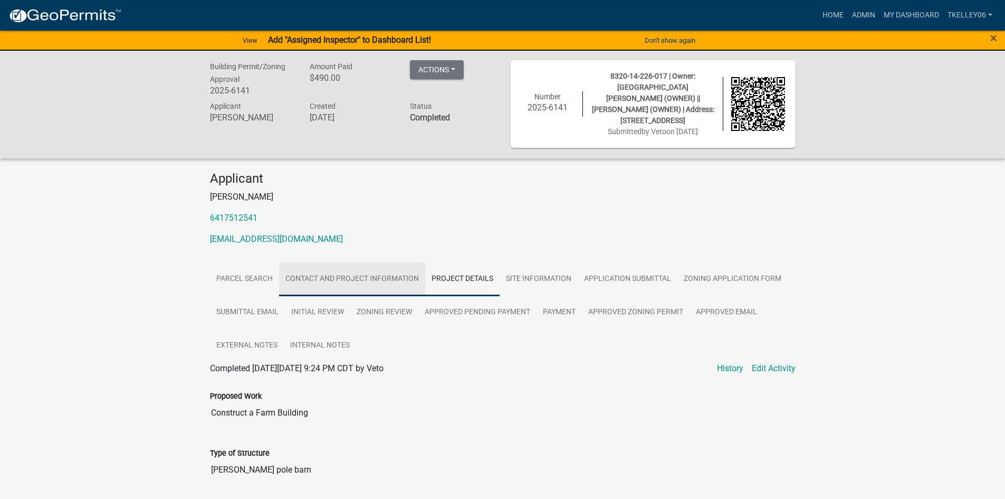
click at [363, 269] on link "Contact and Project Information" at bounding box center [352, 279] width 146 height 34
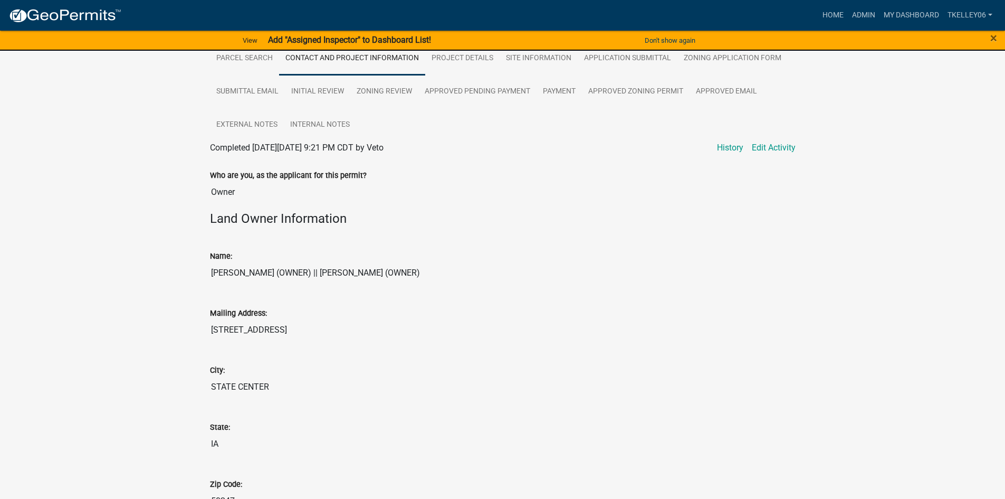
scroll to position [11, 0]
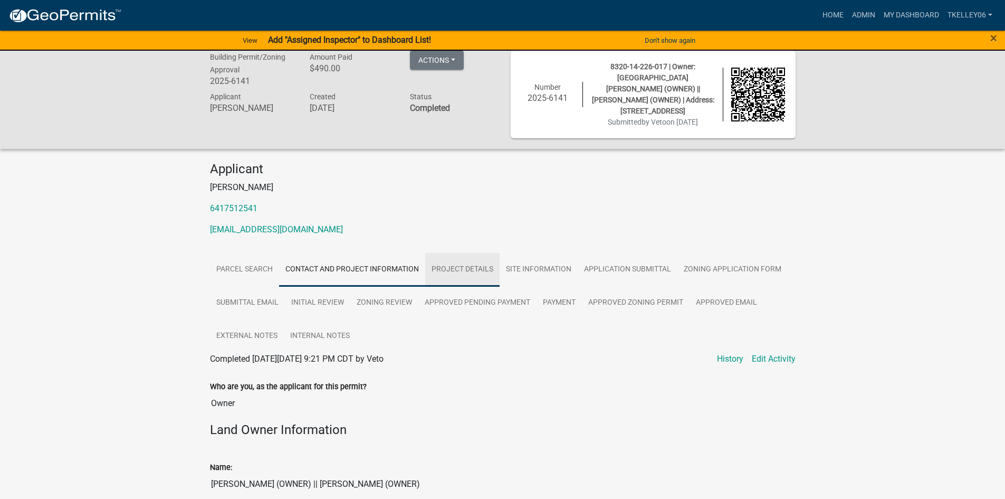
click at [457, 253] on link "Project Details" at bounding box center [462, 270] width 74 height 34
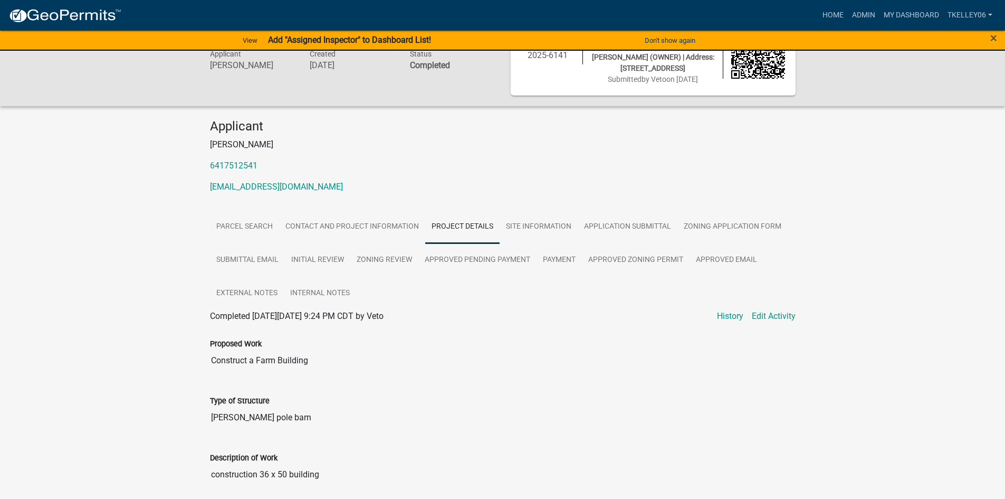
scroll to position [0, 0]
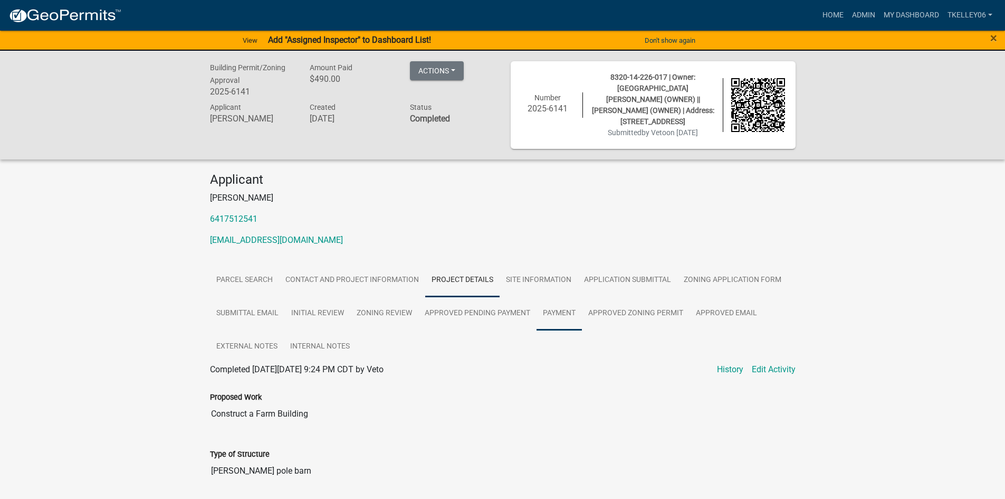
click at [557, 303] on link "Payment" at bounding box center [559, 314] width 45 height 34
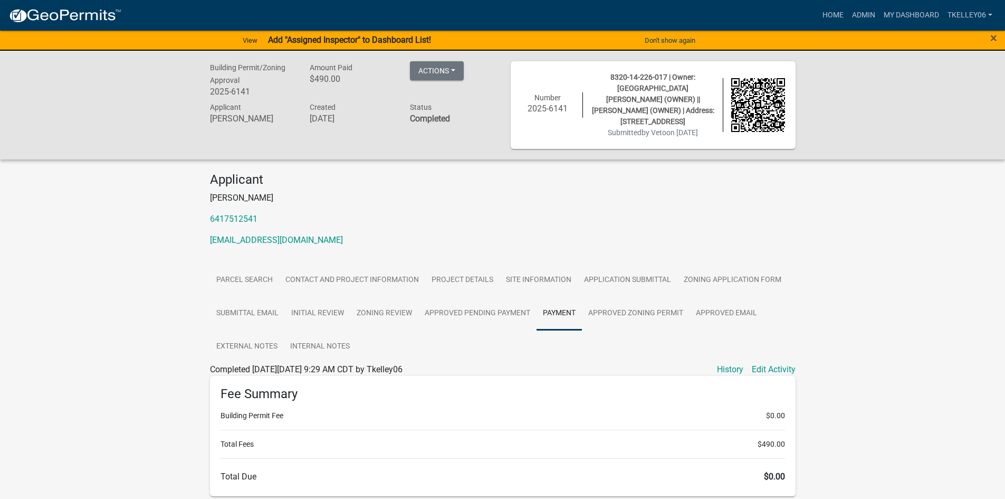
scroll to position [178, 0]
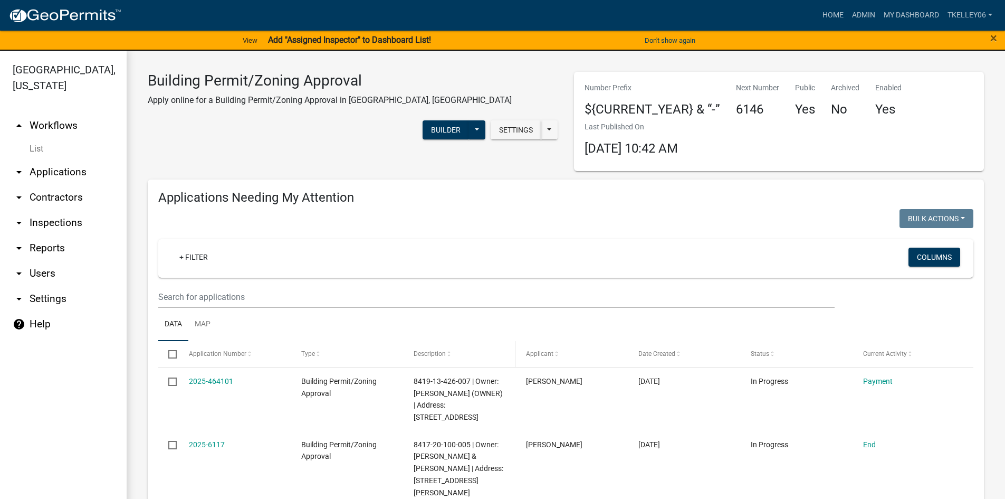
select select "3: 100"
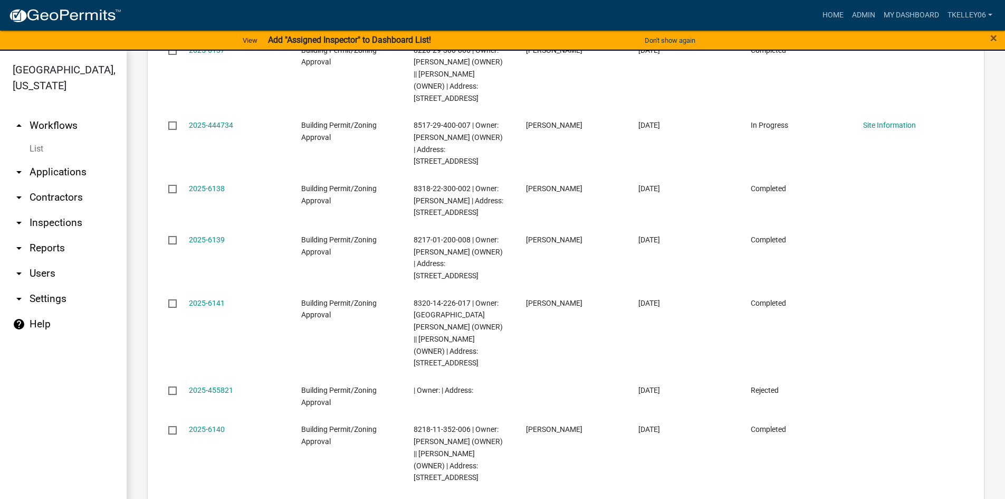
scroll to position [1900, 0]
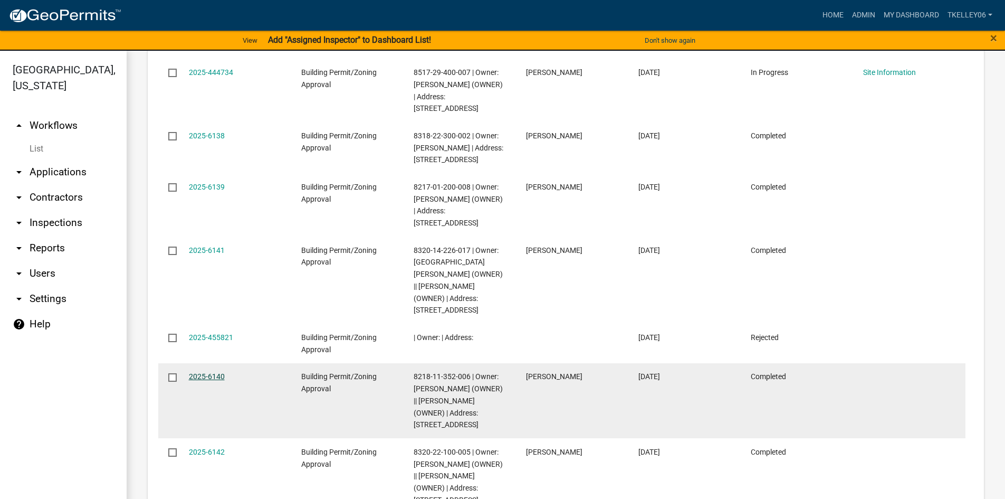
click at [215, 372] on link "2025-6140" at bounding box center [207, 376] width 36 height 8
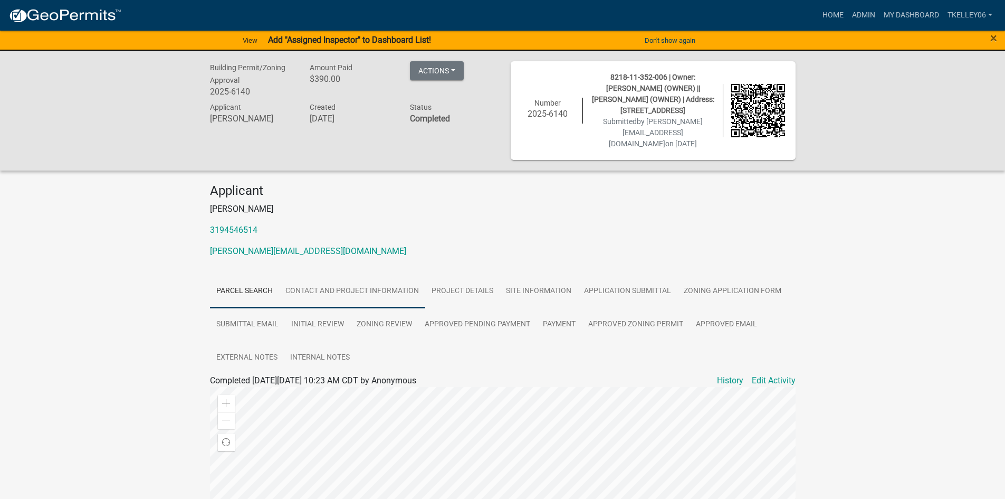
click at [378, 290] on link "Contact and Project Information" at bounding box center [352, 291] width 146 height 34
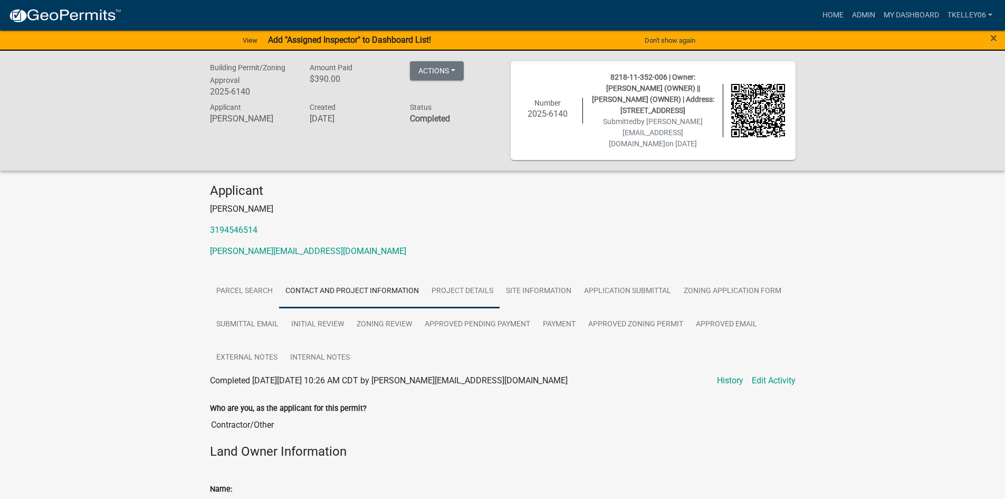
click at [459, 290] on link "Project Details" at bounding box center [462, 291] width 74 height 34
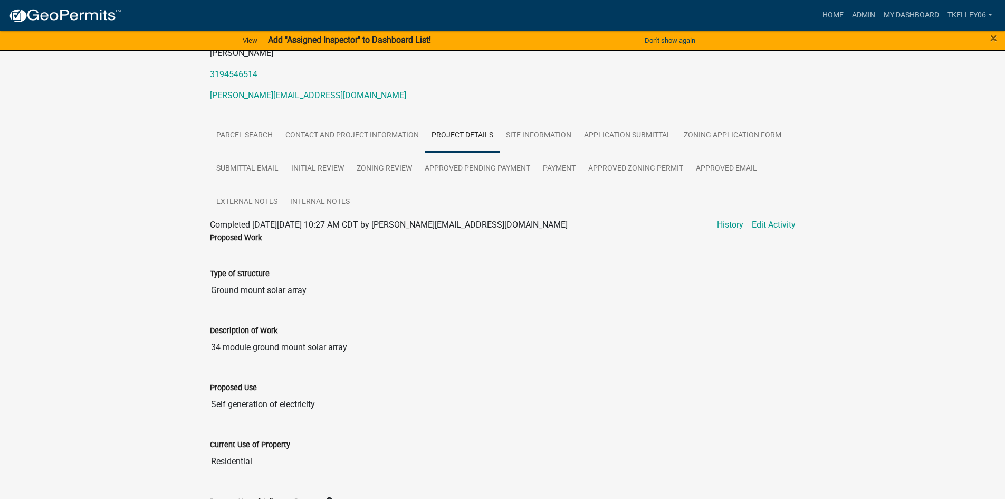
scroll to position [158, 0]
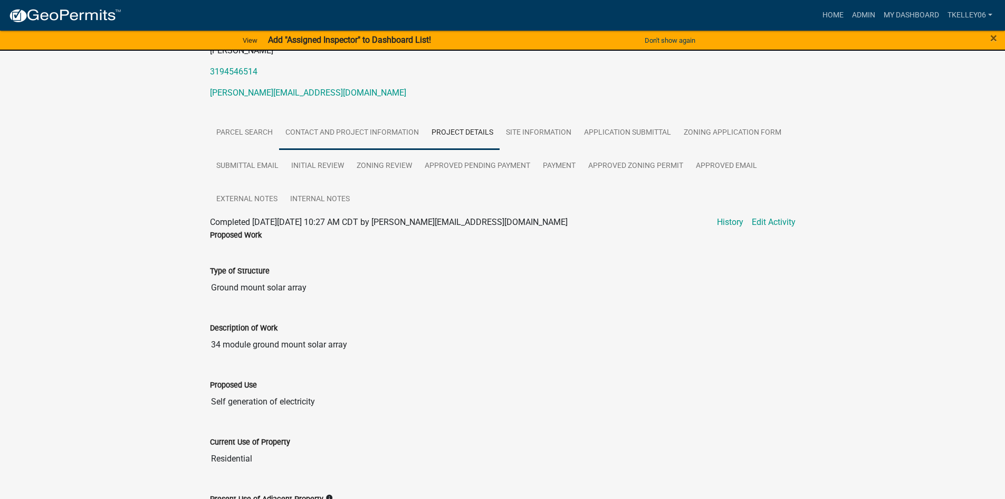
click at [374, 126] on link "Contact and Project Information" at bounding box center [352, 133] width 146 height 34
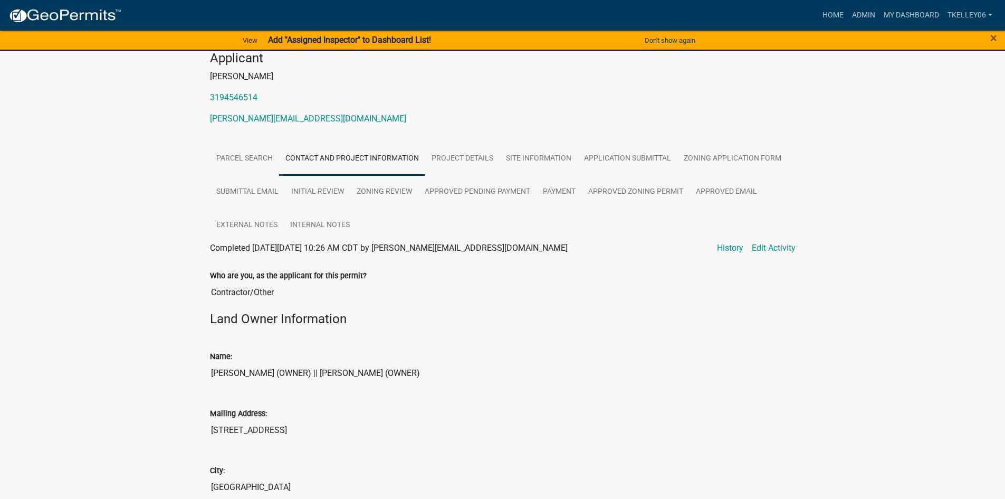
scroll to position [0, 0]
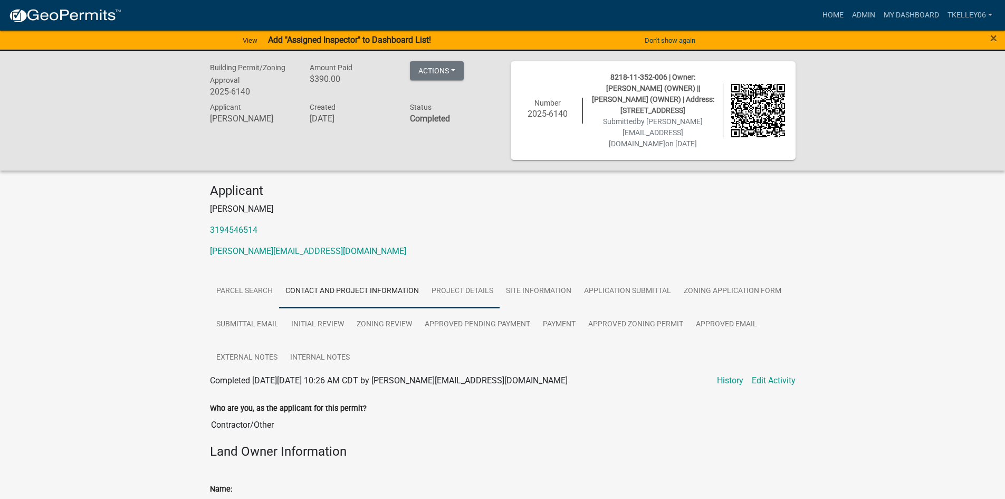
click at [479, 292] on link "Project Details" at bounding box center [462, 291] width 74 height 34
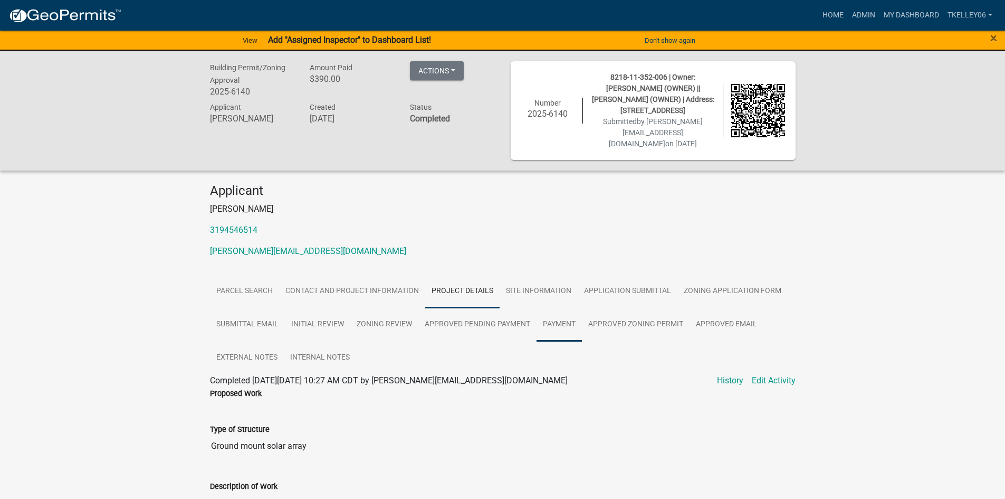
click at [572, 324] on link "Payment" at bounding box center [559, 325] width 45 height 34
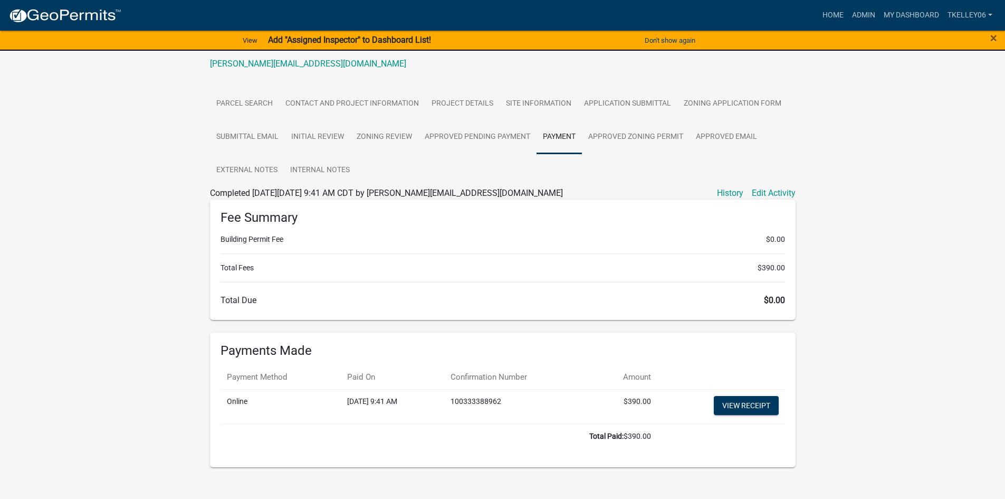
scroll to position [200, 0]
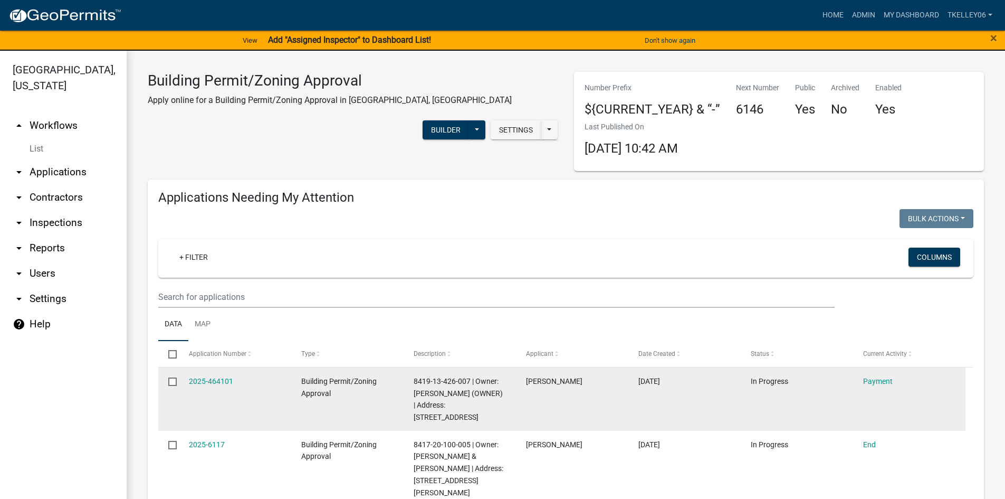
select select "3: 100"
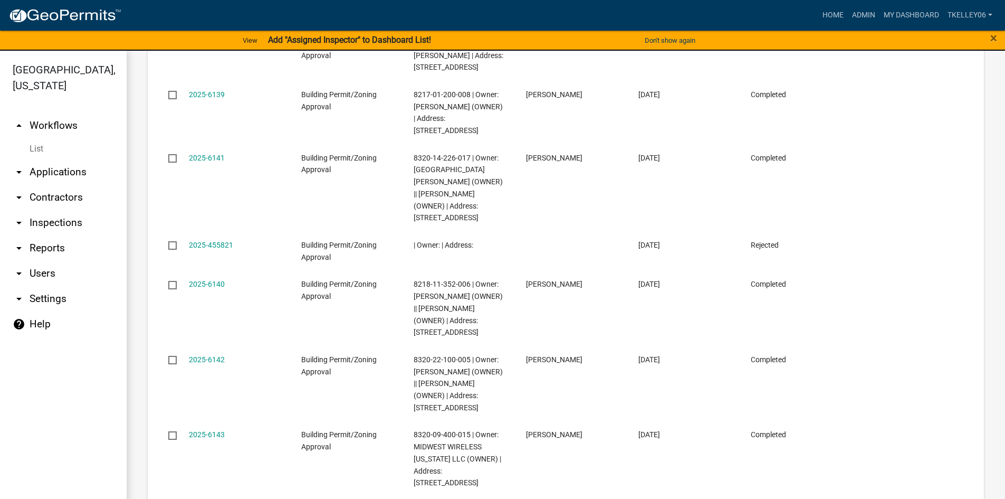
scroll to position [2005, 0]
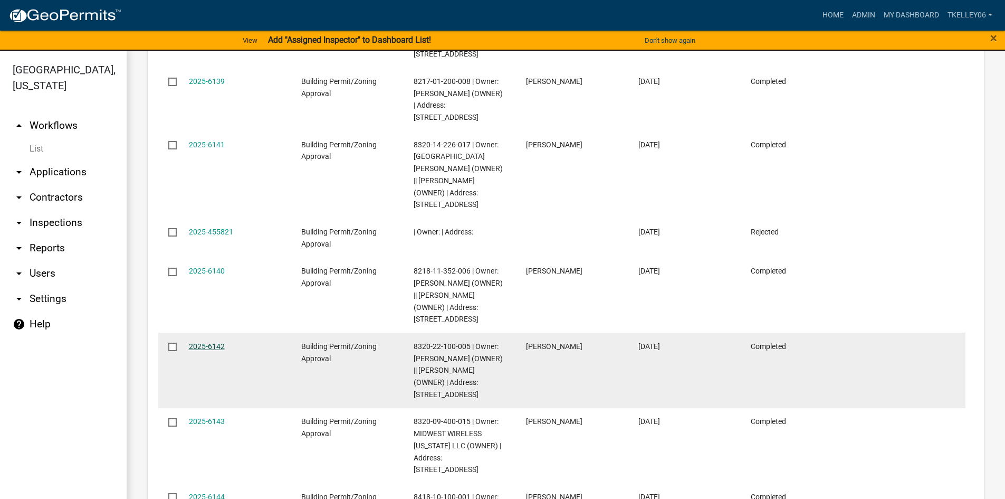
click at [199, 342] on link "2025-6142" at bounding box center [207, 346] width 36 height 8
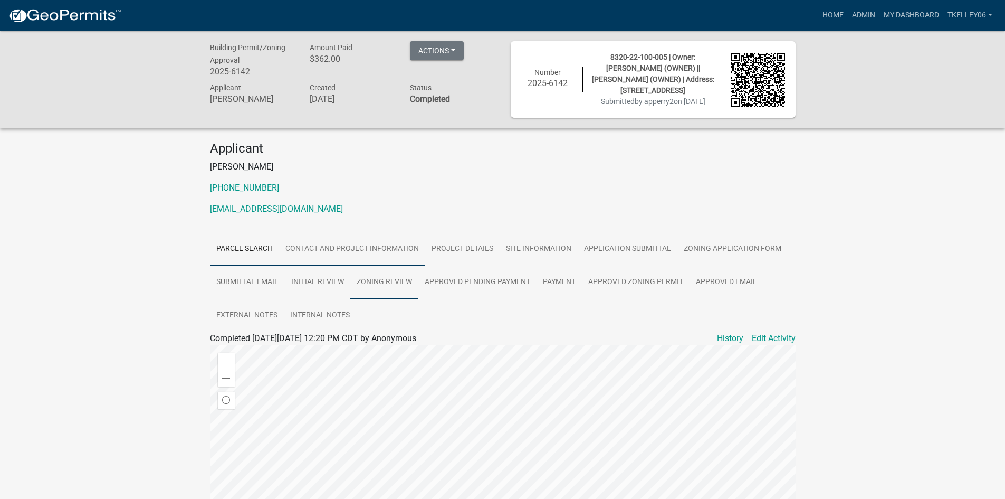
click at [374, 242] on link "Contact and Project Information" at bounding box center [352, 249] width 146 height 34
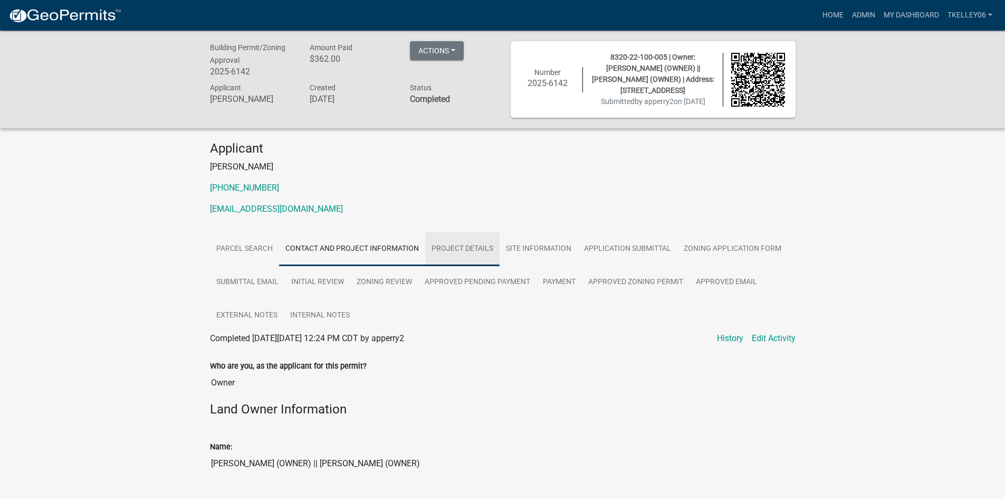
click at [446, 256] on link "Project Details" at bounding box center [462, 249] width 74 height 34
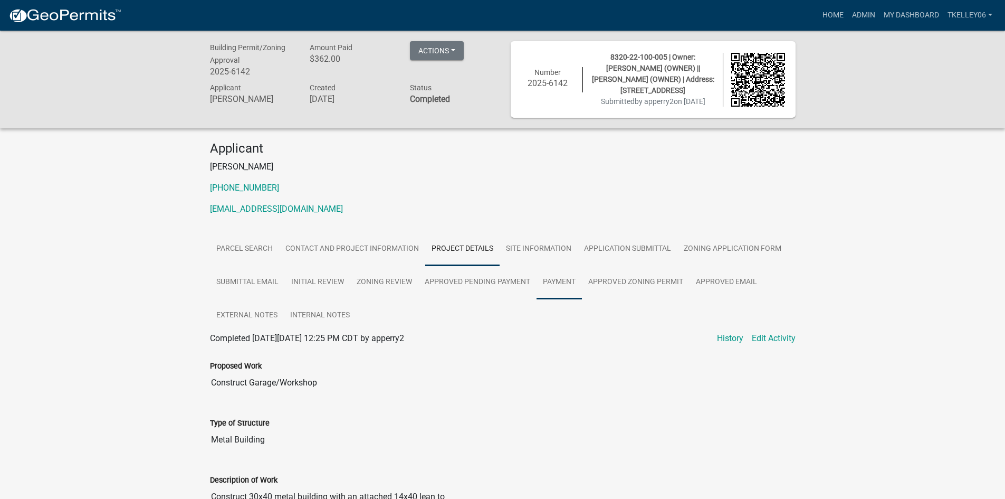
click at [556, 279] on link "Payment" at bounding box center [559, 282] width 45 height 34
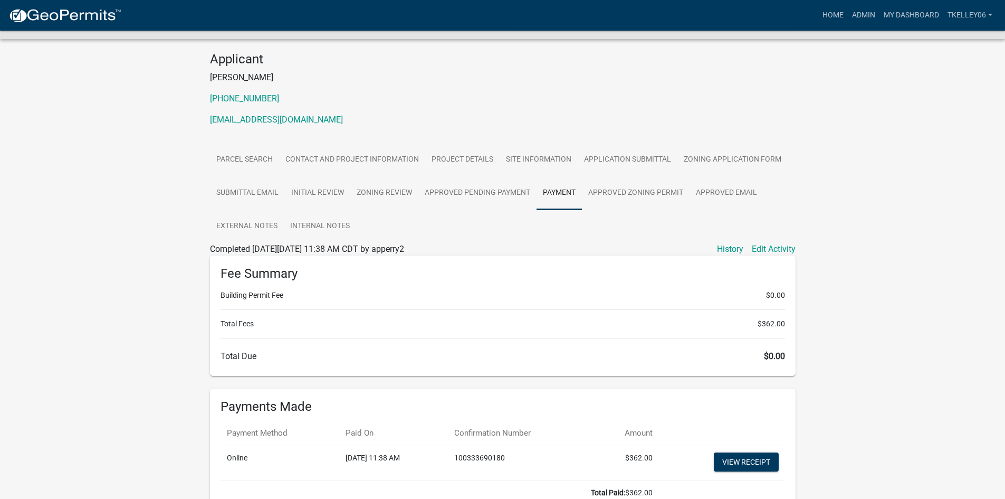
scroll to position [158, 0]
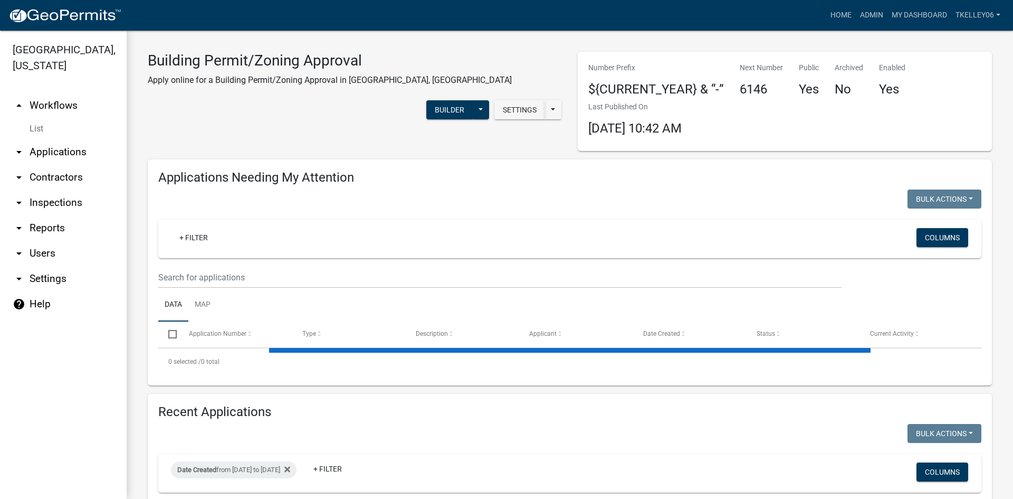
select select "3: 100"
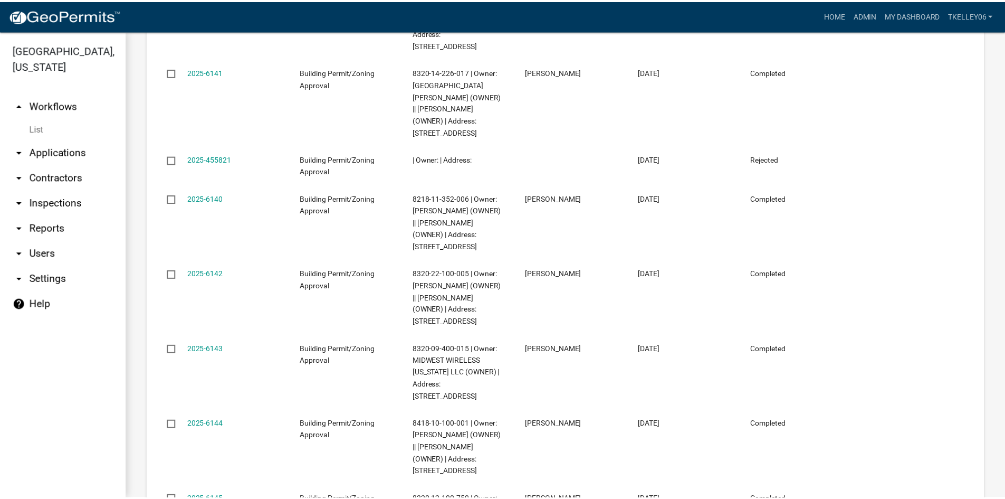
scroll to position [2005, 0]
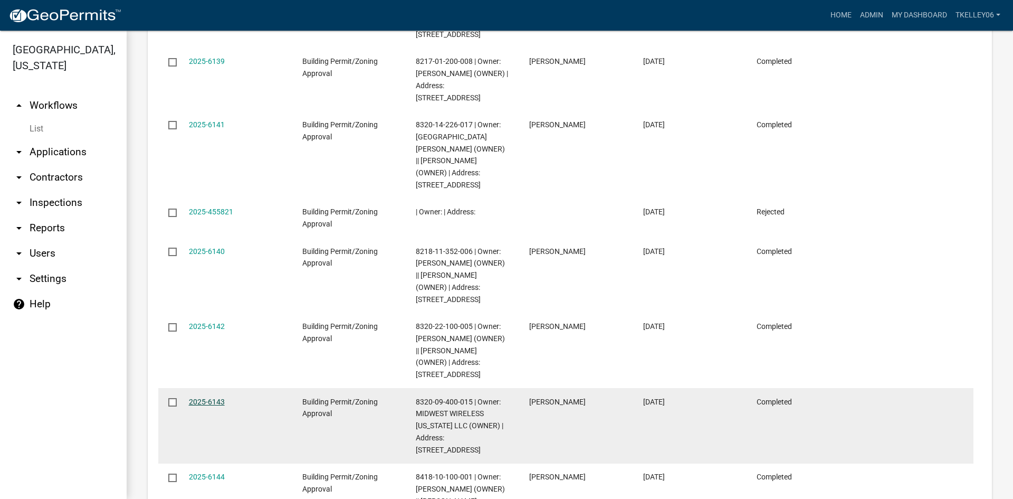
click at [209, 397] on link "2025-6143" at bounding box center [207, 401] width 36 height 8
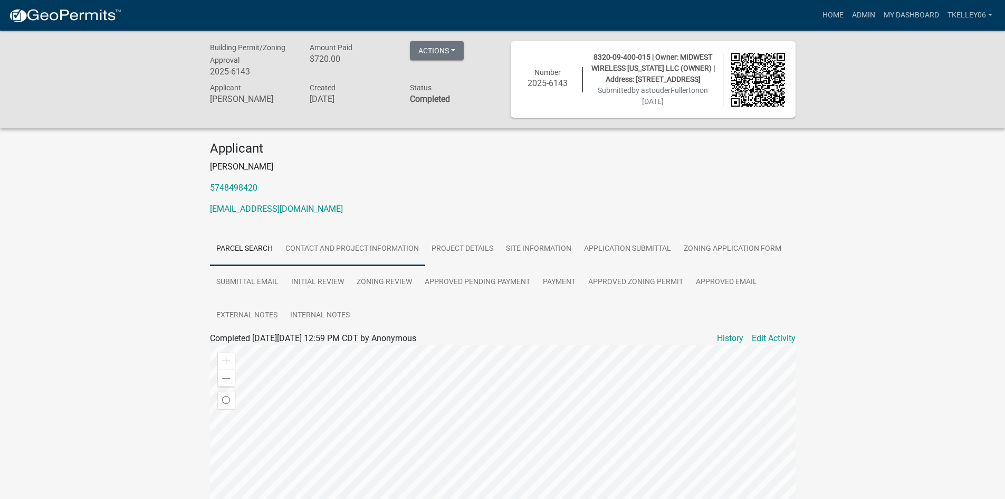
click at [403, 248] on link "Contact and Project Information" at bounding box center [352, 249] width 146 height 34
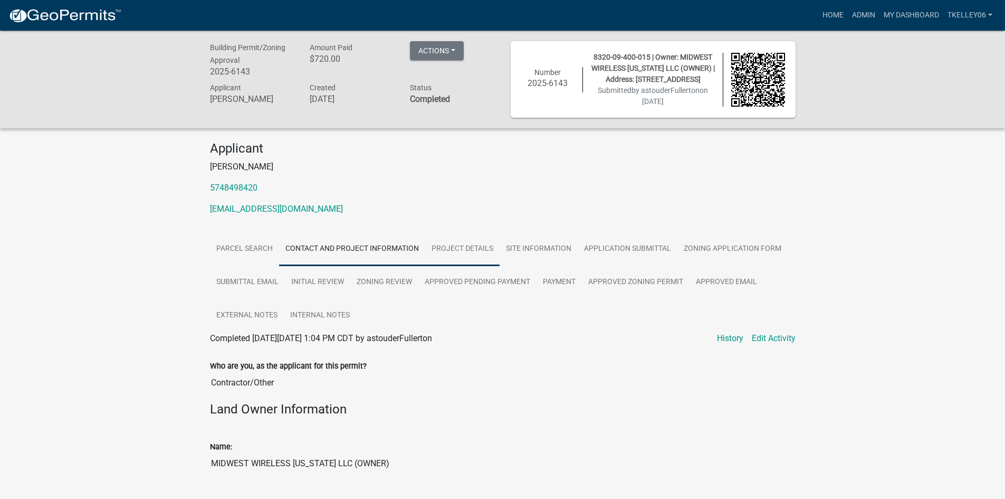
click at [452, 248] on link "Project Details" at bounding box center [462, 249] width 74 height 34
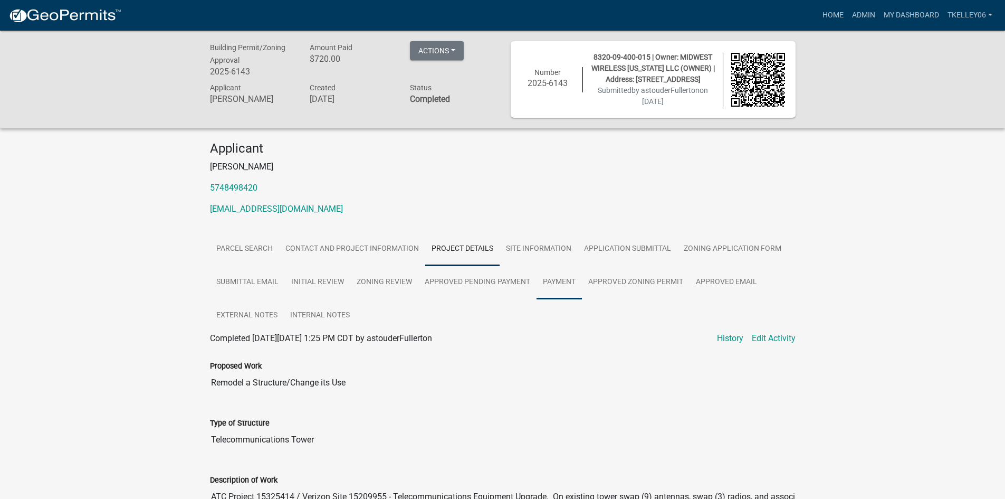
click at [557, 280] on link "Payment" at bounding box center [559, 282] width 45 height 34
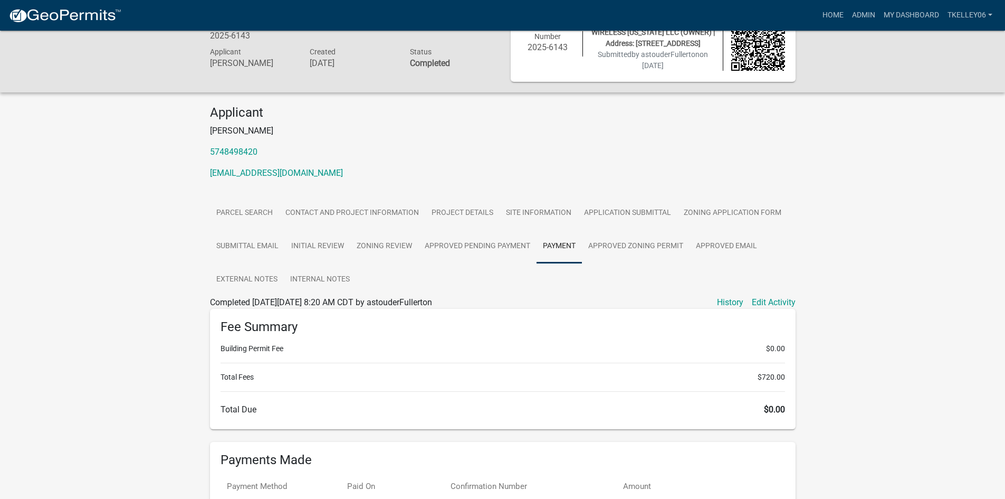
scroll to position [158, 0]
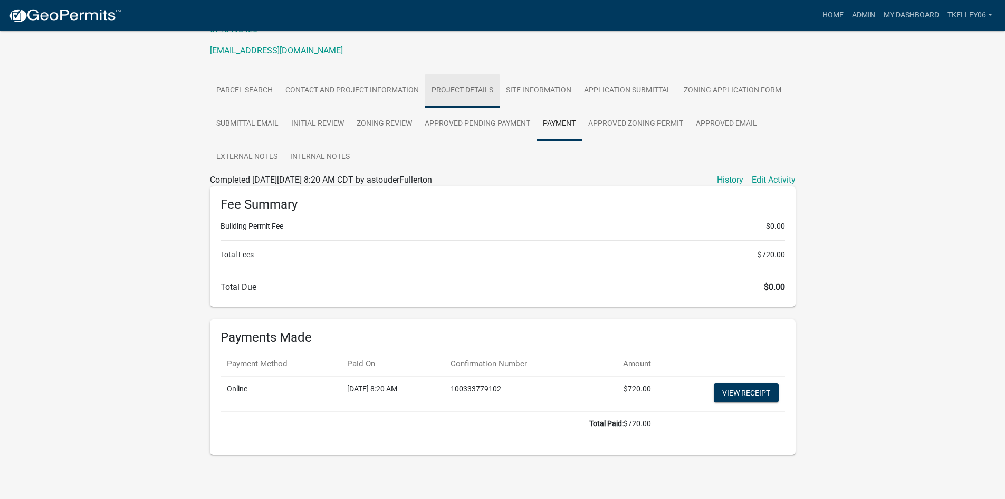
click at [447, 87] on link "Project Details" at bounding box center [462, 91] width 74 height 34
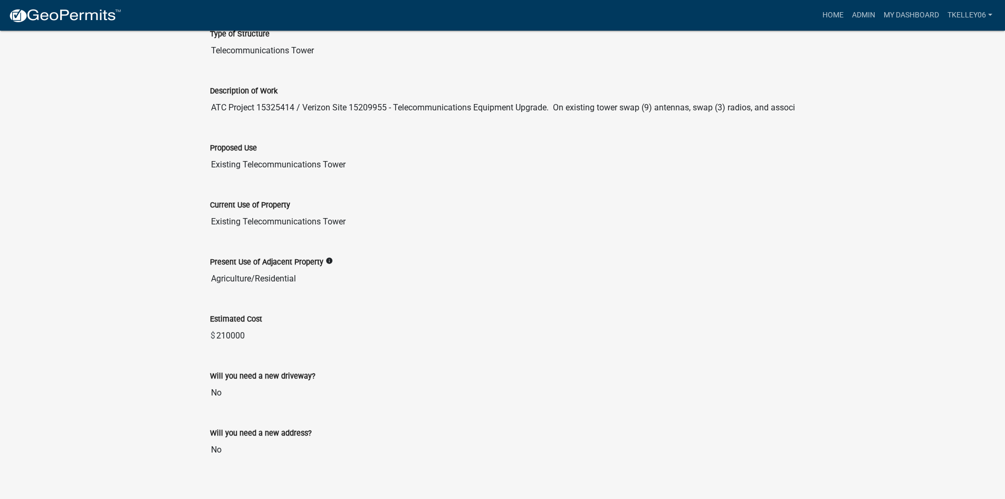
scroll to position [403, 0]
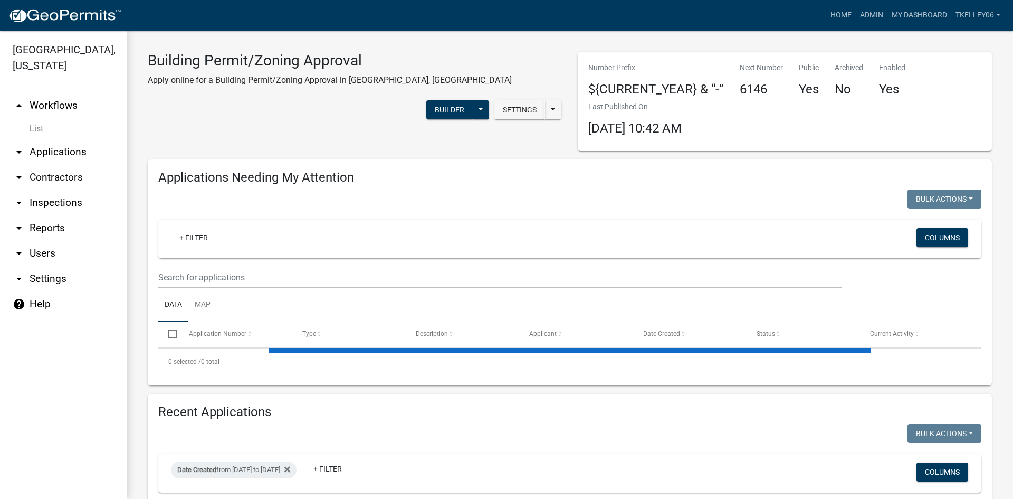
select select "3: 100"
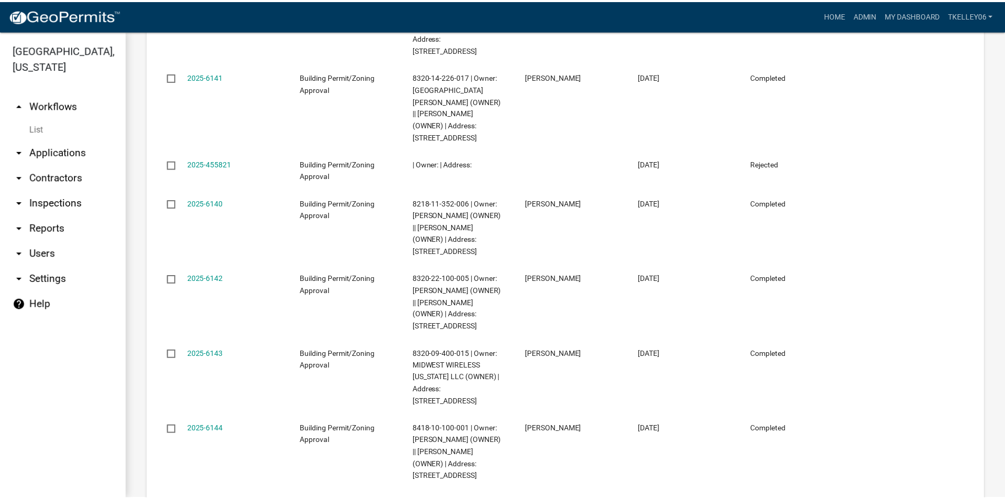
scroll to position [2058, 0]
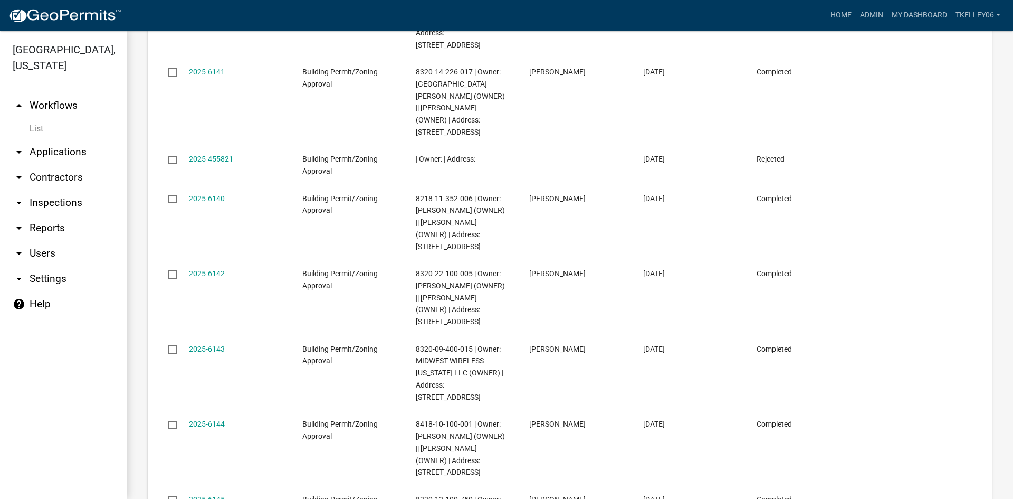
click at [199, 420] on link "2025-6144" at bounding box center [207, 424] width 36 height 8
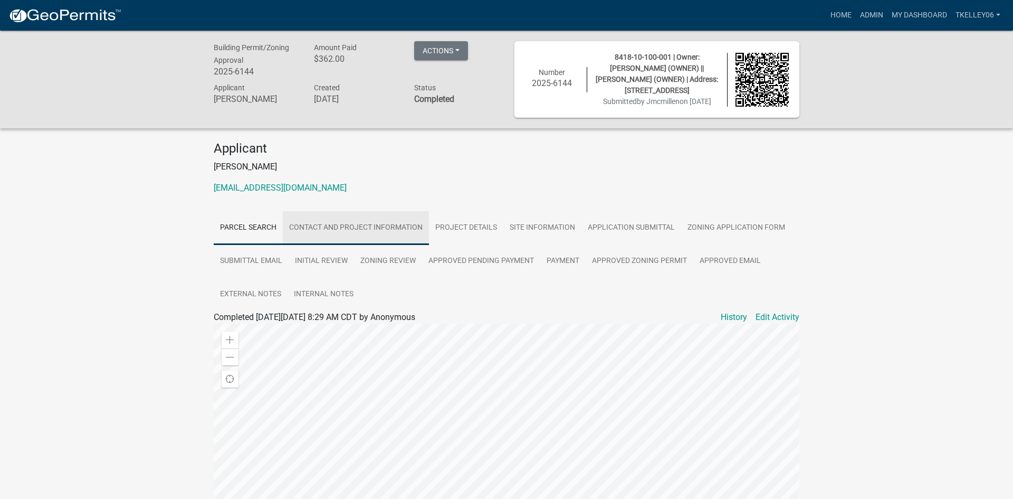
click at [352, 229] on link "Contact and Project Information" at bounding box center [356, 228] width 146 height 34
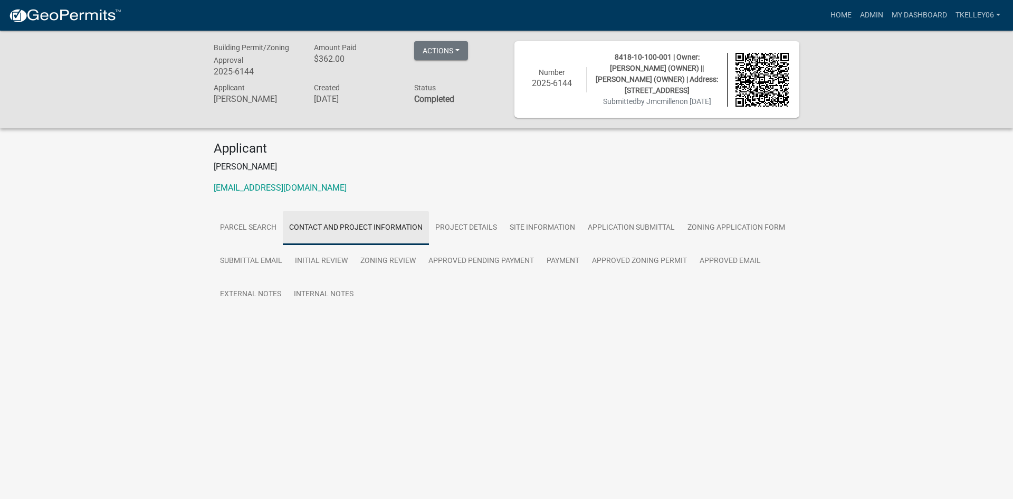
click at [349, 233] on link "Contact and Project Information" at bounding box center [356, 228] width 146 height 34
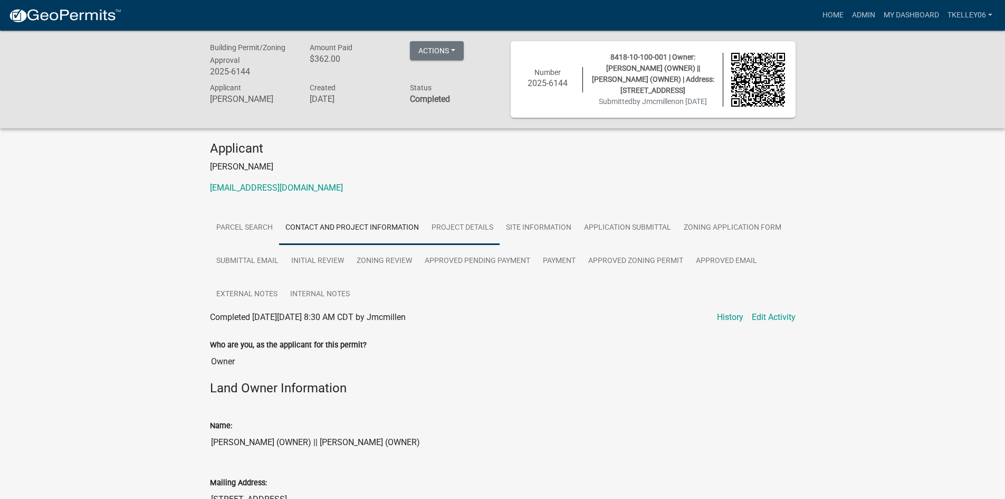
click at [462, 243] on link "Project Details" at bounding box center [462, 228] width 74 height 34
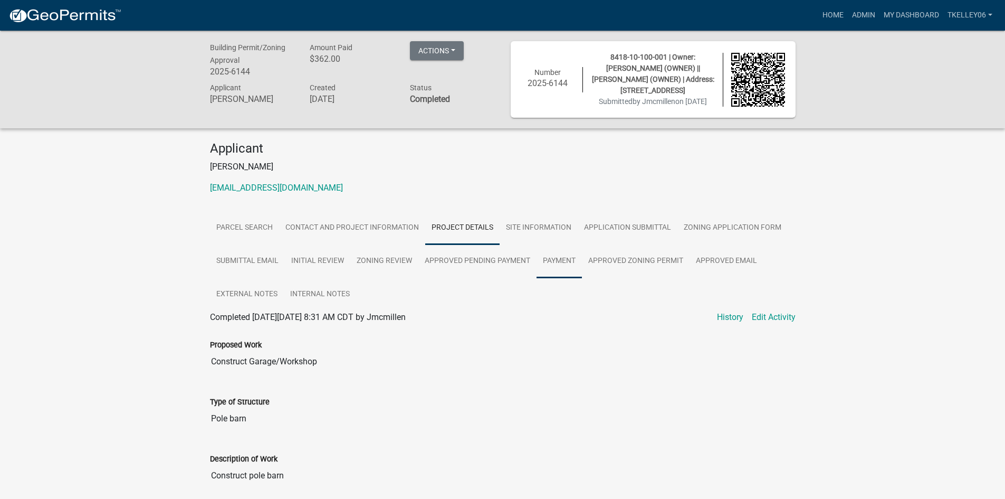
click at [553, 268] on link "Payment" at bounding box center [559, 261] width 45 height 34
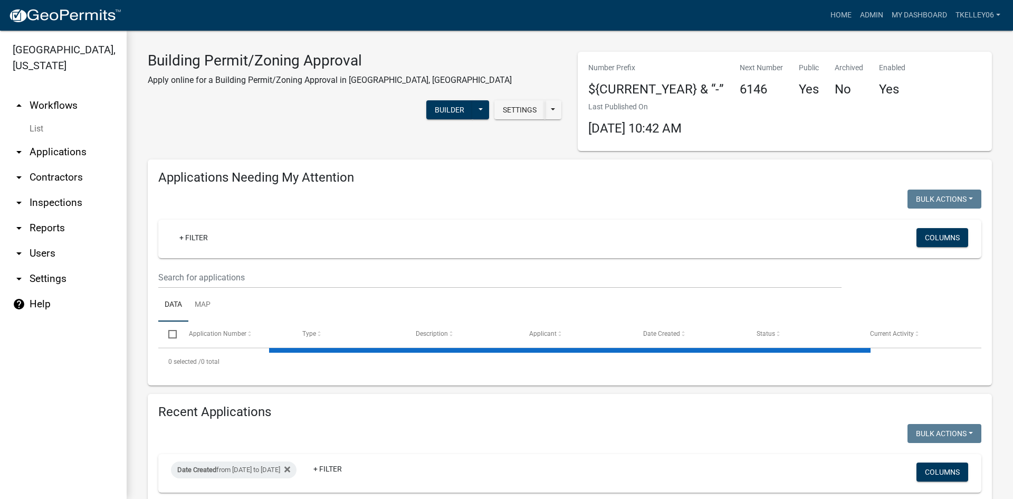
select select "3: 100"
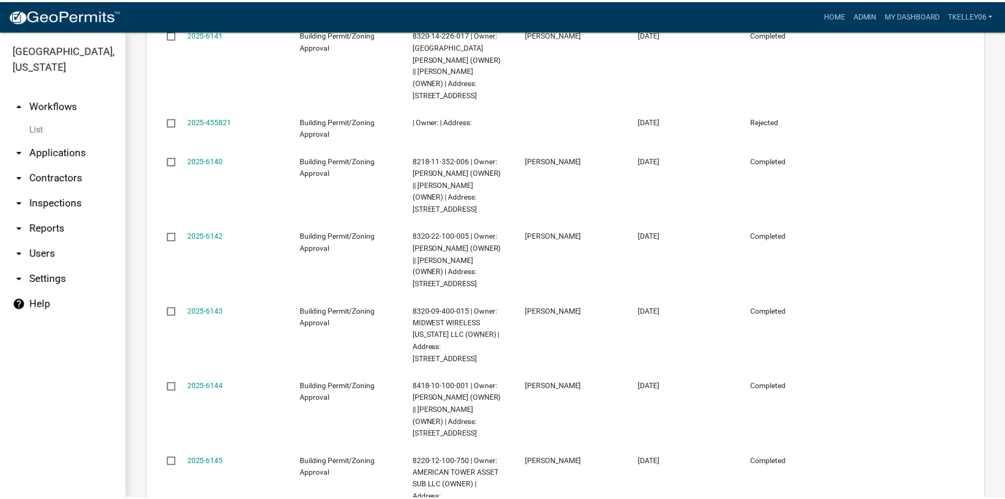
scroll to position [2111, 0]
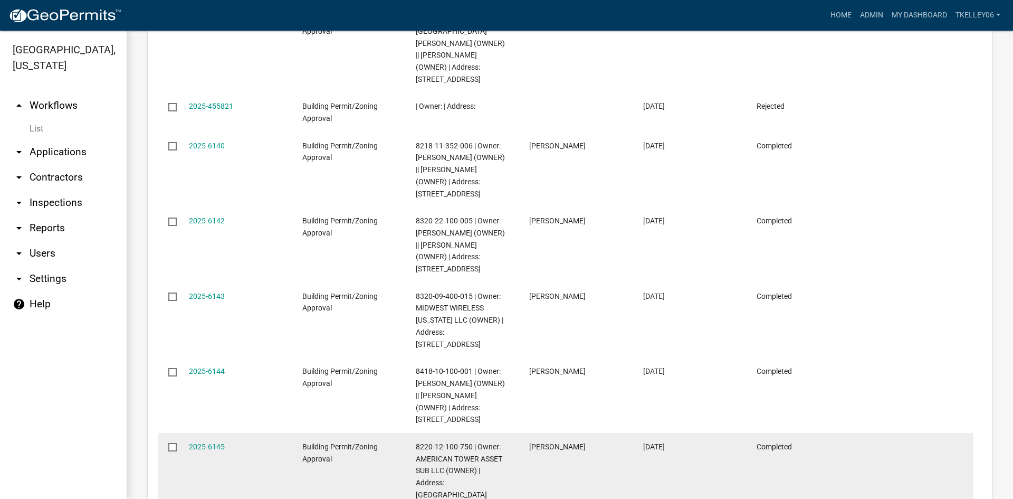
click at [213, 433] on datatable-body-cell "2025-6145" at bounding box center [234, 470] width 113 height 75
click at [208, 442] on link "2025-6145" at bounding box center [207, 446] width 36 height 8
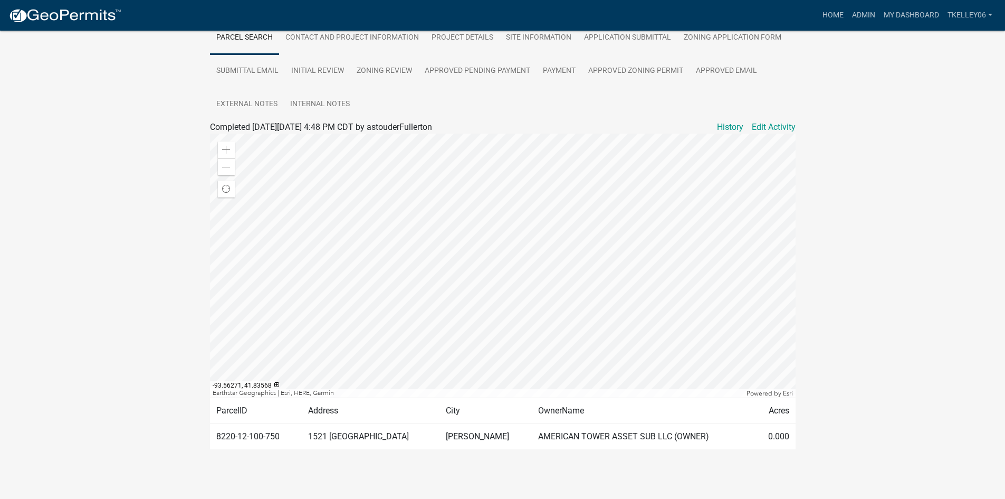
scroll to position [214, 0]
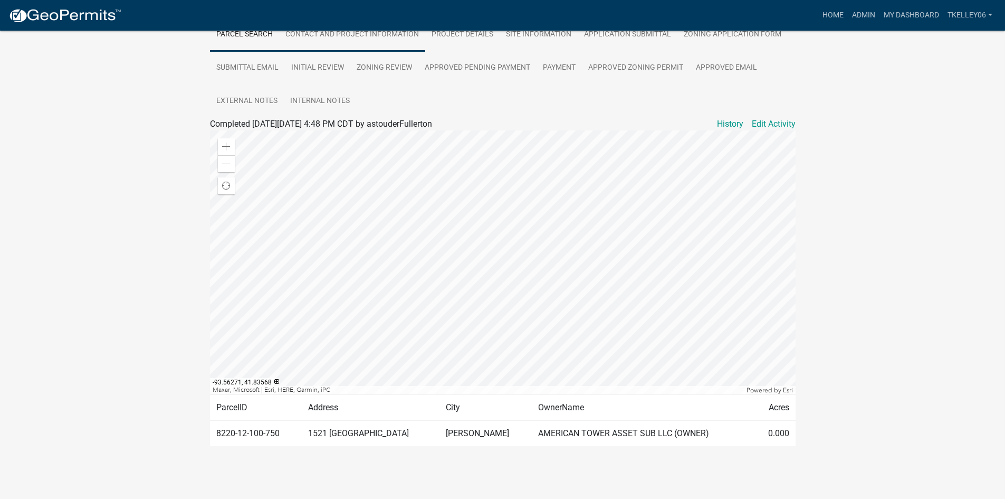
click at [335, 52] on link "Contact and Project Information" at bounding box center [352, 35] width 146 height 34
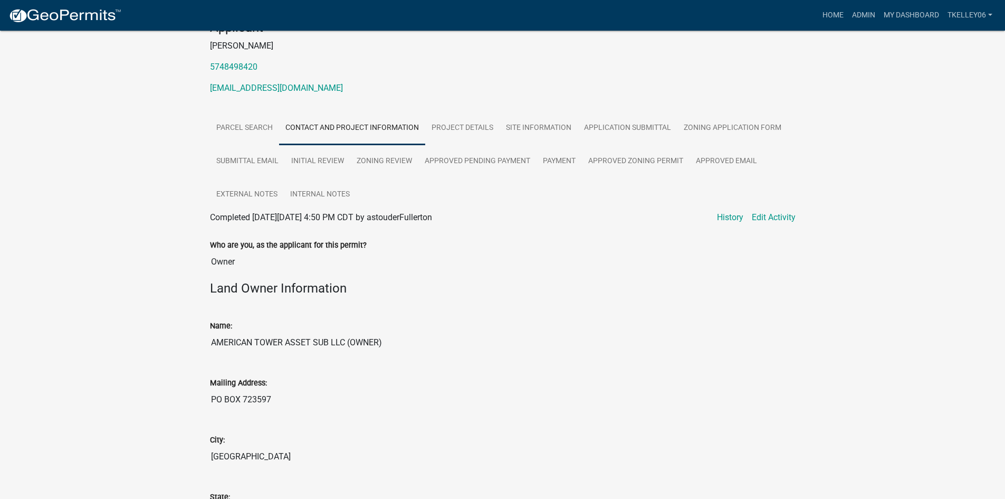
scroll to position [0, 0]
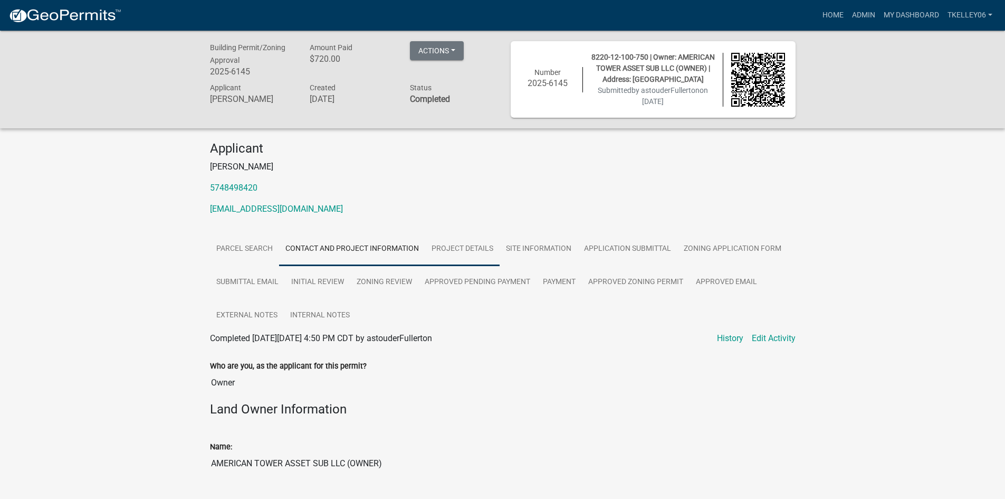
click at [462, 248] on link "Project Details" at bounding box center [462, 249] width 74 height 34
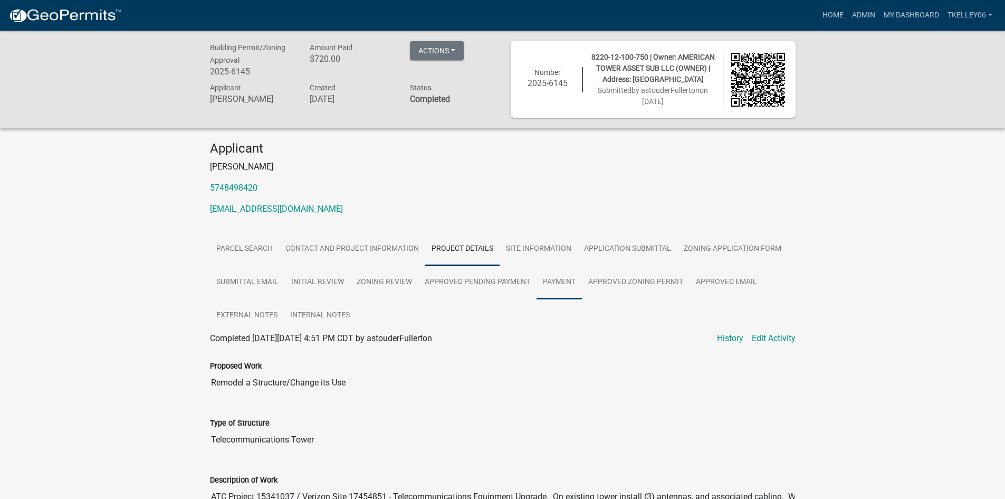
click at [564, 272] on link "Payment" at bounding box center [559, 282] width 45 height 34
